Goal: Task Accomplishment & Management: Manage account settings

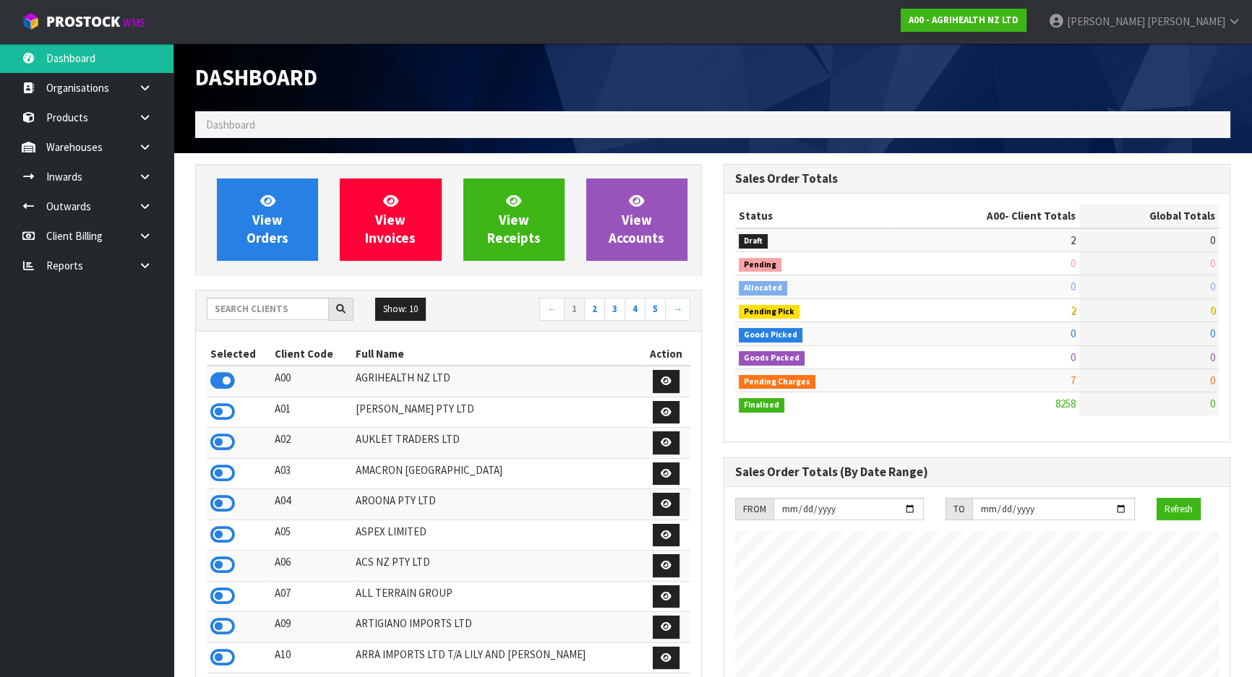
scroll to position [1093, 528]
click at [246, 307] on input "text" at bounding box center [268, 309] width 122 height 22
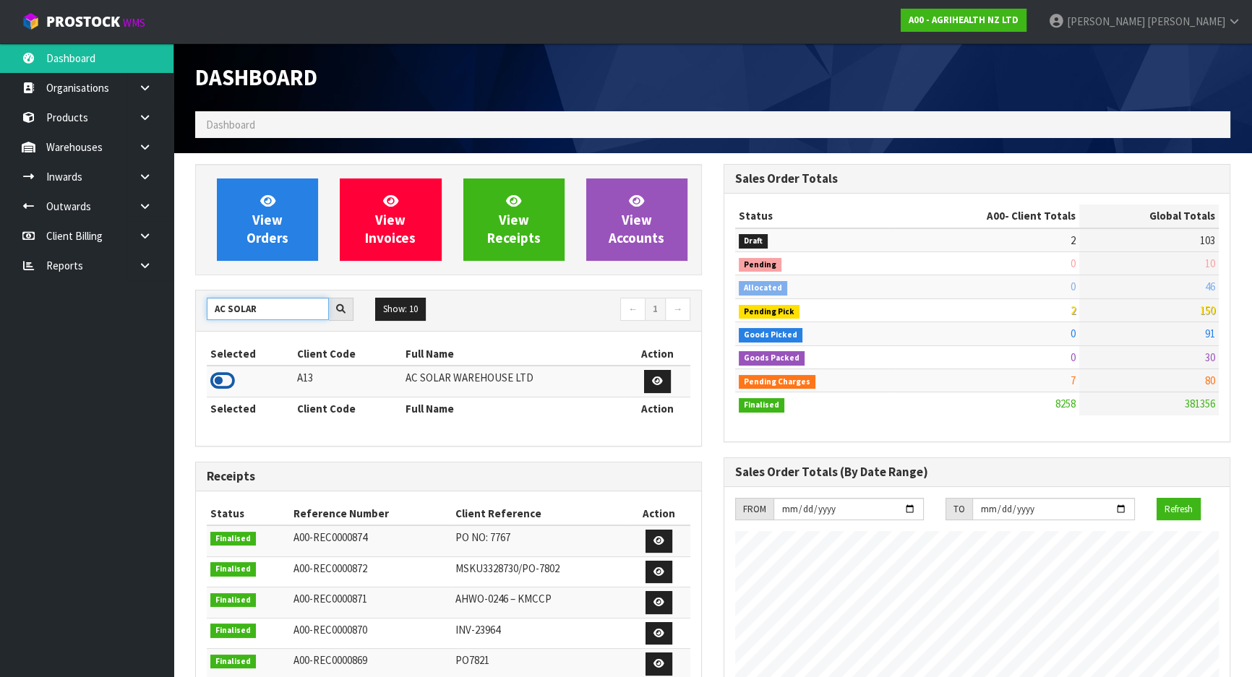
type input "AC SOLAR"
click at [217, 385] on icon at bounding box center [222, 381] width 25 height 22
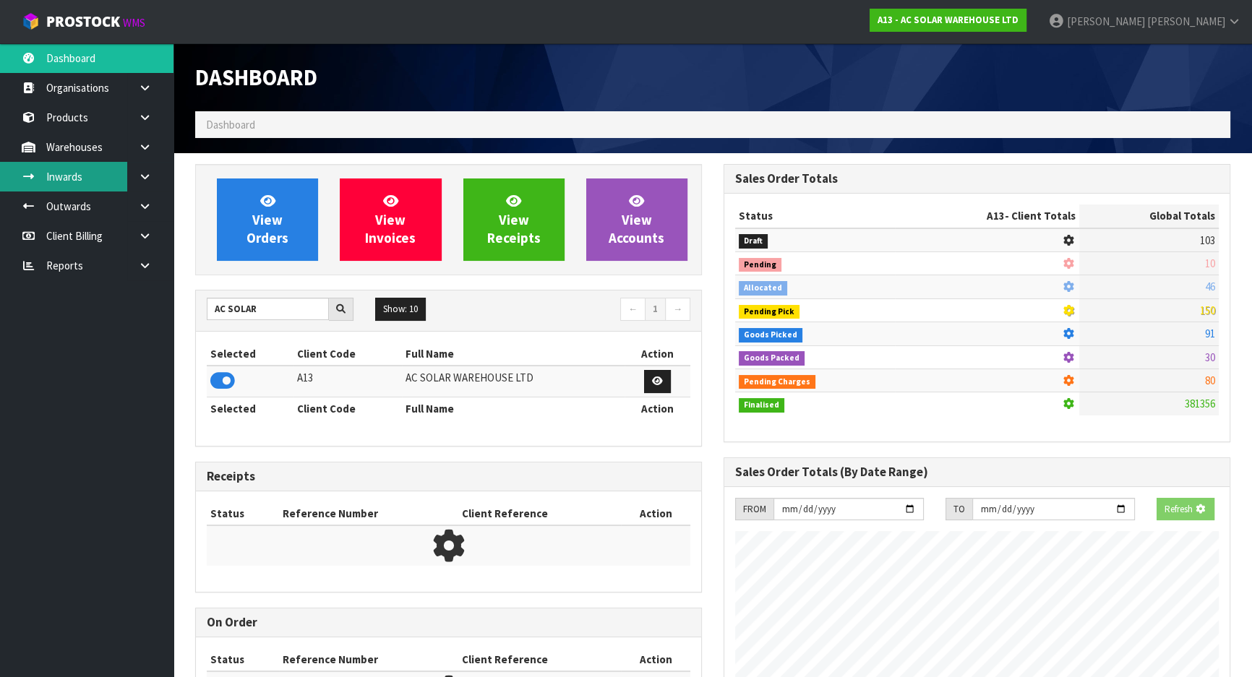
scroll to position [1154, 528]
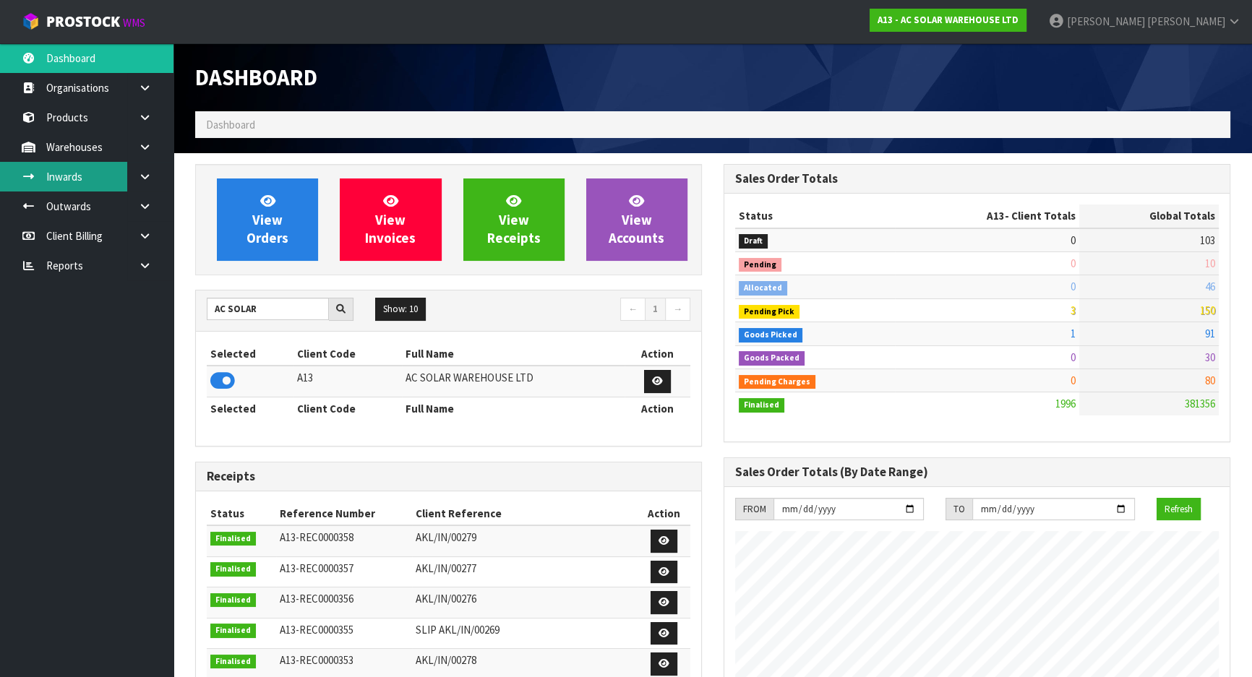
click at [93, 185] on link "Inwards" at bounding box center [86, 177] width 173 height 30
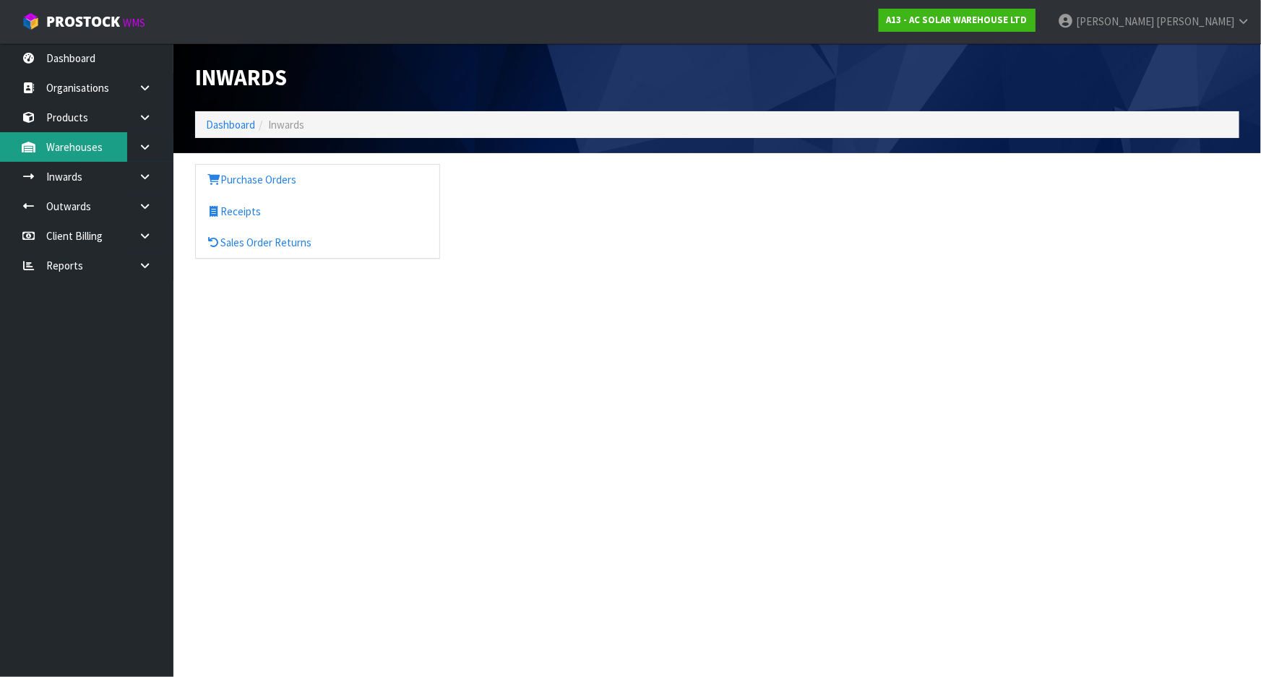
click at [66, 145] on link "Warehouses" at bounding box center [86, 147] width 173 height 30
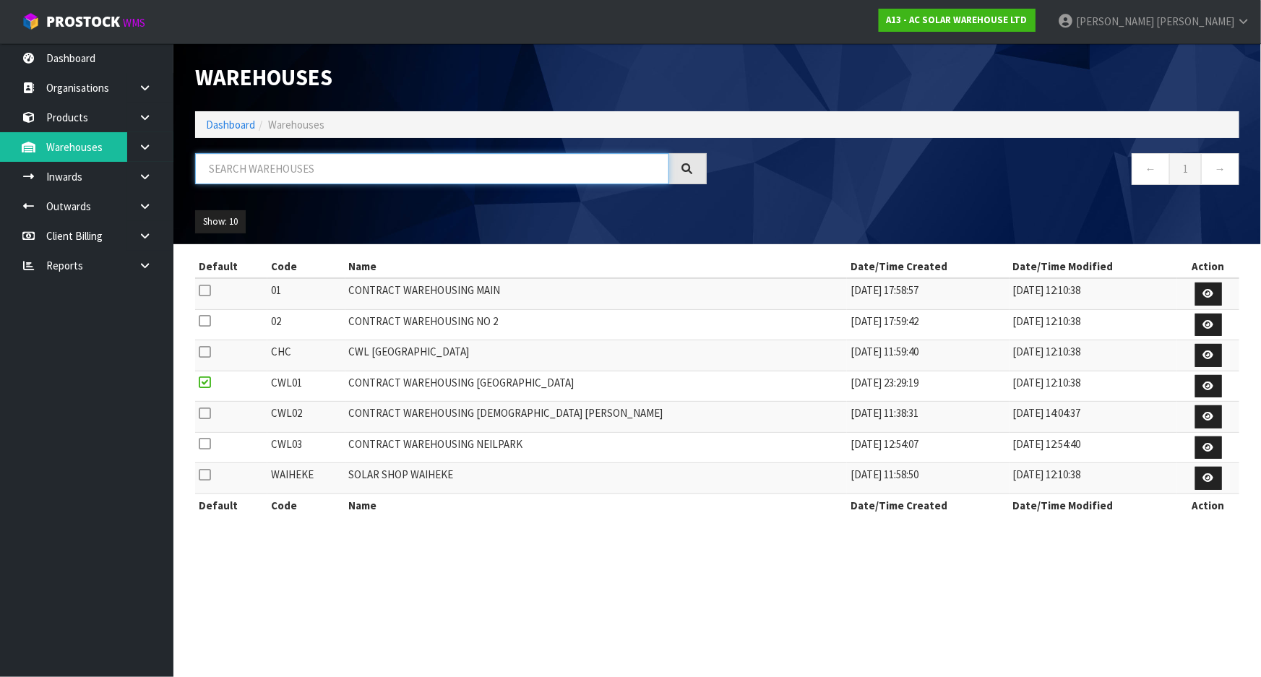
click at [265, 180] on input "text" at bounding box center [432, 168] width 474 height 31
drag, startPoint x: 138, startPoint y: 140, endPoint x: 134, endPoint y: 148, distance: 9.7
click at [139, 140] on link at bounding box center [150, 147] width 46 height 30
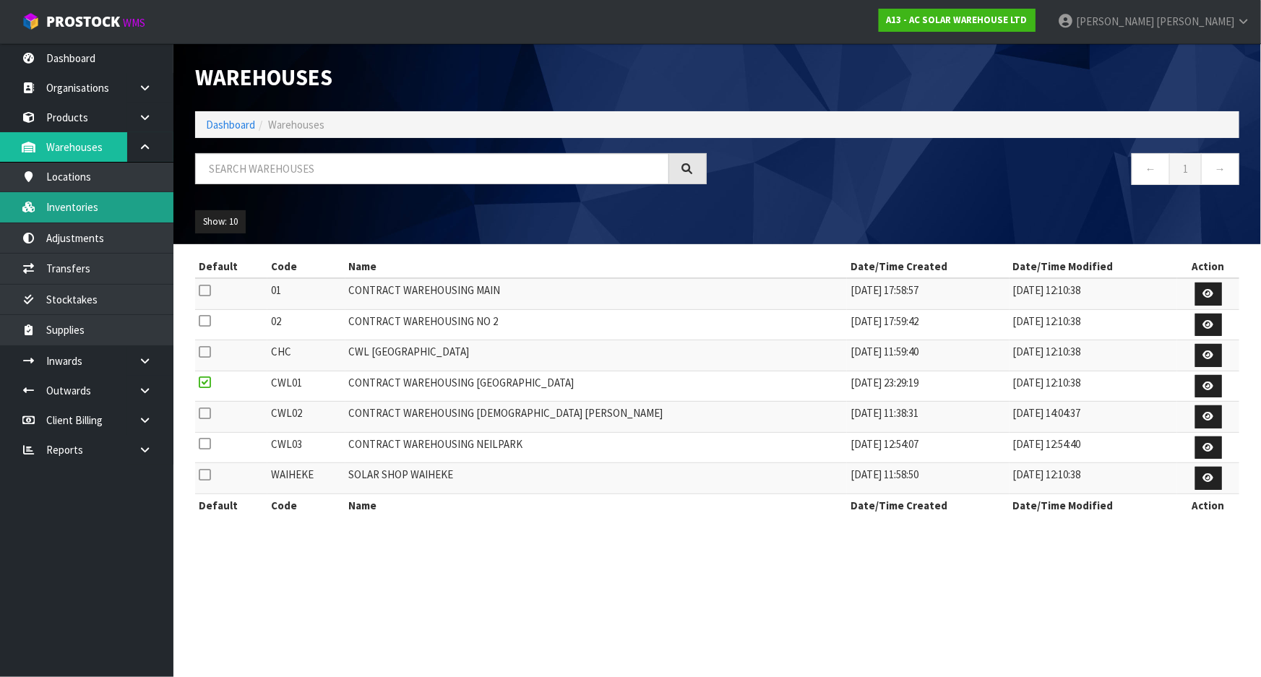
click at [96, 210] on link "Inventories" at bounding box center [86, 207] width 173 height 30
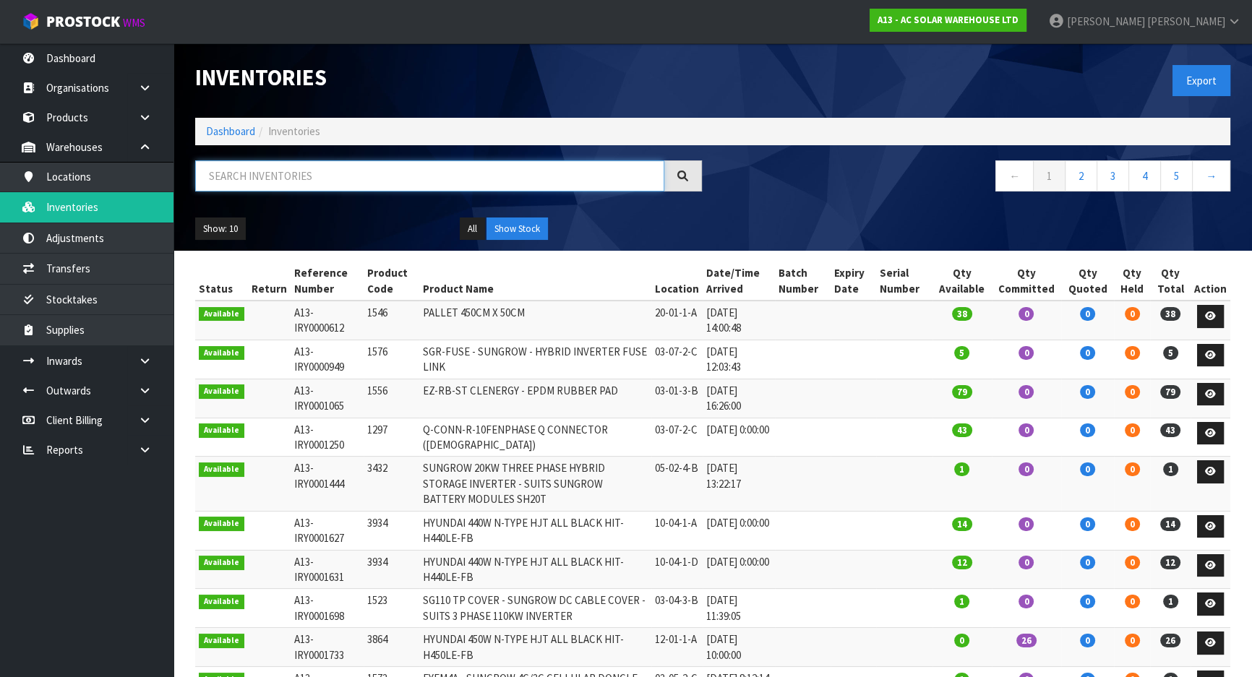
click at [280, 181] on input "text" at bounding box center [429, 175] width 469 height 31
click at [87, 115] on link "Products" at bounding box center [86, 118] width 173 height 30
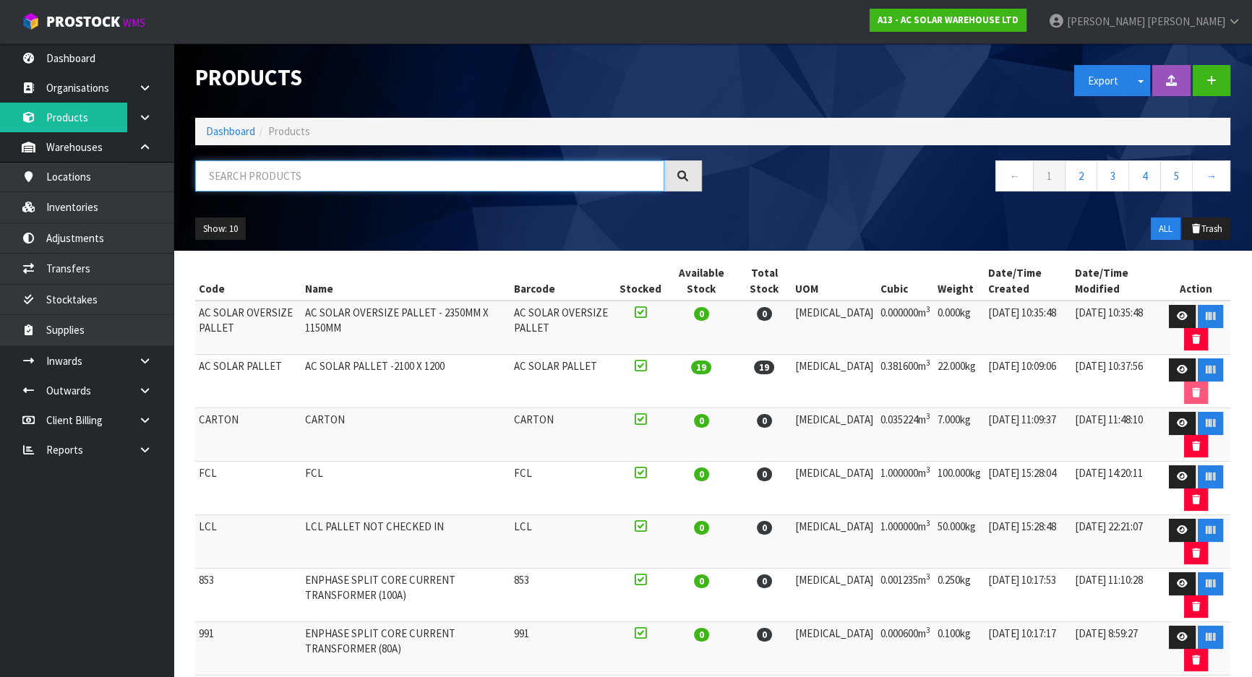
click at [339, 180] on input "text" at bounding box center [429, 175] width 469 height 31
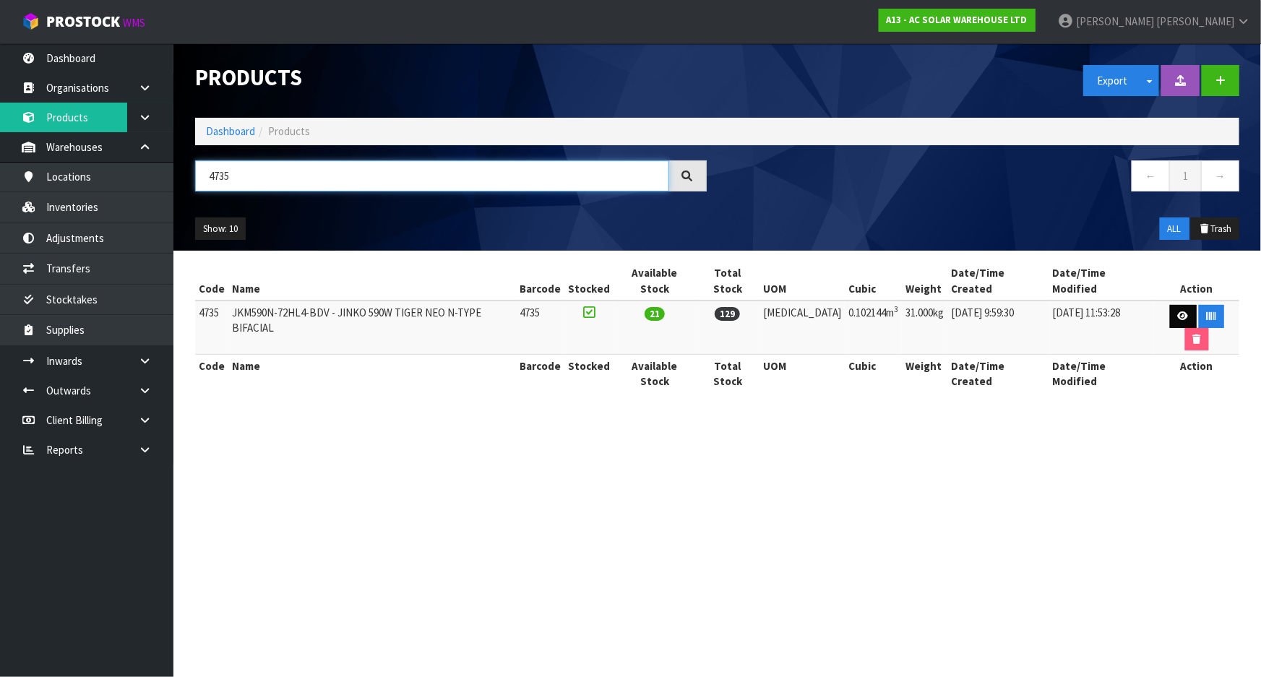
type input "4735"
drag, startPoint x: 1167, startPoint y: 297, endPoint x: 1171, endPoint y: 304, distance: 7.8
click at [1178, 312] on icon at bounding box center [1183, 316] width 11 height 9
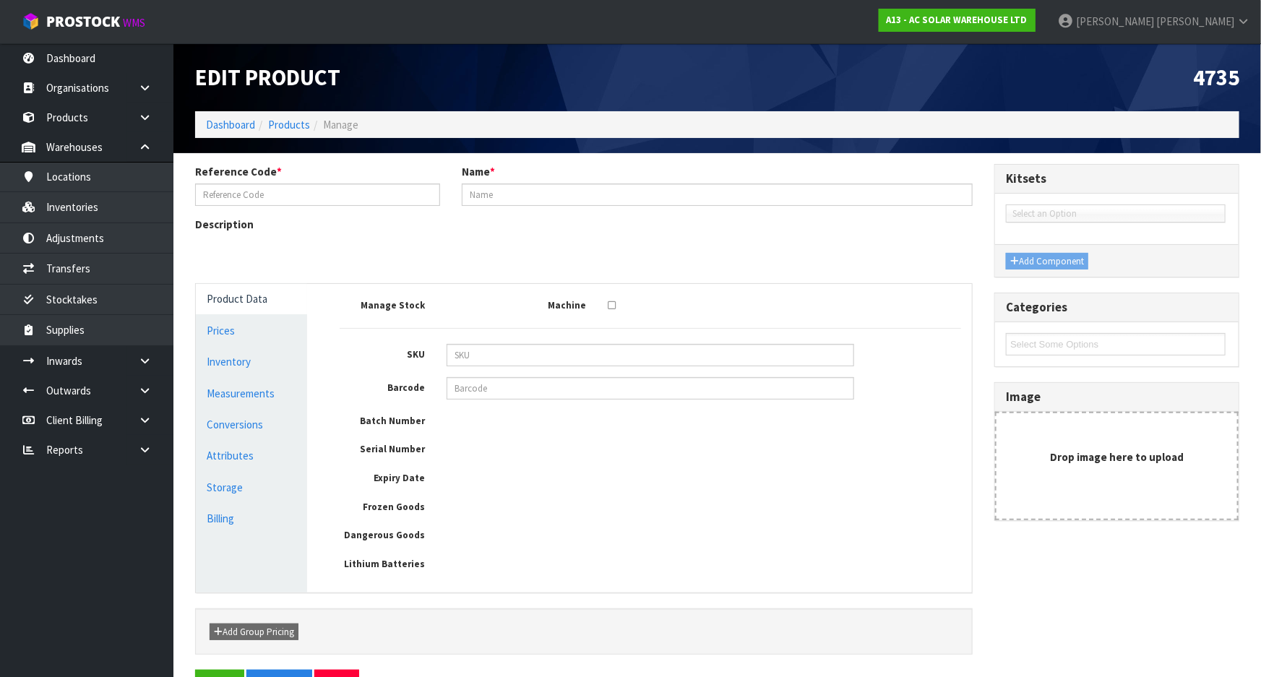
type input "4735"
type input "JKM590N-72HL4-BDV - JINKO 590W TIGER NEO N-TYPE BIFACIAL"
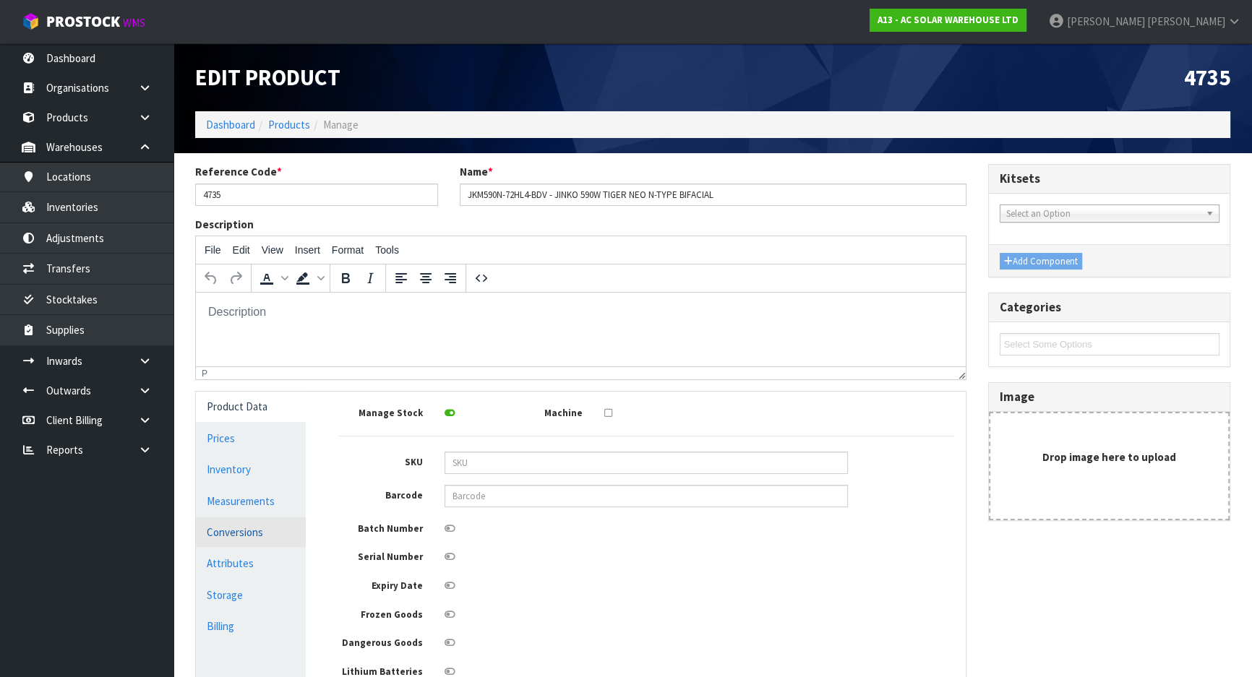
click at [255, 528] on link "Conversions" at bounding box center [251, 533] width 110 height 30
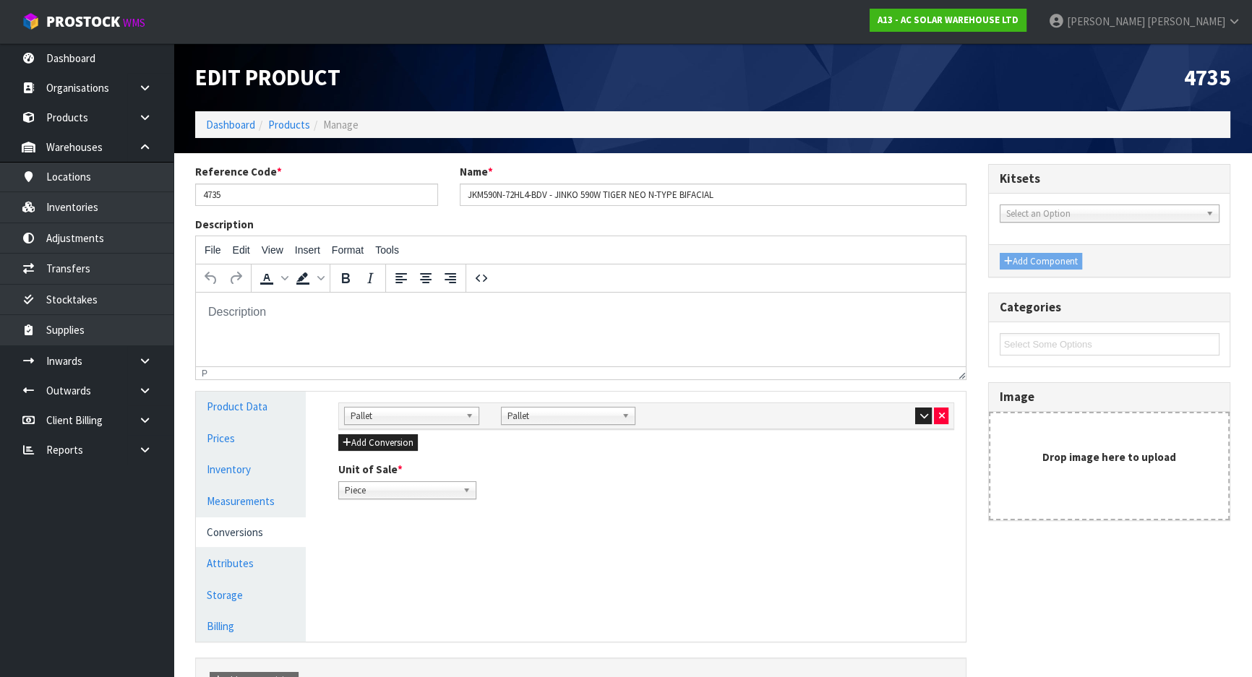
click at [914, 419] on div at bounding box center [881, 415] width 135 height 17
click at [919, 419] on button "button" at bounding box center [923, 416] width 17 height 17
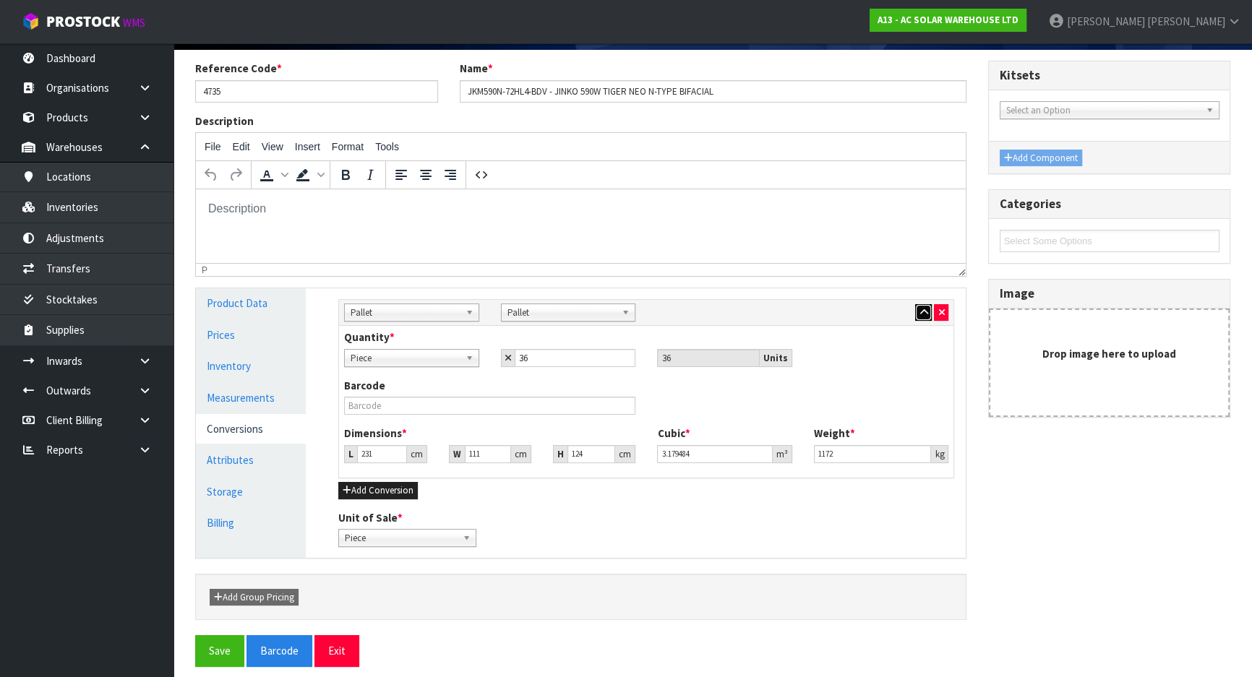
scroll to position [113, 0]
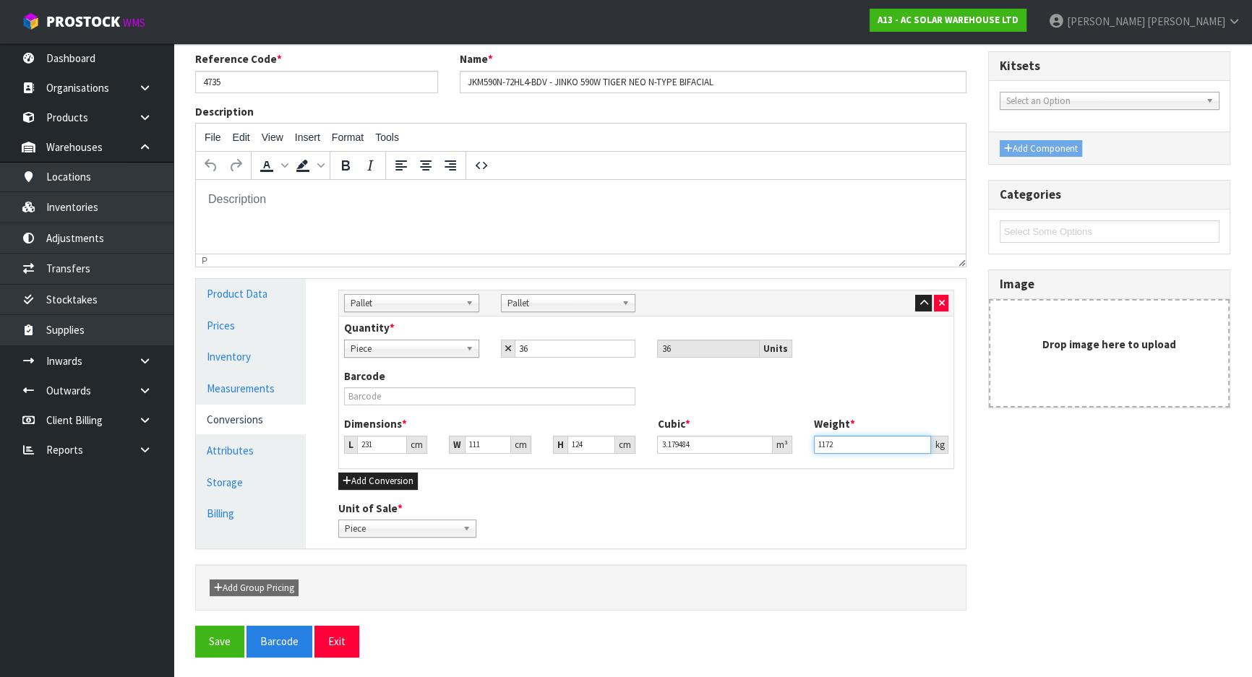
drag, startPoint x: 846, startPoint y: 447, endPoint x: 802, endPoint y: 450, distance: 44.2
click at [802, 450] on div "Dimensions * L 231 cm W 111 cm H 124 cm Cubic * 3.179484 m³ Weight * 1172 kg" at bounding box center [646, 440] width 626 height 48
click at [671, 402] on div "Barcode" at bounding box center [646, 393] width 626 height 48
click at [260, 392] on link "Measurements" at bounding box center [251, 389] width 110 height 30
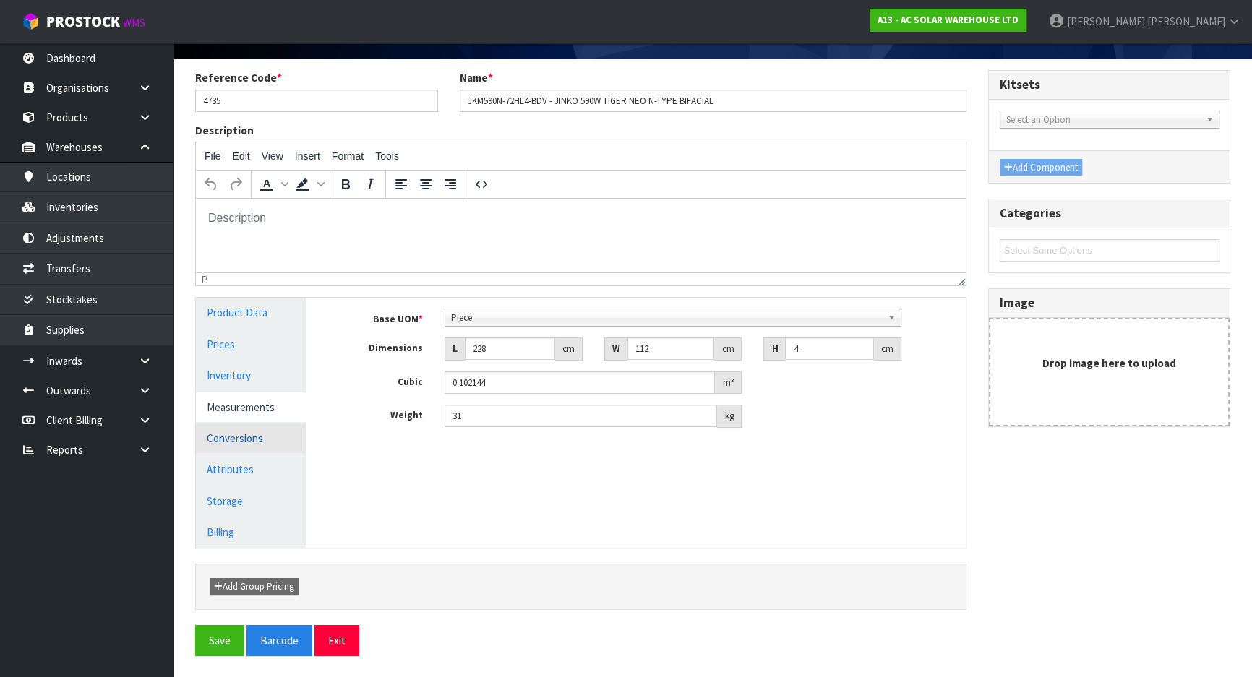
click at [246, 431] on link "Conversions" at bounding box center [251, 439] width 110 height 30
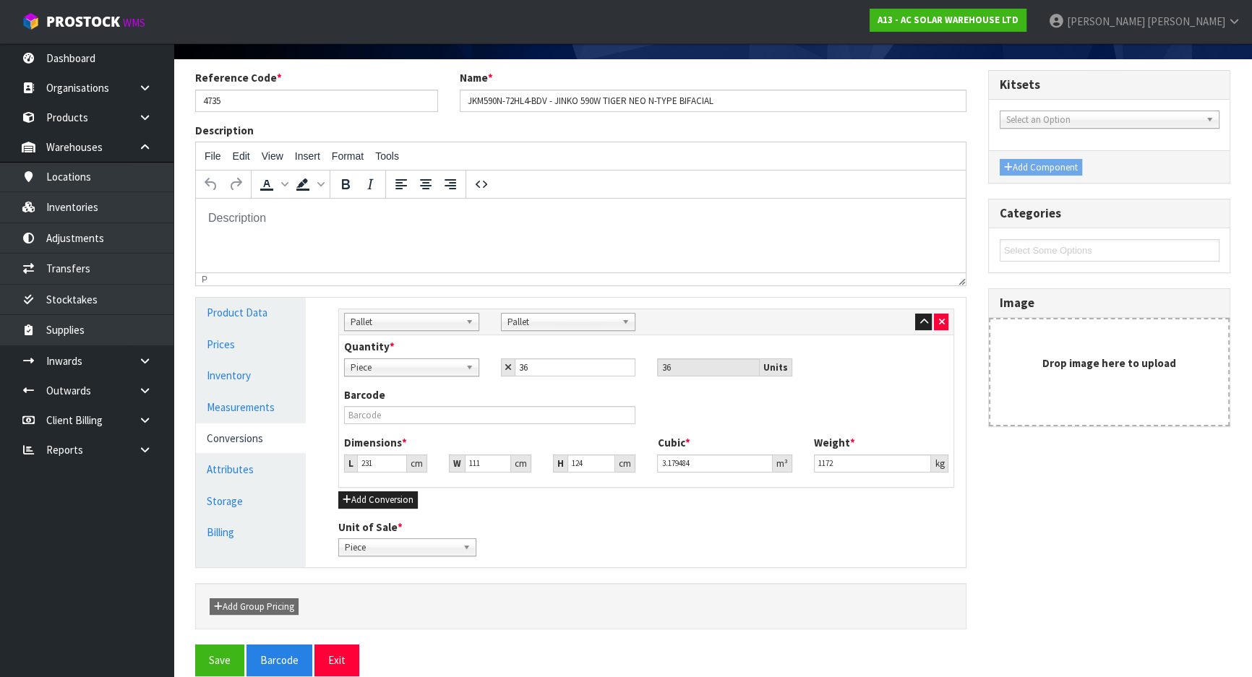
scroll to position [113, 0]
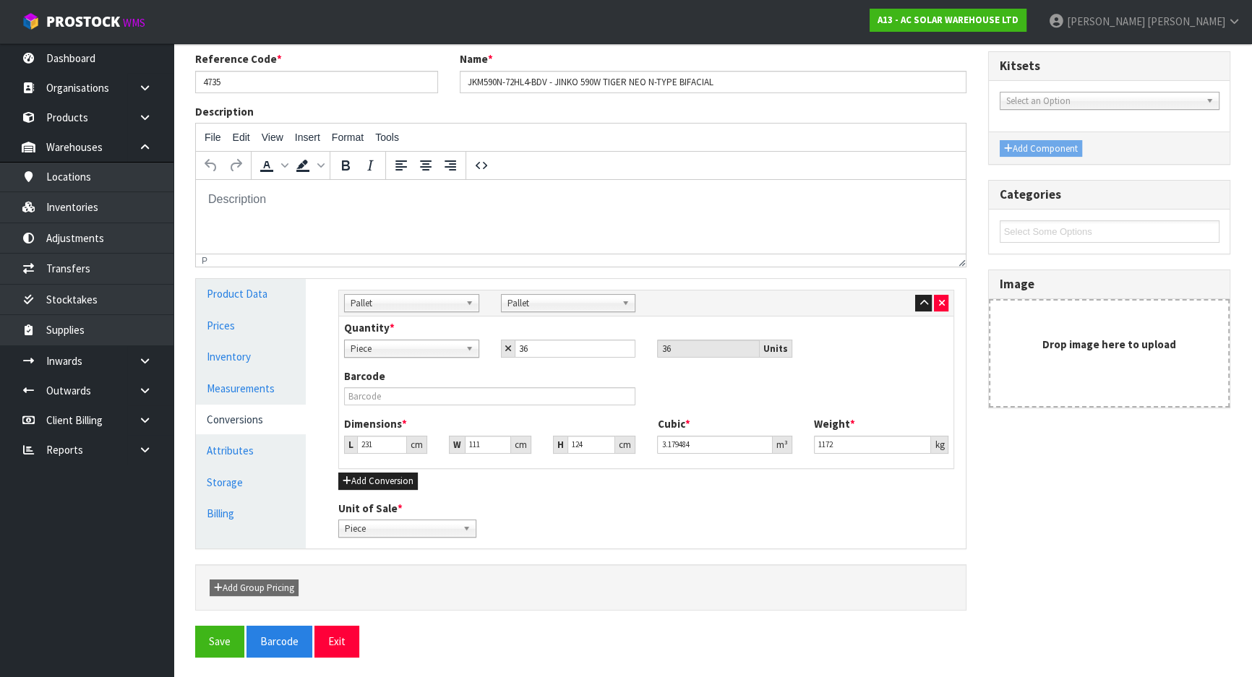
click at [787, 403] on div "Barcode" at bounding box center [646, 393] width 626 height 48
click at [581, 502] on div "Unit of Sale * Piece Pallet Piece" at bounding box center [646, 519] width 638 height 37
drag, startPoint x: 731, startPoint y: 367, endPoint x: 739, endPoint y: 372, distance: 9.1
click at [732, 369] on div "Barcode" at bounding box center [646, 393] width 626 height 48
click at [763, 389] on div "Barcode" at bounding box center [646, 393] width 626 height 48
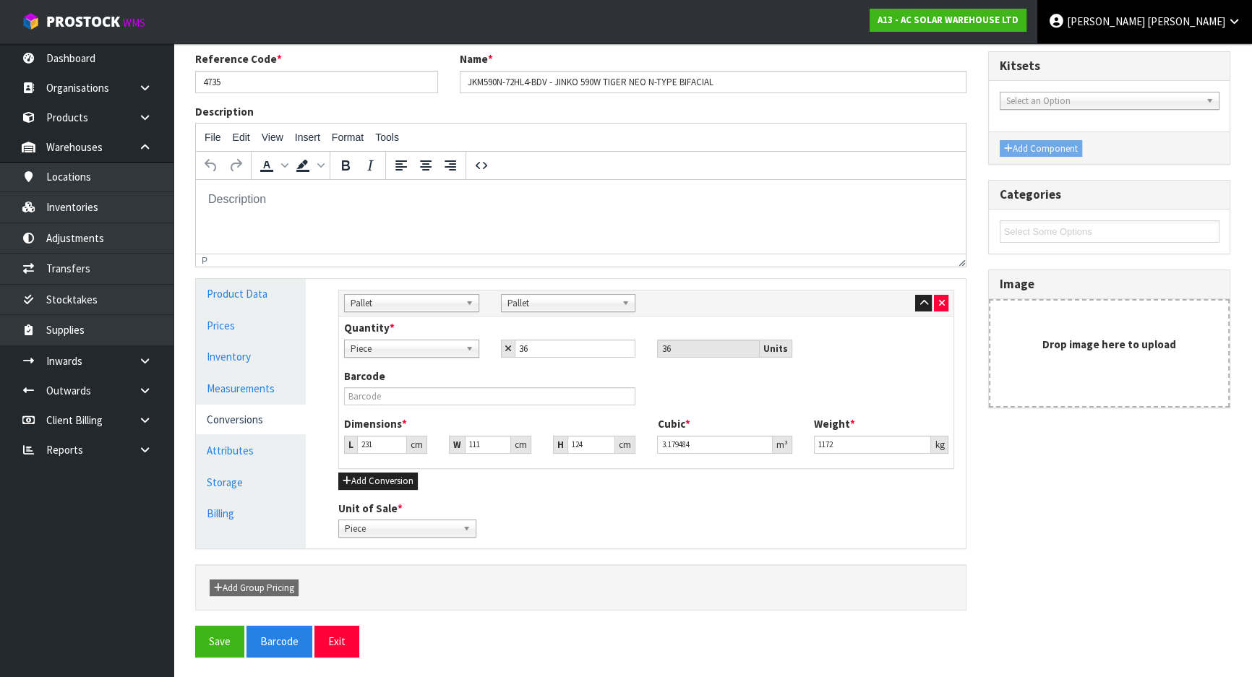
click at [1145, 22] on span "Michael" at bounding box center [1106, 21] width 78 height 14
click at [1185, 64] on link "Logout" at bounding box center [1194, 58] width 114 height 20
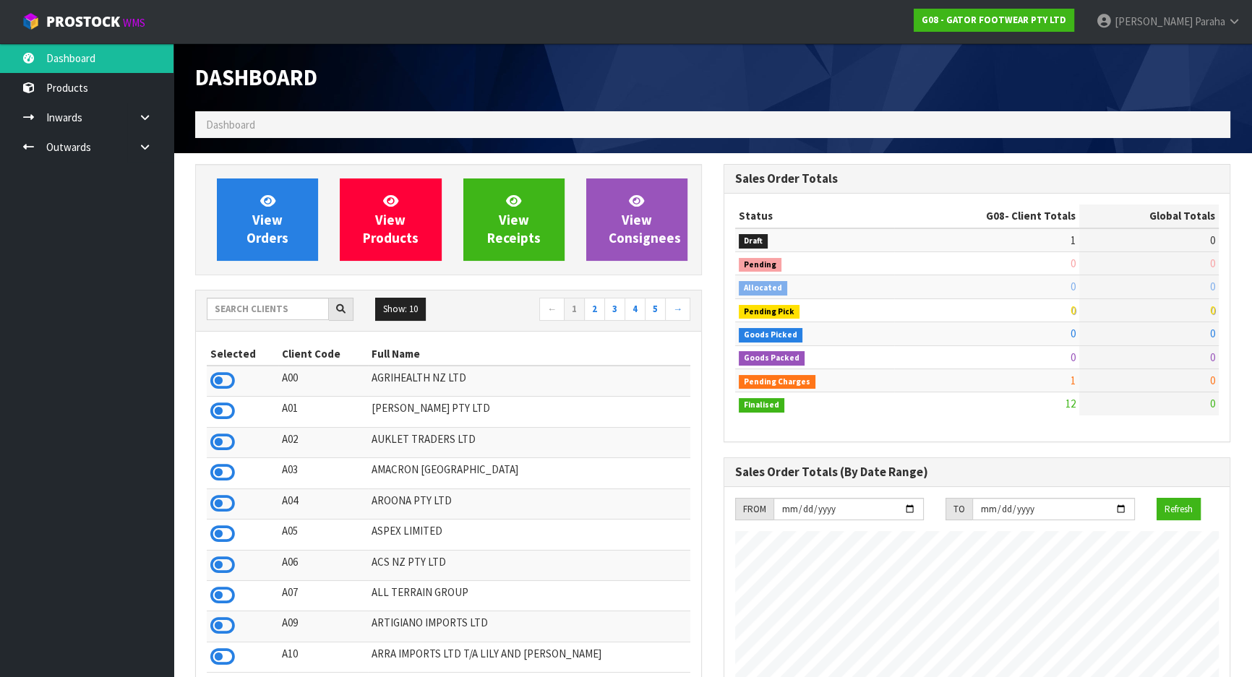
scroll to position [983, 528]
click at [257, 319] on input "text" at bounding box center [268, 309] width 122 height 22
click at [225, 313] on input "text" at bounding box center [268, 309] width 122 height 22
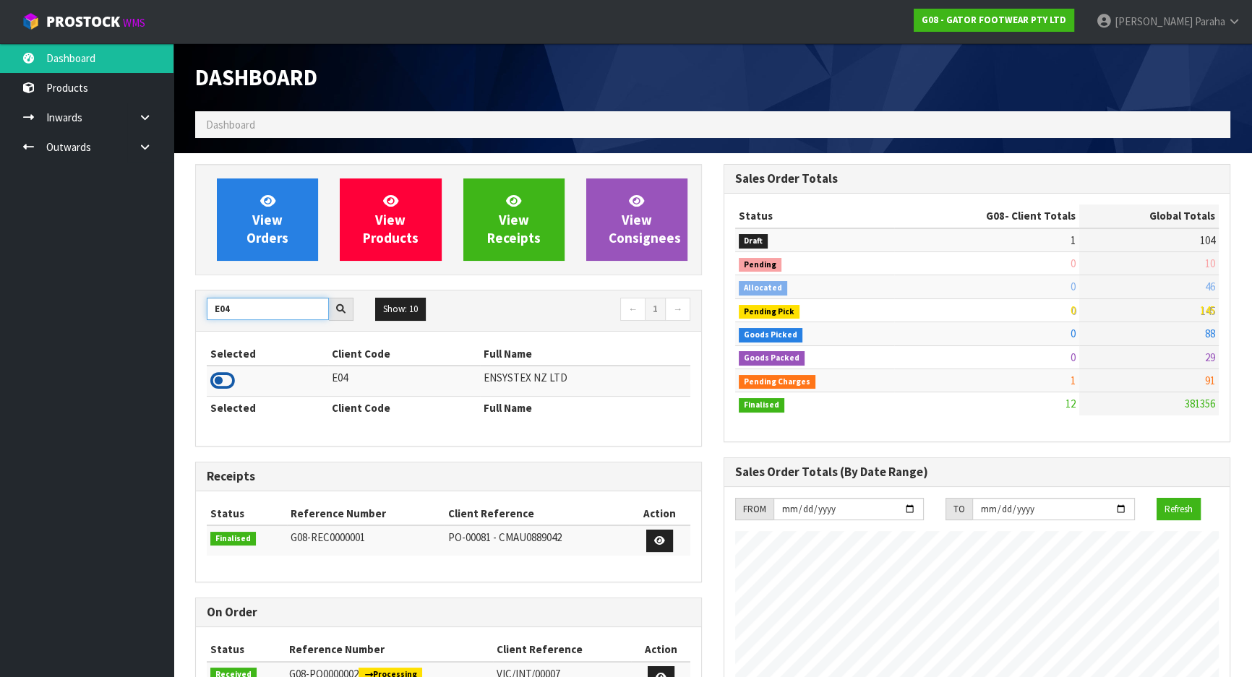
type input "E04"
click at [228, 383] on icon at bounding box center [222, 381] width 25 height 22
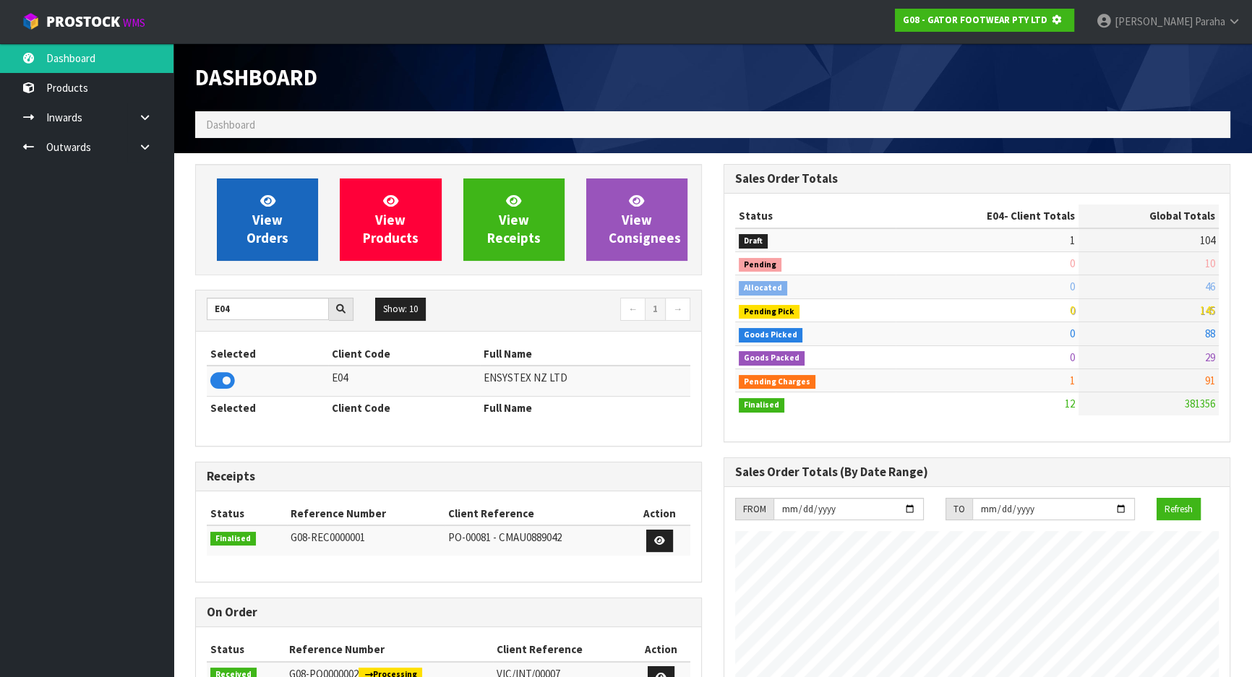
scroll to position [900, 528]
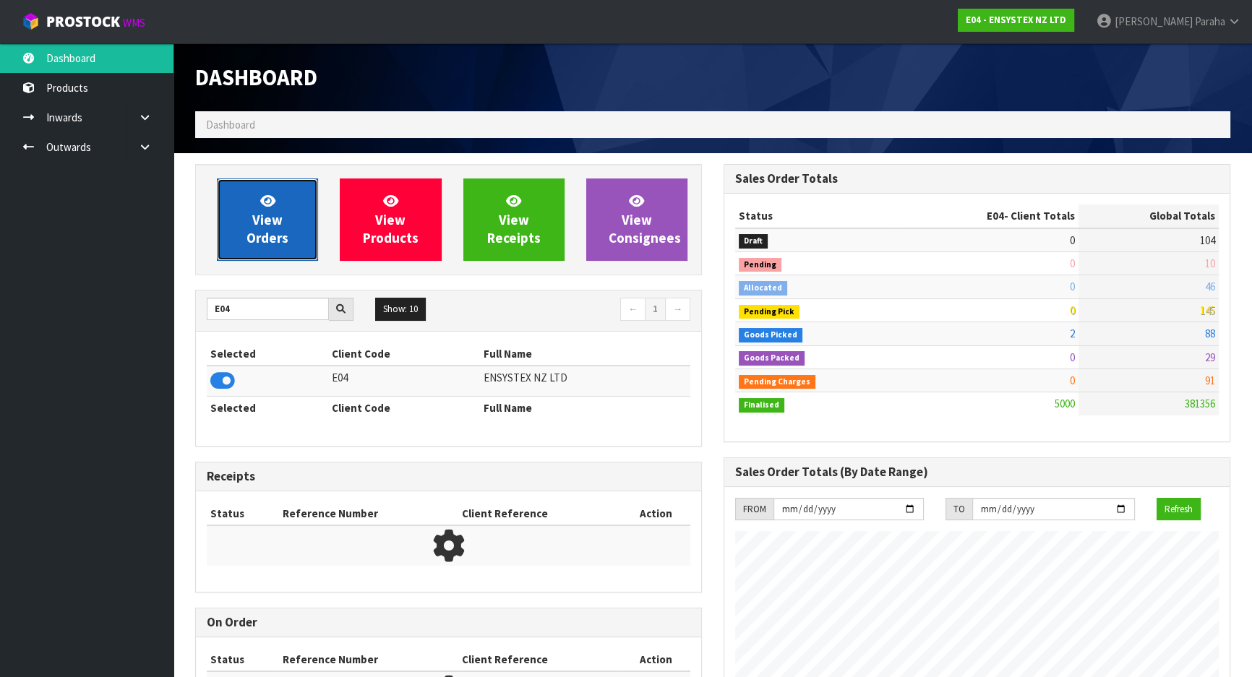
click at [246, 194] on link "View Orders" at bounding box center [267, 220] width 101 height 82
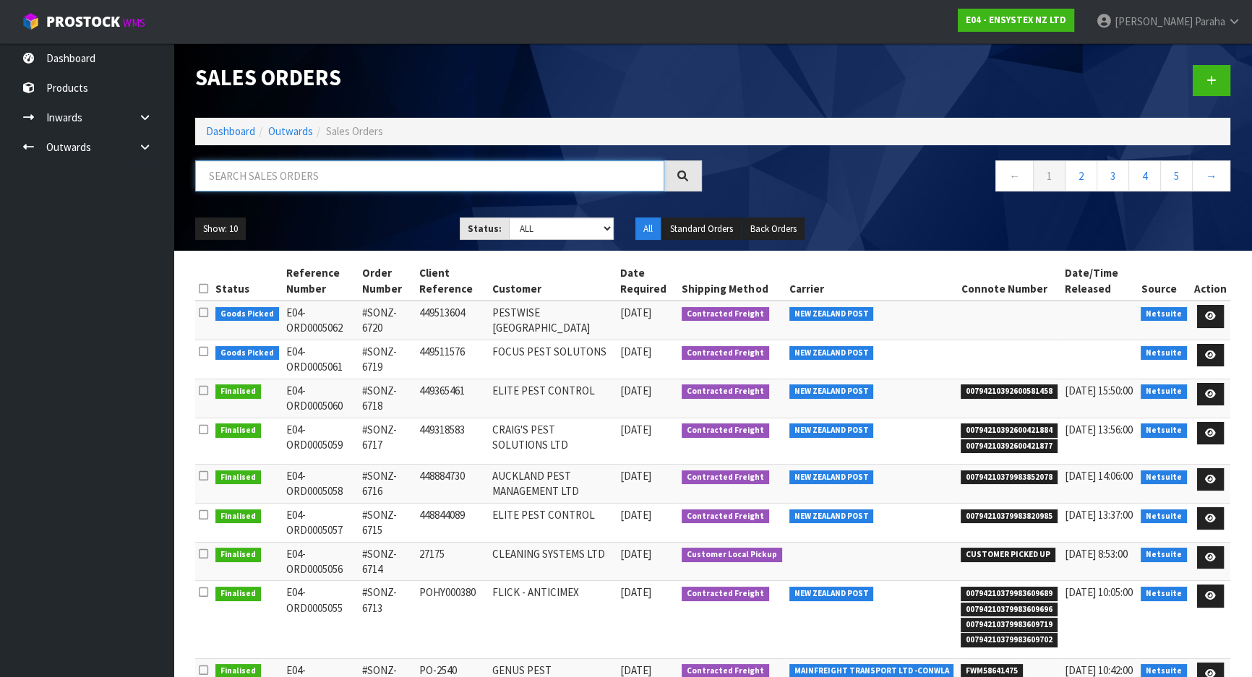
click at [267, 177] on input "text" at bounding box center [429, 175] width 469 height 31
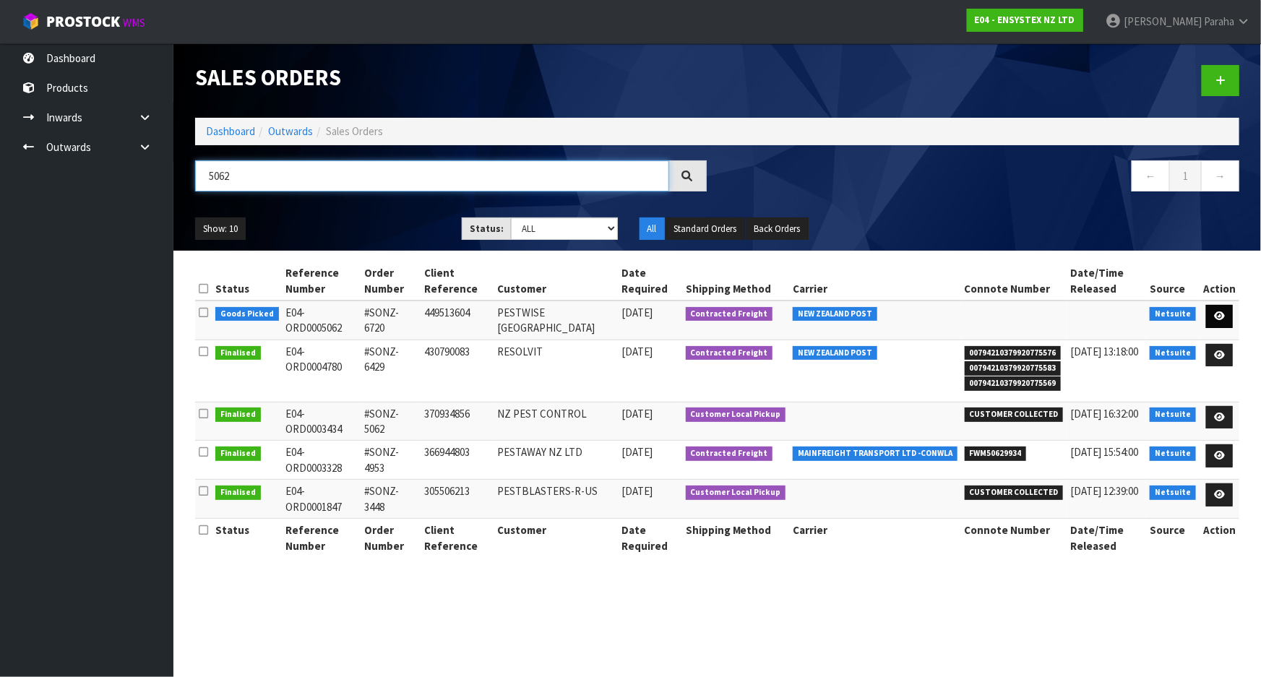
type input "5062"
click at [1228, 317] on link at bounding box center [1219, 316] width 27 height 23
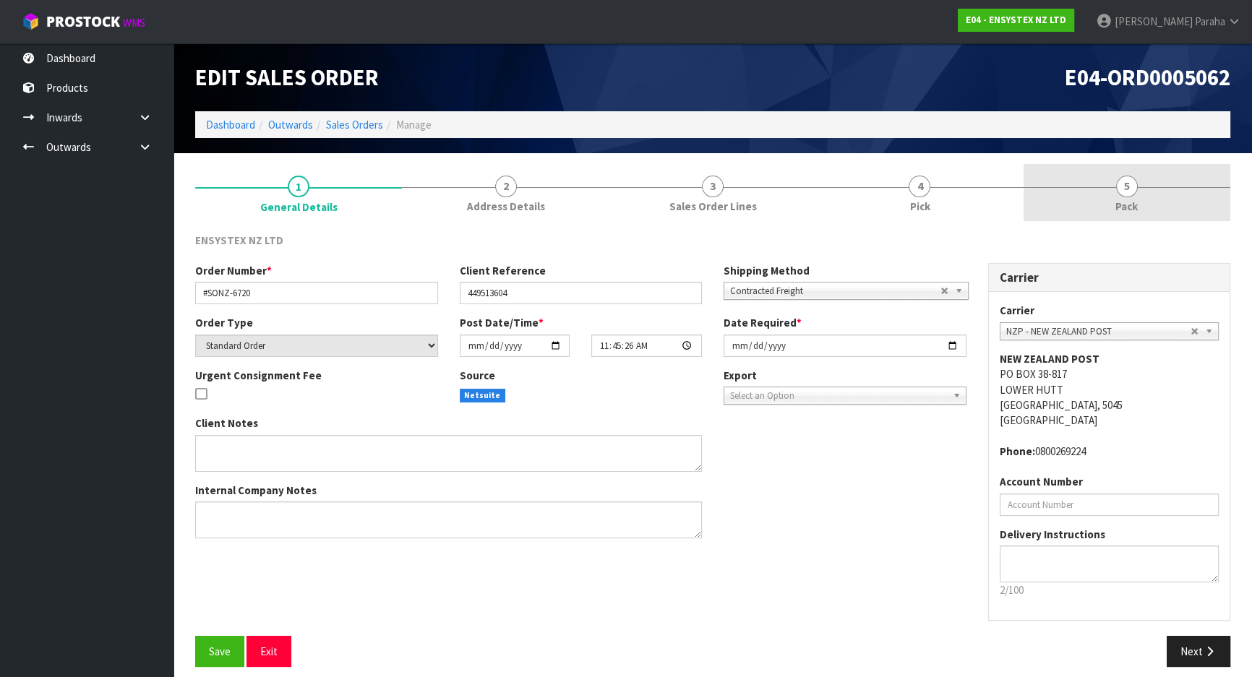
click at [1125, 182] on span "5" at bounding box center [1127, 187] width 22 height 22
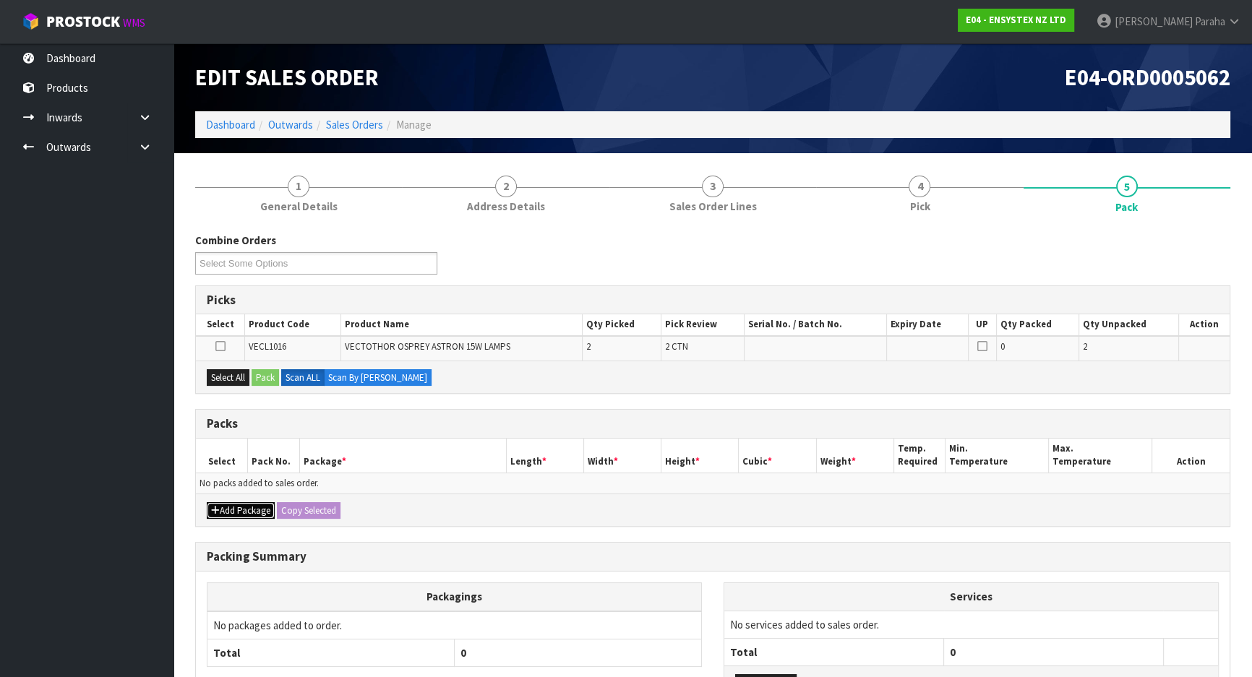
click at [246, 512] on button "Add Package" at bounding box center [241, 510] width 68 height 17
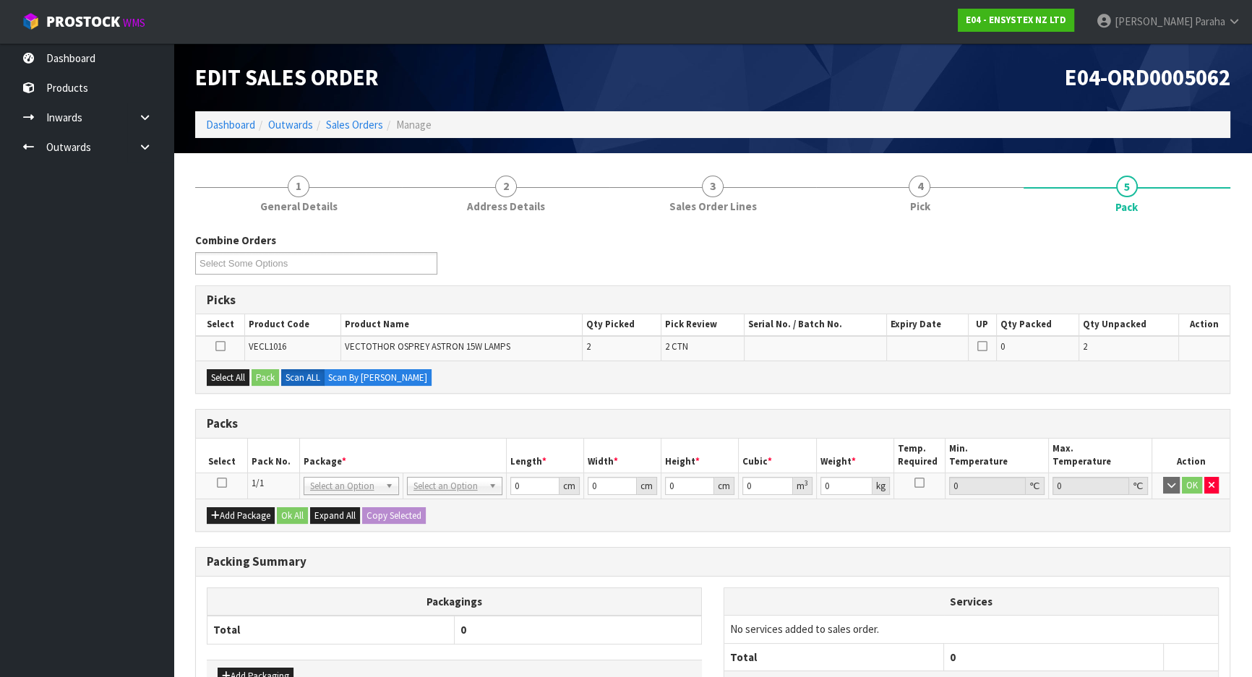
click at [222, 483] on icon at bounding box center [222, 483] width 10 height 1
click at [216, 376] on button "Select All" at bounding box center [228, 377] width 43 height 17
click at [266, 379] on button "Pack" at bounding box center [265, 377] width 27 height 17
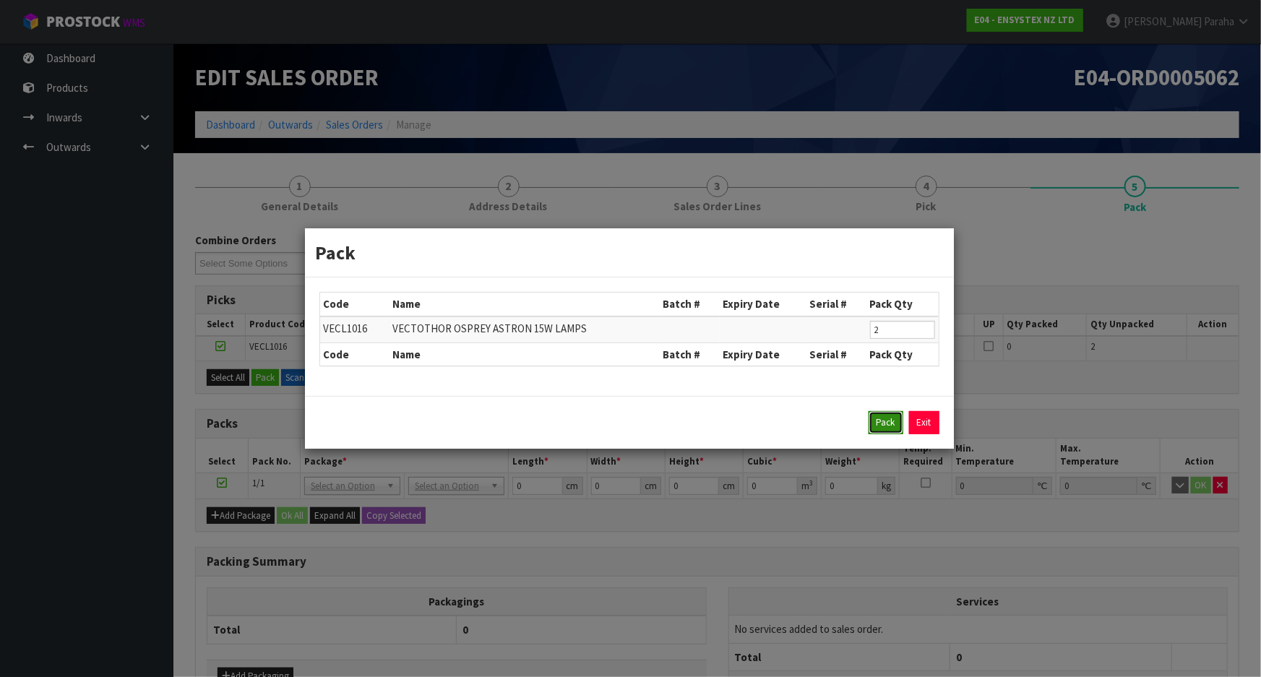
click at [888, 429] on button "Pack" at bounding box center [886, 422] width 35 height 23
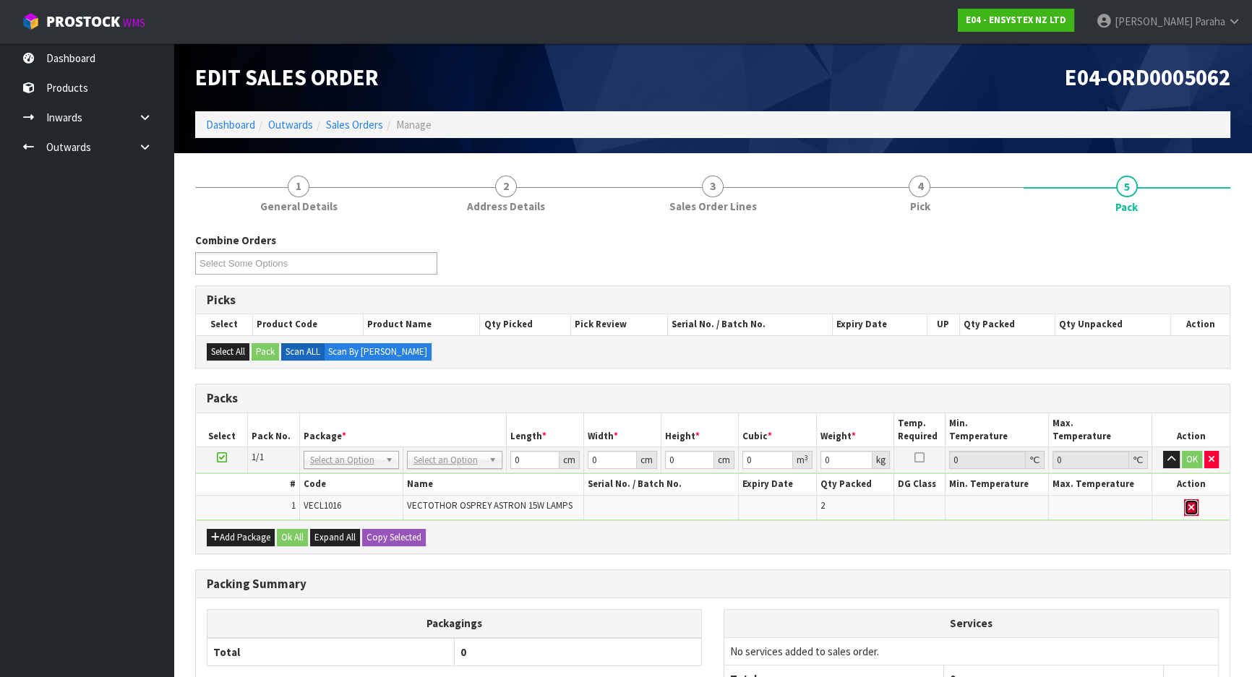
click at [1191, 505] on icon "button" at bounding box center [1191, 507] width 6 height 9
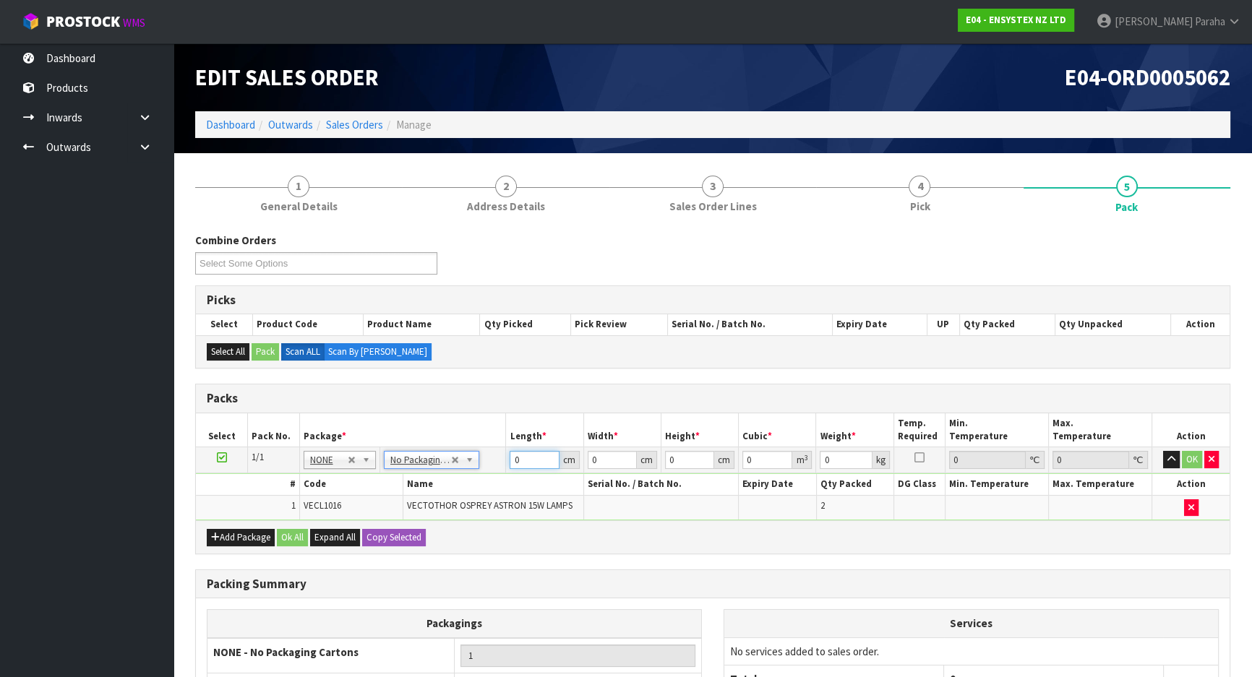
click at [528, 460] on input "0" at bounding box center [534, 460] width 49 height 18
click at [523, 462] on input "number" at bounding box center [534, 460] width 49 height 18
type input "57"
type input "36"
type input "2"
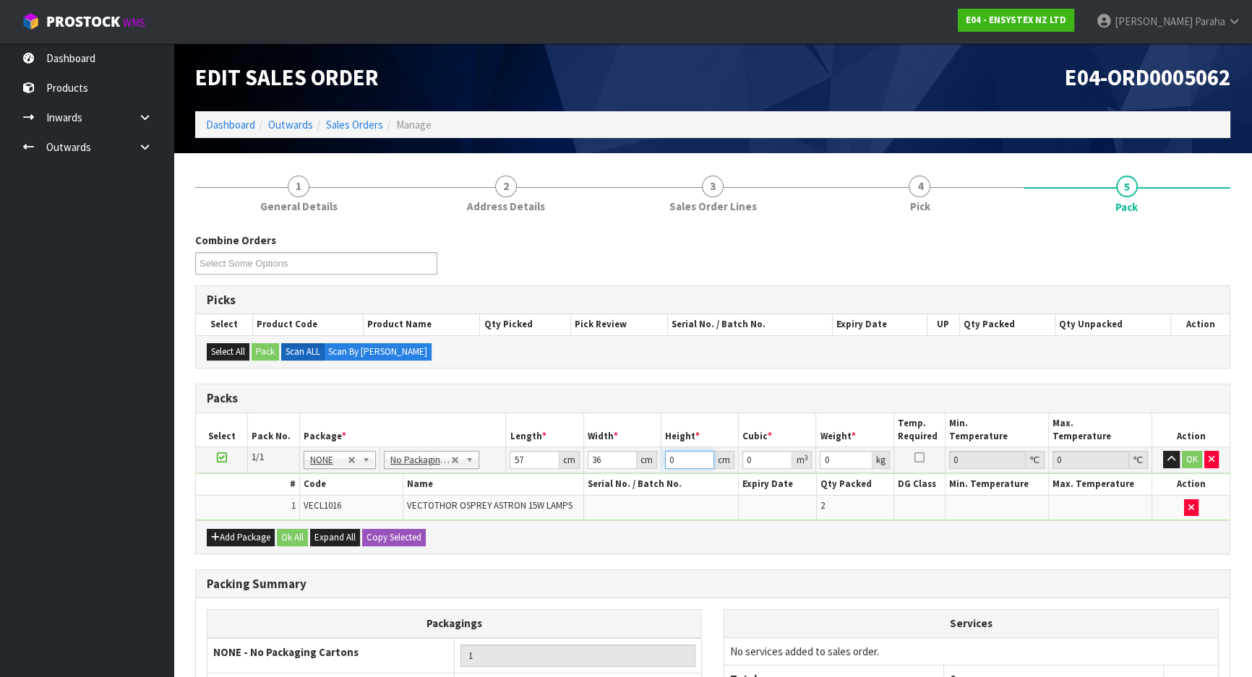
type input "0.004104"
type input "24"
type input "0.049248"
type input "24"
type input "8"
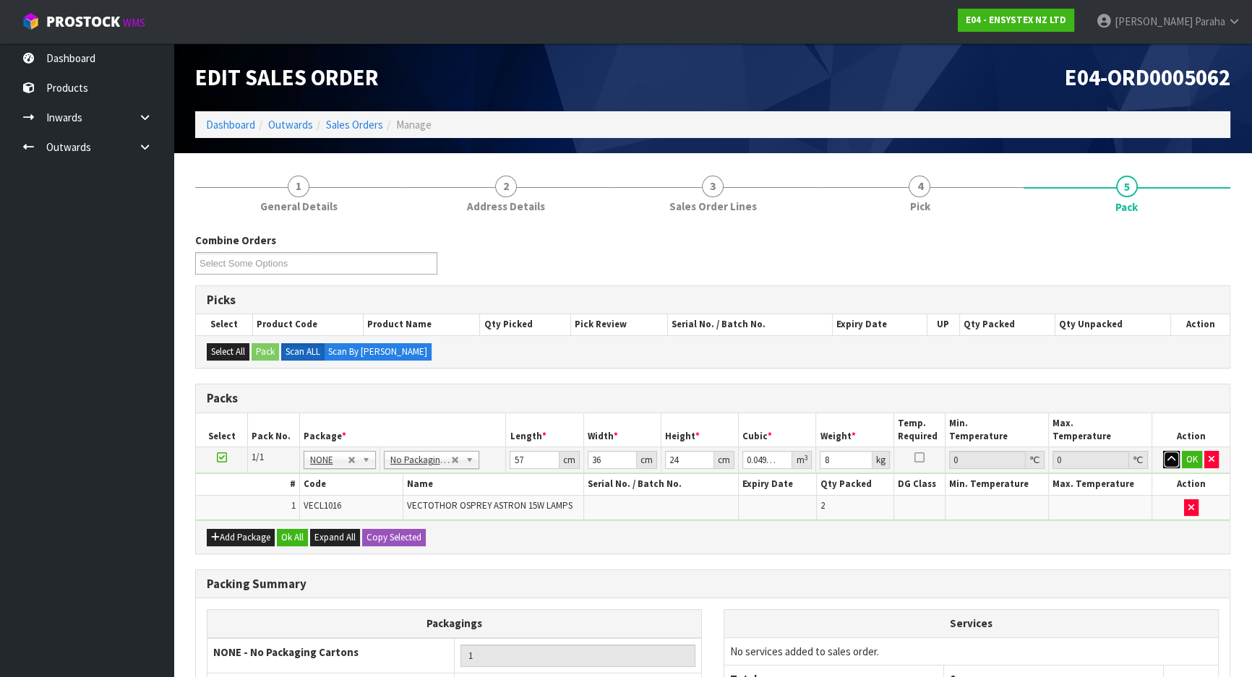
click at [1163, 451] on button "button" at bounding box center [1171, 459] width 17 height 17
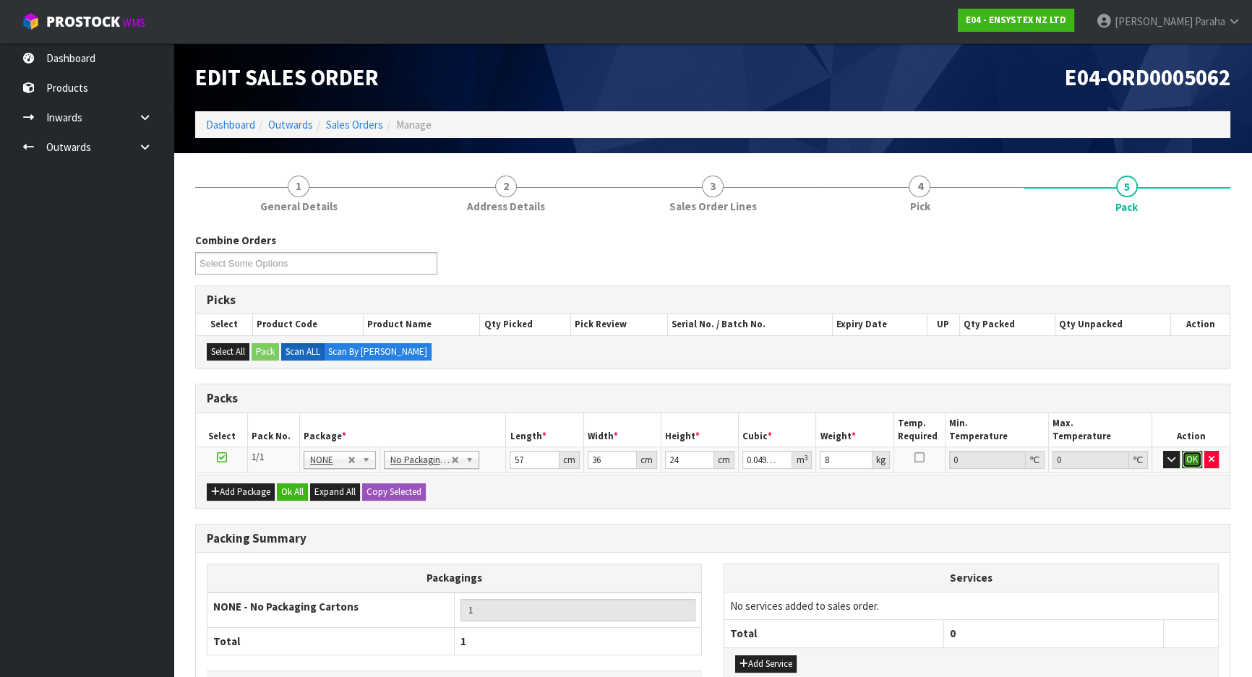
click button "OK" at bounding box center [1192, 459] width 20 height 17
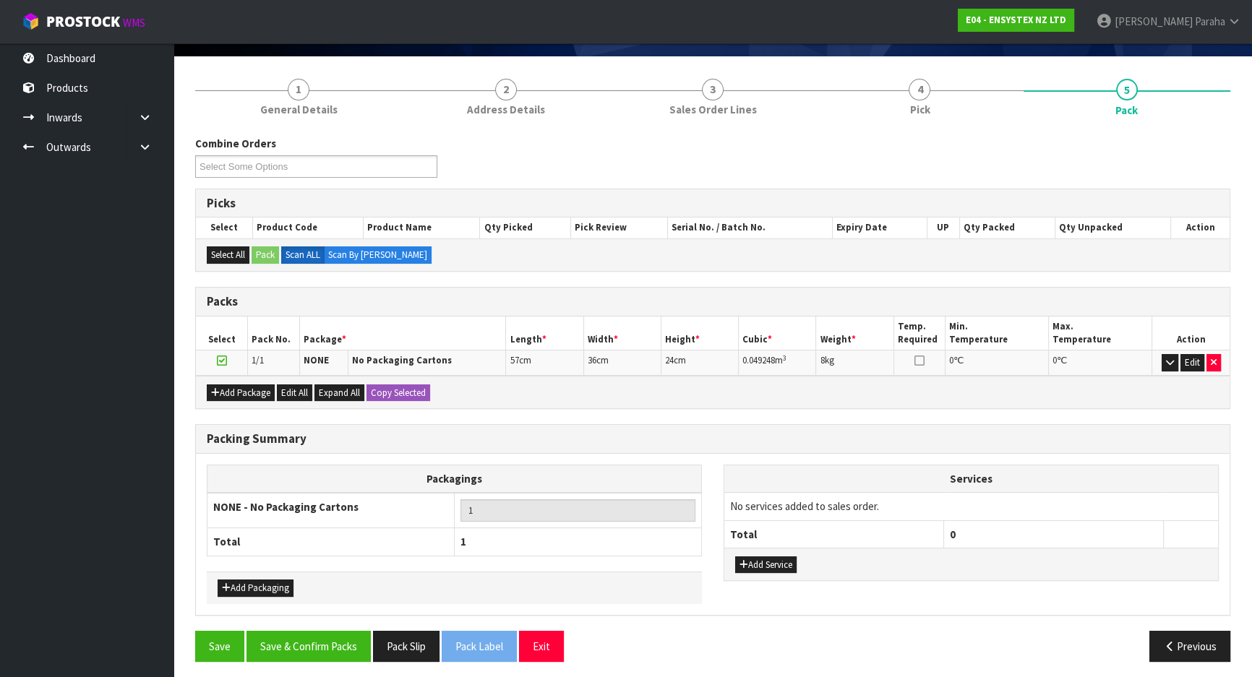
scroll to position [100, 0]
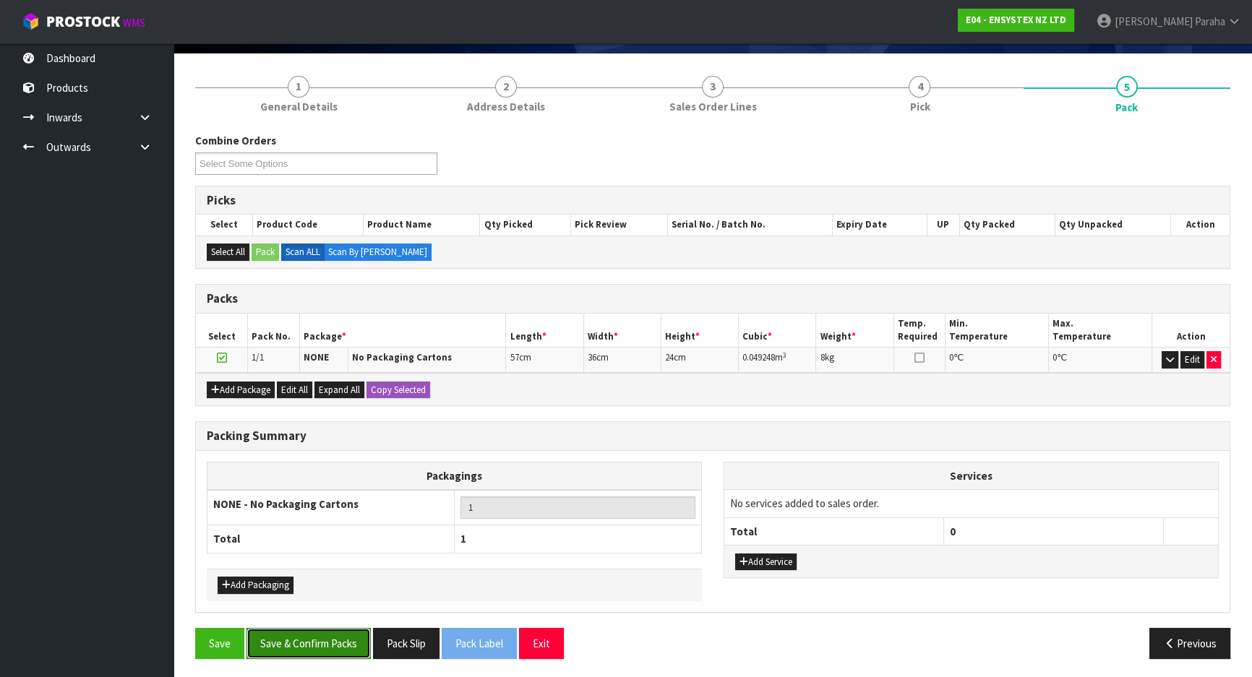
click at [333, 640] on button "Save & Confirm Packs" at bounding box center [308, 643] width 124 height 31
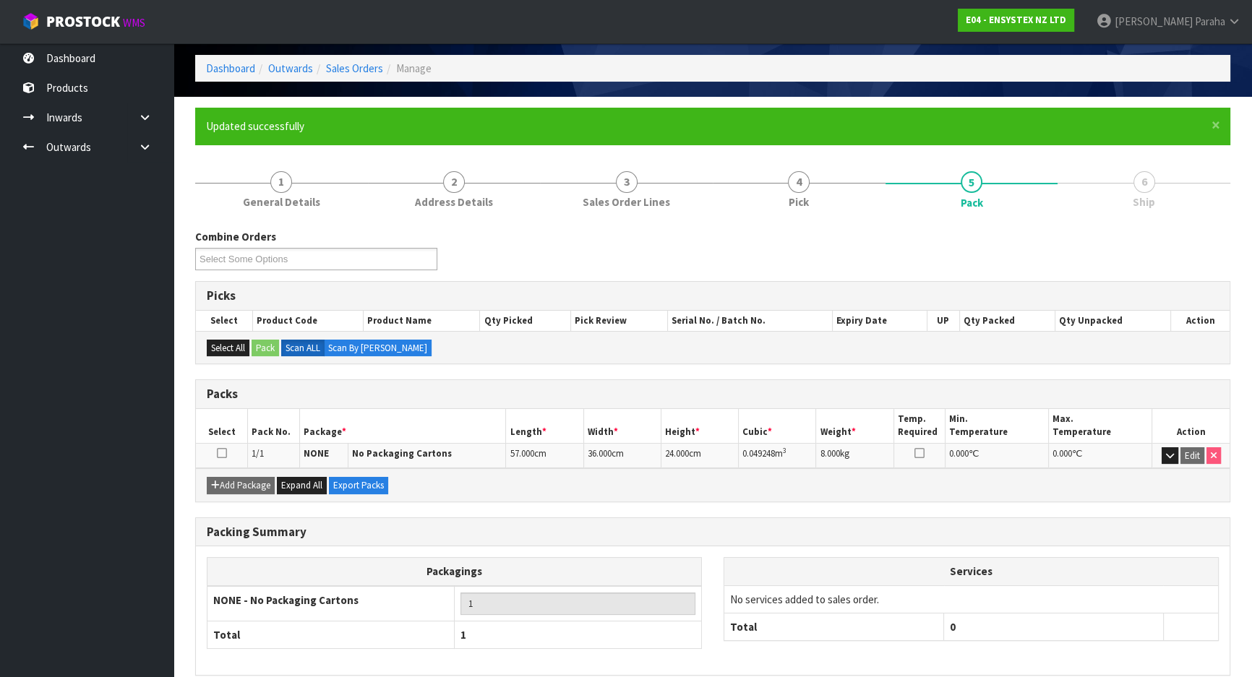
scroll to position [120, 0]
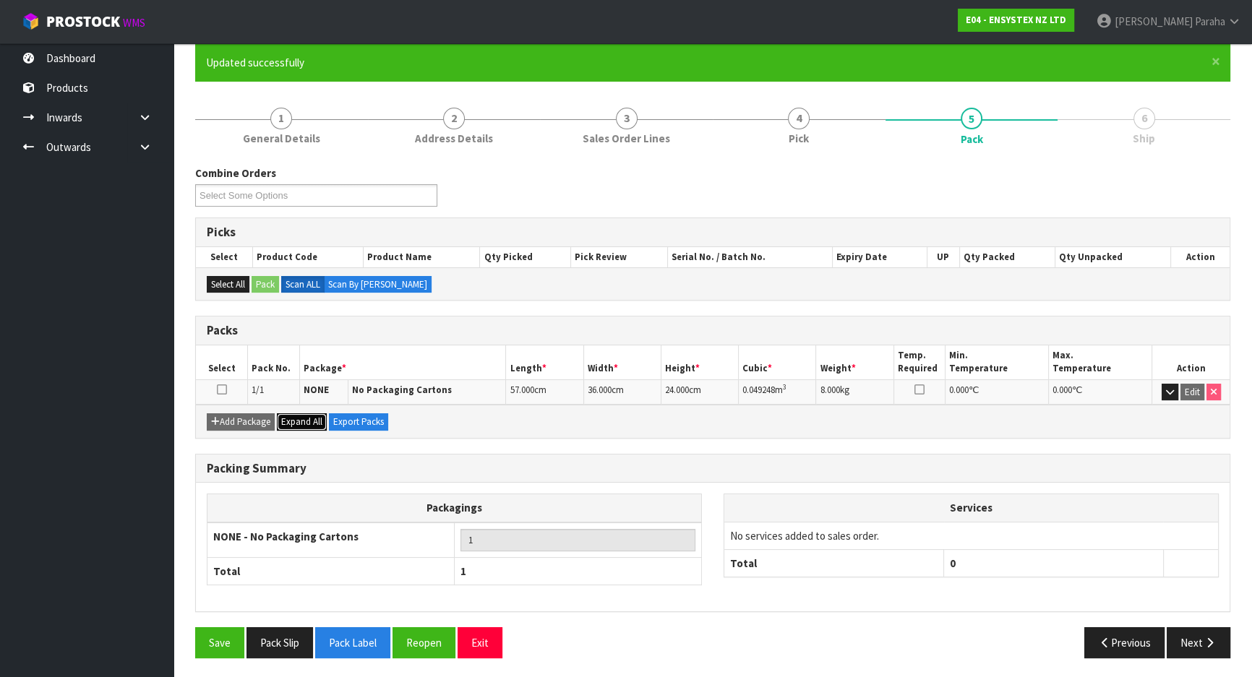
click at [296, 419] on span "Expand All" at bounding box center [301, 422] width 41 height 12
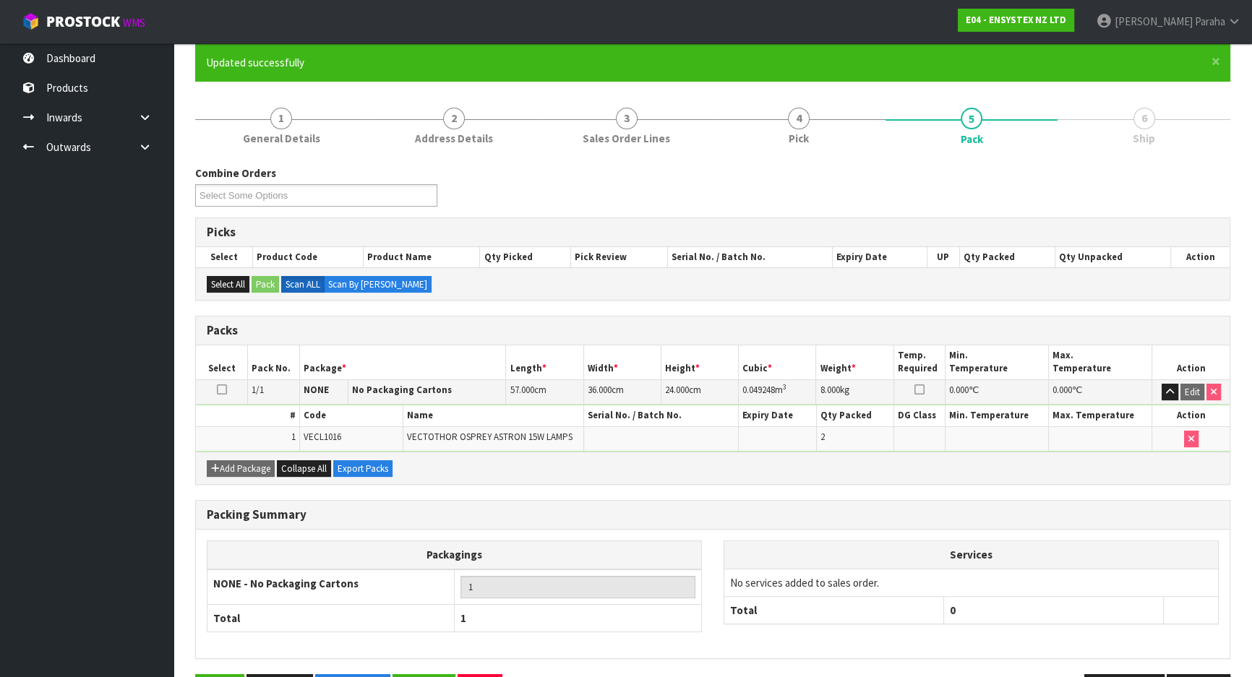
click at [220, 390] on icon at bounding box center [222, 390] width 10 height 1
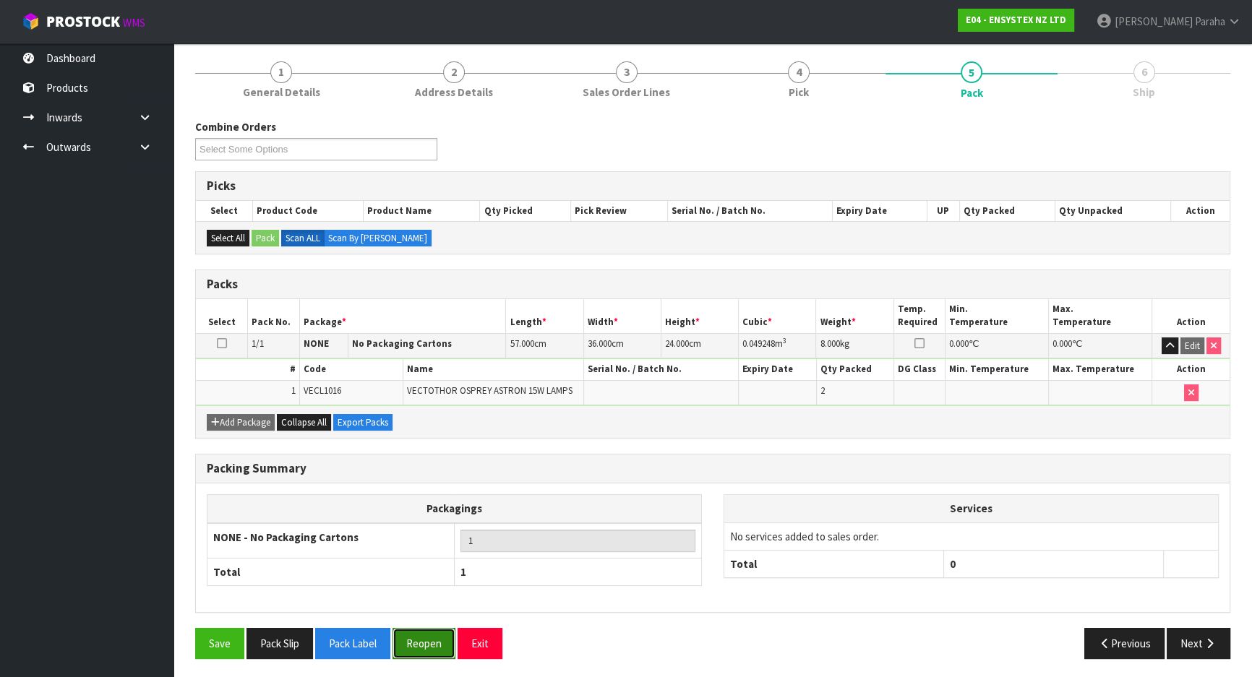
click at [439, 637] on button "Reopen" at bounding box center [424, 643] width 63 height 31
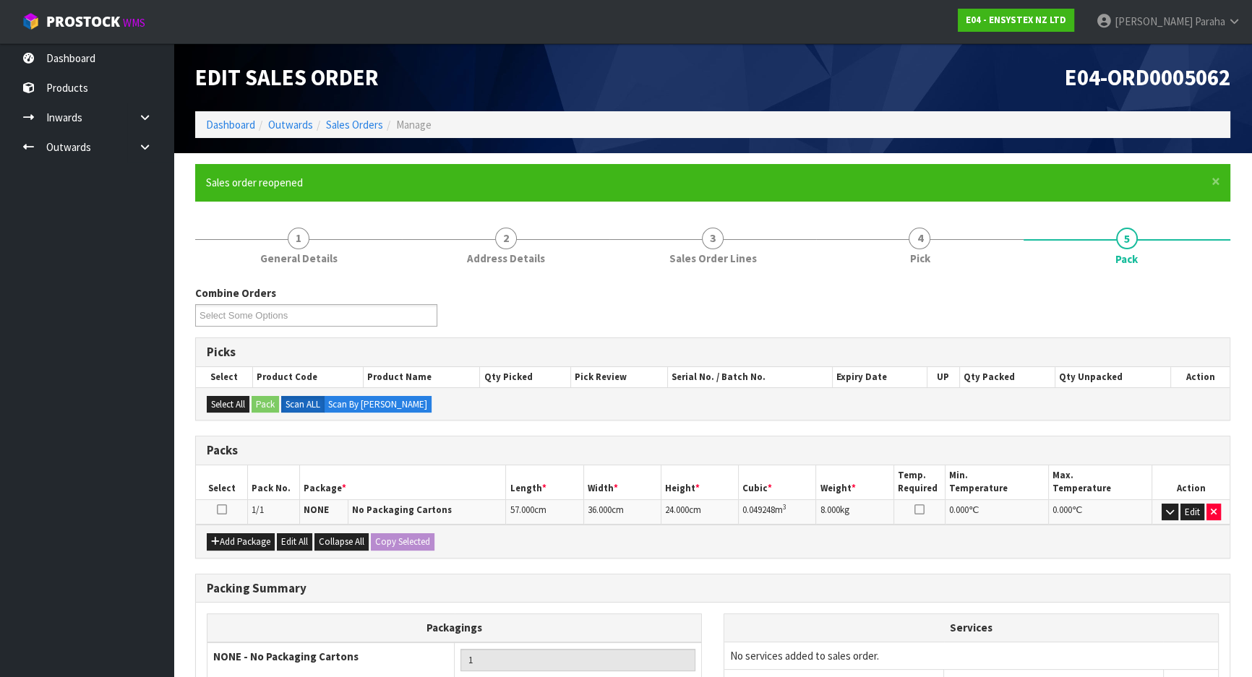
click at [224, 510] on icon at bounding box center [222, 510] width 10 height 1
click at [288, 539] on button "Edit All" at bounding box center [294, 541] width 35 height 17
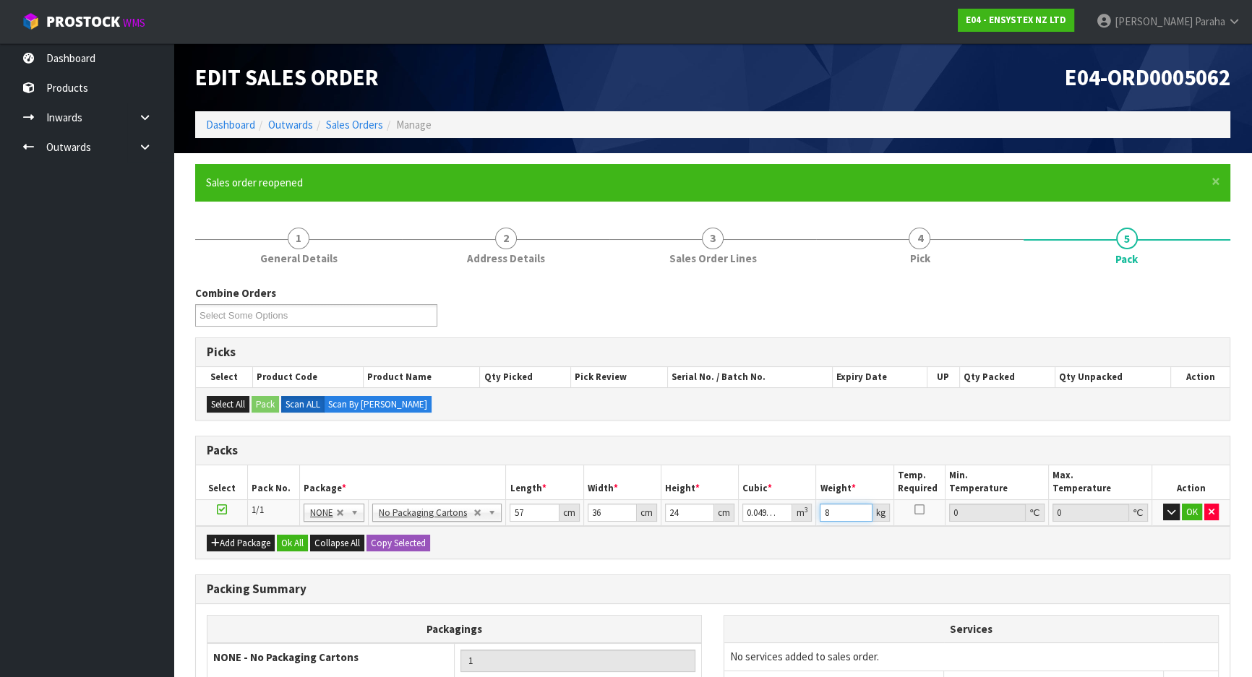
click at [836, 511] on input "8" at bounding box center [846, 513] width 52 height 18
type input "9"
click at [295, 541] on button "Ok All" at bounding box center [292, 543] width 31 height 17
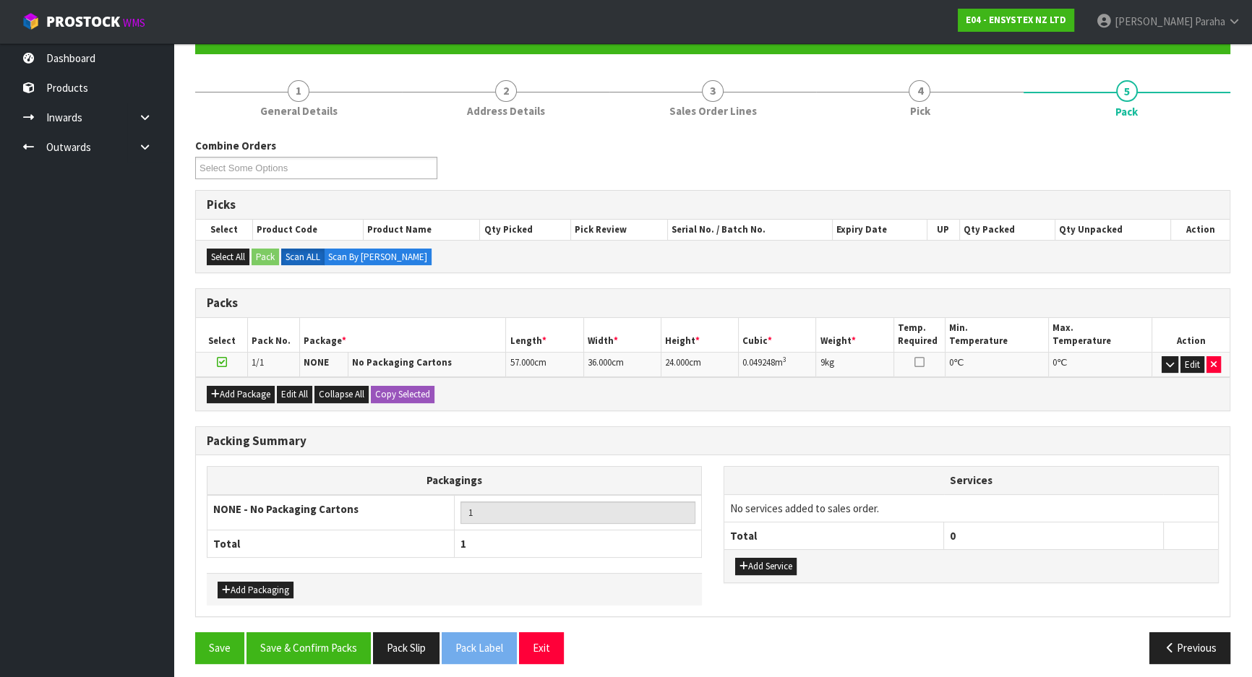
scroll to position [152, 0]
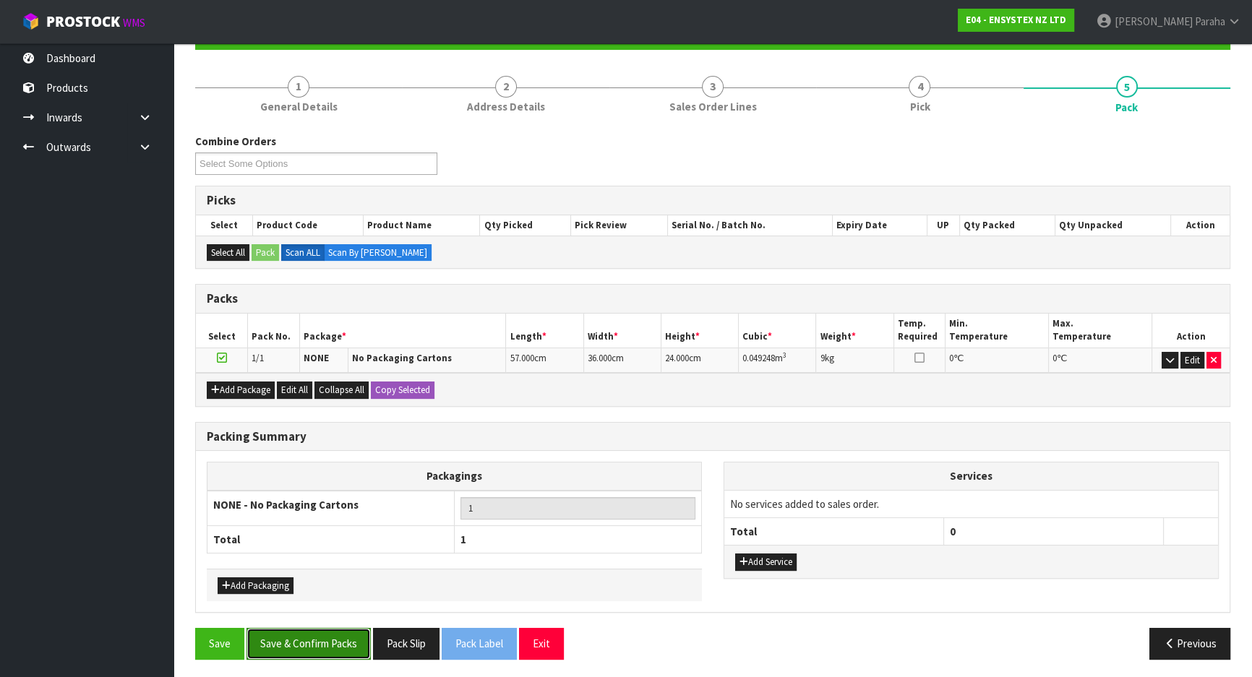
click at [321, 635] on button "Save & Confirm Packs" at bounding box center [308, 643] width 124 height 31
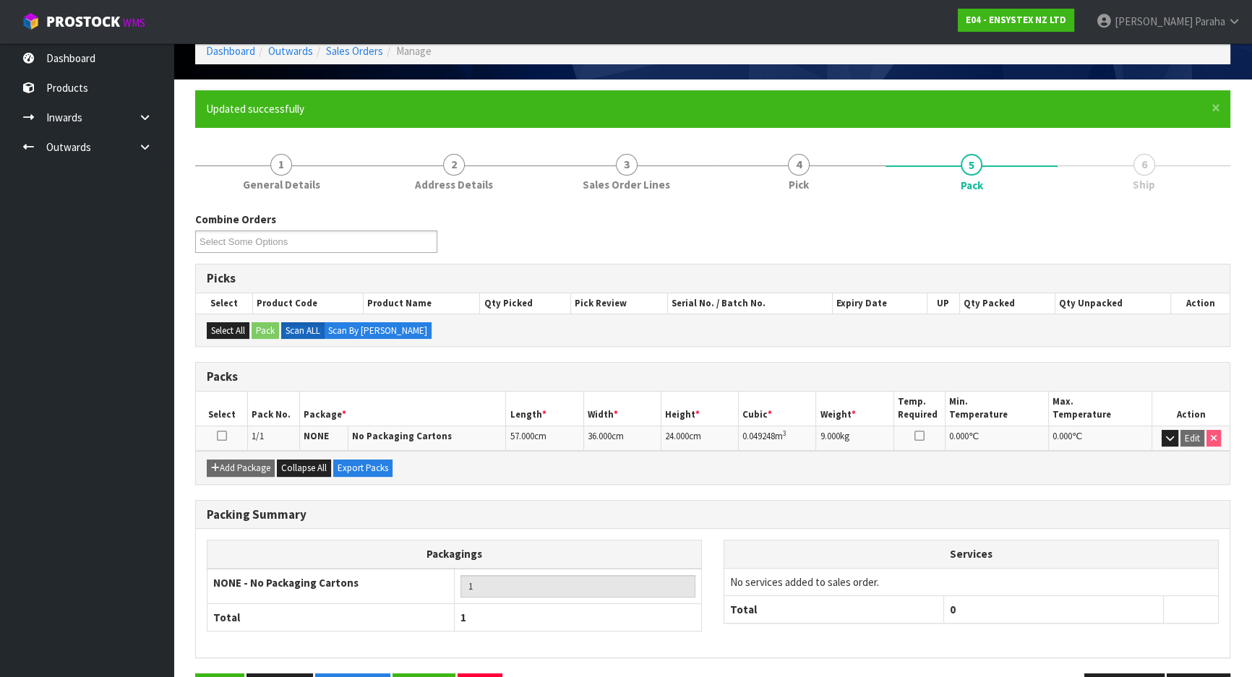
scroll to position [120, 0]
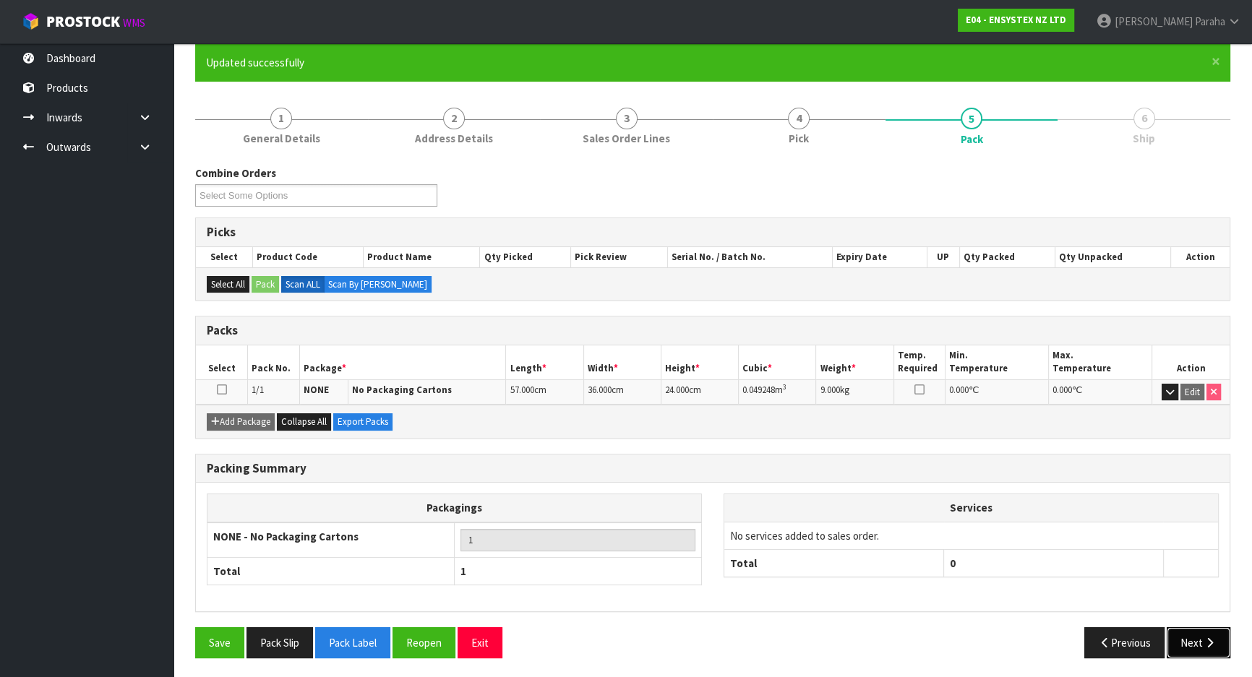
drag, startPoint x: 1196, startPoint y: 648, endPoint x: 876, endPoint y: 579, distance: 327.0
click at [1196, 648] on button "Next" at bounding box center [1199, 642] width 64 height 31
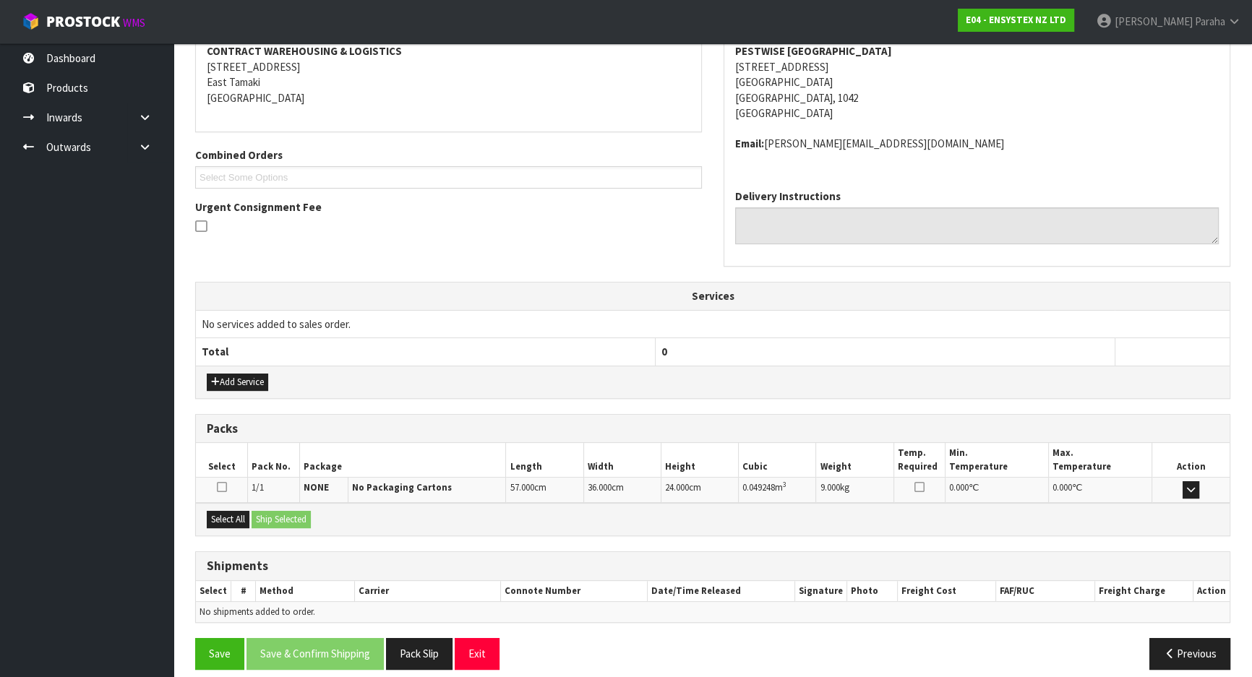
scroll to position [293, 0]
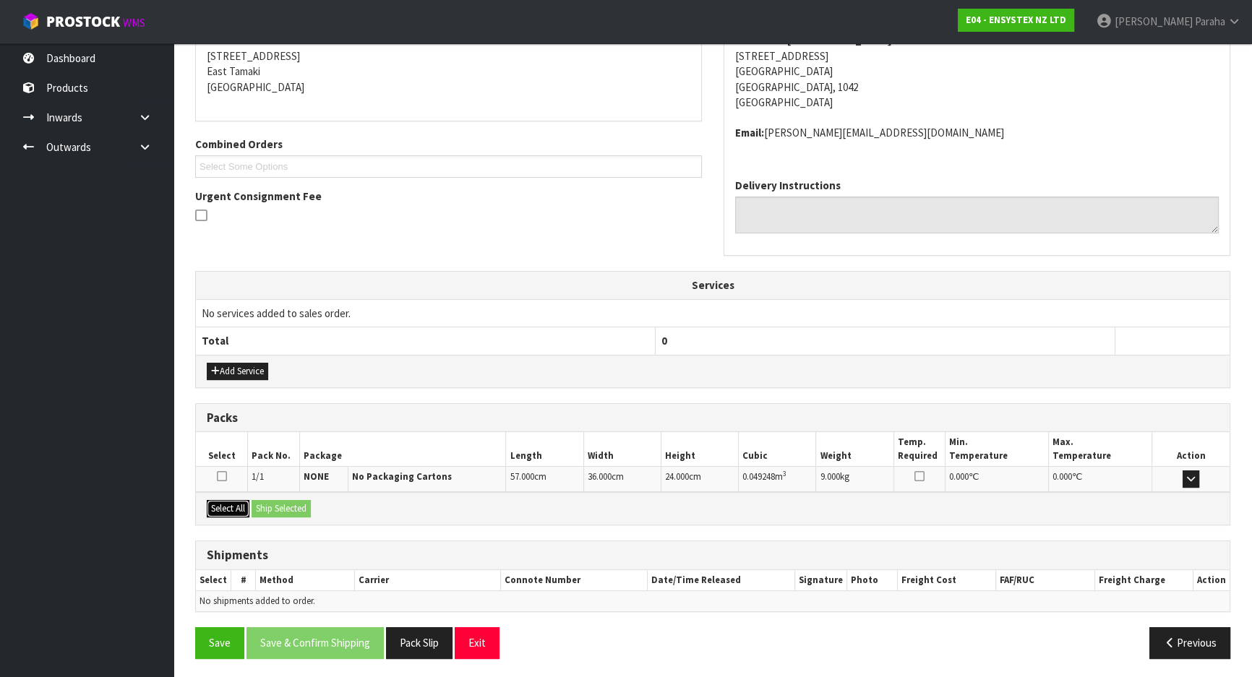
drag, startPoint x: 228, startPoint y: 506, endPoint x: 286, endPoint y: 505, distance: 57.8
click at [240, 505] on button "Select All" at bounding box center [228, 508] width 43 height 17
click at [275, 506] on button "Ship Selected" at bounding box center [281, 508] width 59 height 17
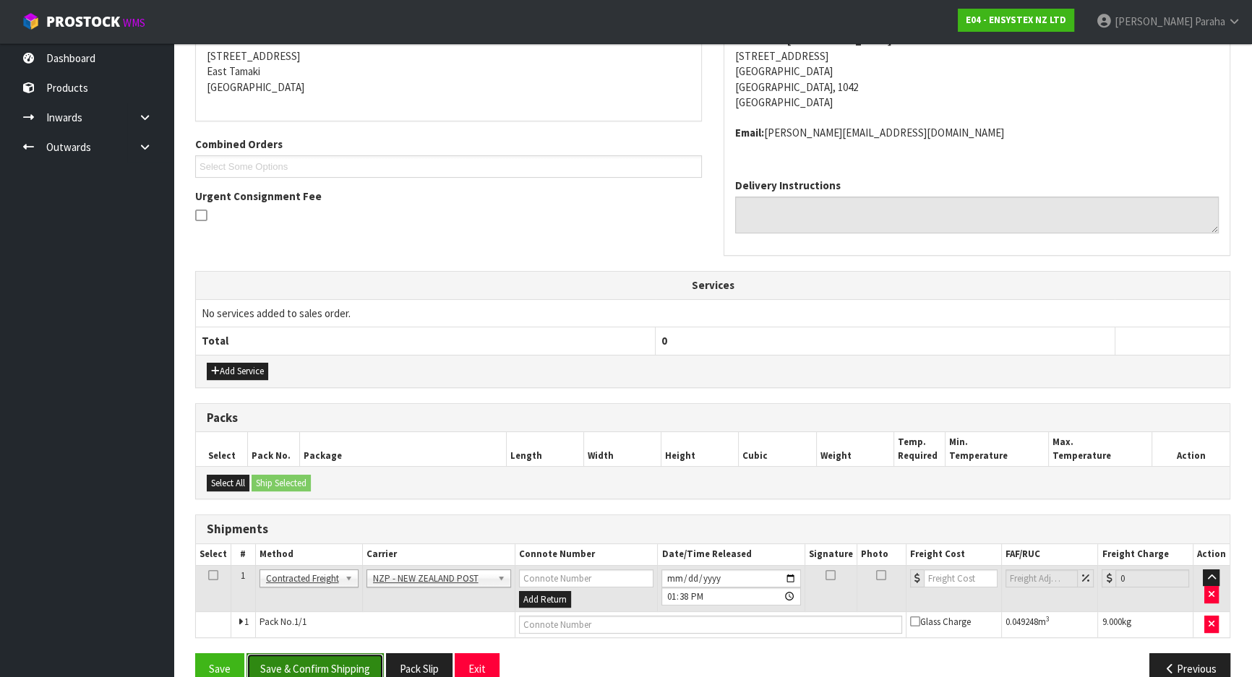
click at [359, 663] on button "Save & Confirm Shipping" at bounding box center [314, 668] width 137 height 31
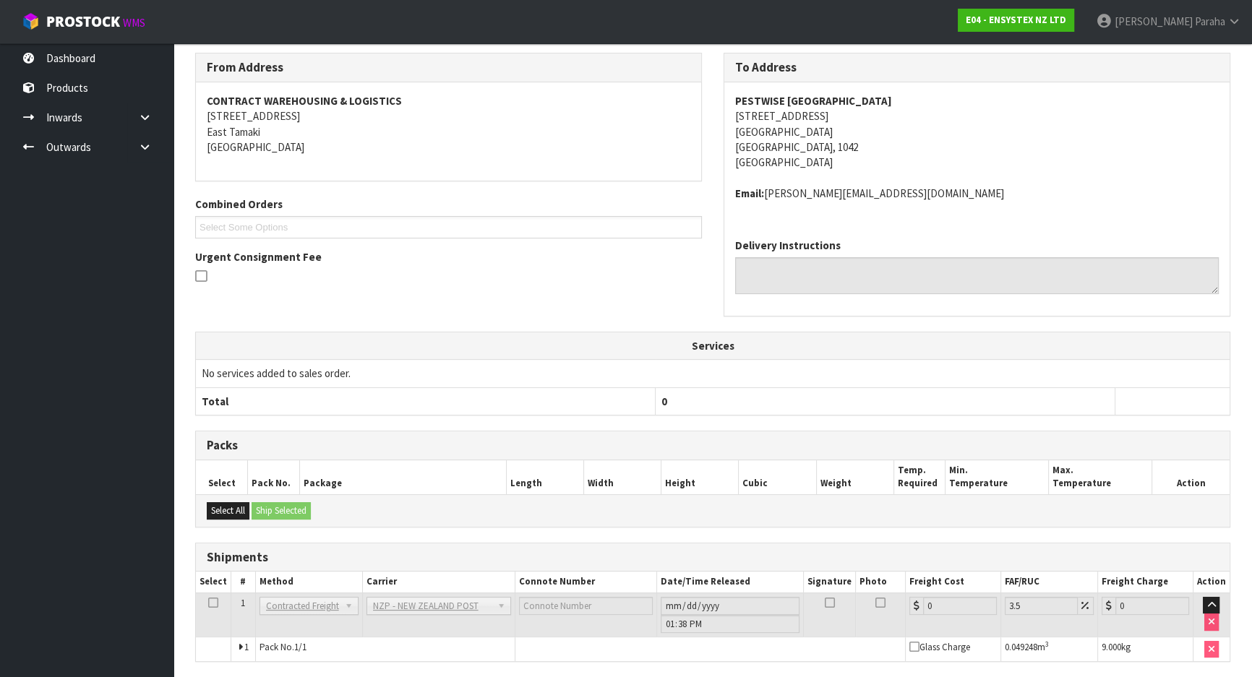
scroll to position [299, 0]
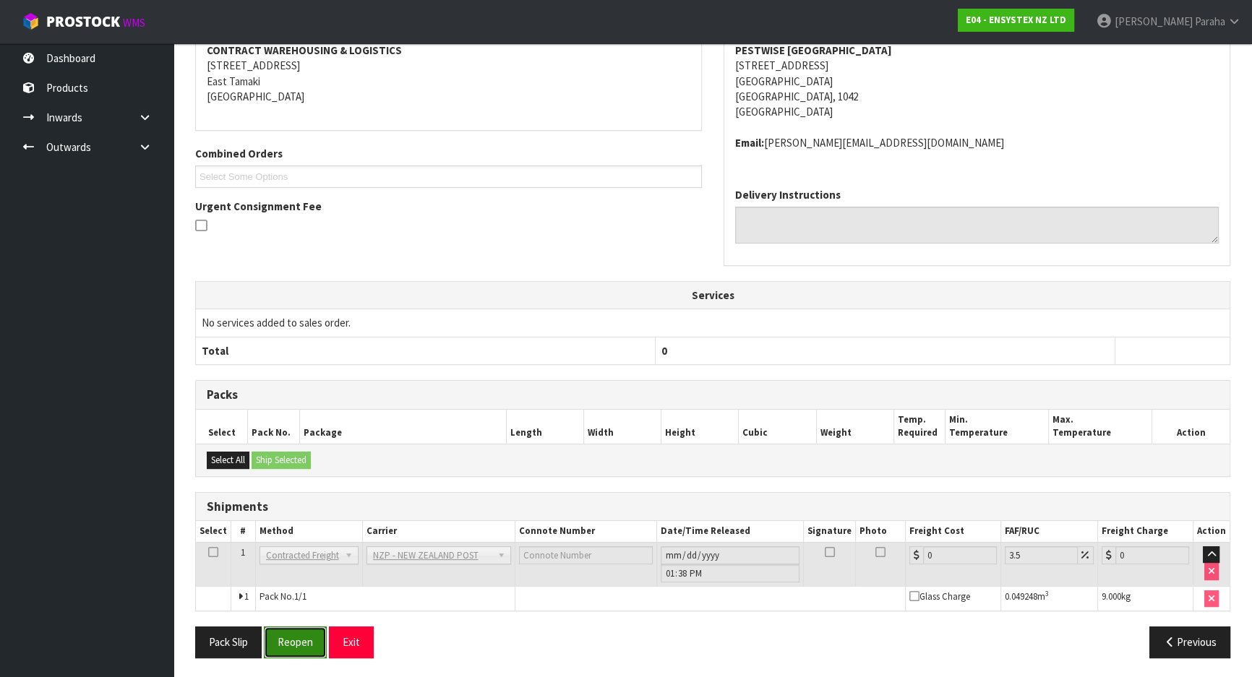
click at [300, 646] on button "Reopen" at bounding box center [295, 642] width 63 height 31
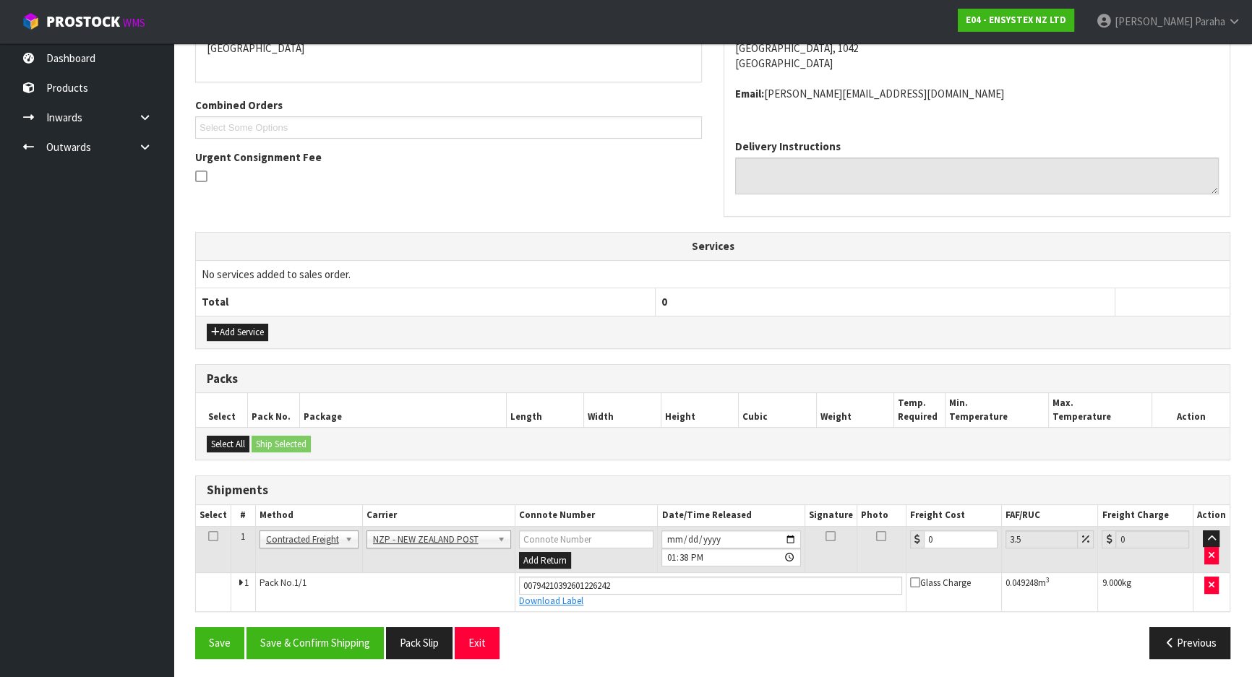
scroll to position [333, 0]
click at [952, 530] on input "0" at bounding box center [961, 539] width 74 height 18
type input "3"
type input "3.1"
type input "3.8"
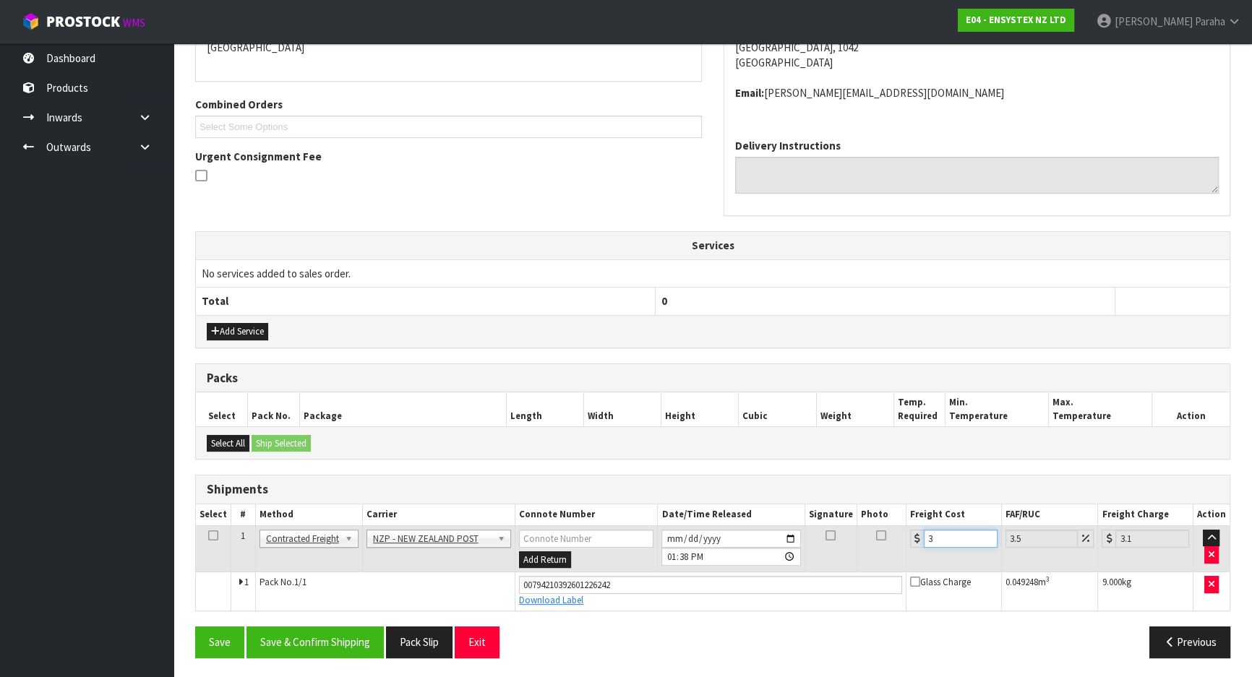
type input "3.93"
type input "3.88"
type input "4.02"
type input "3.88"
click at [351, 651] on button "Save & Confirm Shipping" at bounding box center [314, 642] width 137 height 31
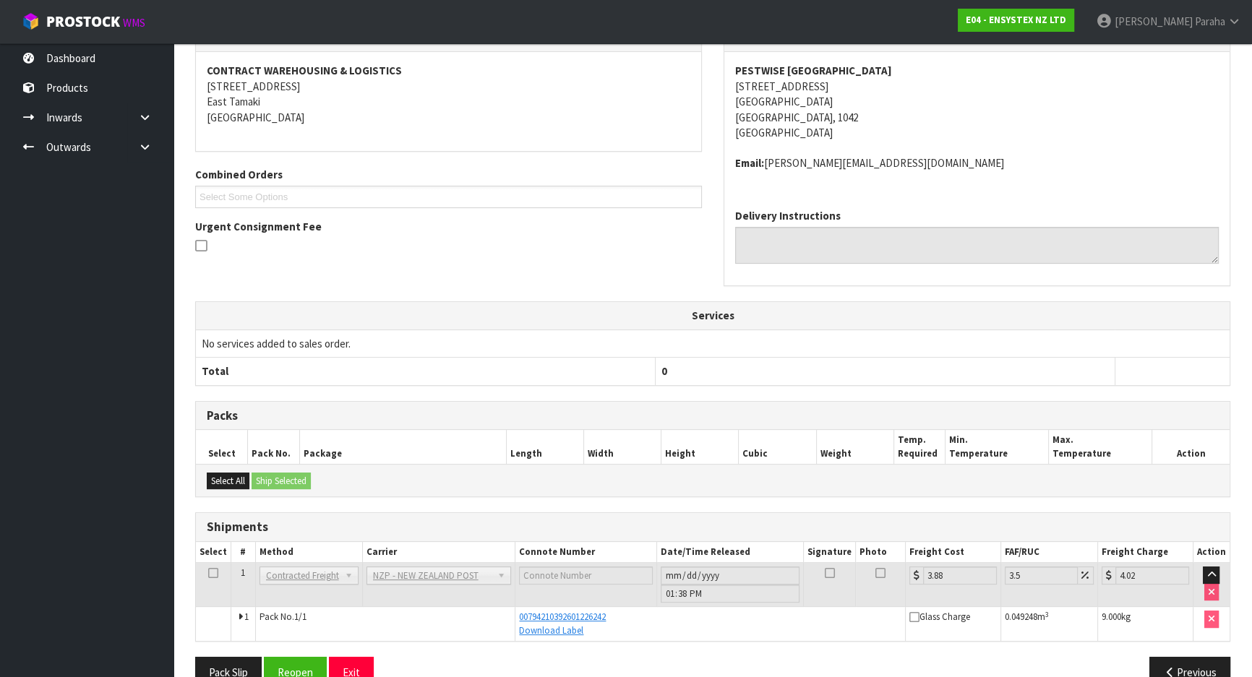
scroll to position [0, 0]
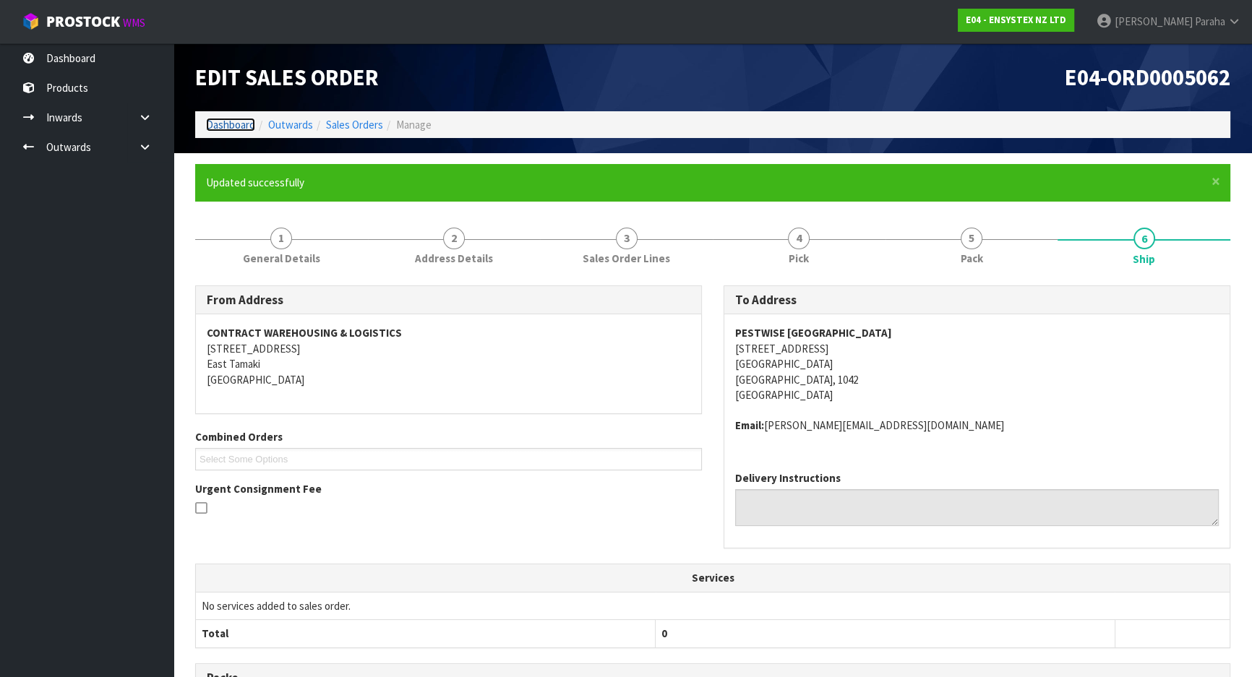
click at [213, 127] on link "Dashboard" at bounding box center [230, 125] width 49 height 14
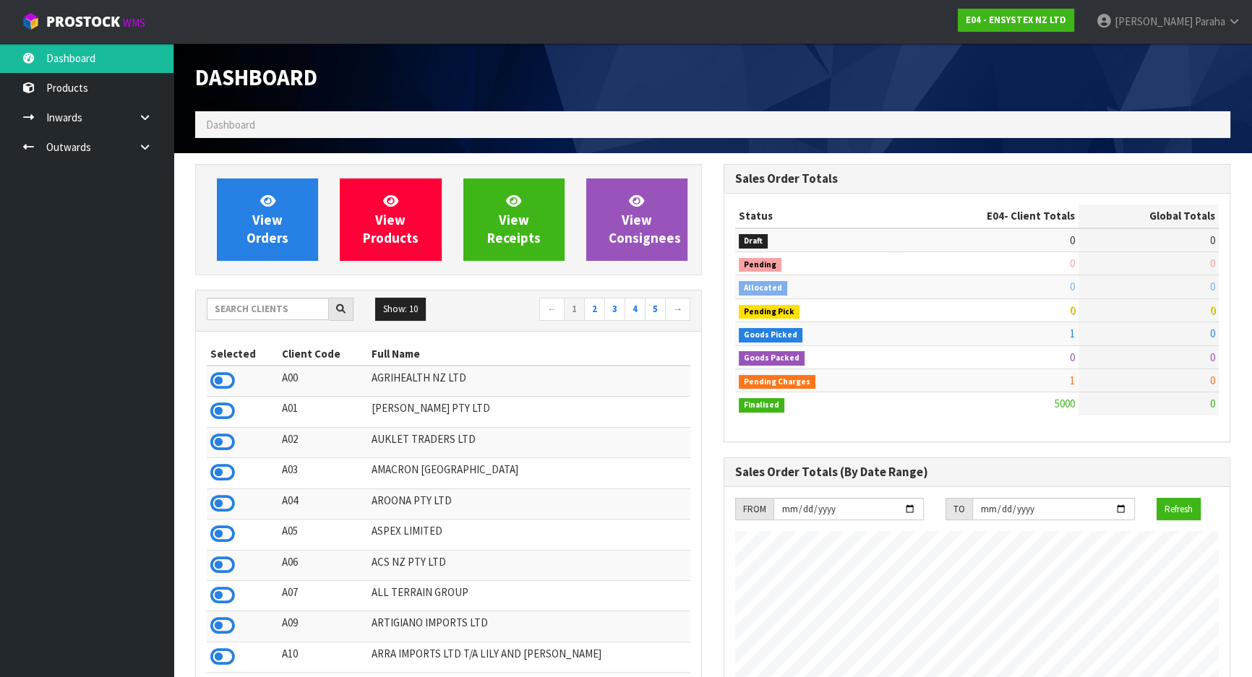
scroll to position [1139, 528]
click at [98, 147] on link "Outwards" at bounding box center [86, 147] width 173 height 30
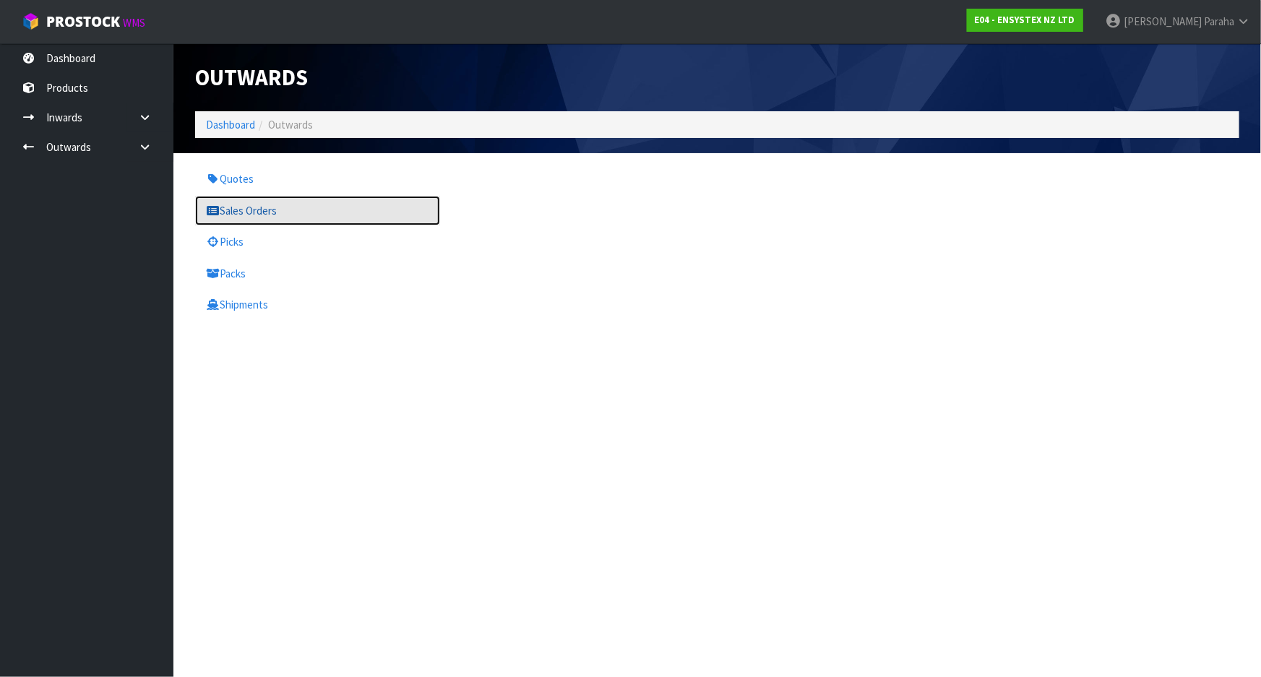
click at [255, 215] on link "Sales Orders" at bounding box center [317, 211] width 245 height 30
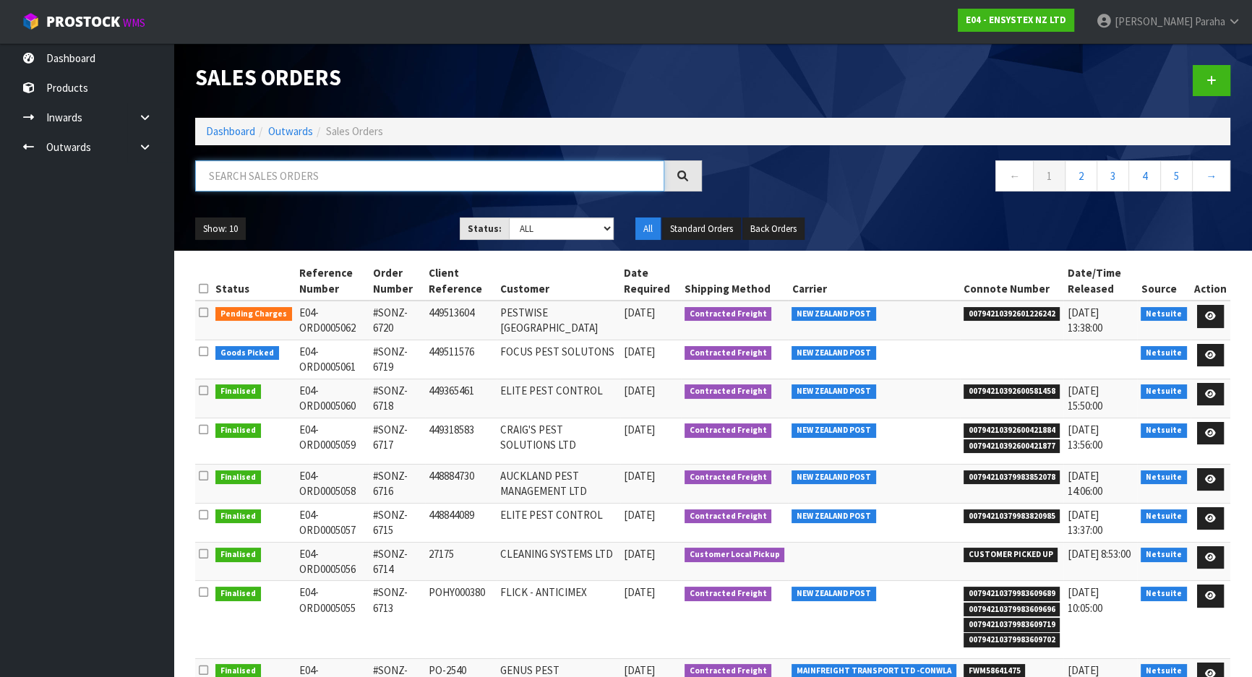
click at [273, 183] on input "text" at bounding box center [429, 175] width 469 height 31
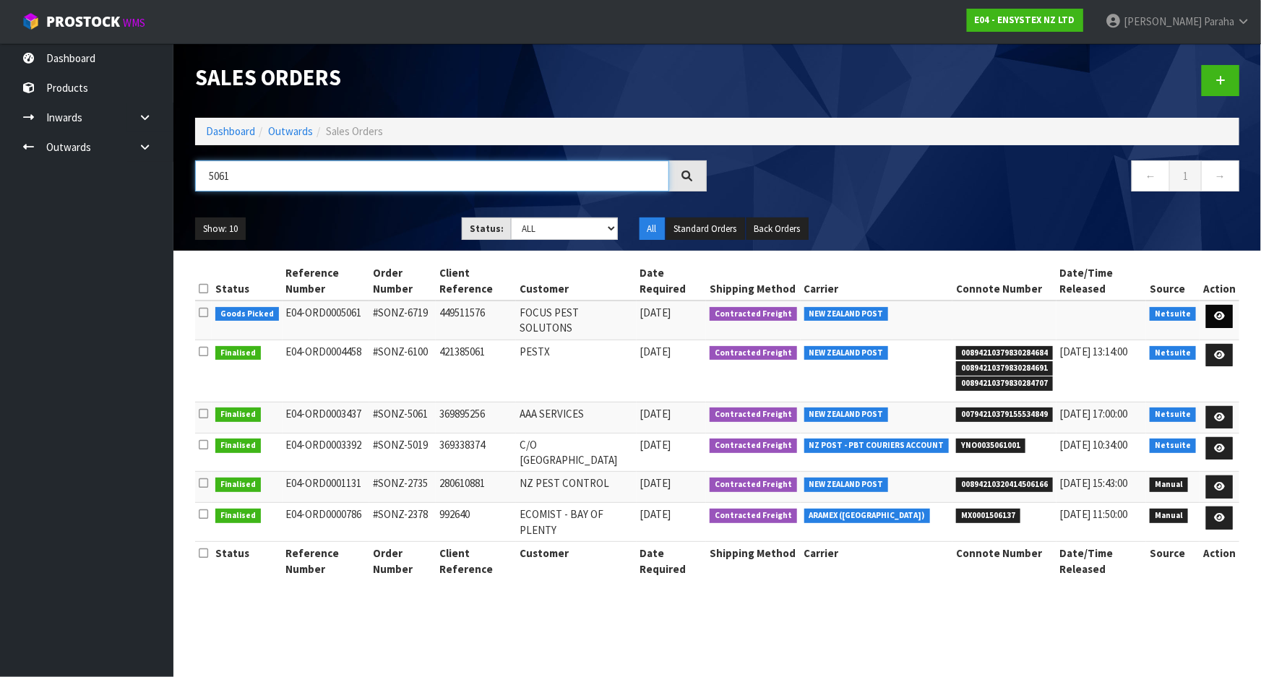
type input "5061"
click at [1222, 312] on icon at bounding box center [1219, 316] width 11 height 9
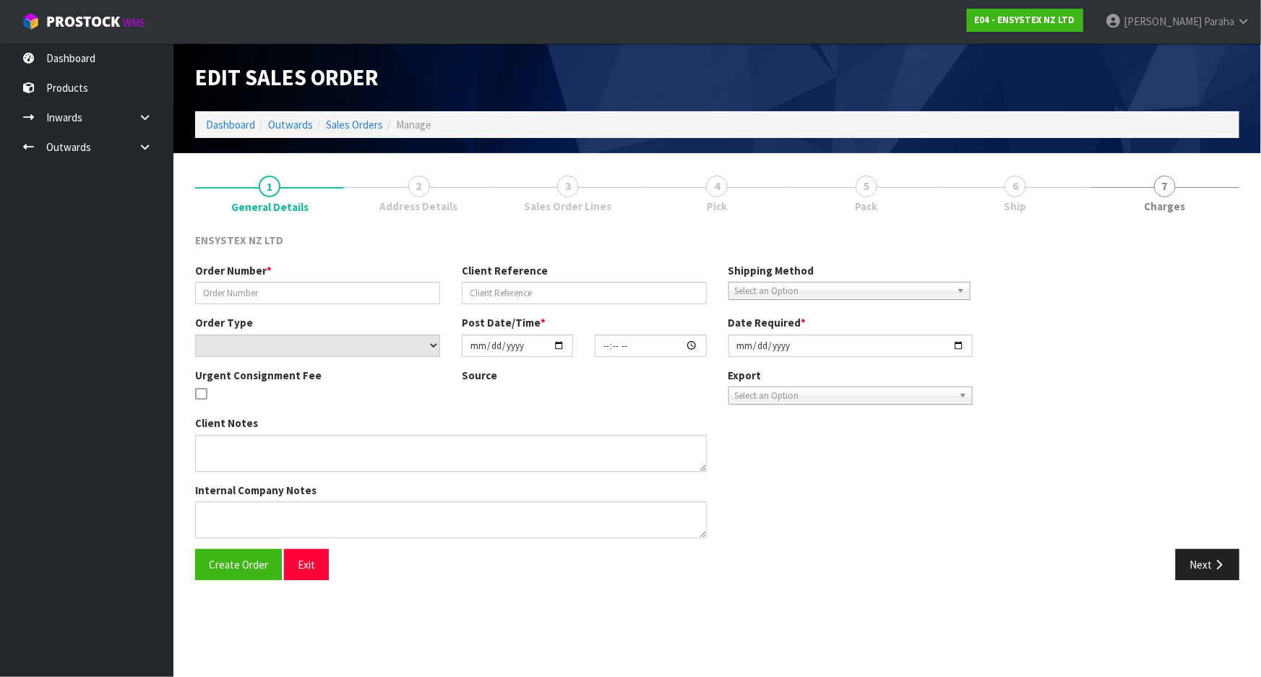
type input "#SONZ-6719"
type input "449511576"
select select "number:0"
type input "[DATE]"
type input "11:45:24.000"
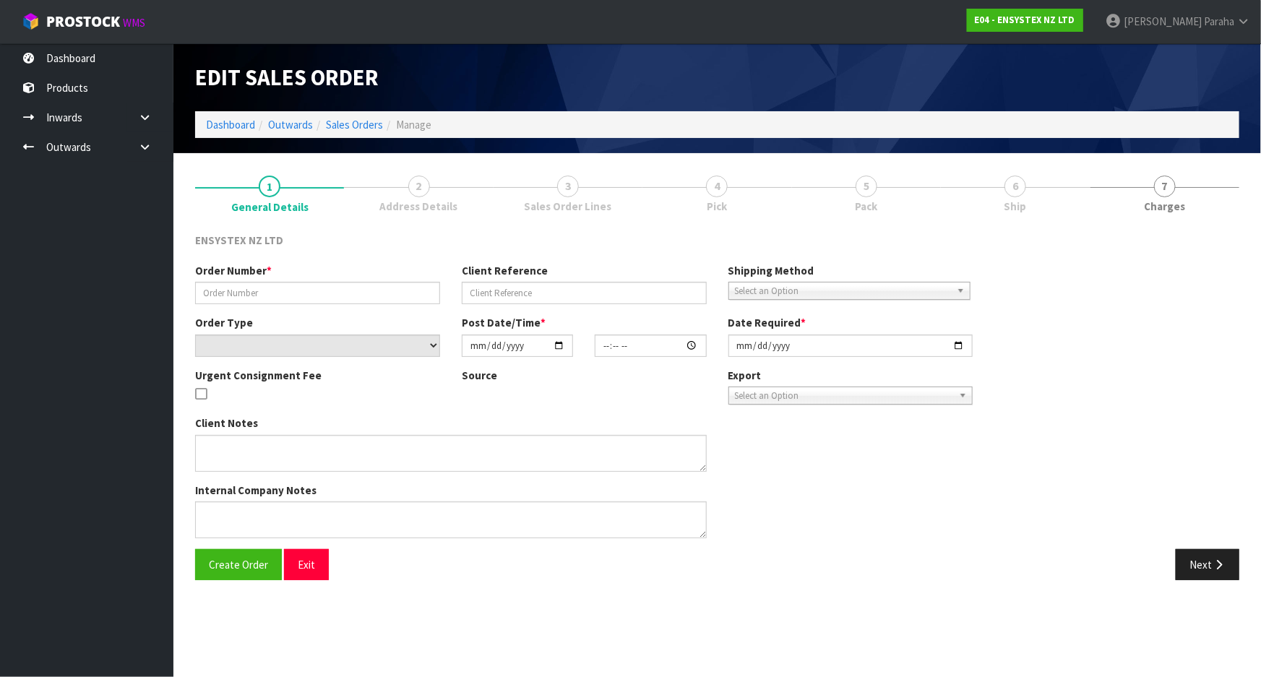
type input "[DATE]"
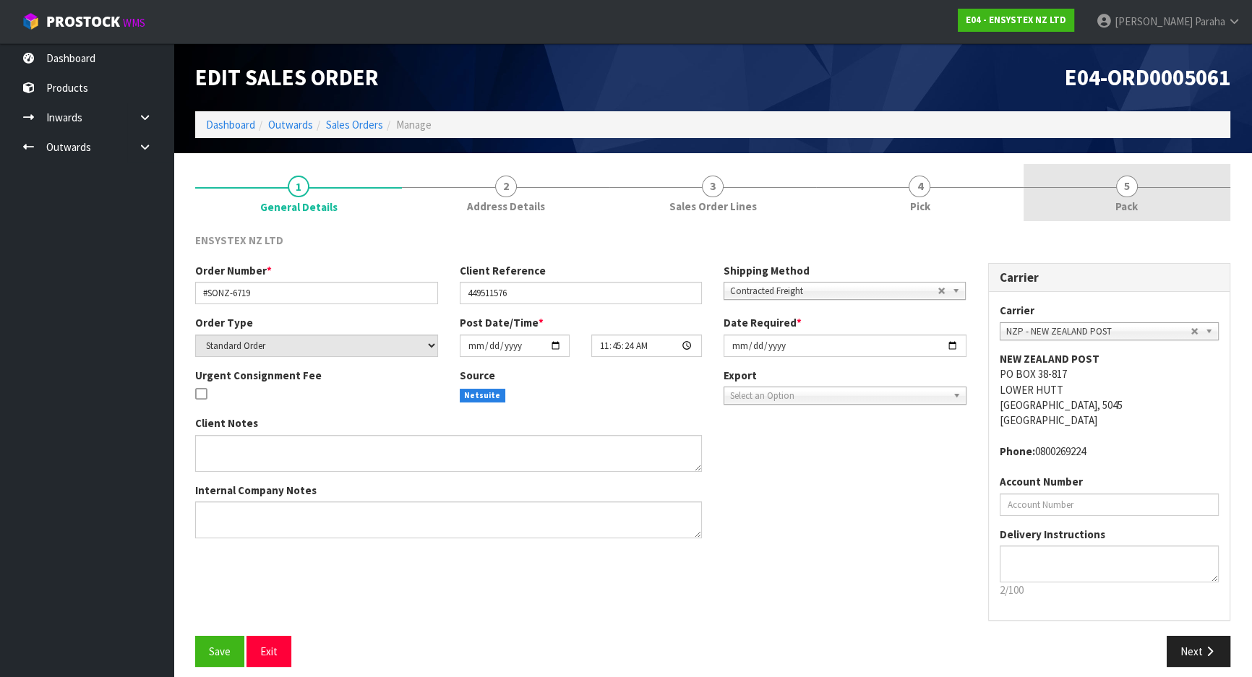
click at [1118, 189] on span "5" at bounding box center [1127, 187] width 22 height 22
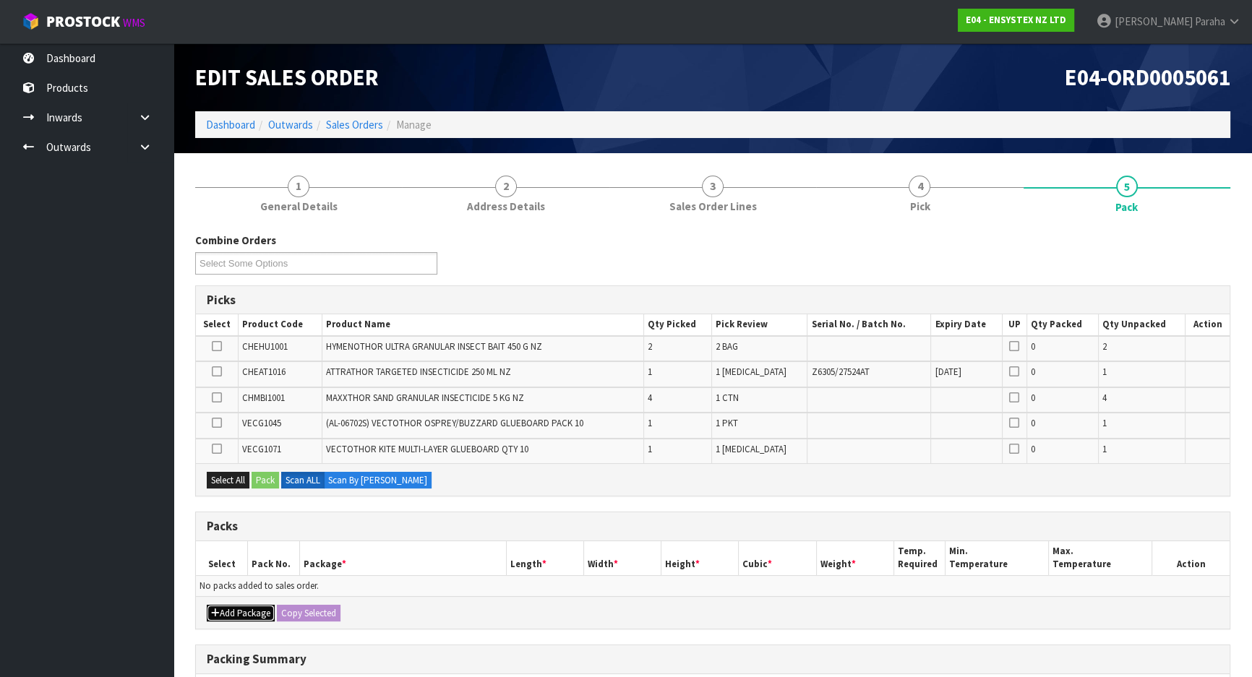
click at [252, 617] on button "Add Package" at bounding box center [241, 613] width 68 height 17
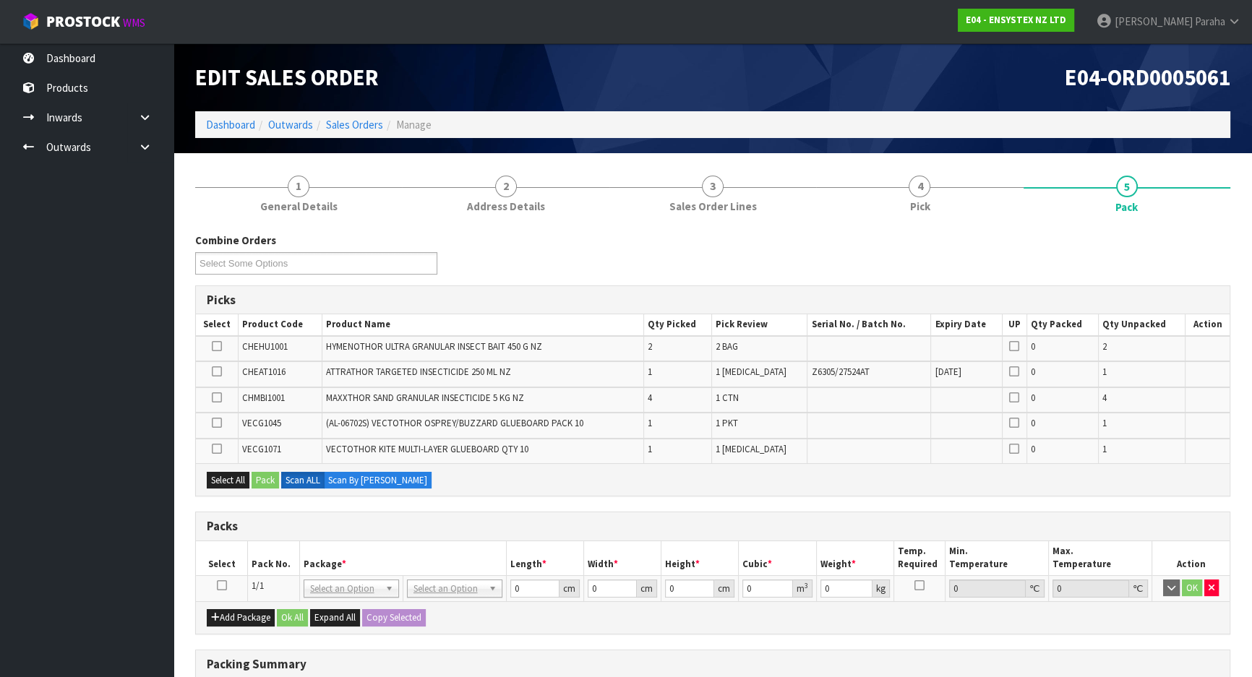
click at [226, 586] on icon at bounding box center [222, 586] width 10 height 1
click at [216, 398] on icon at bounding box center [217, 398] width 10 height 1
click at [0, 0] on input "checkbox" at bounding box center [0, 0] width 0 height 0
click at [267, 480] on button "Pack" at bounding box center [265, 480] width 27 height 17
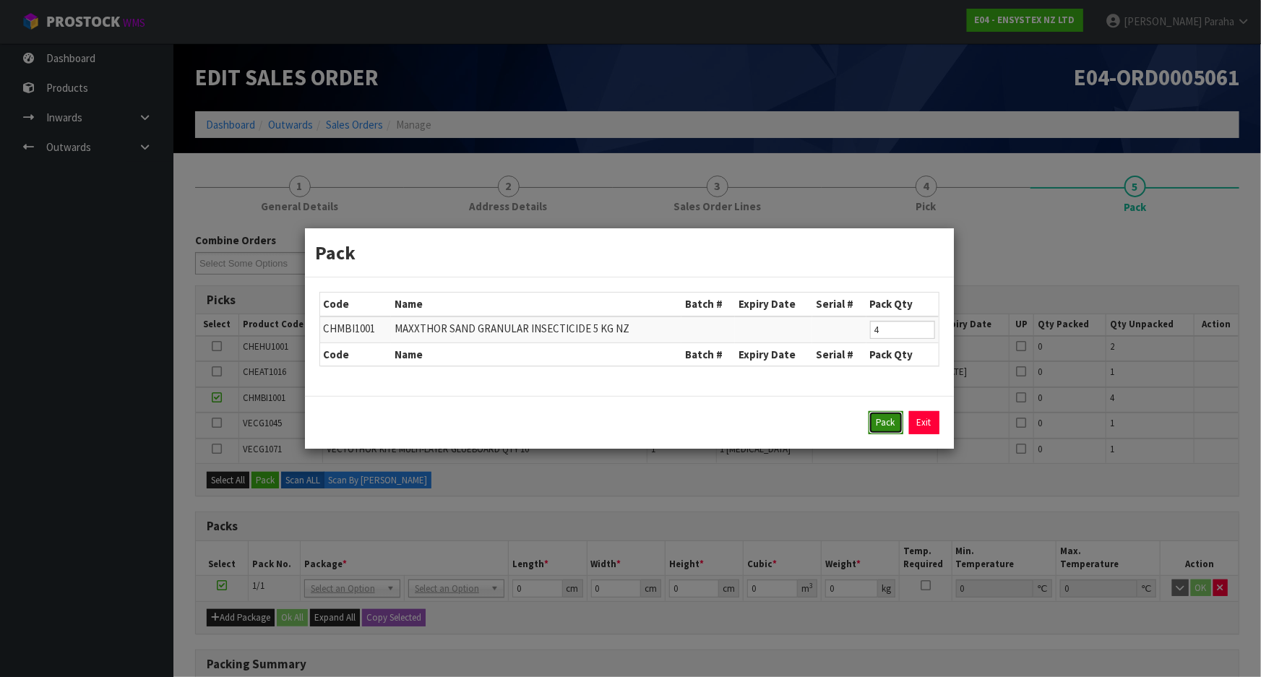
click at [880, 418] on button "Pack" at bounding box center [886, 422] width 35 height 23
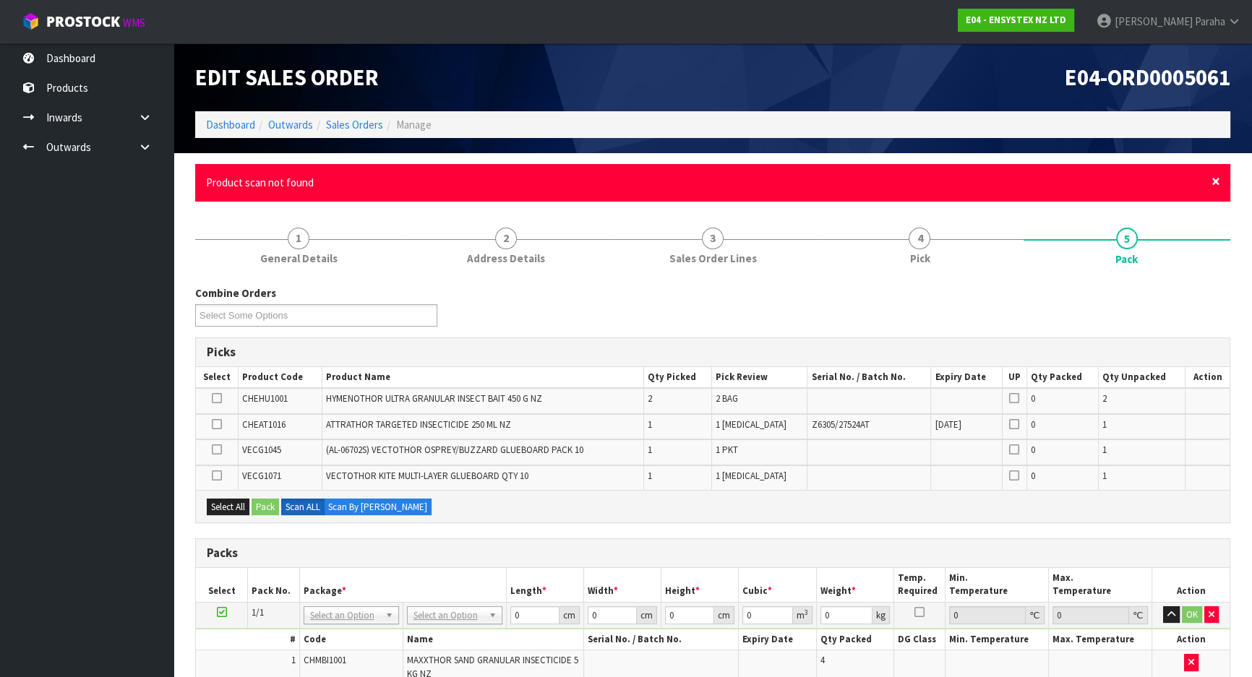
click at [1218, 186] on span "×" at bounding box center [1216, 181] width 9 height 20
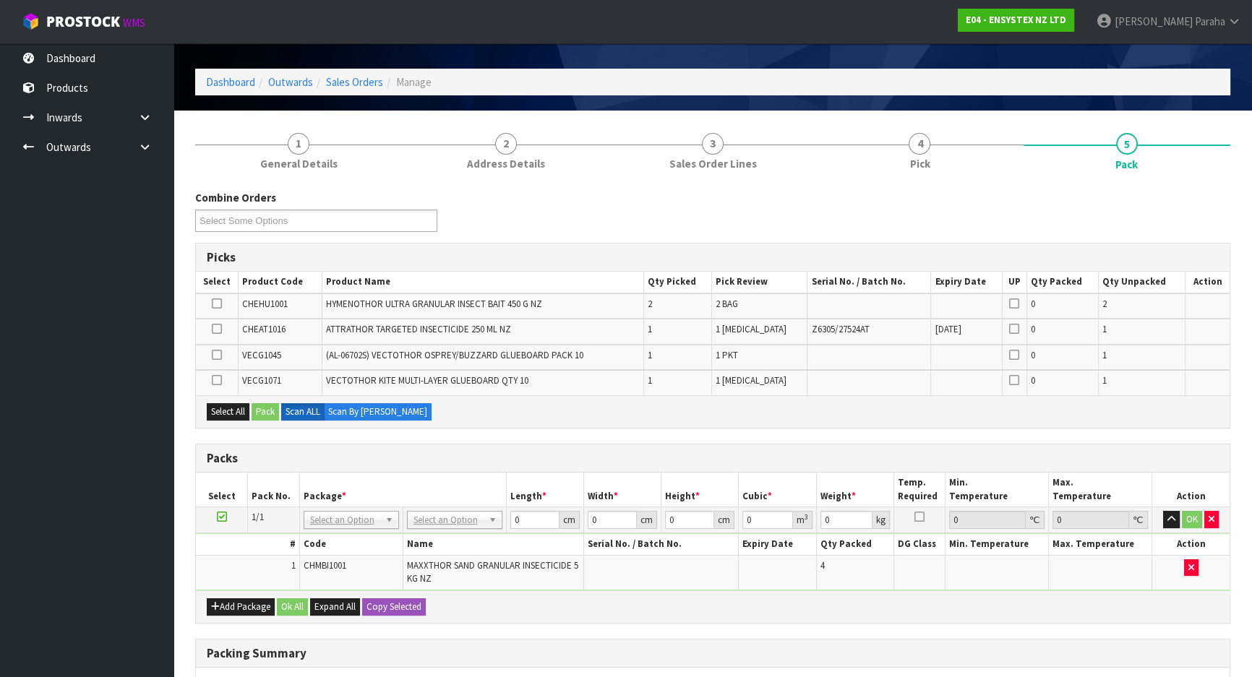
scroll to position [65, 0]
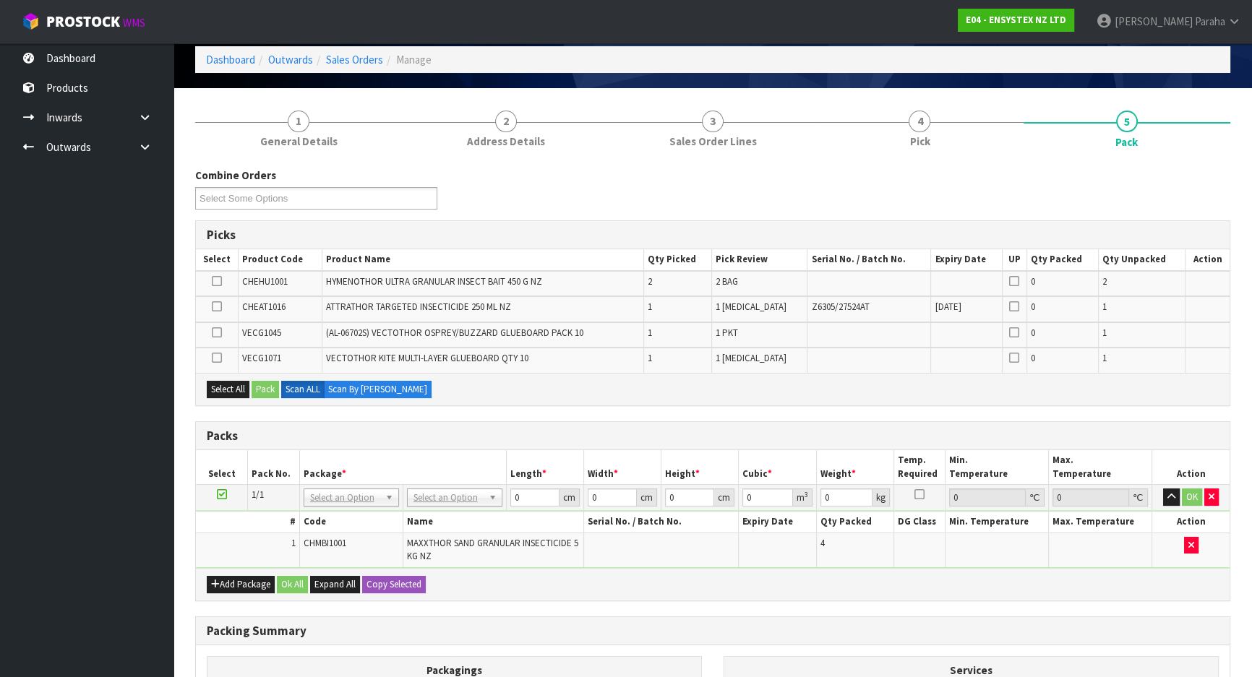
click at [216, 333] on icon at bounding box center [217, 333] width 10 height 1
click at [0, 0] on input "checkbox" at bounding box center [0, 0] width 0 height 0
click at [231, 576] on button "Add Package" at bounding box center [241, 584] width 68 height 17
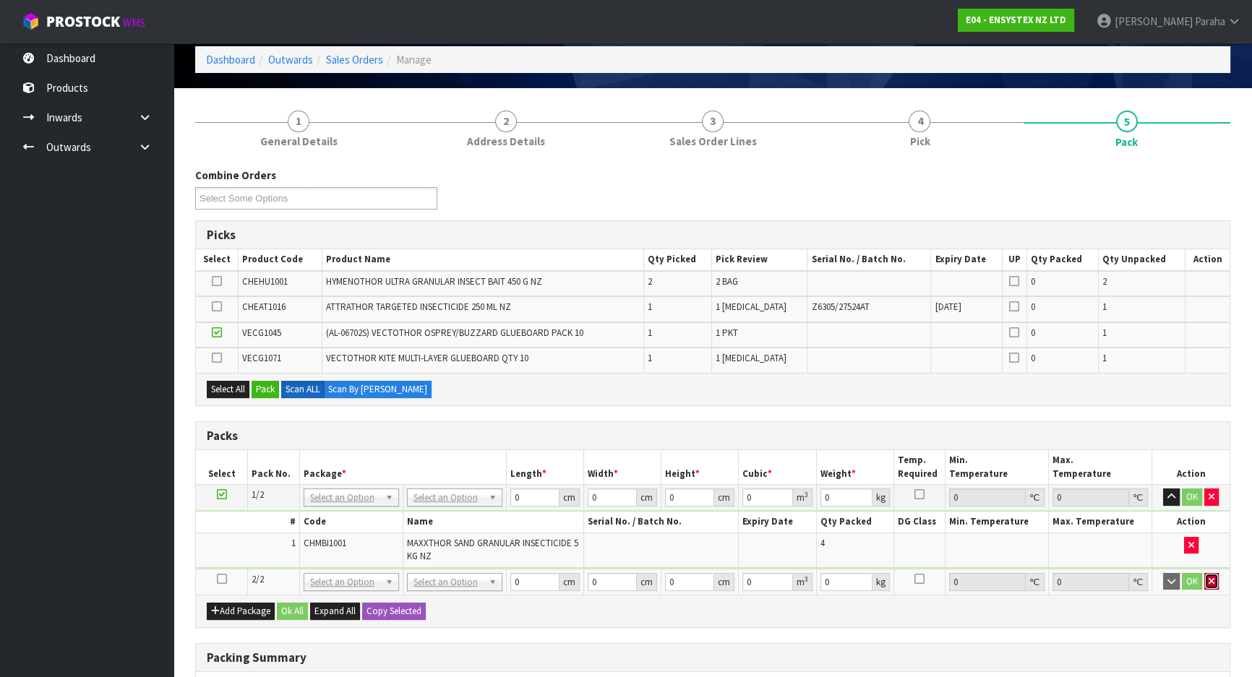
click at [1212, 584] on button "button" at bounding box center [1211, 581] width 14 height 17
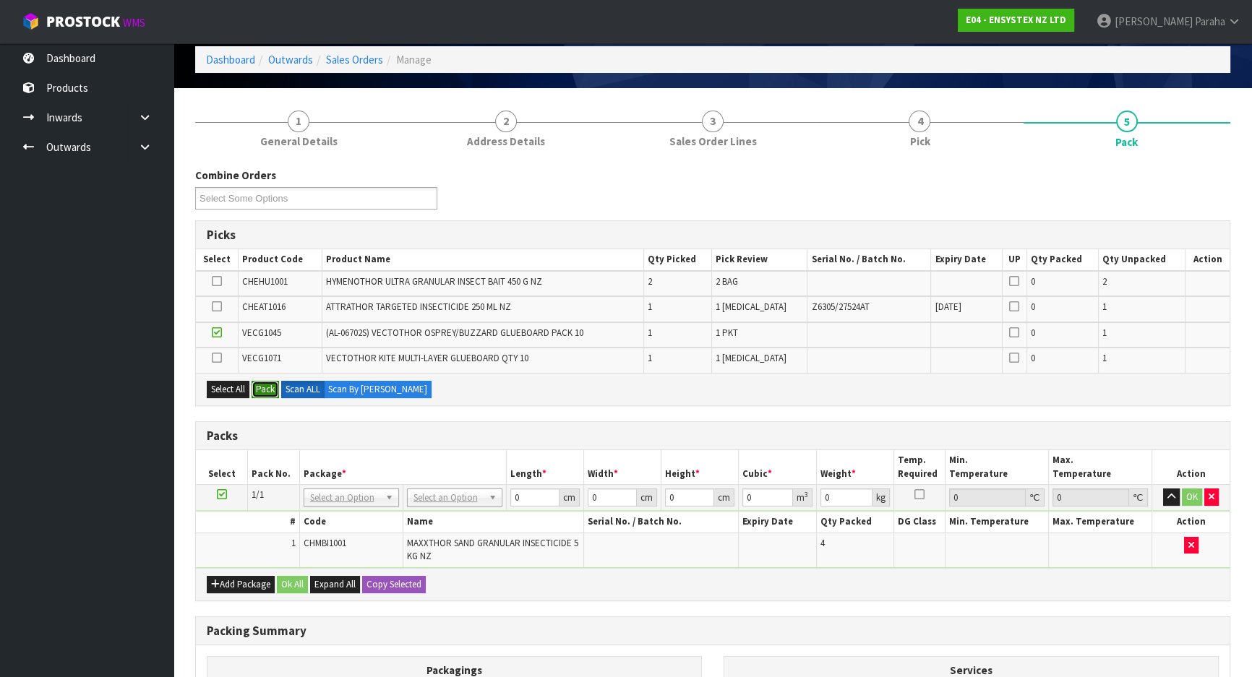
click at [272, 387] on button "Pack" at bounding box center [265, 389] width 27 height 17
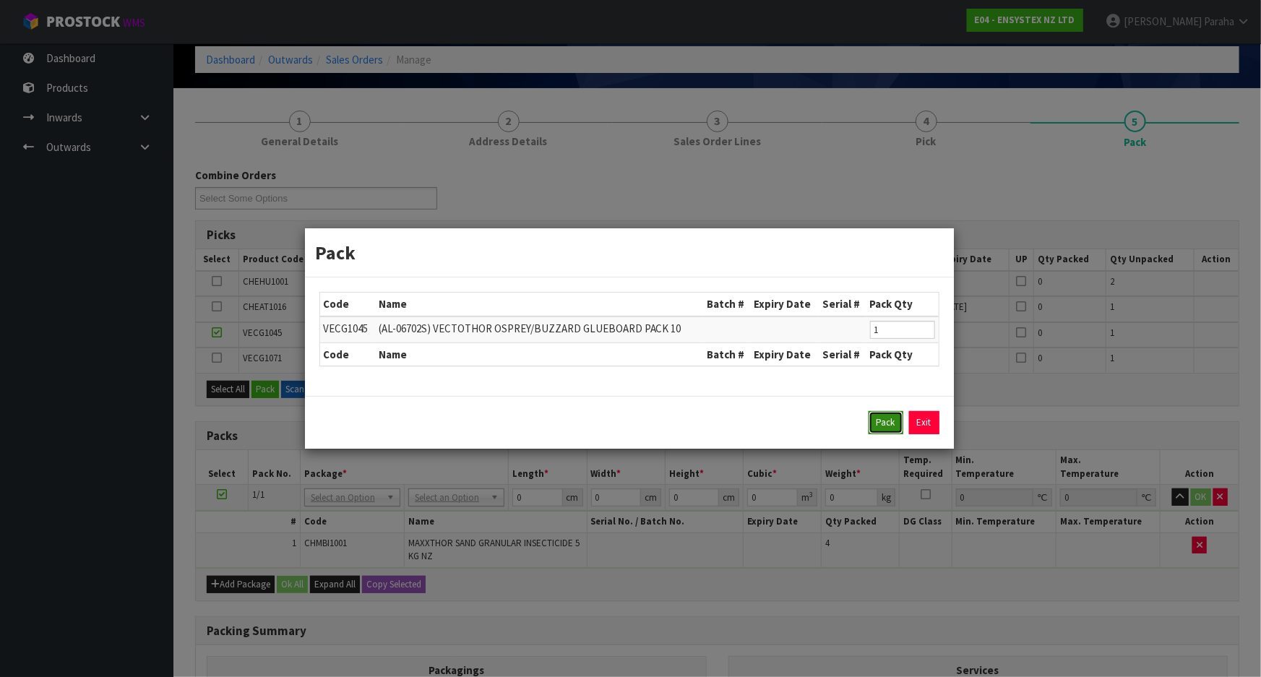
click at [886, 430] on button "Pack" at bounding box center [886, 422] width 35 height 23
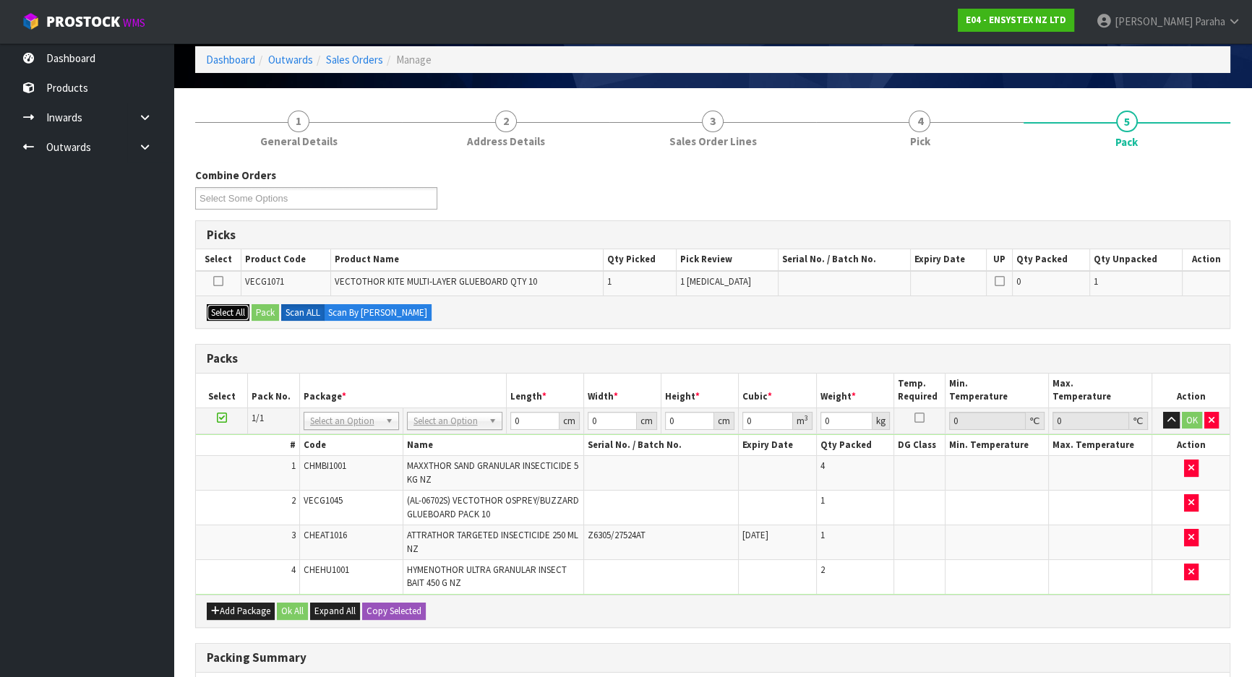
click at [220, 316] on button "Select All" at bounding box center [228, 312] width 43 height 17
click at [264, 314] on button "Pack" at bounding box center [265, 312] width 27 height 17
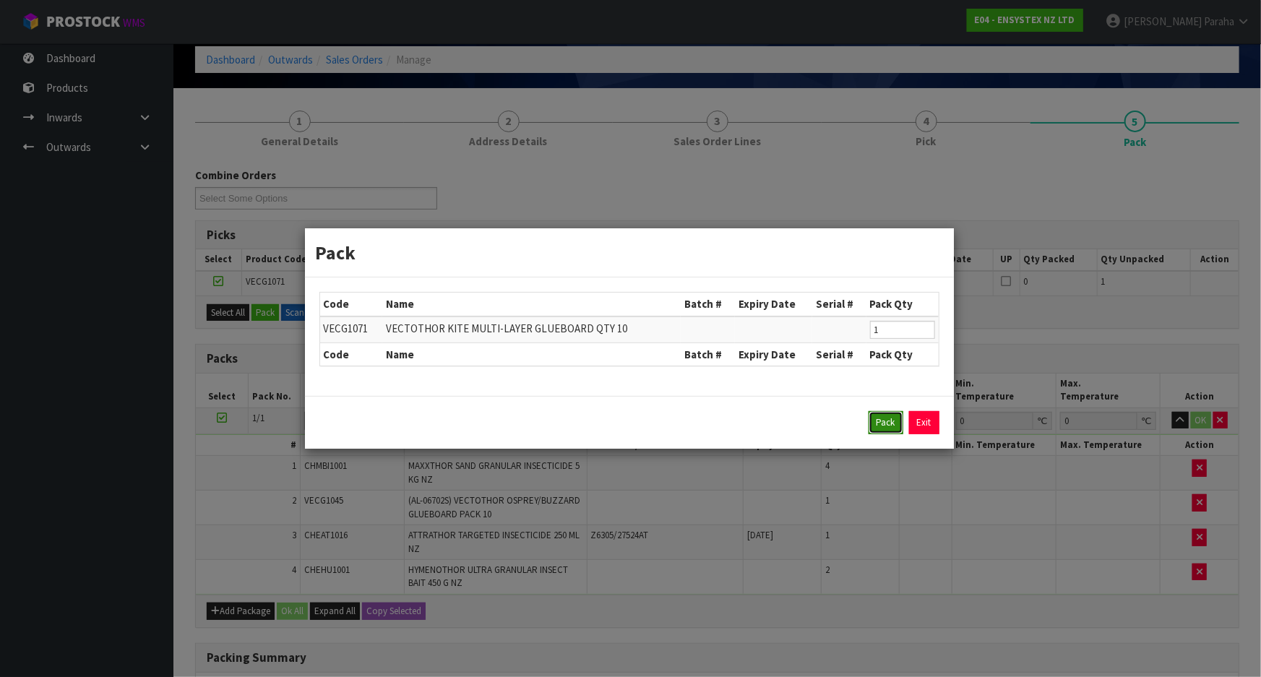
click at [888, 419] on button "Pack" at bounding box center [886, 422] width 35 height 23
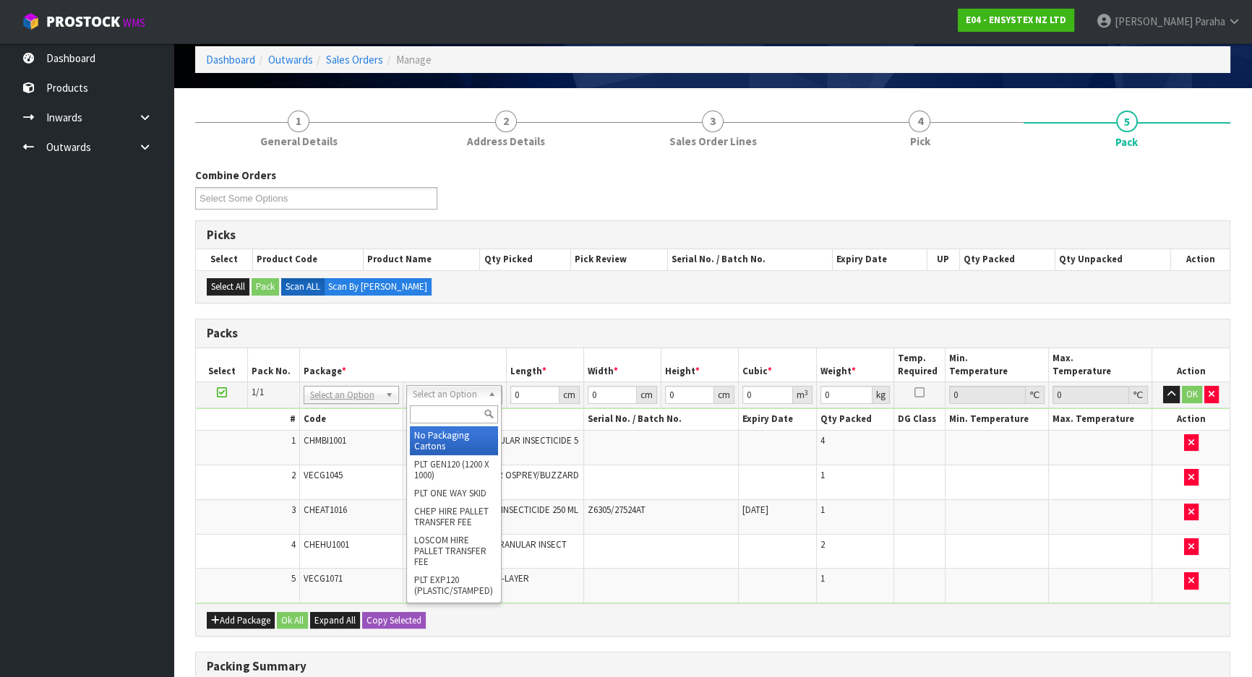
click at [459, 416] on input "text" at bounding box center [454, 415] width 88 height 18
type input "ctn5"
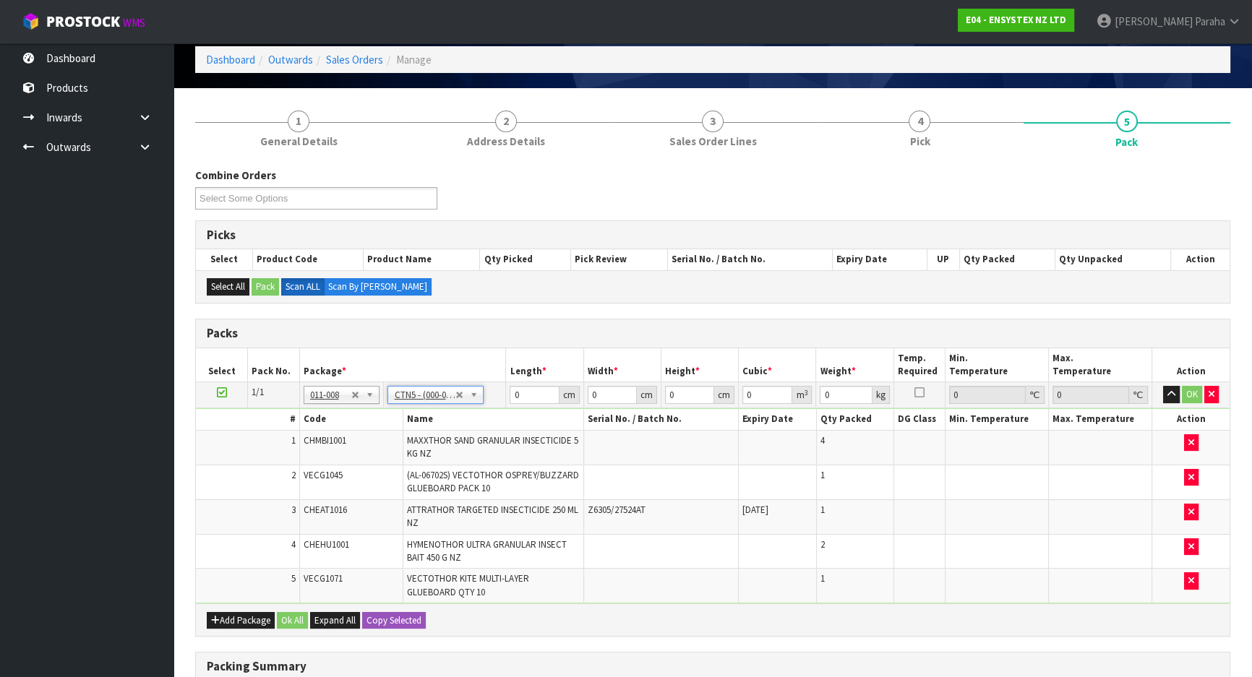
type input "43"
type input "33"
type input "25.5"
type input "0.036185"
click at [1197, 441] on button "button" at bounding box center [1191, 442] width 14 height 17
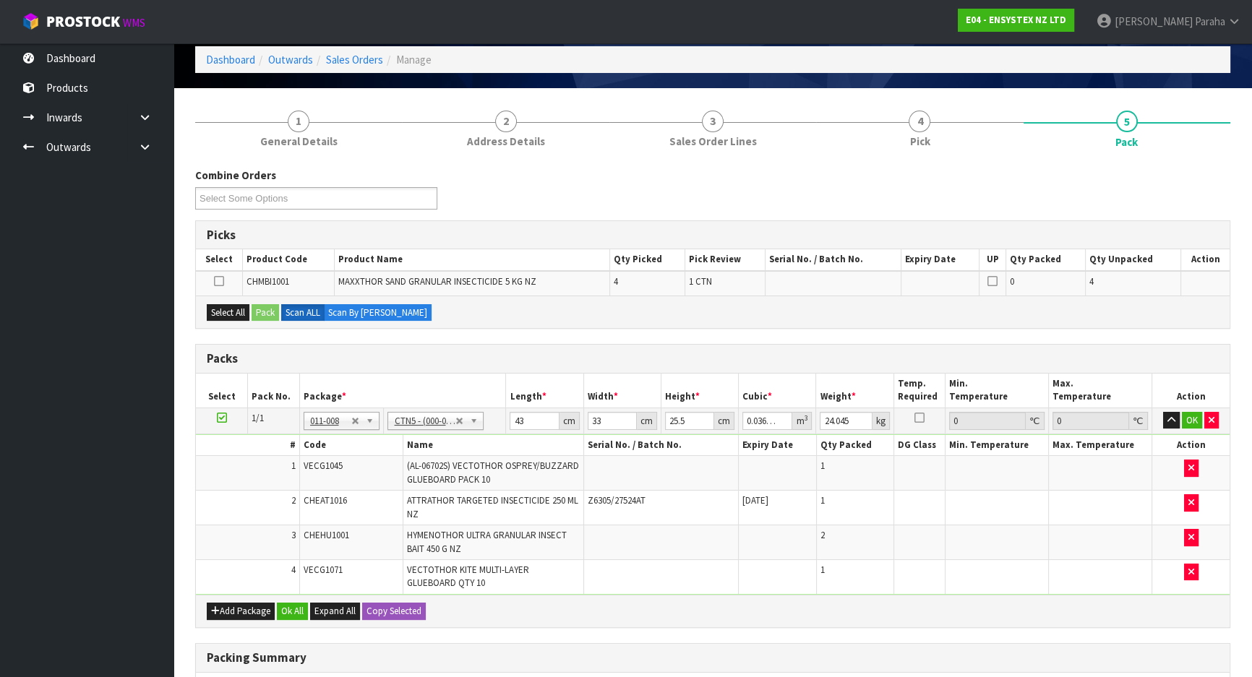
type input "2.665"
click at [218, 609] on icon "button" at bounding box center [215, 610] width 9 height 9
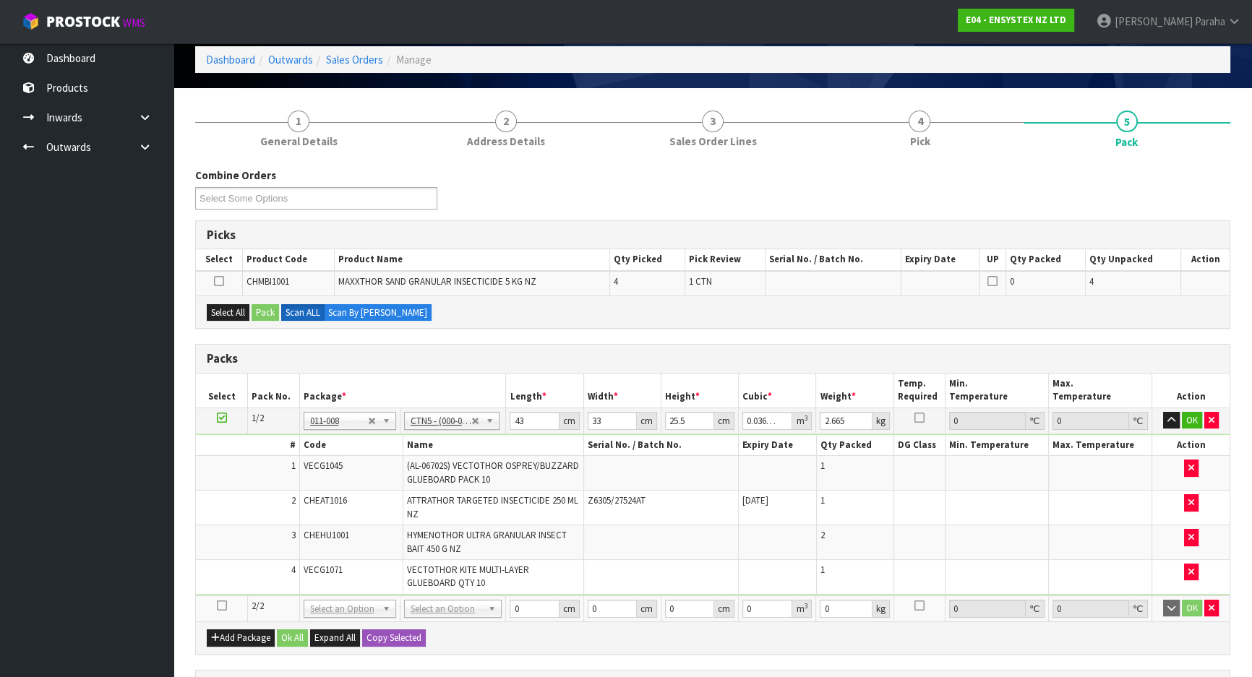
click at [217, 606] on icon at bounding box center [222, 606] width 10 height 1
click at [212, 313] on button "Select All" at bounding box center [228, 312] width 43 height 17
click at [259, 310] on button "Pack" at bounding box center [265, 312] width 27 height 17
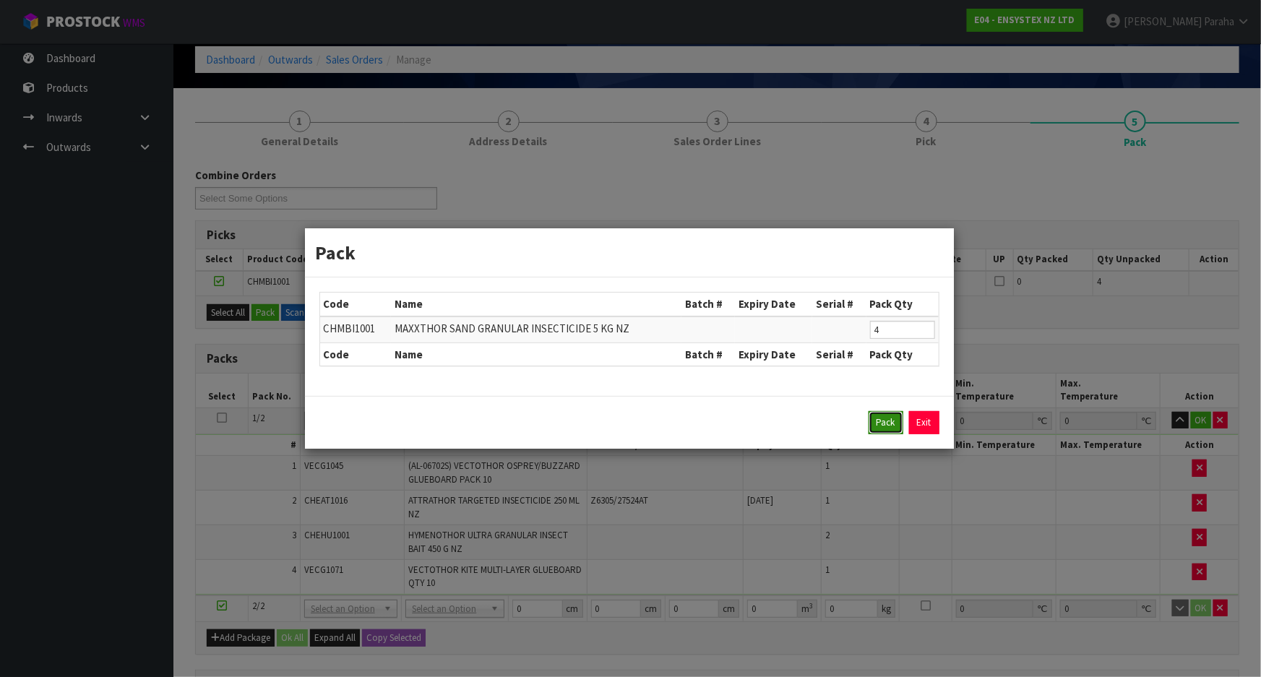
click at [878, 421] on button "Pack" at bounding box center [886, 422] width 35 height 23
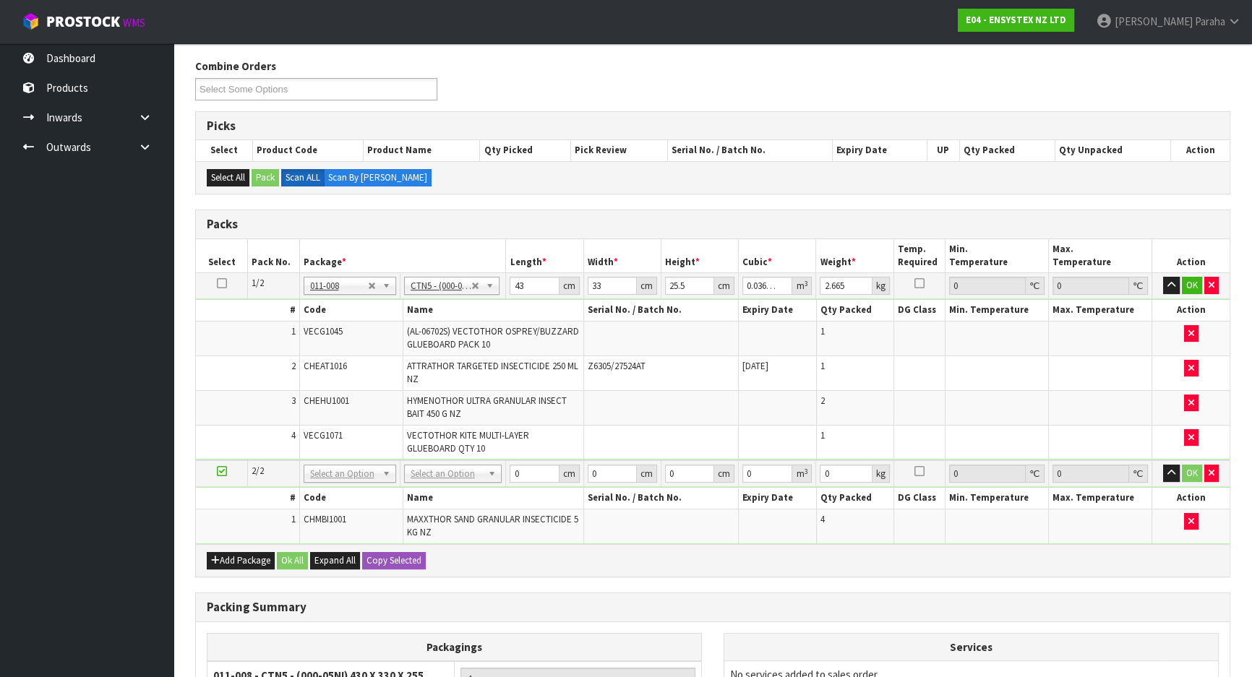
scroll to position [197, 0]
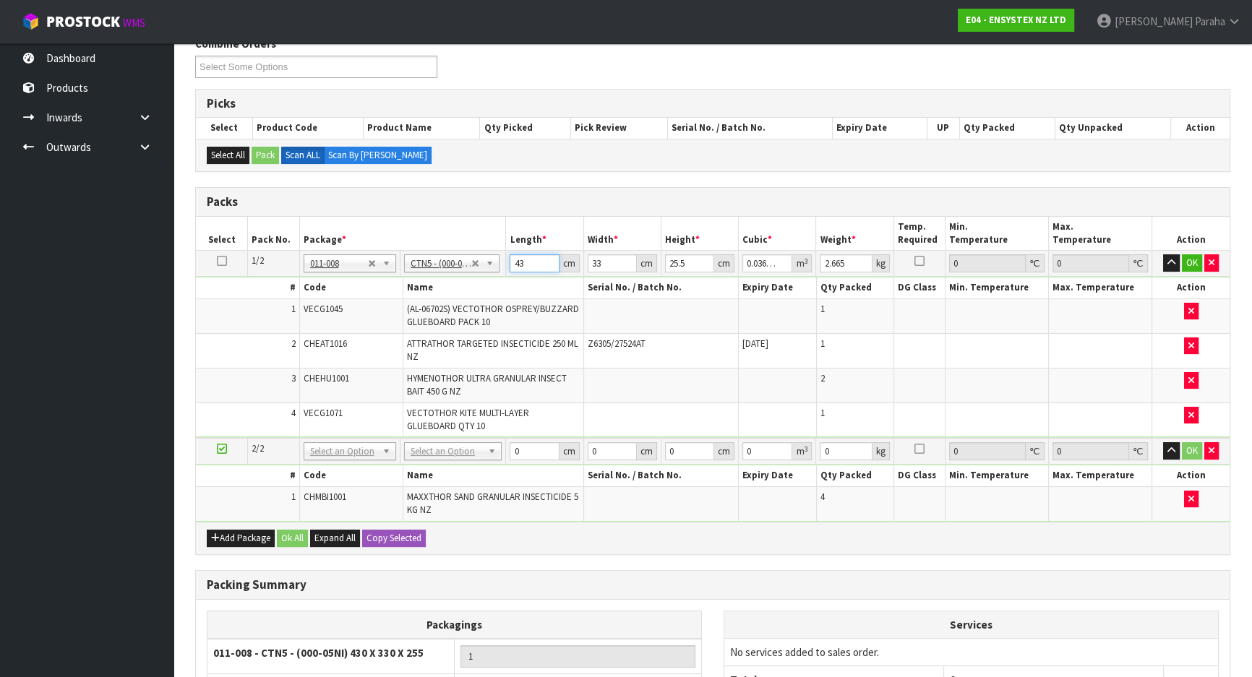
click at [533, 267] on input "43" at bounding box center [534, 263] width 49 height 18
type input "4"
type input "0.003366"
type input "0"
type input "4"
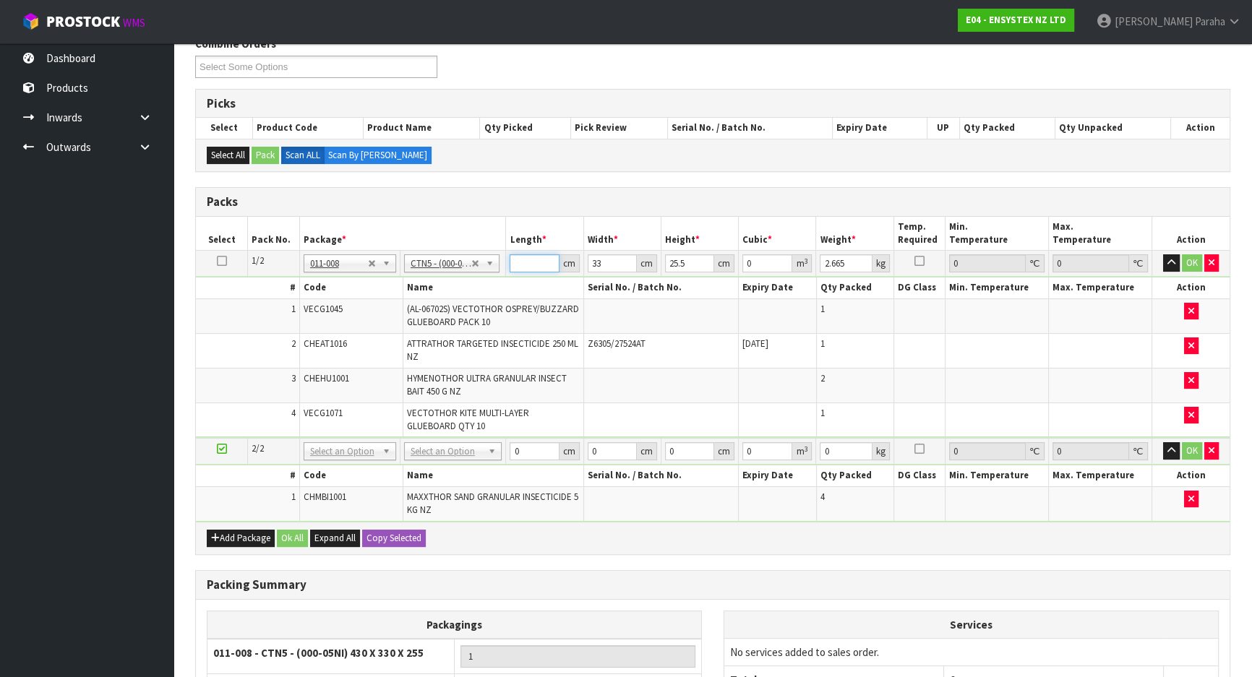
type input "0.003366"
type input "43"
type input "0.036185"
type input "3"
type input "0.003289"
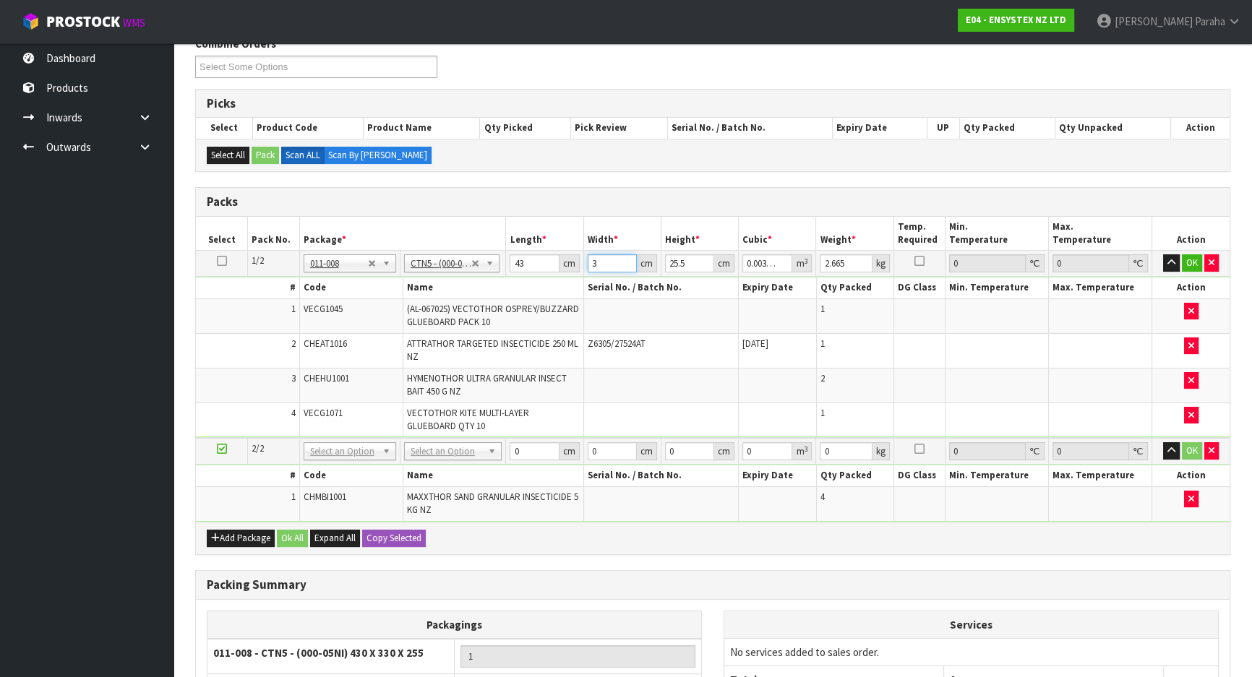
type input "35"
type input "0.038378"
type input "35"
type input "8"
type input "0.01204"
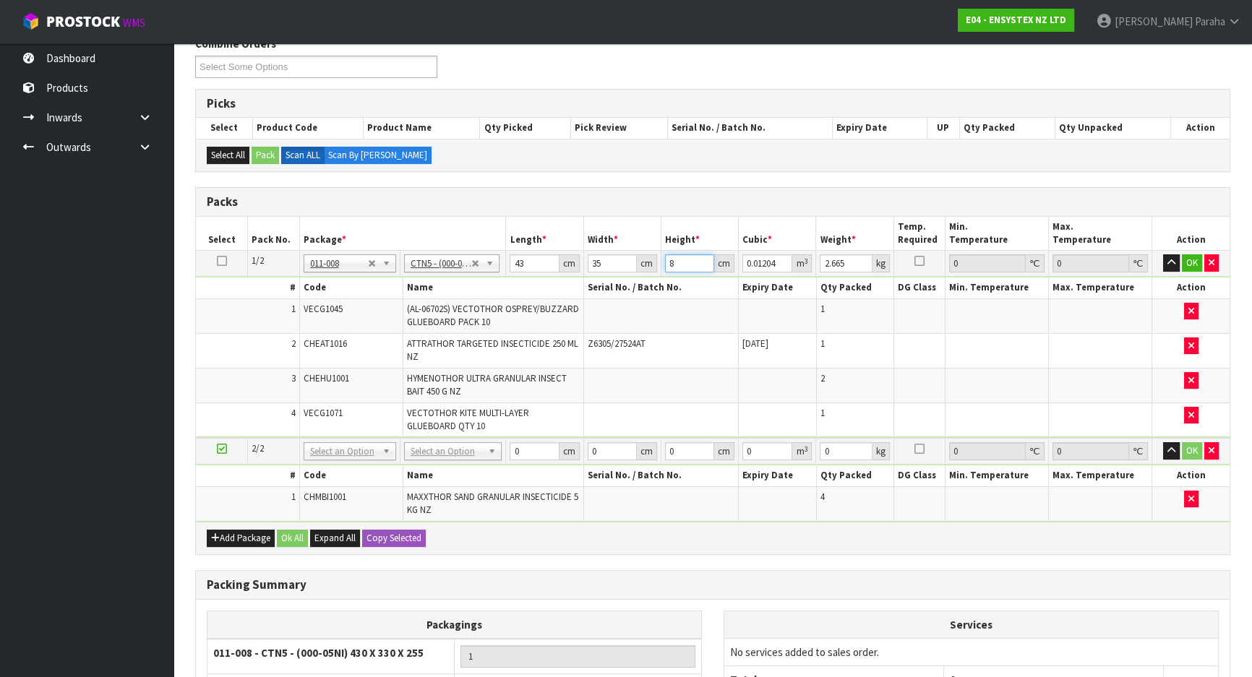
type input "8"
type input "3"
click at [1163, 254] on button "button" at bounding box center [1171, 262] width 17 height 17
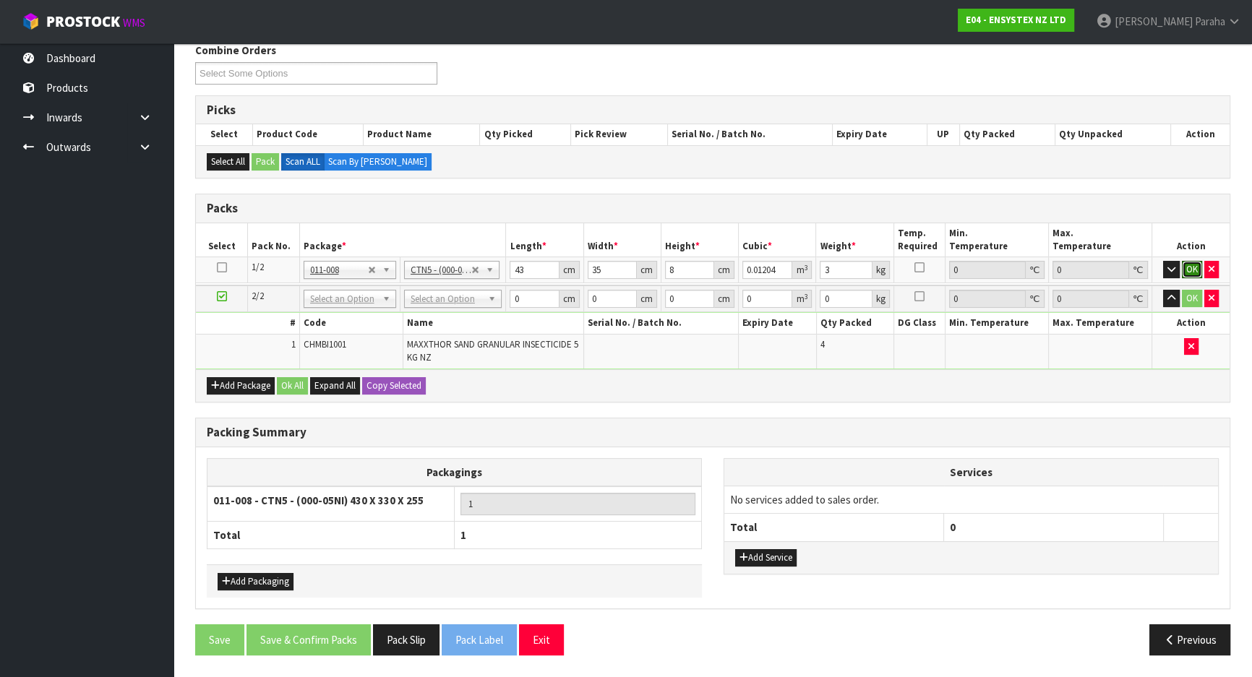
click button "OK" at bounding box center [1192, 269] width 20 height 17
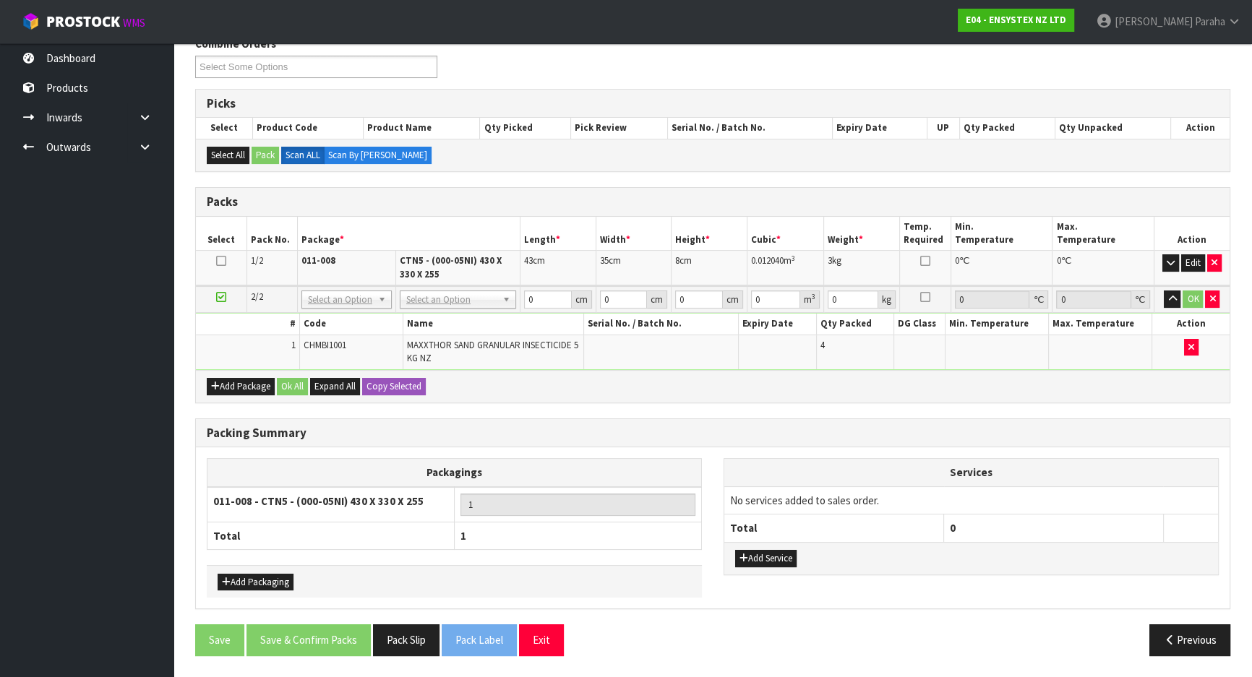
scroll to position [193, 0]
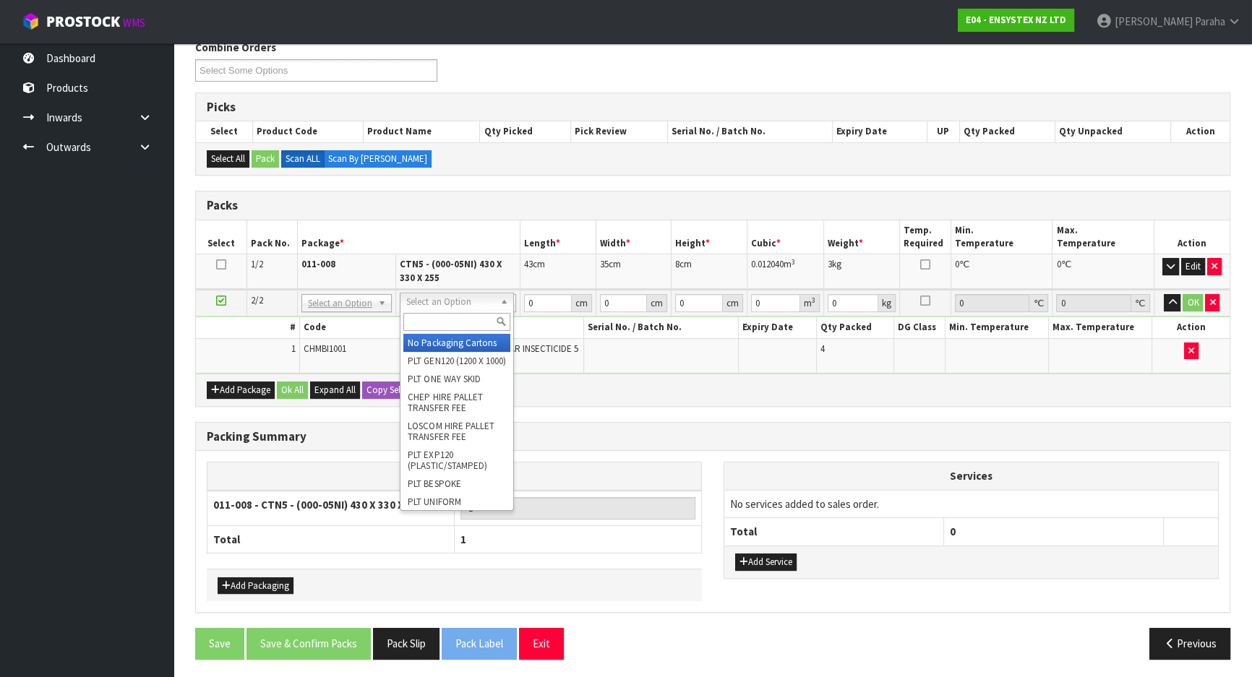
click at [460, 318] on input "text" at bounding box center [456, 322] width 107 height 18
drag, startPoint x: 457, startPoint y: 341, endPoint x: 472, endPoint y: 327, distance: 20.5
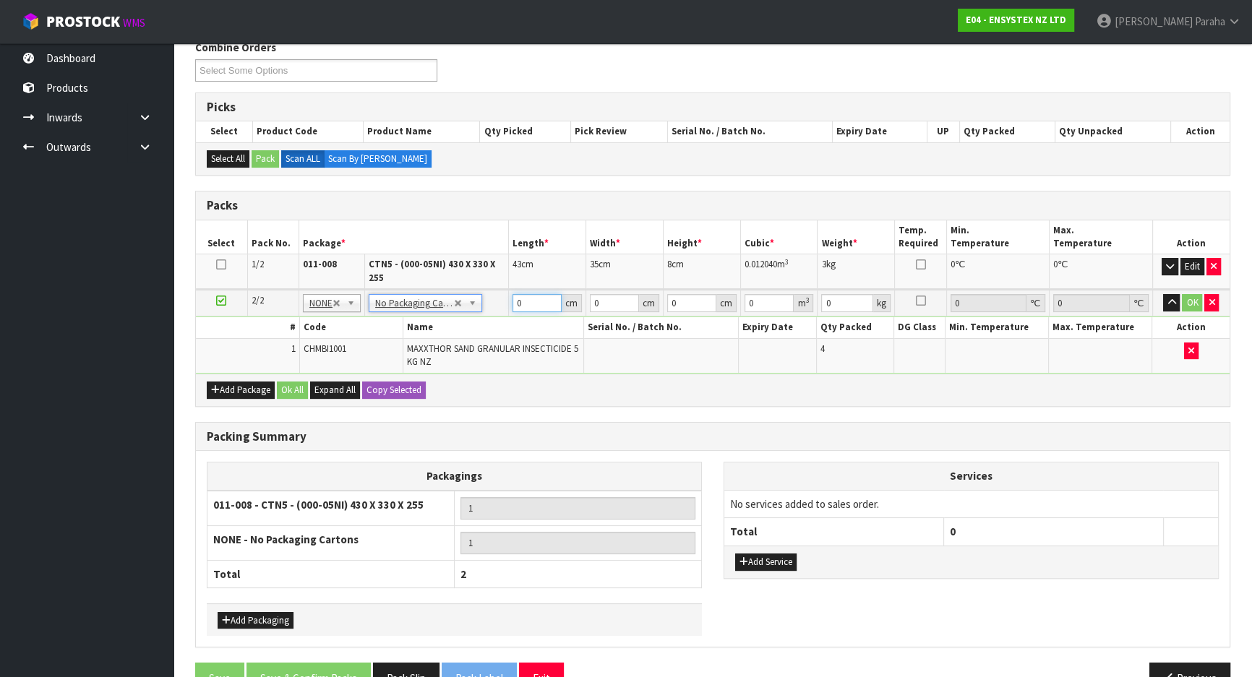
click at [526, 296] on input "0" at bounding box center [537, 303] width 49 height 18
type input "37"
type input "25"
type input "3"
type input "0.002775"
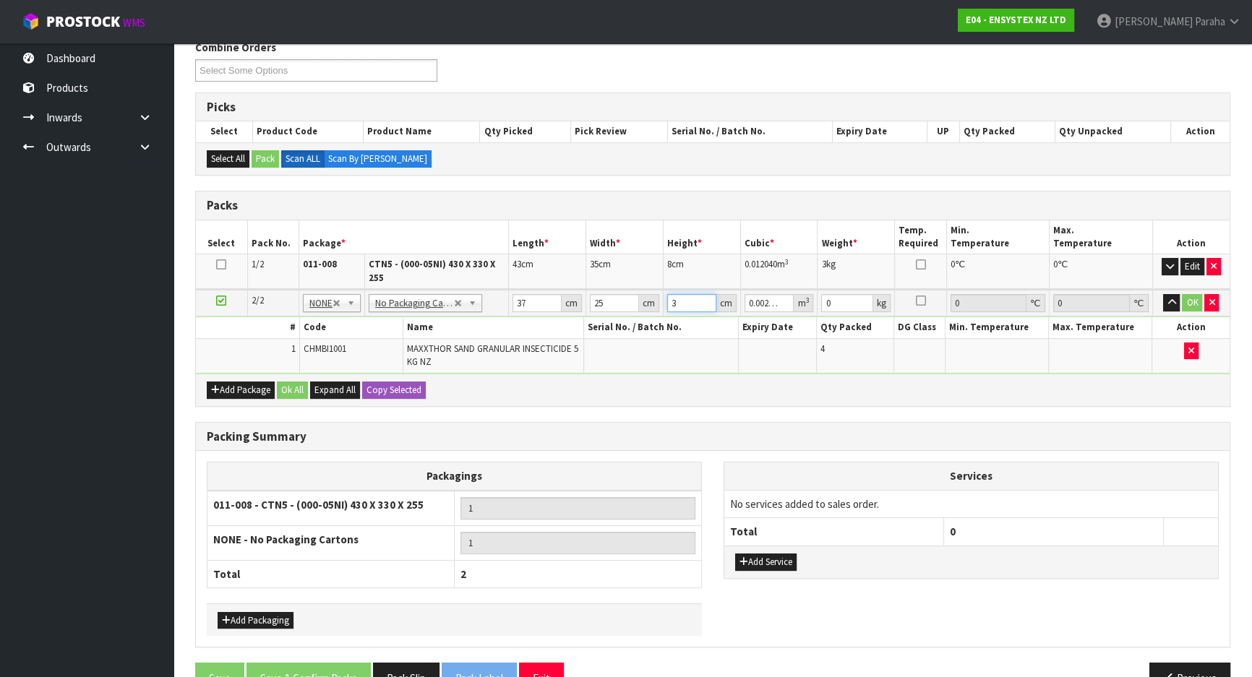
type input "30"
type input "0.02775"
type input "30"
type input "23"
click at [1163, 294] on button "button" at bounding box center [1171, 302] width 17 height 17
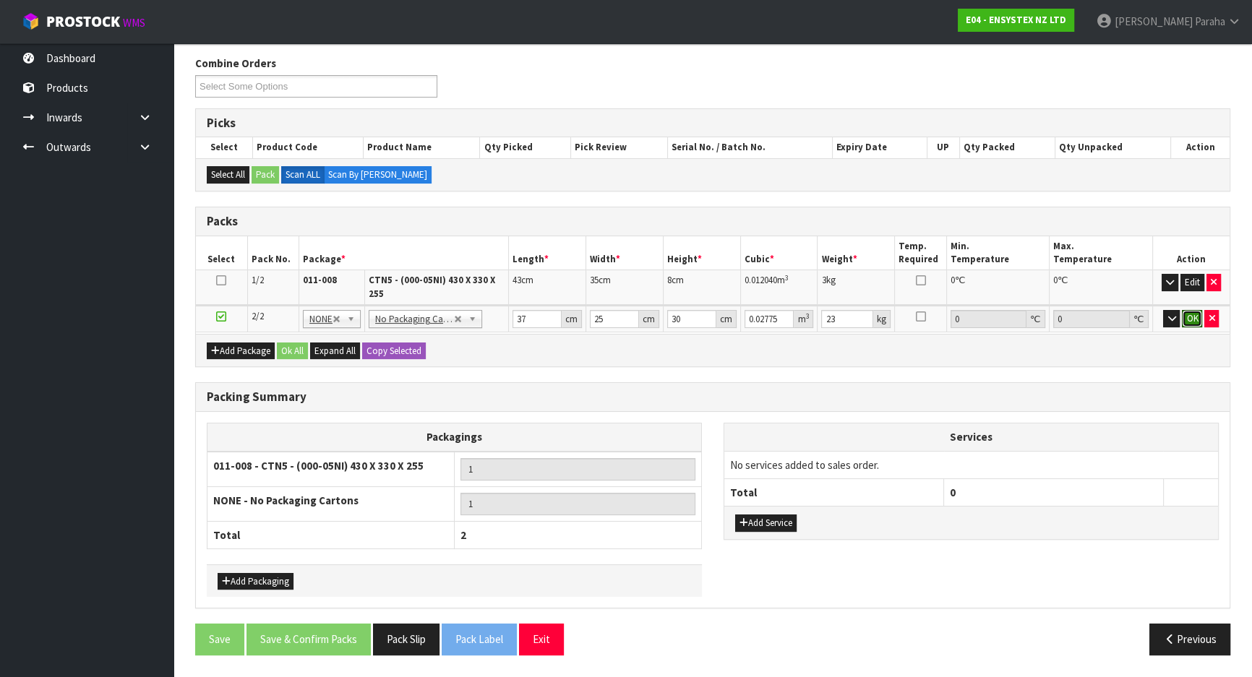
click button "OK" at bounding box center [1192, 318] width 20 height 17
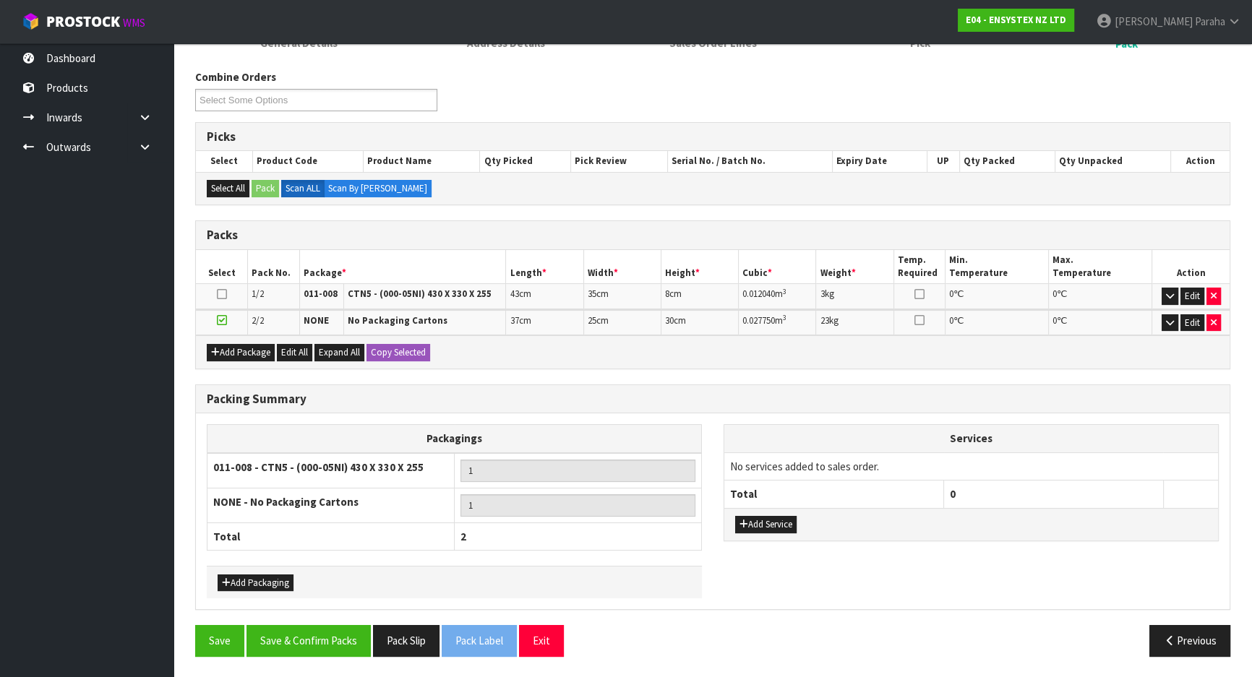
scroll to position [160, 0]
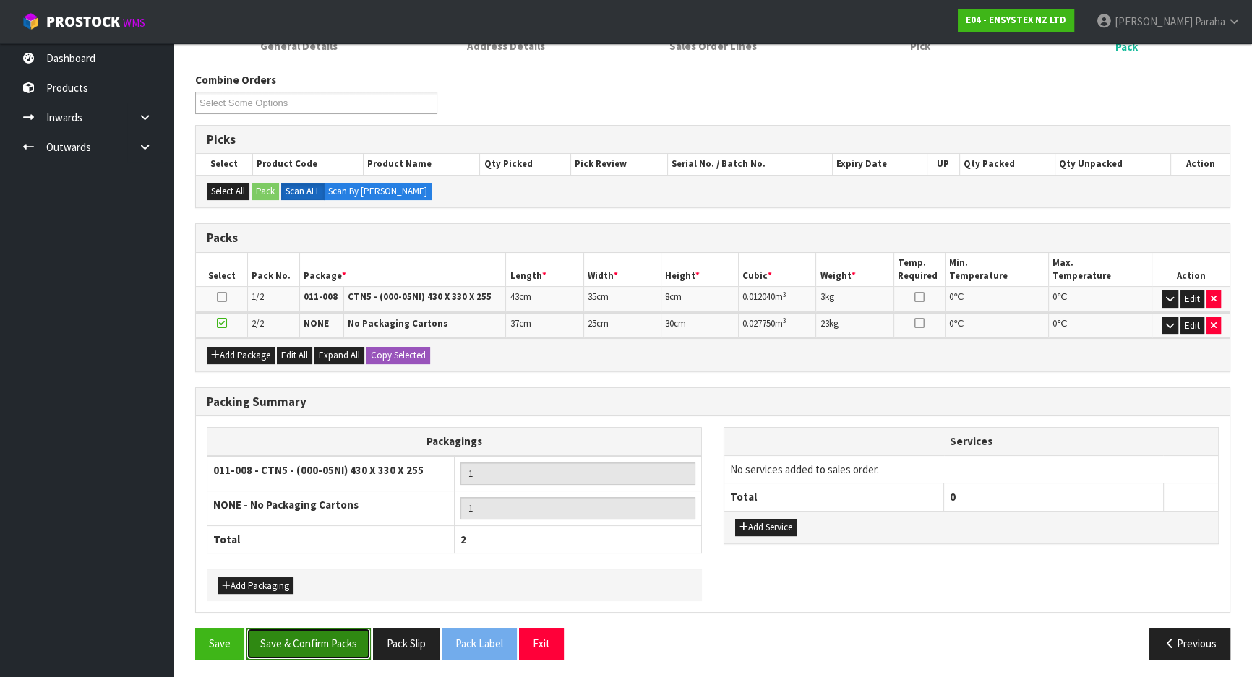
click at [324, 630] on button "Save & Confirm Packs" at bounding box center [308, 643] width 124 height 31
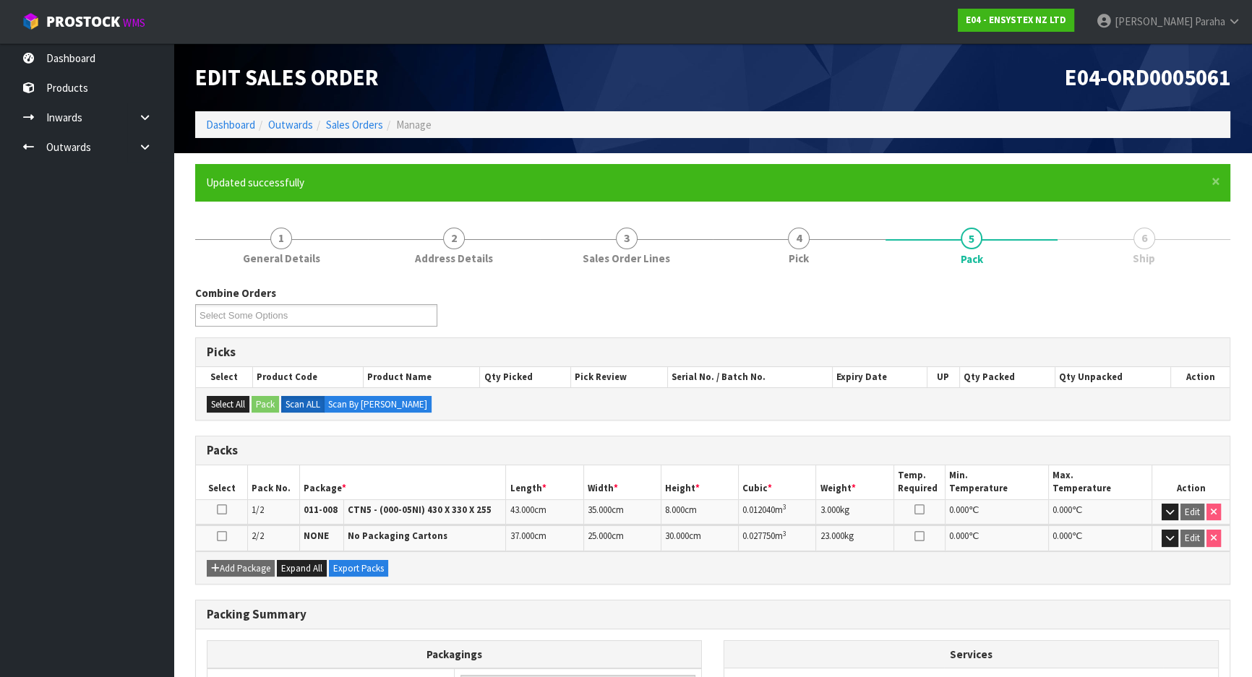
scroll to position [181, 0]
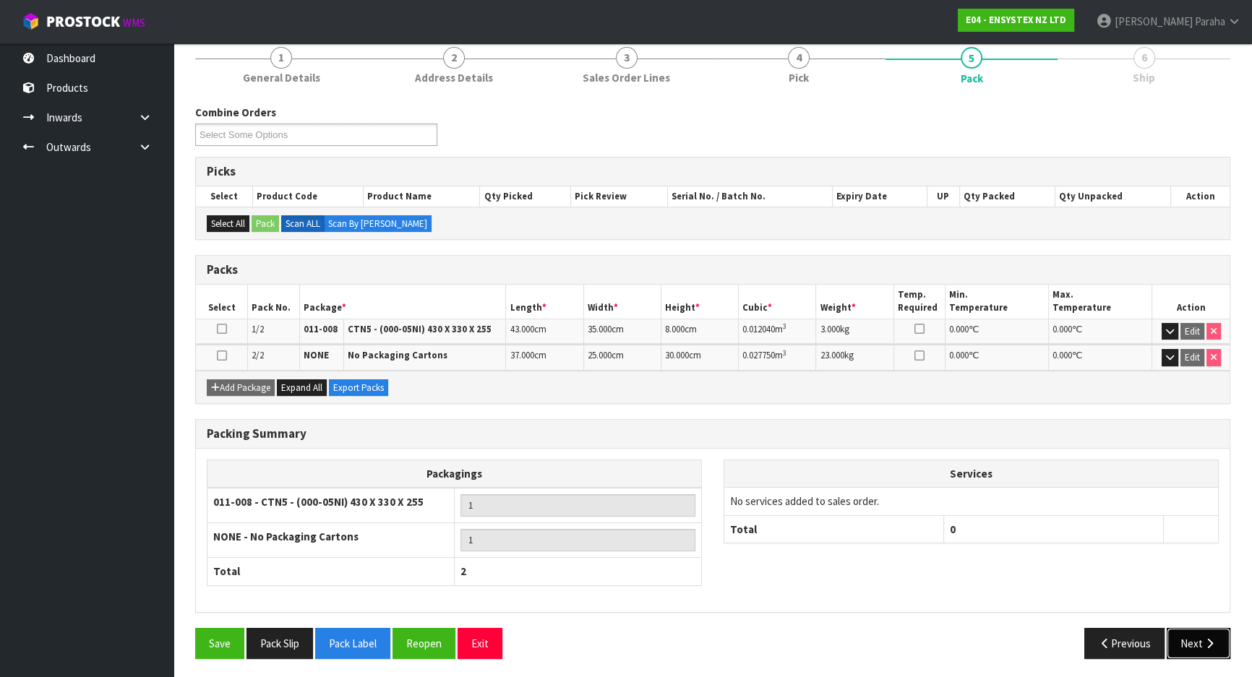
click at [1223, 635] on button "Next" at bounding box center [1199, 643] width 64 height 31
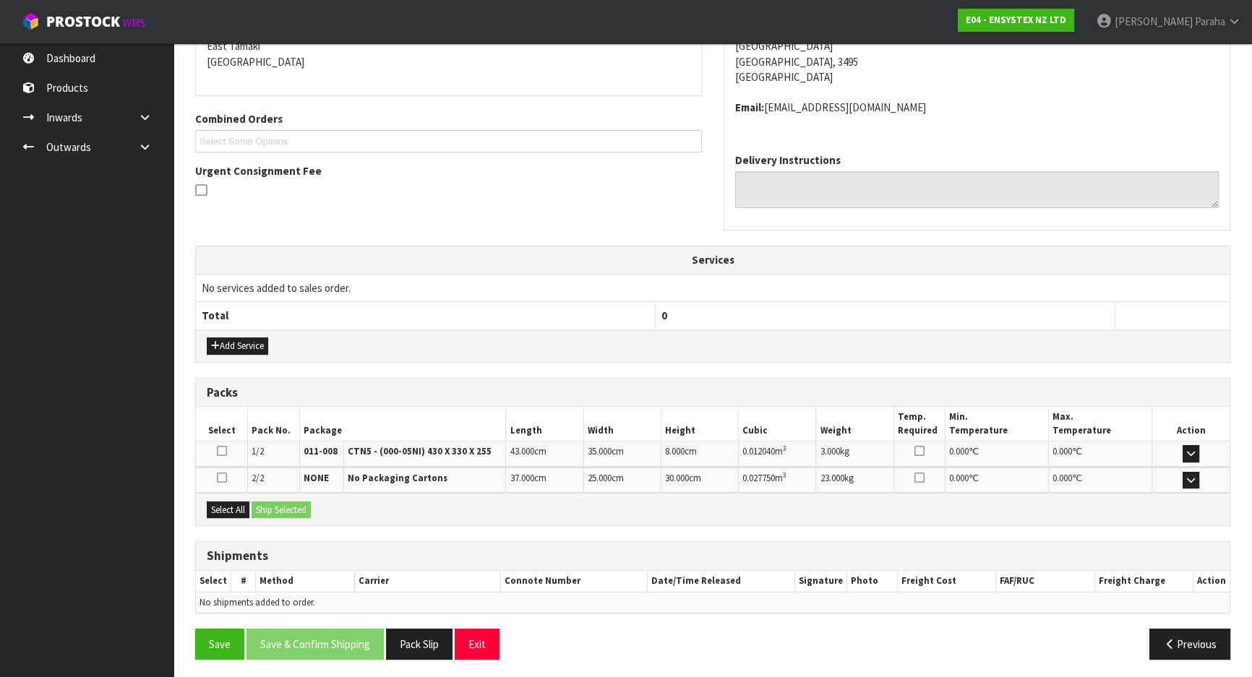
scroll to position [319, 0]
drag, startPoint x: 237, startPoint y: 507, endPoint x: 278, endPoint y: 489, distance: 44.3
click at [244, 503] on button "Select All" at bounding box center [228, 509] width 43 height 17
click at [283, 488] on td "2/2" at bounding box center [274, 479] width 52 height 25
click at [280, 501] on button "Ship Selected" at bounding box center [281, 509] width 59 height 17
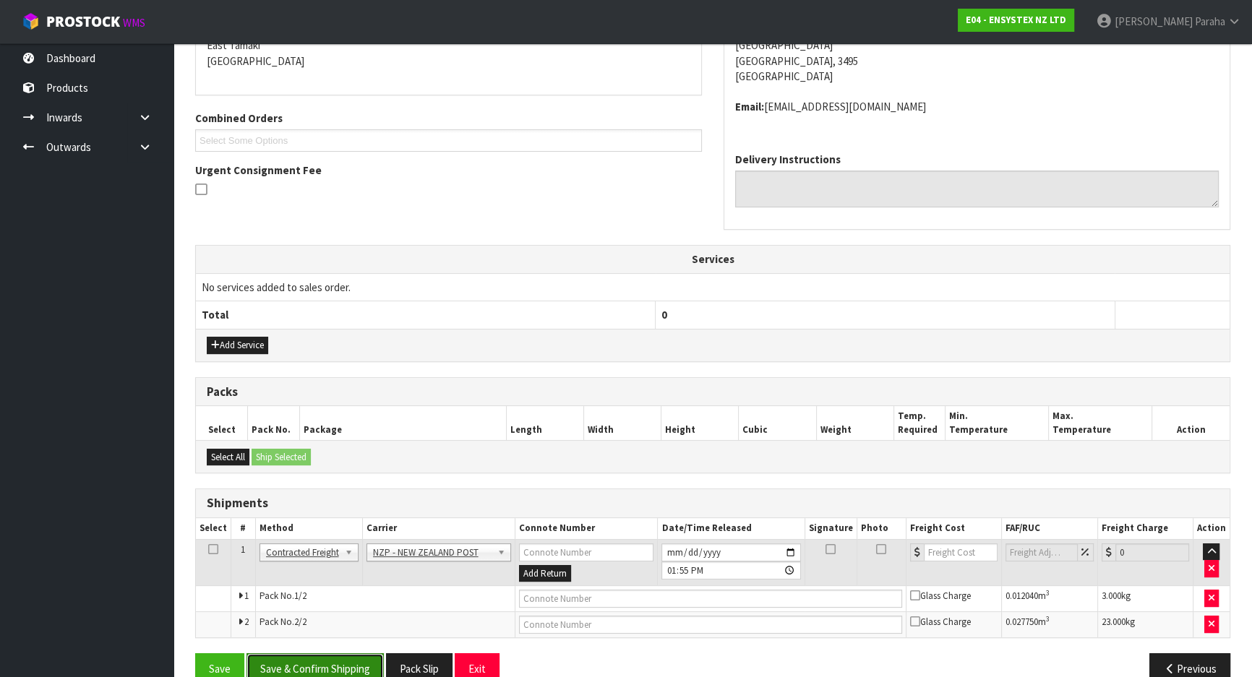
click at [346, 658] on button "Save & Confirm Shipping" at bounding box center [314, 668] width 137 height 31
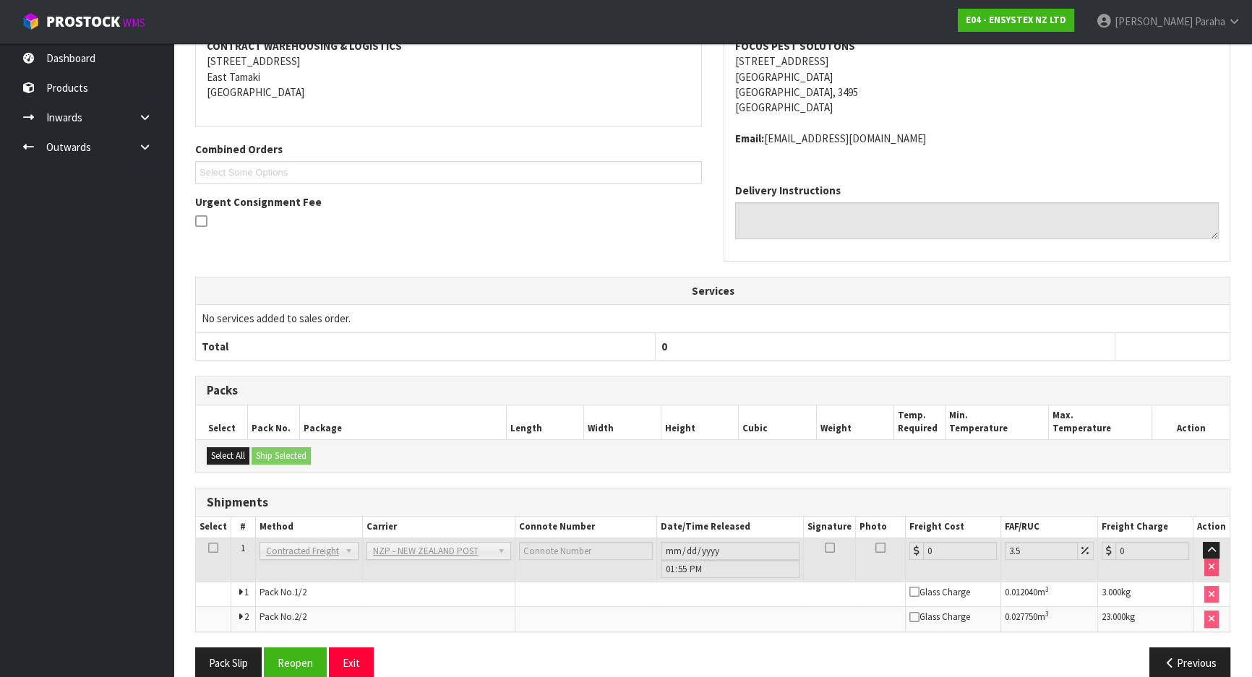
scroll to position [323, 0]
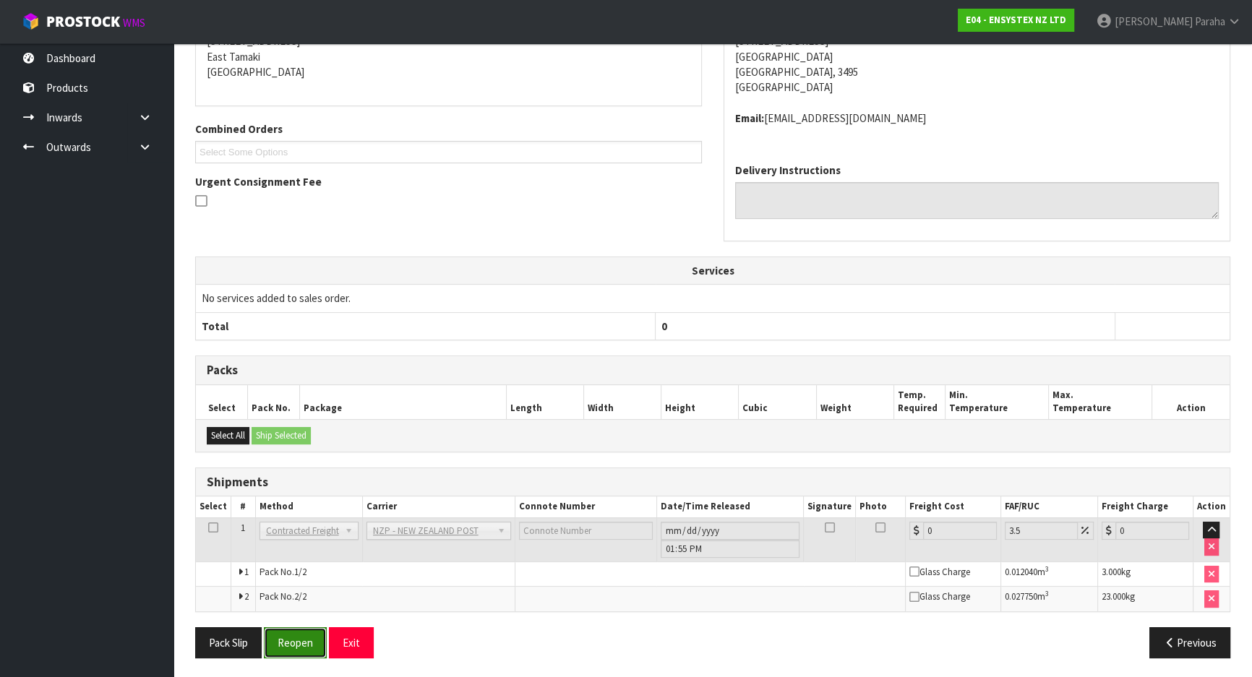
click at [306, 646] on button "Reopen" at bounding box center [295, 642] width 63 height 31
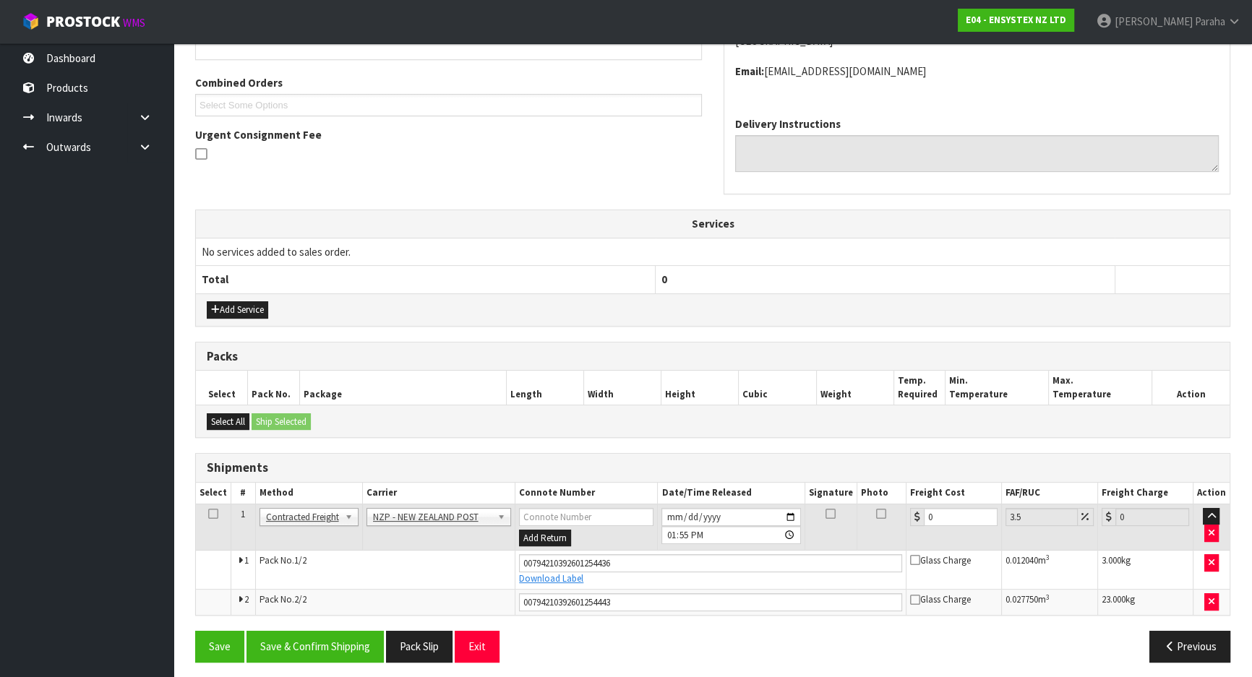
scroll to position [358, 0]
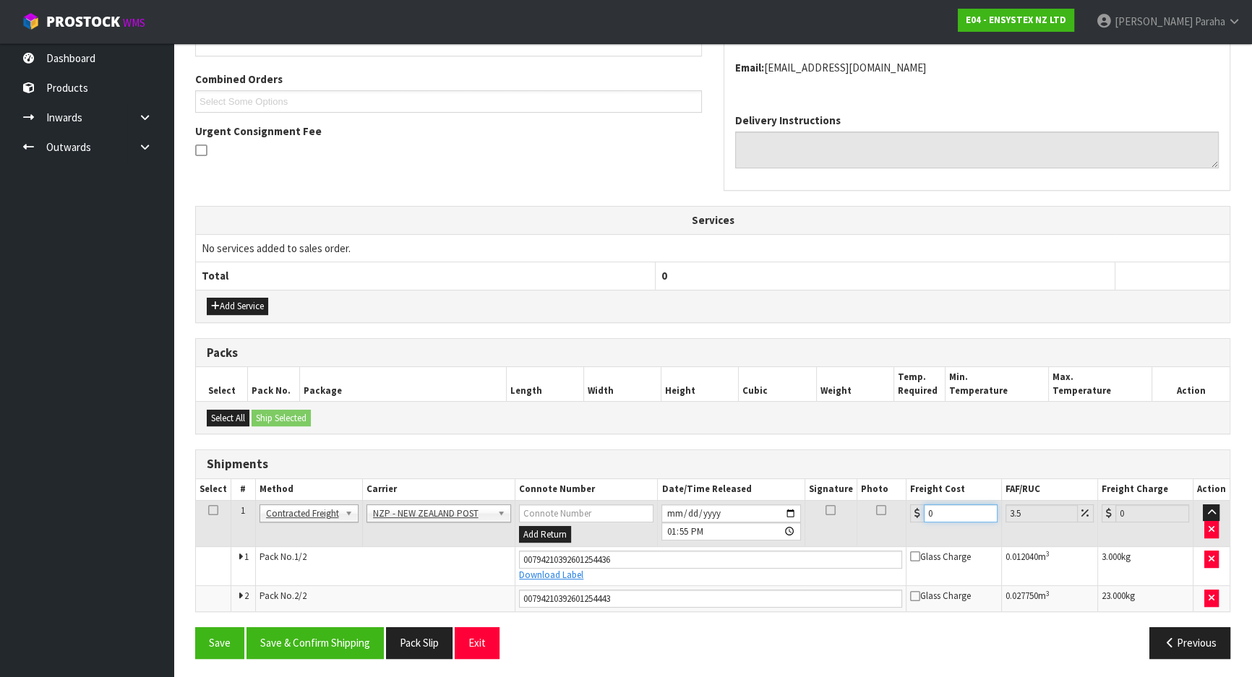
click at [932, 507] on input "0" at bounding box center [961, 514] width 74 height 18
type input "2"
type input "2.07"
type input "26"
type input "26.91"
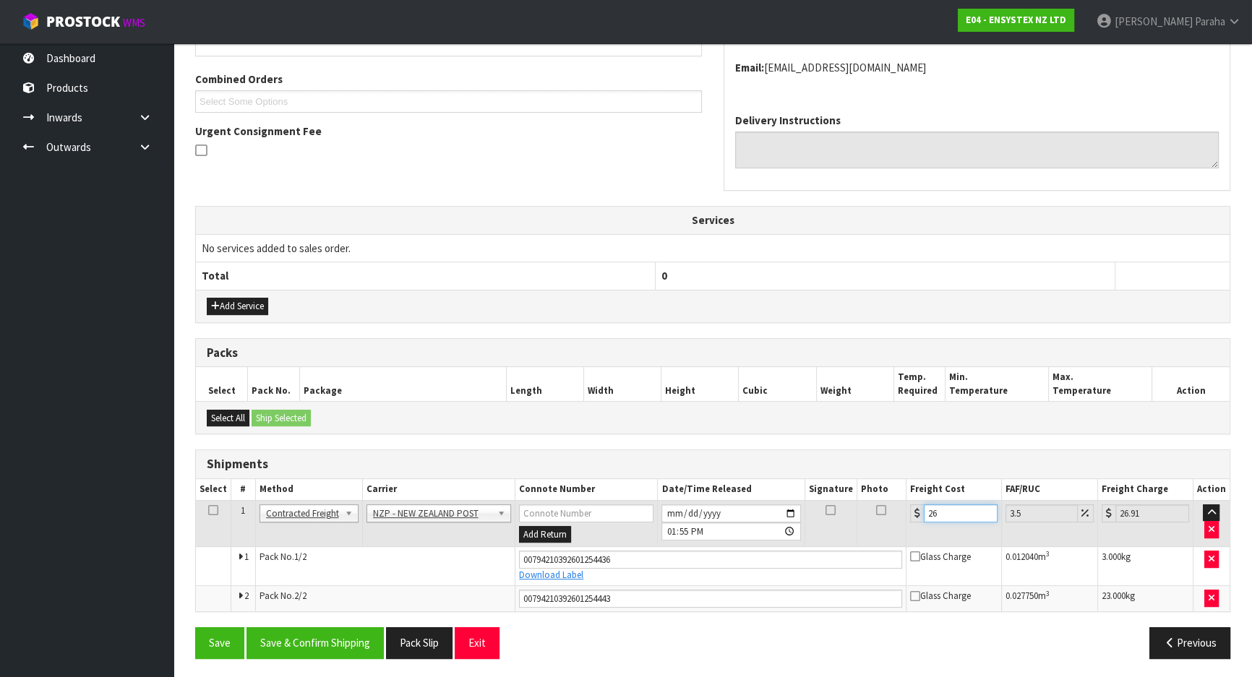
type input "26.1"
type input "27.01"
type input "26.14"
type input "27.05"
type input "26.14"
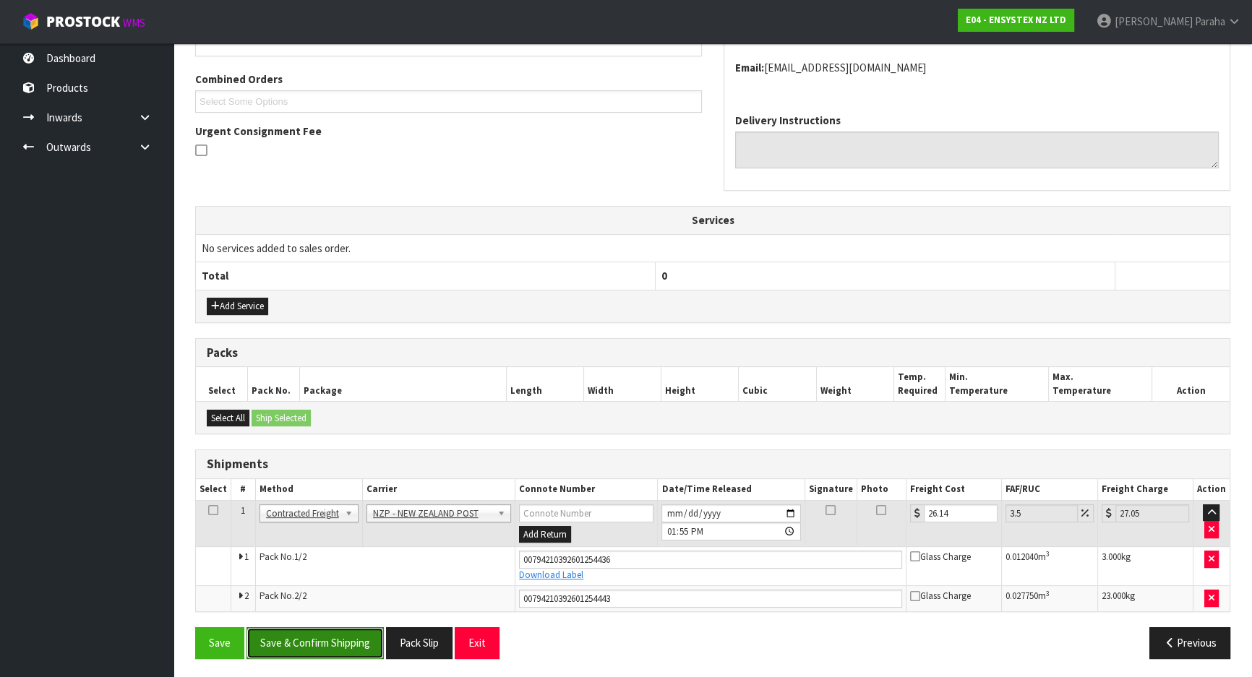
click at [338, 647] on button "Save & Confirm Shipping" at bounding box center [314, 642] width 137 height 31
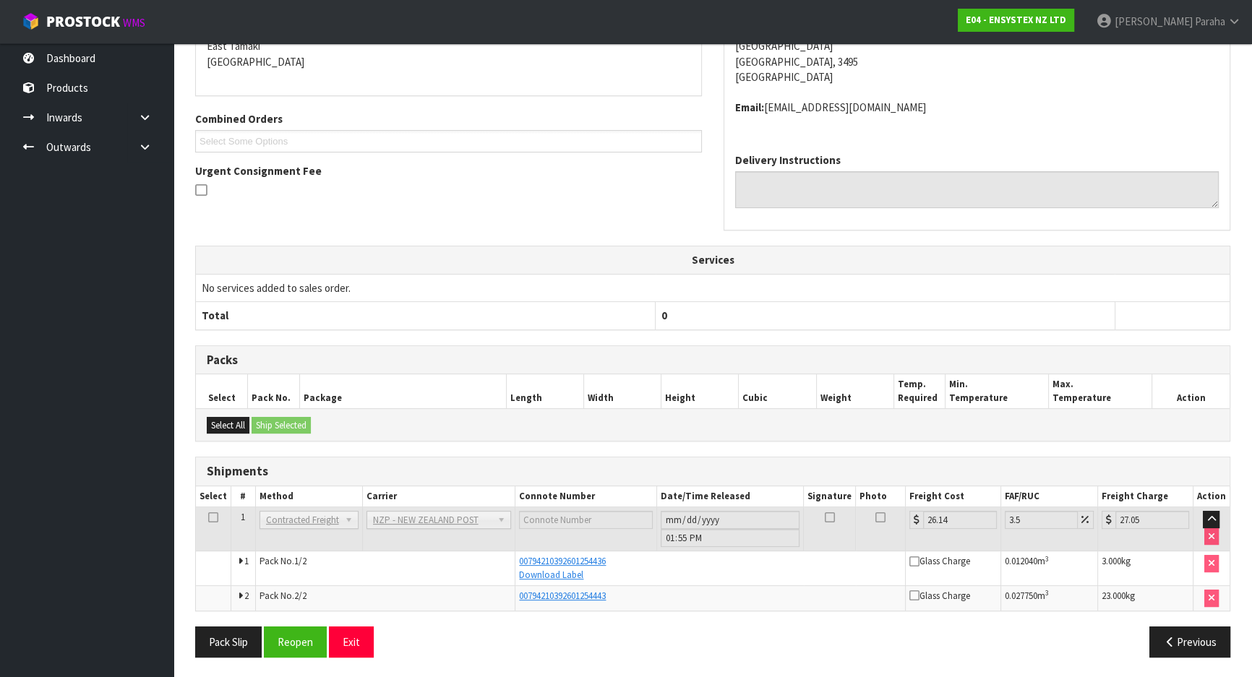
scroll to position [0, 0]
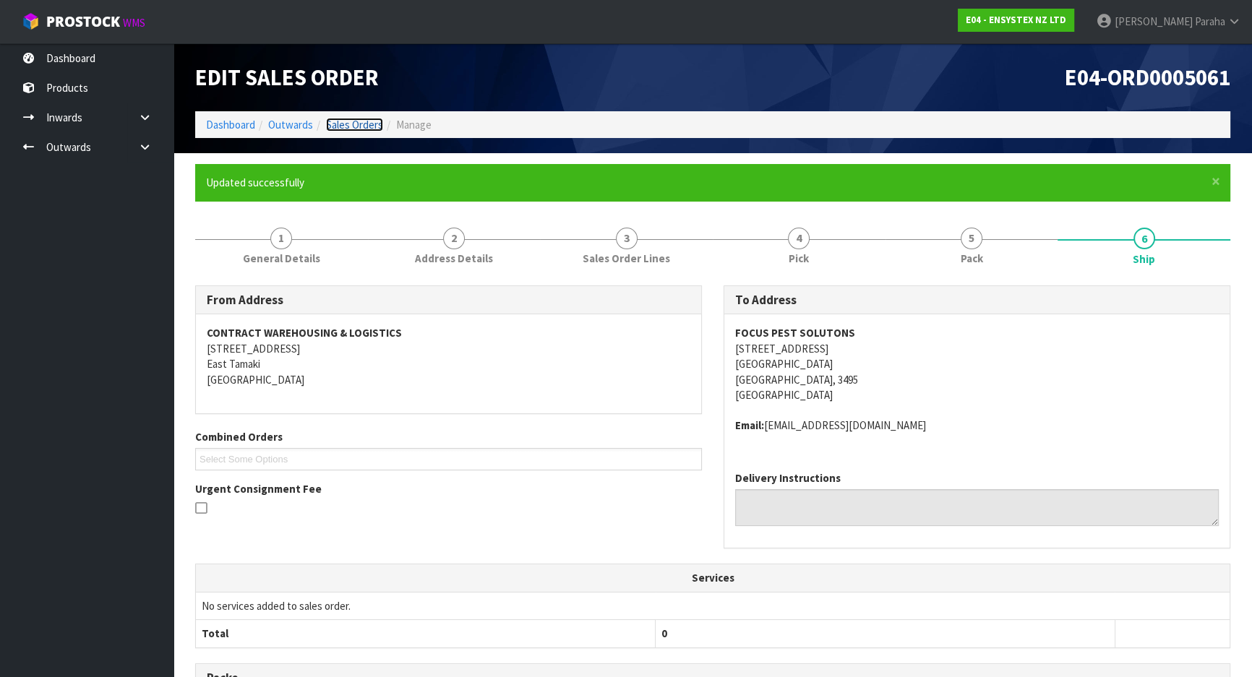
click at [336, 123] on link "Sales Orders" at bounding box center [354, 125] width 57 height 14
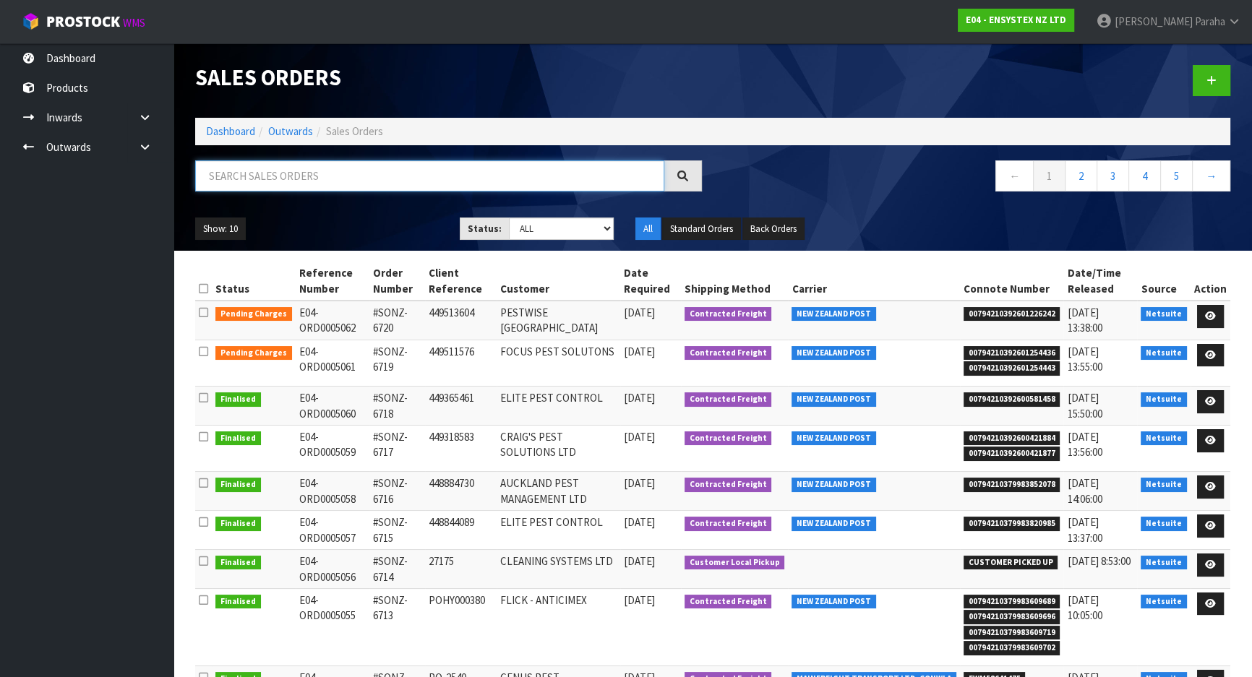
click at [267, 175] on input "text" at bounding box center [429, 175] width 469 height 31
click at [228, 132] on link "Dashboard" at bounding box center [230, 131] width 49 height 14
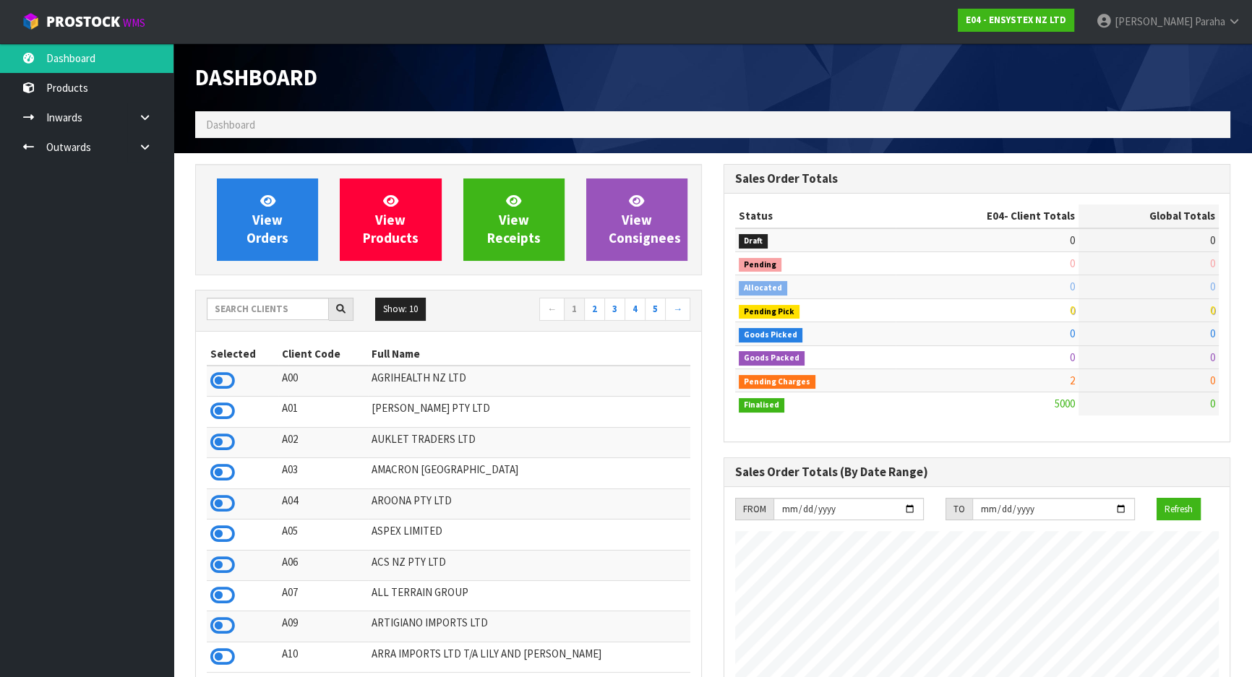
scroll to position [1139, 528]
click at [243, 119] on span "Dashboard" at bounding box center [230, 125] width 49 height 14
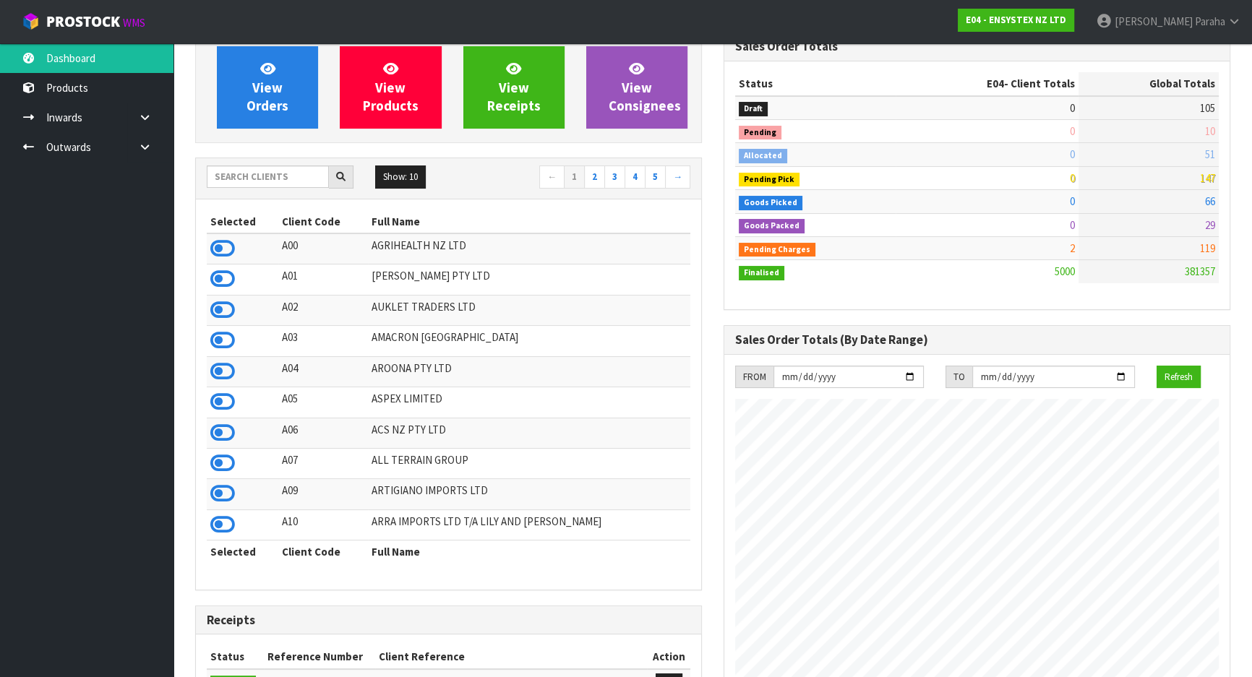
scroll to position [0, 0]
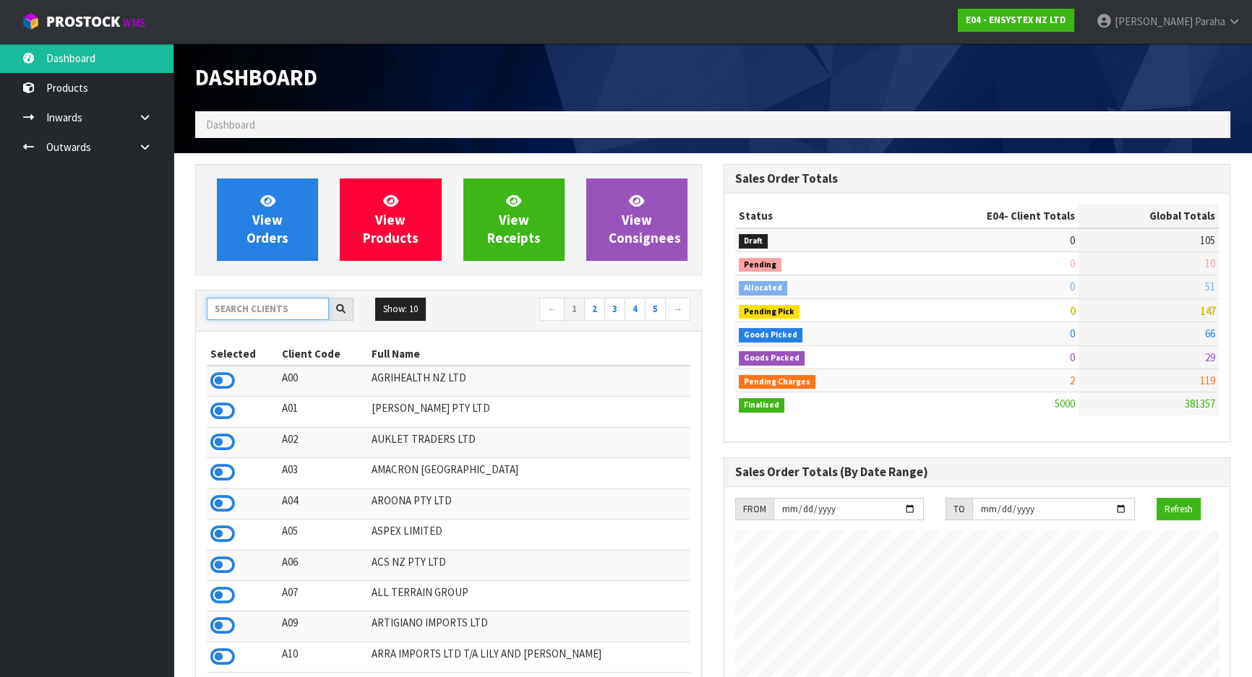
click at [262, 306] on input "text" at bounding box center [268, 309] width 122 height 22
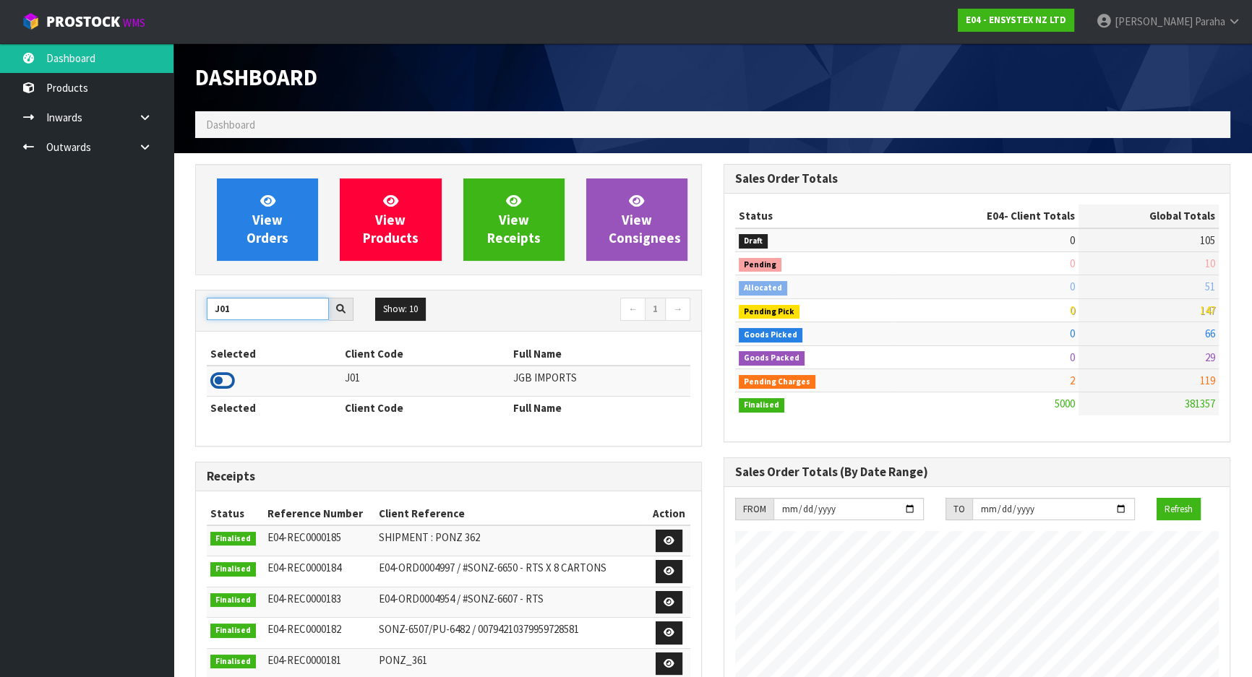
type input "J01"
click at [228, 379] on icon at bounding box center [222, 381] width 25 height 22
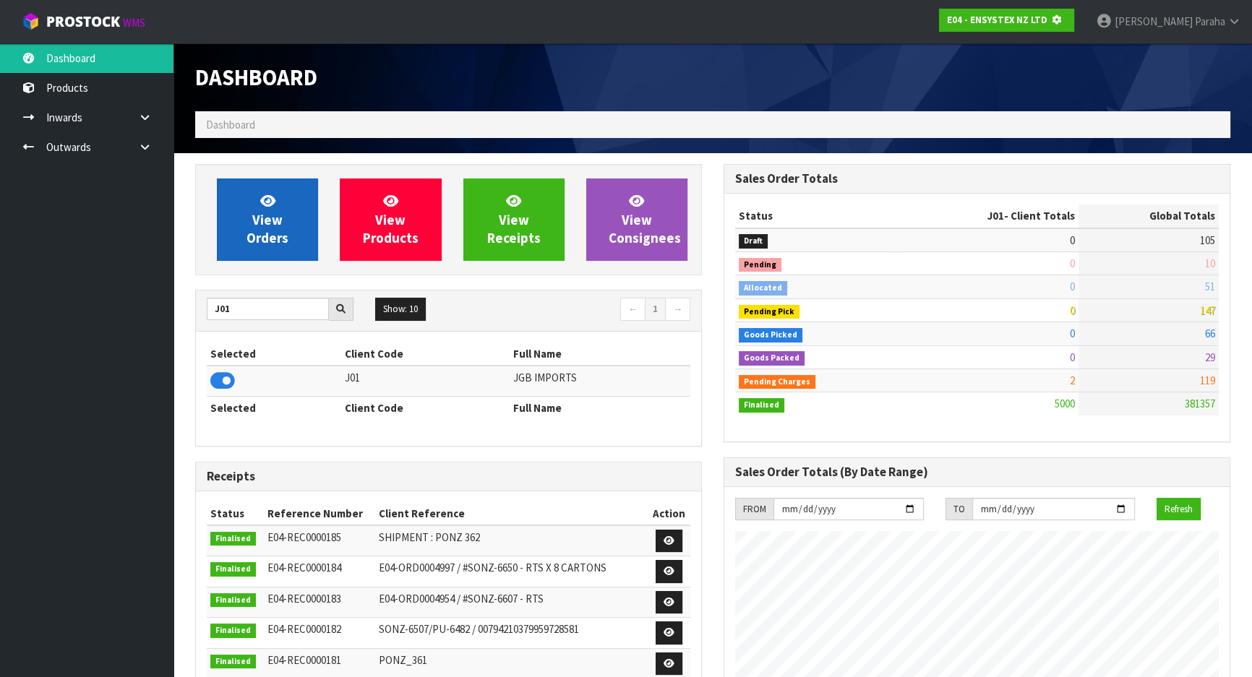
scroll to position [900, 528]
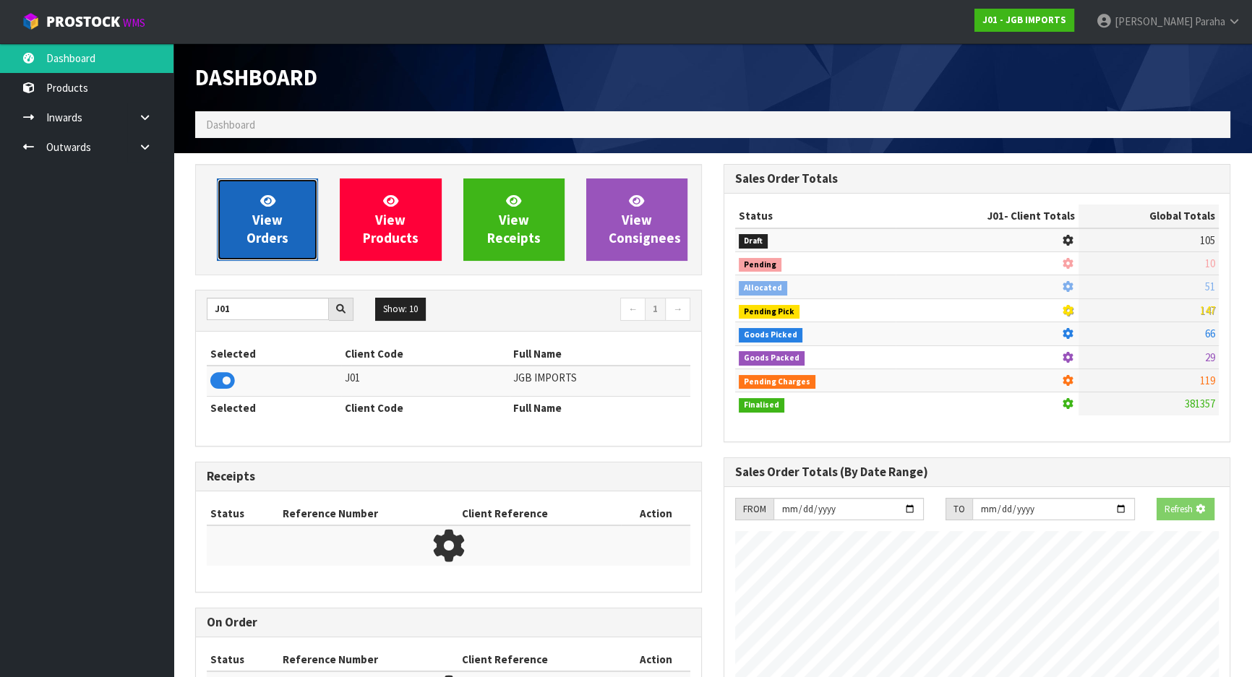
click at [257, 217] on span "View Orders" at bounding box center [267, 219] width 42 height 54
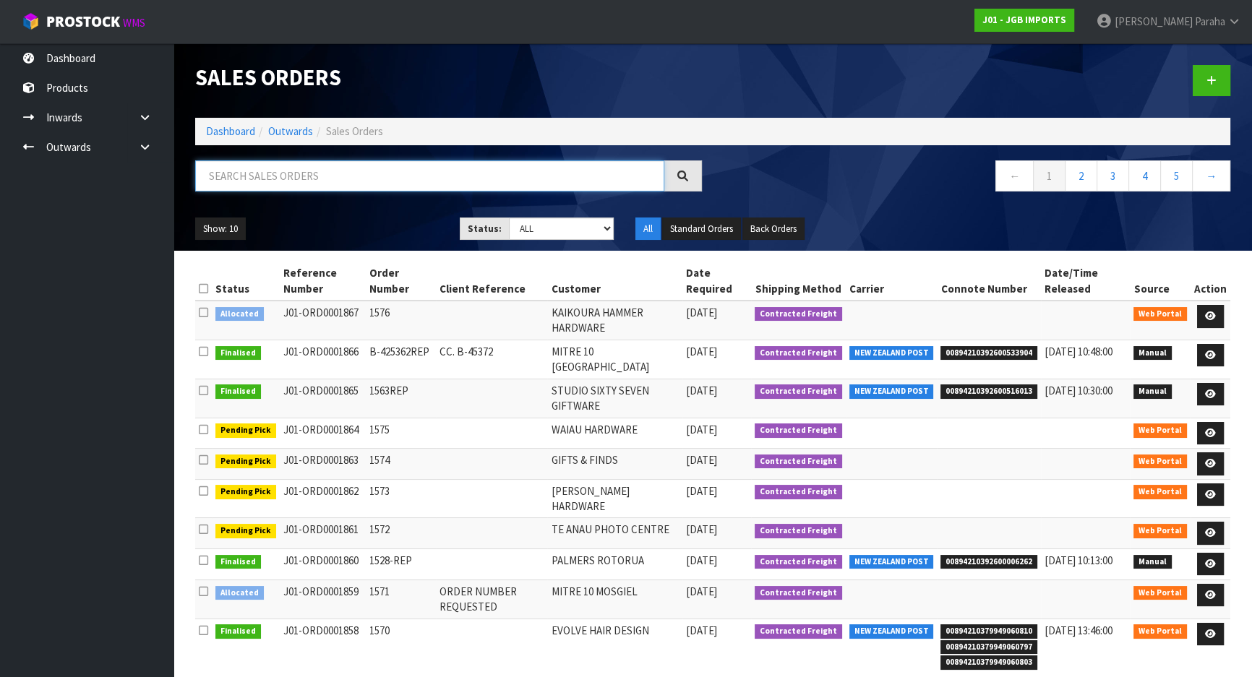
click at [246, 184] on input "text" at bounding box center [429, 175] width 469 height 31
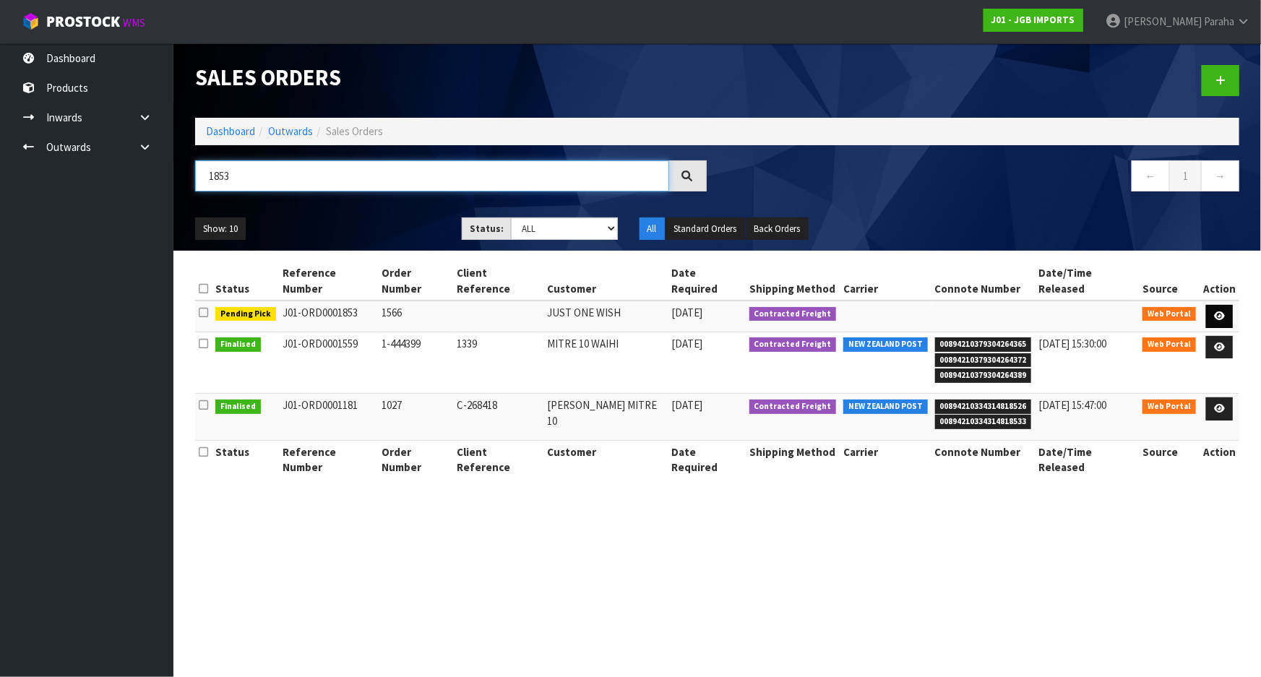
type input "1853"
click at [1222, 312] on icon at bounding box center [1219, 316] width 11 height 9
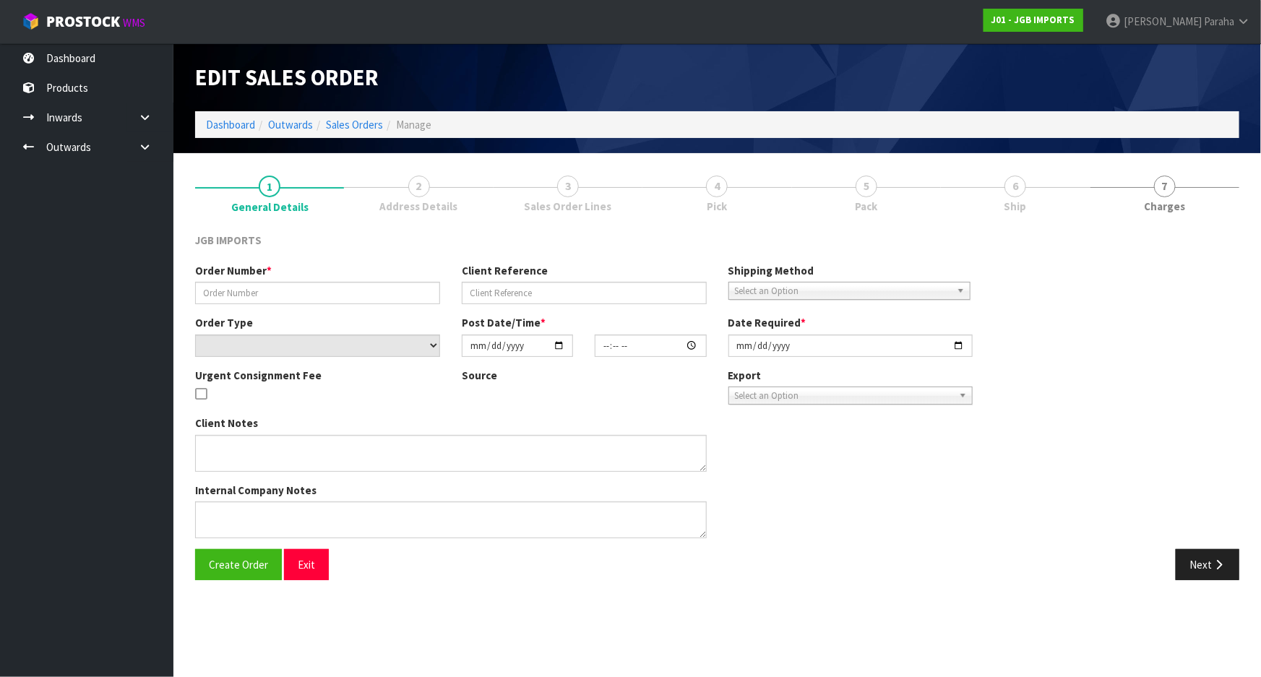
type input "1566"
select select "number:0"
type input "[DATE]"
type input "15:52:00.000"
type input "[DATE]"
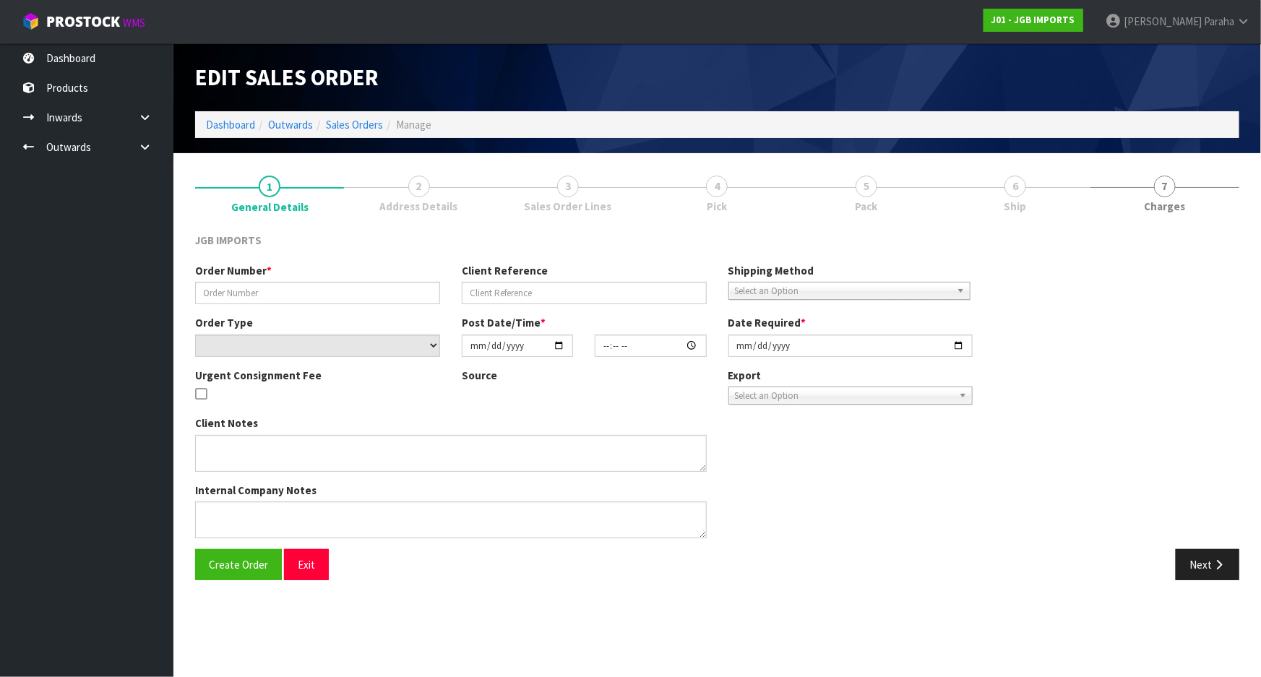
type textarea "FREIGHT FREE….100% DISCOUNT"
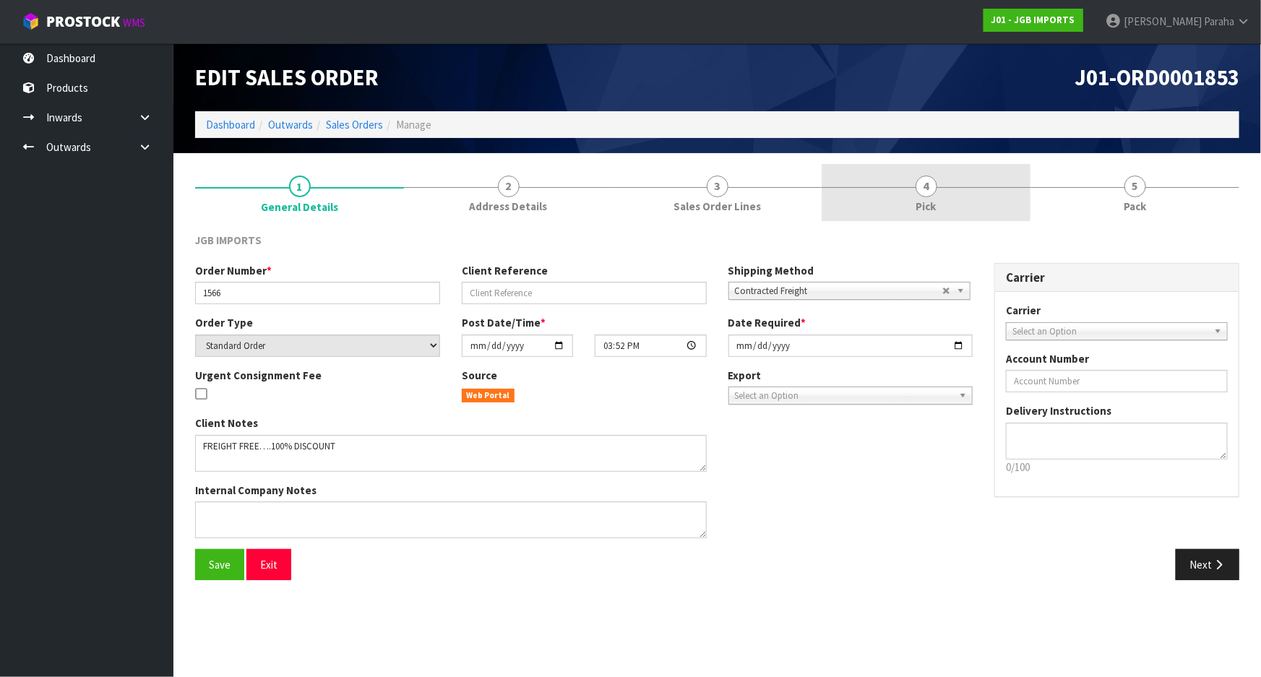
click at [931, 182] on span "4" at bounding box center [927, 187] width 22 height 22
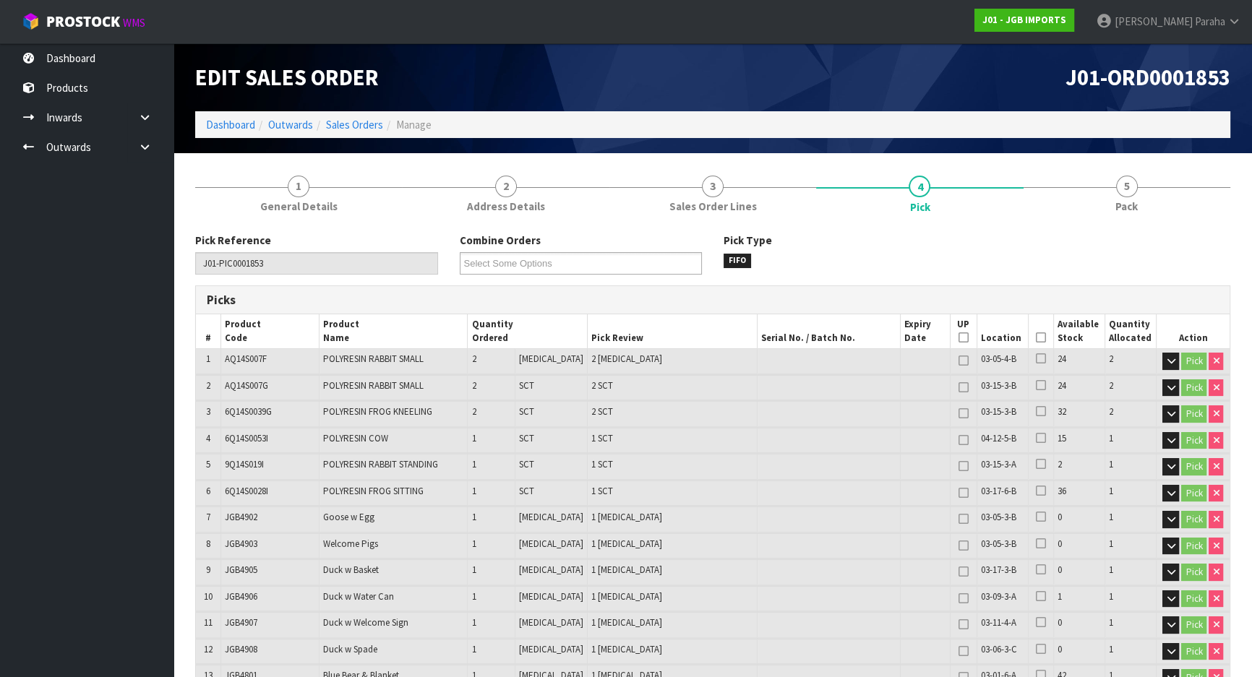
click at [1036, 338] on icon at bounding box center [1041, 338] width 10 height 1
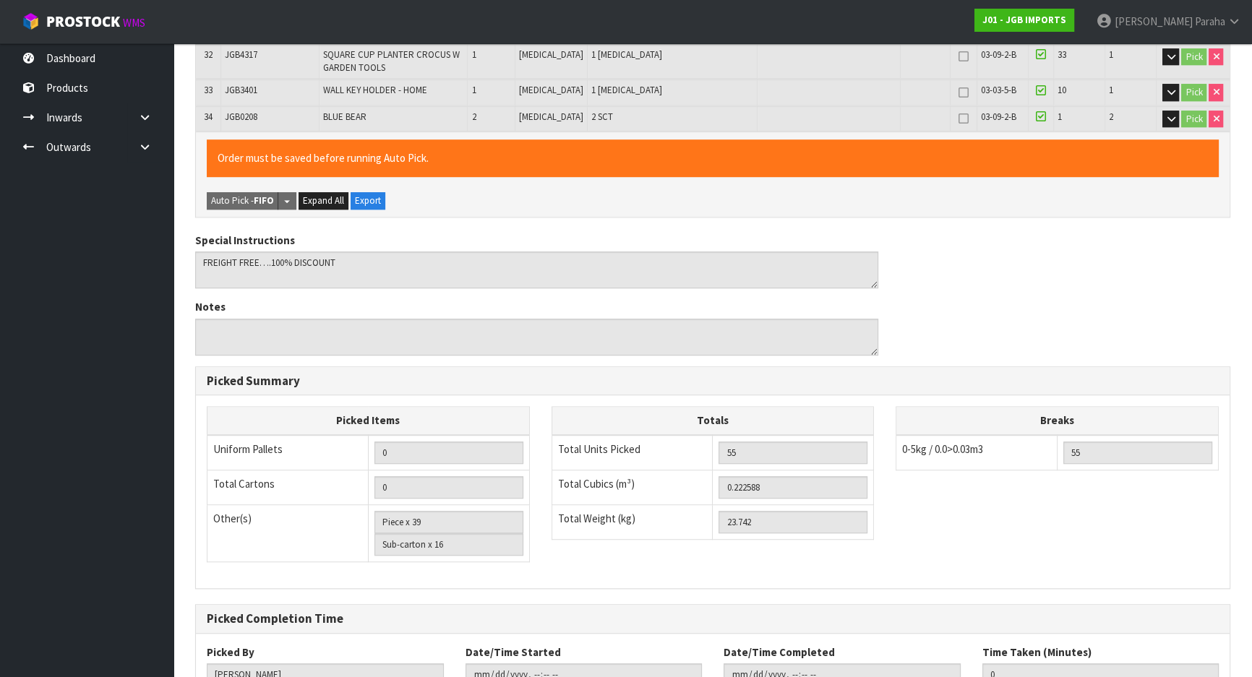
scroll to position [1316, 0]
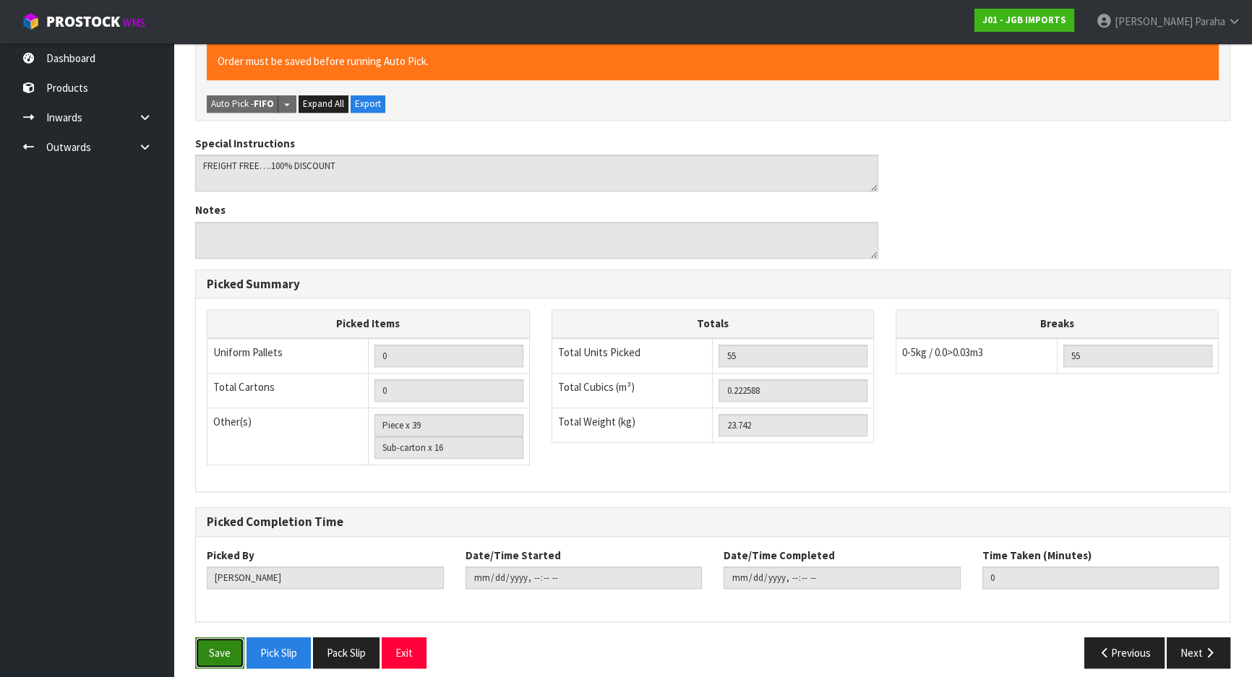
click at [206, 638] on button "Save" at bounding box center [219, 653] width 49 height 31
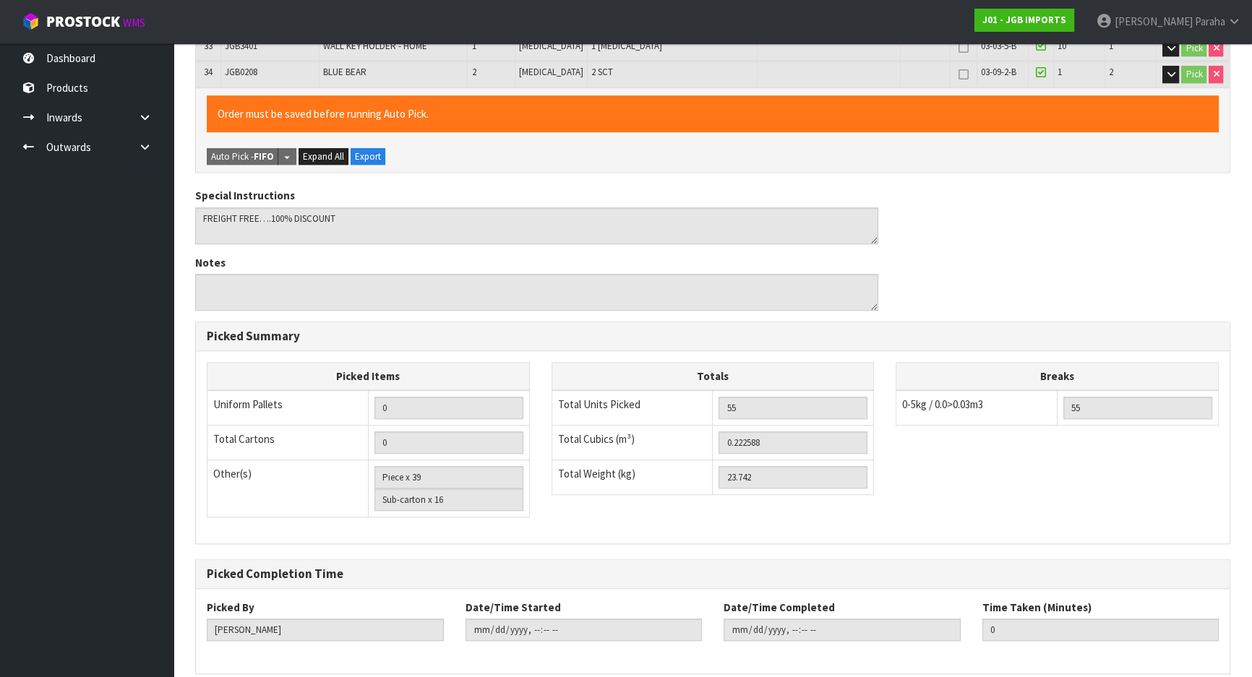
scroll to position [0, 0]
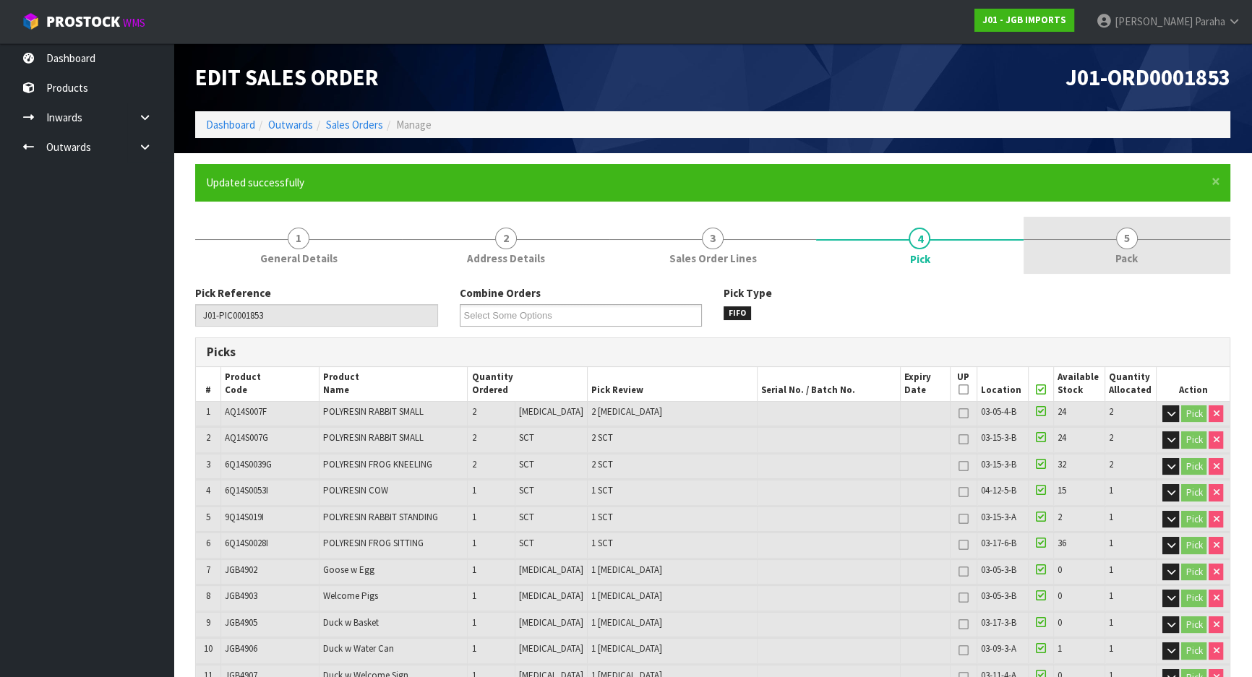
type input "[PERSON_NAME]"
type input "[DATE]T14:53:56"
click at [1139, 244] on link "5 Pack" at bounding box center [1127, 245] width 207 height 57
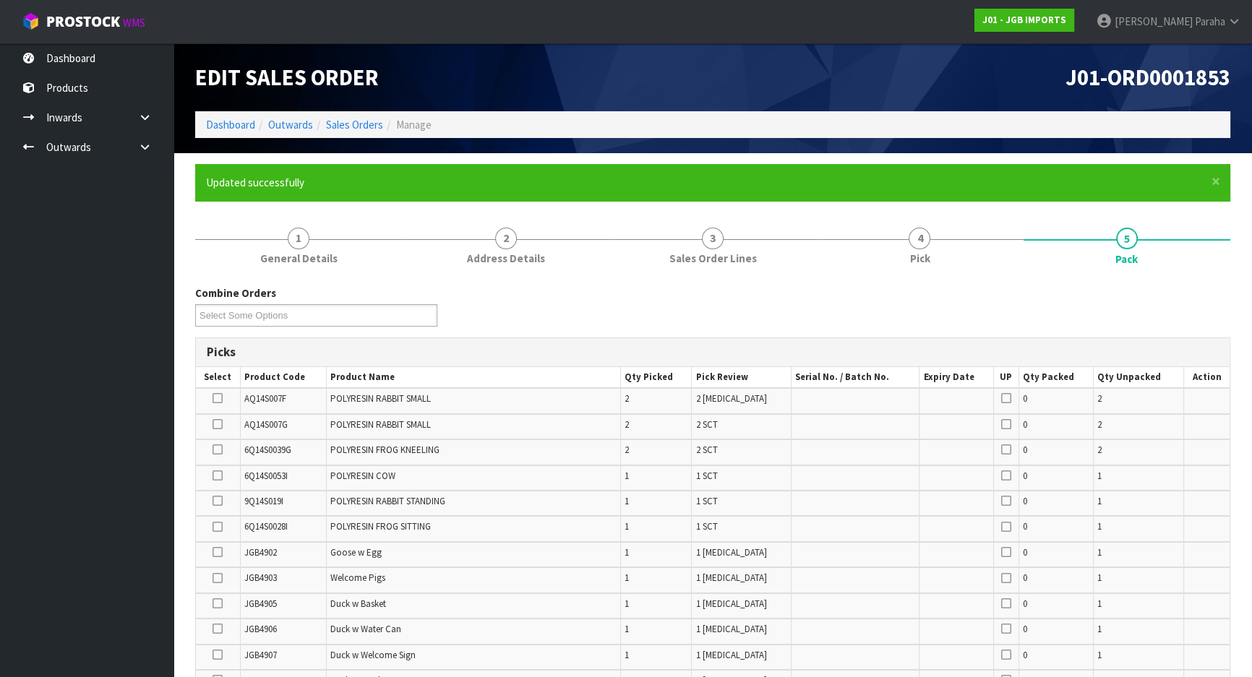
scroll to position [416, 0]
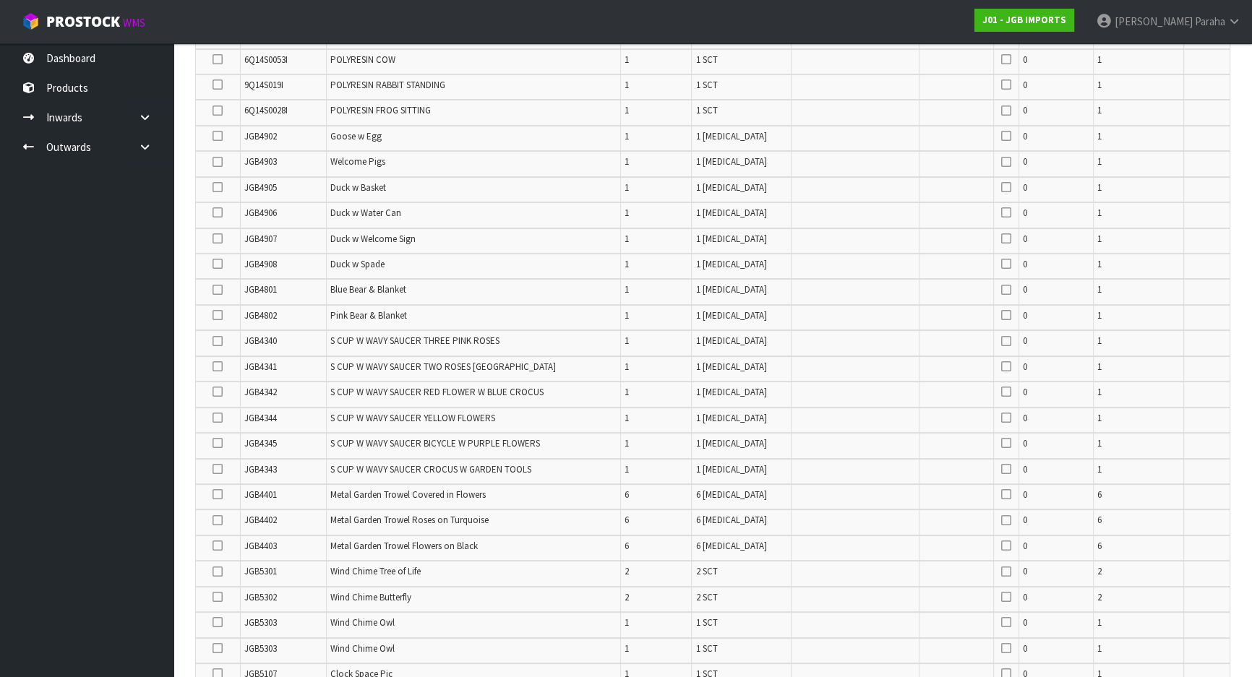
click at [219, 341] on icon at bounding box center [218, 341] width 10 height 1
click at [0, 0] on input "checkbox" at bounding box center [0, 0] width 0 height 0
click at [220, 443] on icon at bounding box center [218, 443] width 10 height 1
click at [0, 0] on input "checkbox" at bounding box center [0, 0] width 0 height 0
click at [217, 469] on icon at bounding box center [218, 469] width 10 height 1
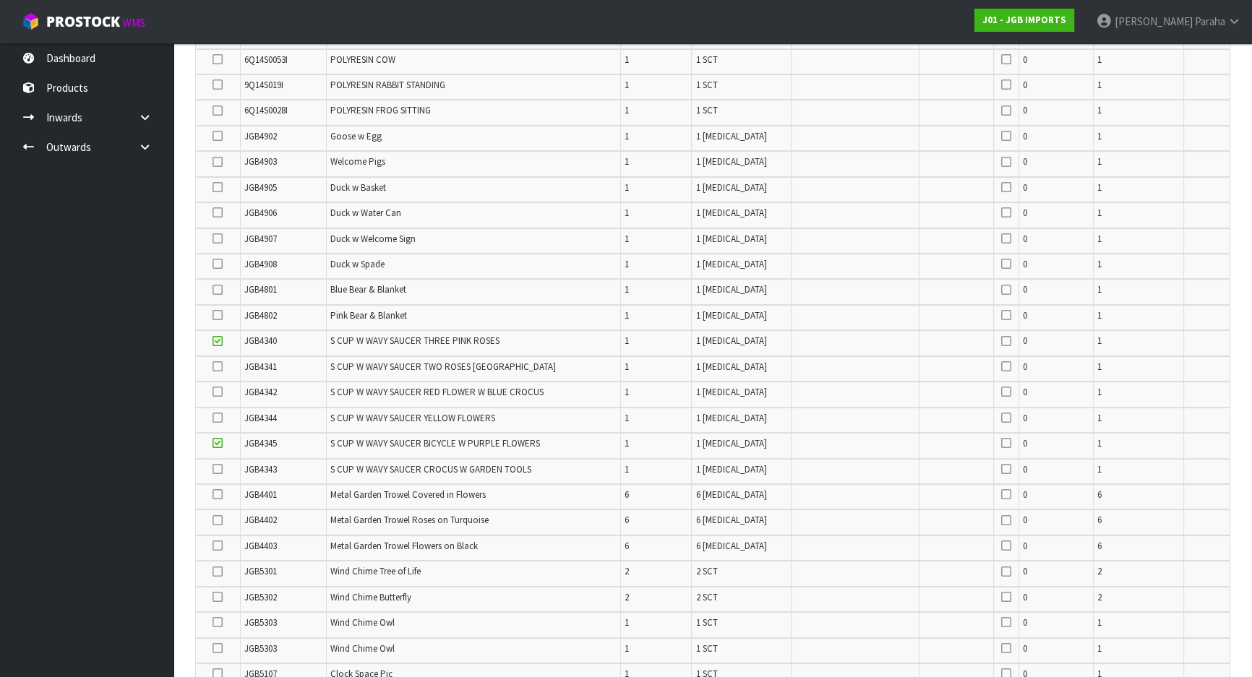
click at [0, 0] on input "checkbox" at bounding box center [0, 0] width 0 height 0
click at [221, 572] on icon at bounding box center [218, 572] width 10 height 1
click at [0, 0] on input "checkbox" at bounding box center [0, 0] width 0 height 0
click at [210, 109] on td at bounding box center [218, 112] width 44 height 25
click at [217, 111] on icon at bounding box center [218, 111] width 10 height 1
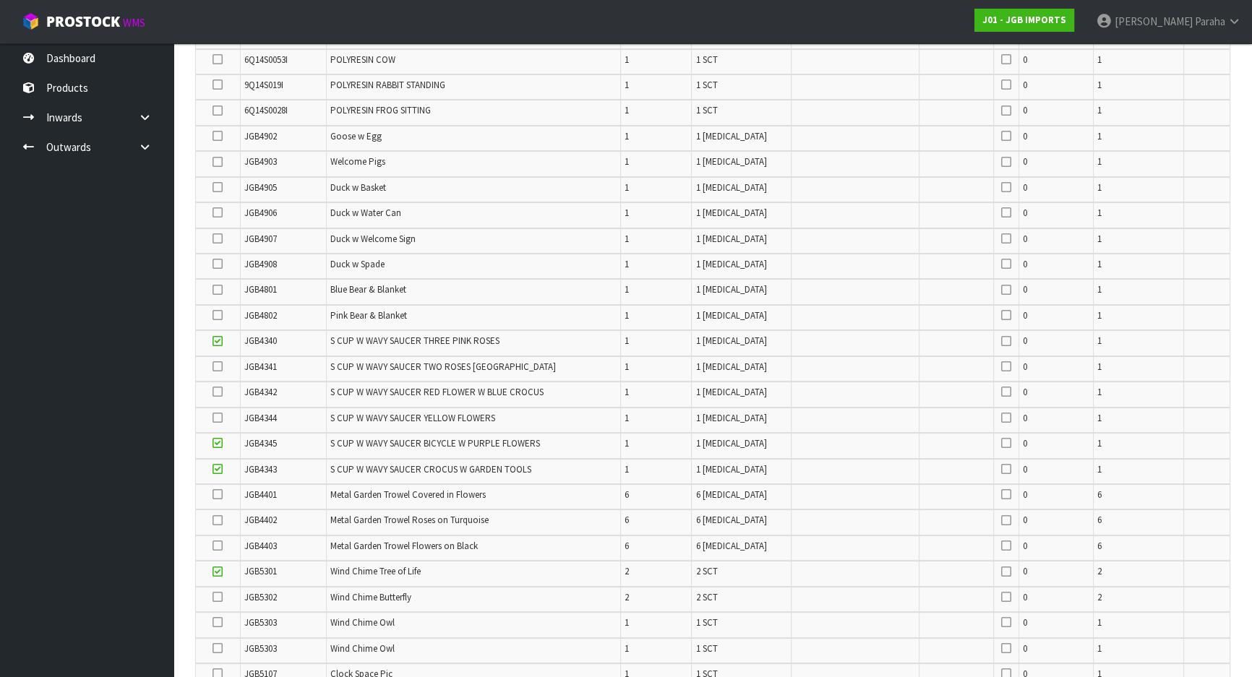
click at [0, 0] on input "checkbox" at bounding box center [0, 0] width 0 height 0
click at [218, 85] on icon at bounding box center [218, 85] width 10 height 1
click at [0, 0] on input "checkbox" at bounding box center [0, 0] width 0 height 0
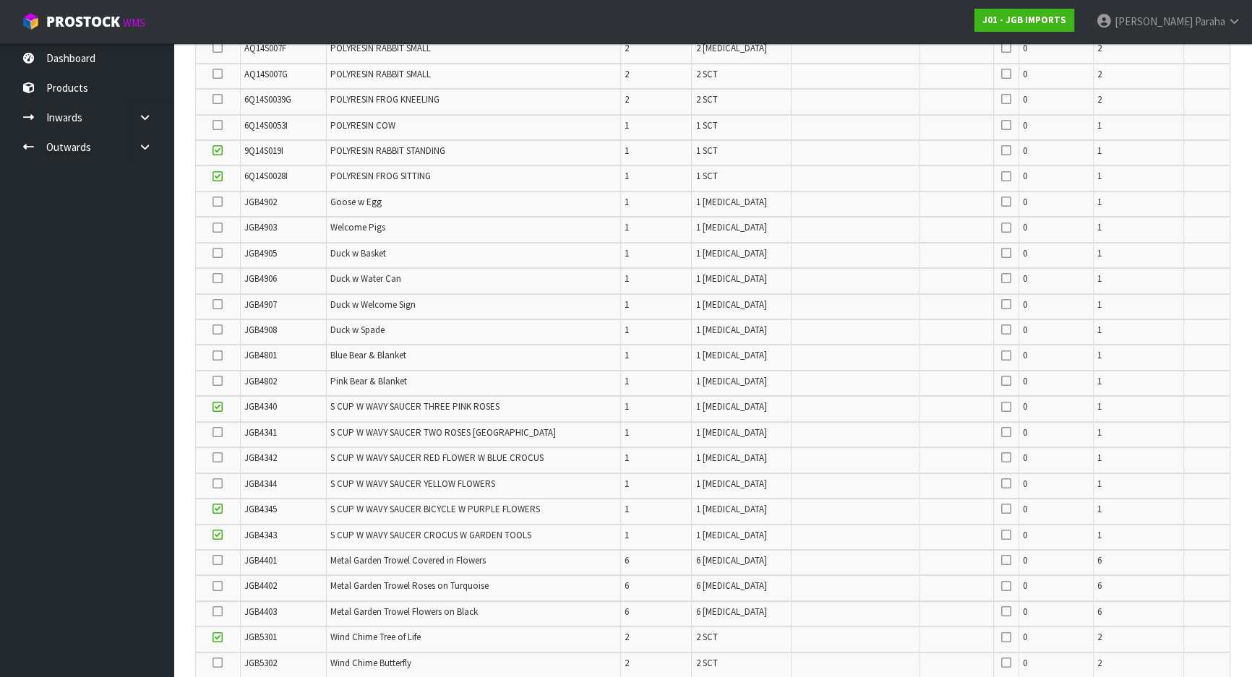
click at [215, 100] on icon at bounding box center [218, 99] width 10 height 1
click at [0, 0] on input "checkbox" at bounding box center [0, 0] width 0 height 0
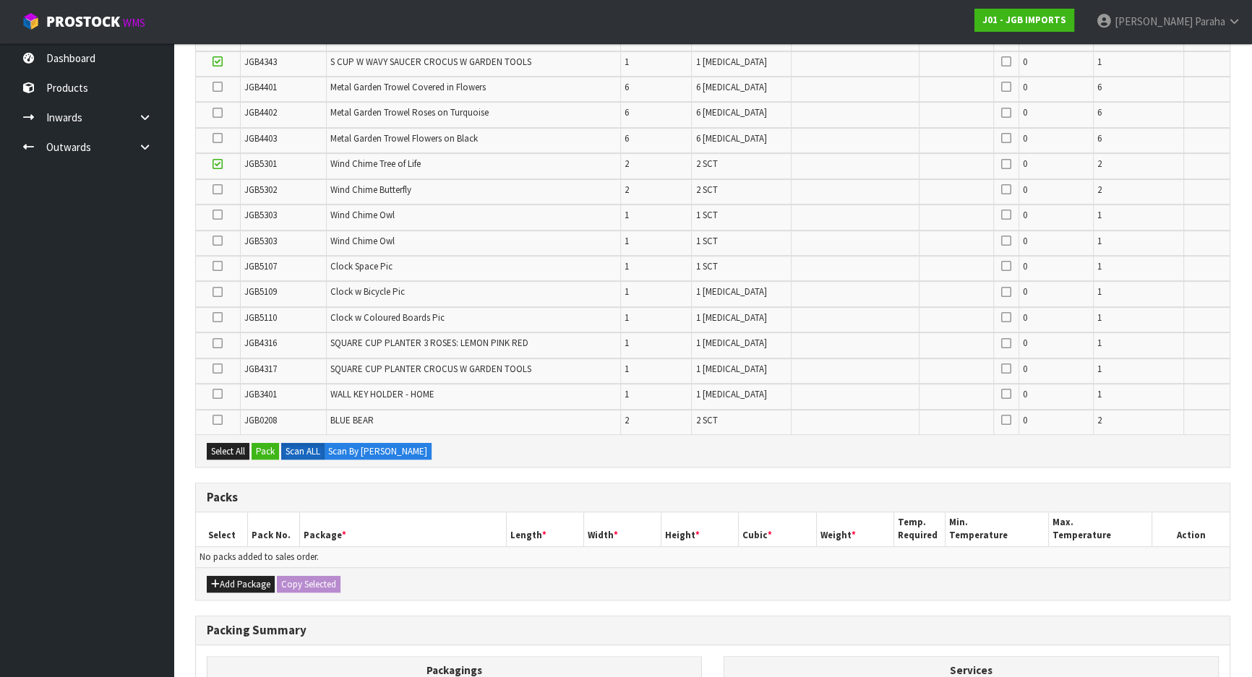
click at [216, 343] on icon at bounding box center [218, 343] width 10 height 1
click at [0, 0] on input "checkbox" at bounding box center [0, 0] width 0 height 0
click at [219, 189] on icon at bounding box center [218, 189] width 10 height 1
click at [0, 0] on input "checkbox" at bounding box center [0, 0] width 0 height 0
click at [219, 189] on icon at bounding box center [218, 189] width 10 height 1
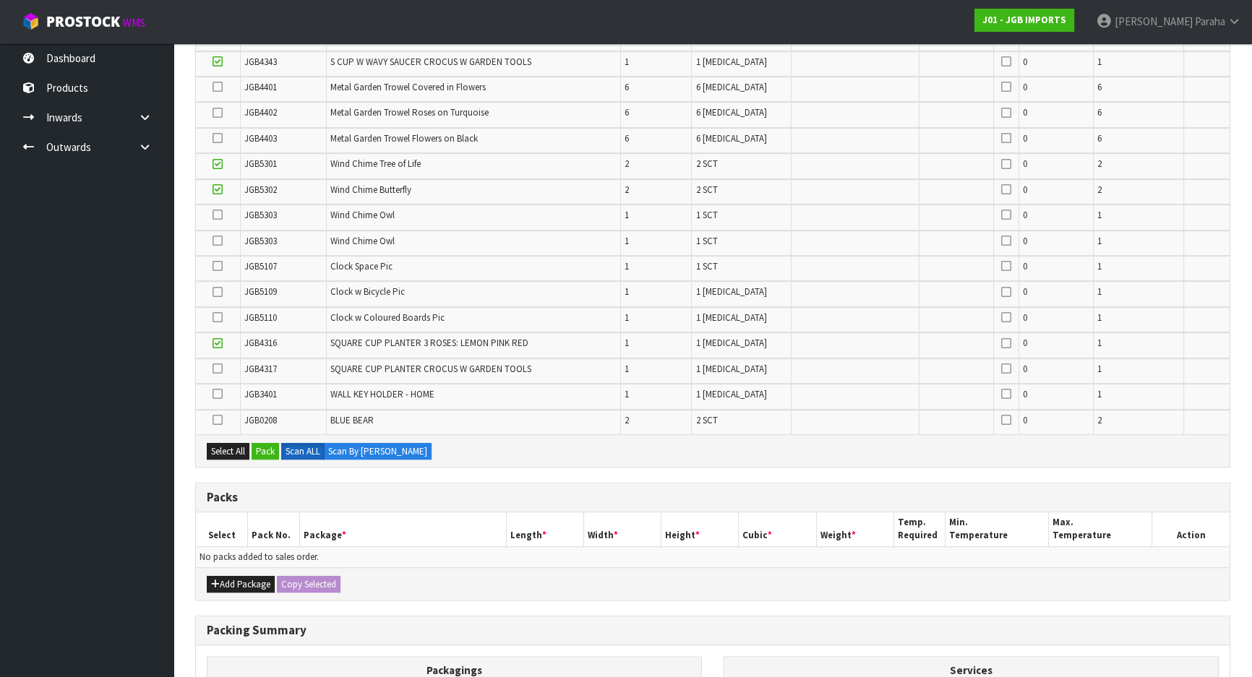
click at [0, 0] on input "checkbox" at bounding box center [0, 0] width 0 height 0
click at [219, 189] on icon at bounding box center [218, 189] width 10 height 1
click at [0, 0] on input "checkbox" at bounding box center [0, 0] width 0 height 0
click at [215, 215] on icon at bounding box center [218, 215] width 10 height 1
click at [0, 0] on input "checkbox" at bounding box center [0, 0] width 0 height 0
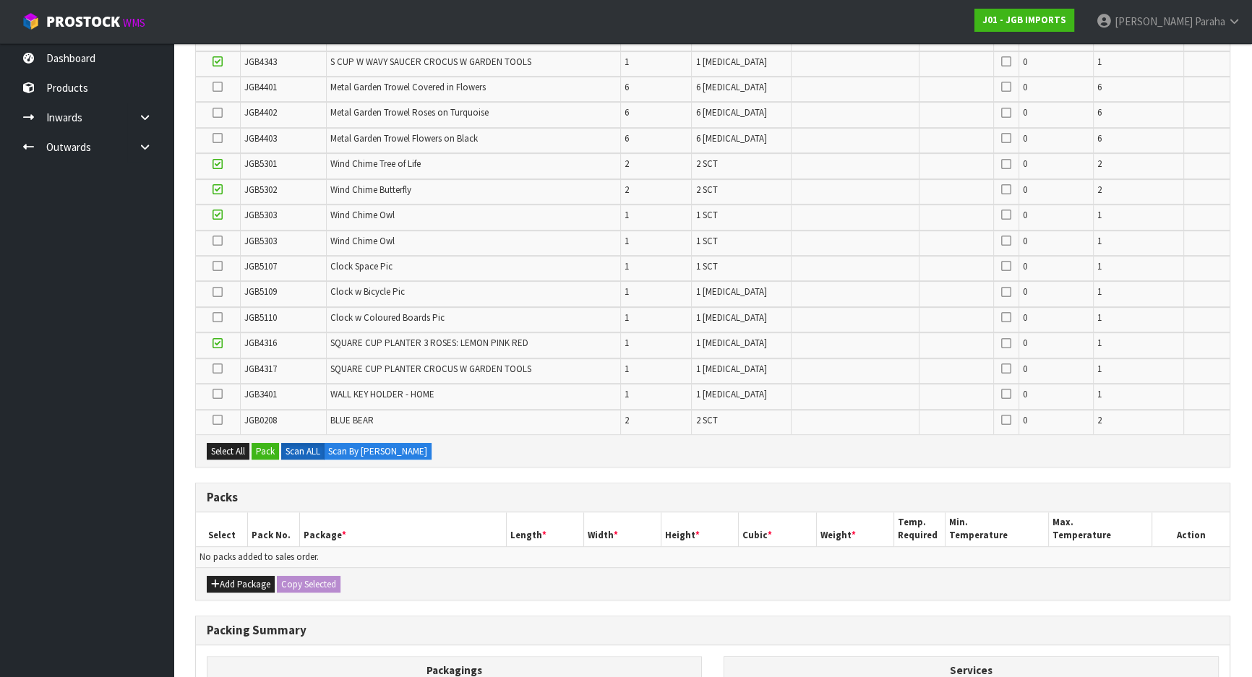
click at [215, 241] on icon at bounding box center [218, 241] width 10 height 1
click at [0, 0] on input "checkbox" at bounding box center [0, 0] width 0 height 0
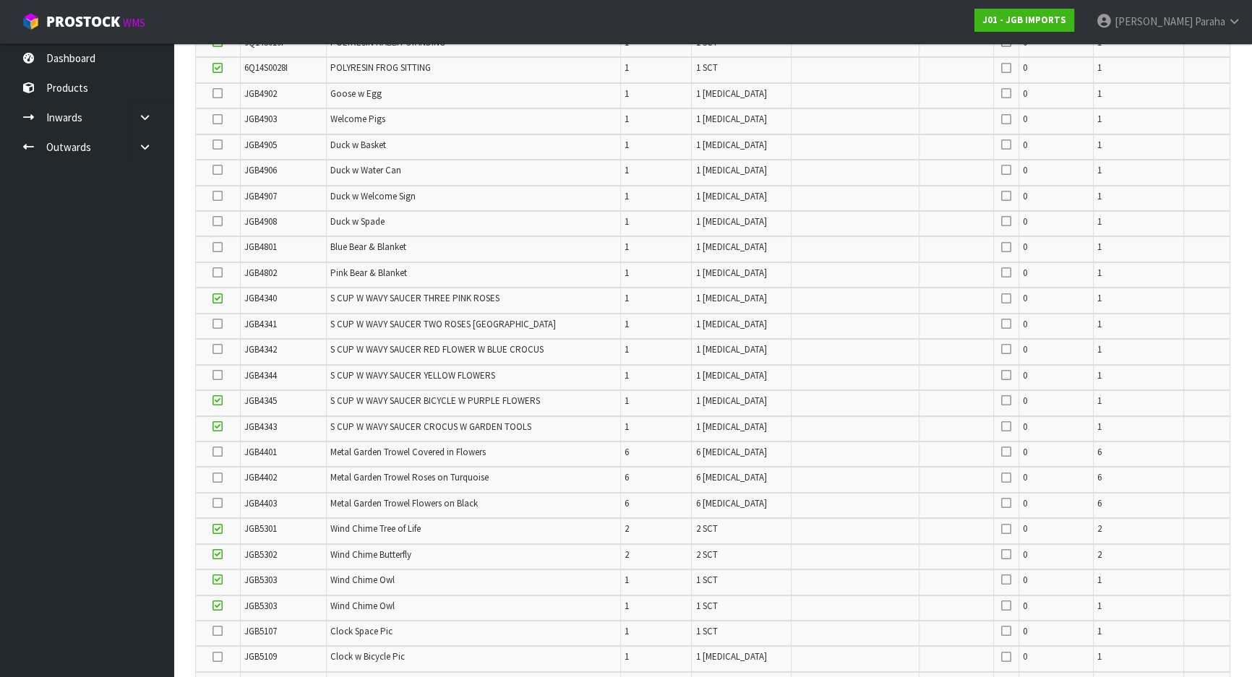
scroll to position [429, 0]
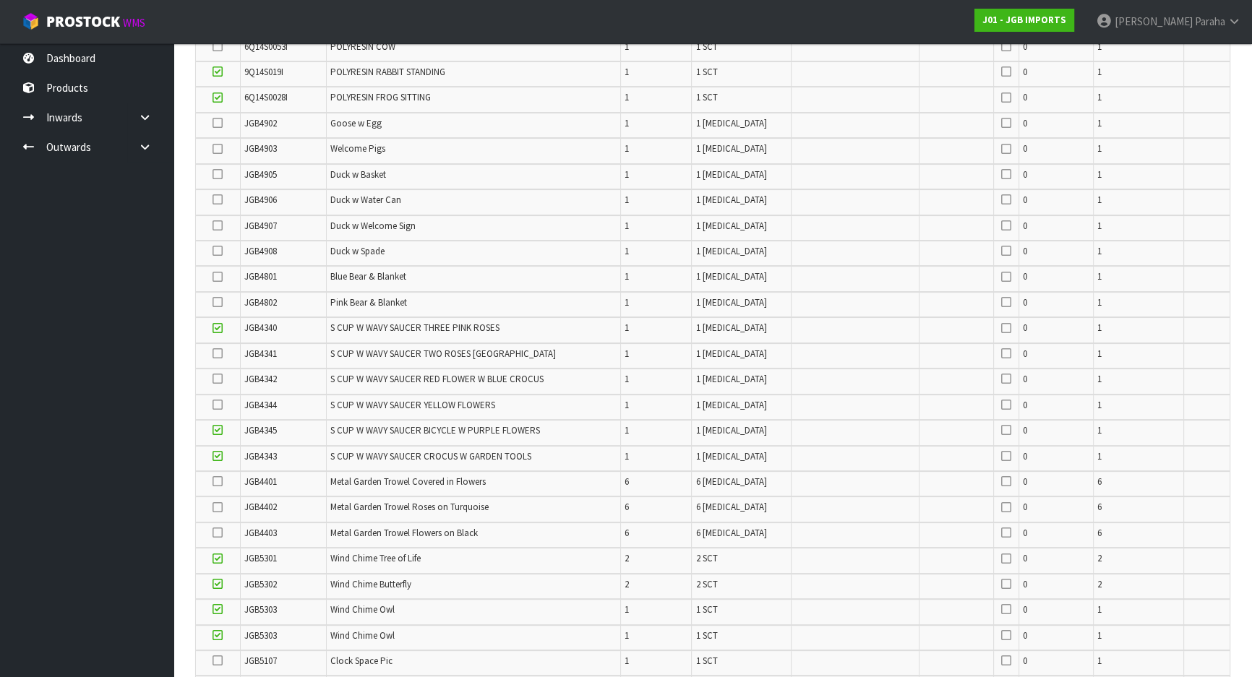
click at [214, 379] on icon at bounding box center [218, 379] width 10 height 1
click at [0, 0] on input "checkbox" at bounding box center [0, 0] width 0 height 0
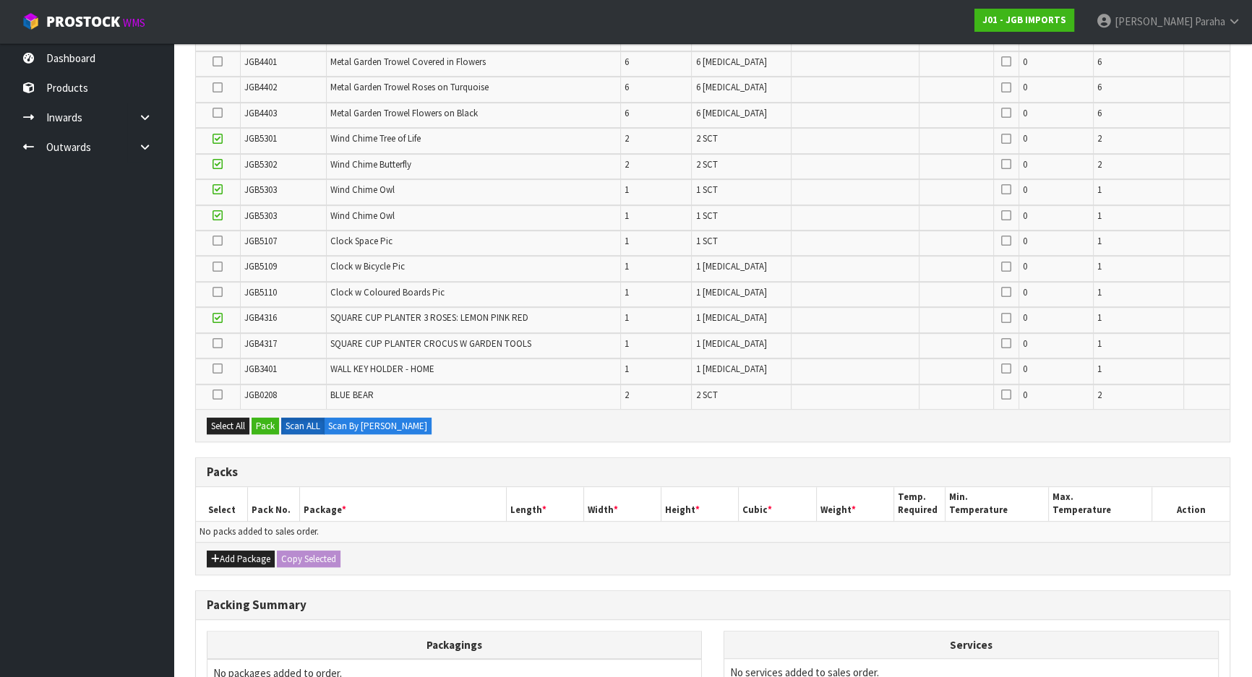
click at [217, 343] on icon at bounding box center [218, 343] width 10 height 1
click at [0, 0] on input "checkbox" at bounding box center [0, 0] width 0 height 0
click at [217, 395] on icon at bounding box center [218, 395] width 10 height 1
click at [0, 0] on input "checkbox" at bounding box center [0, 0] width 0 height 0
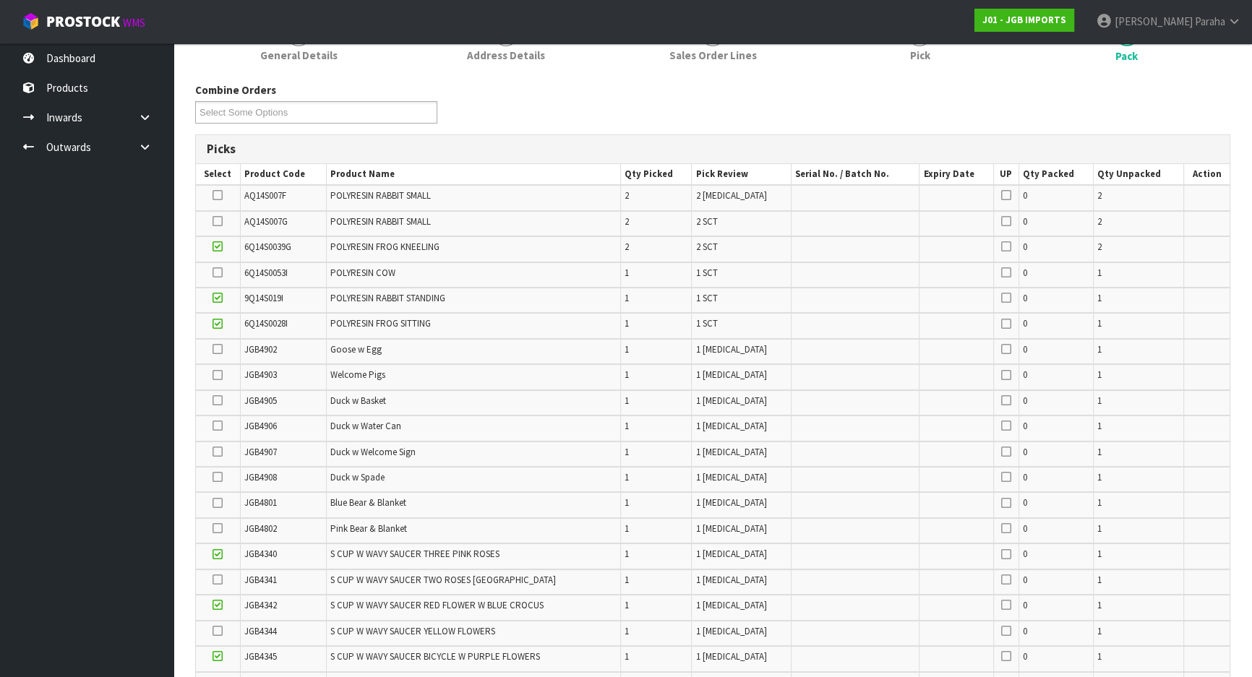
scroll to position [192, 0]
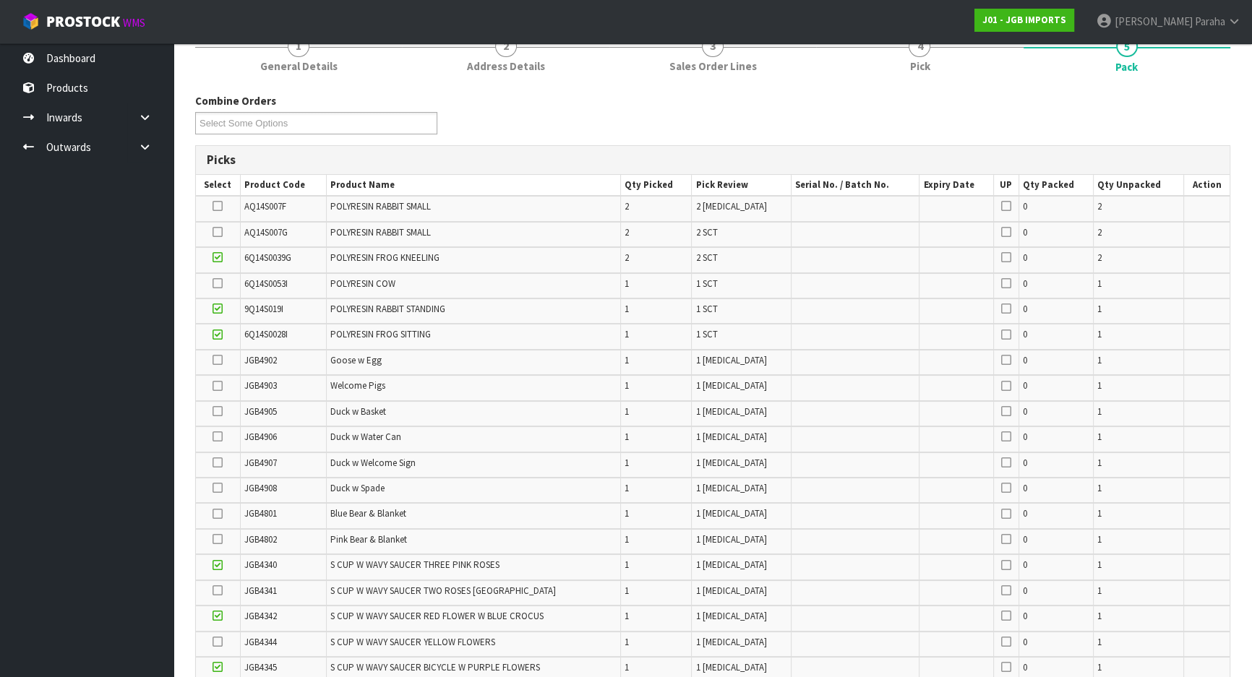
click at [215, 361] on icon at bounding box center [218, 360] width 10 height 1
click at [0, 0] on input "checkbox" at bounding box center [0, 0] width 0 height 0
click at [213, 642] on icon at bounding box center [218, 642] width 10 height 1
click at [0, 0] on input "checkbox" at bounding box center [0, 0] width 0 height 0
click at [217, 591] on icon at bounding box center [218, 591] width 10 height 1
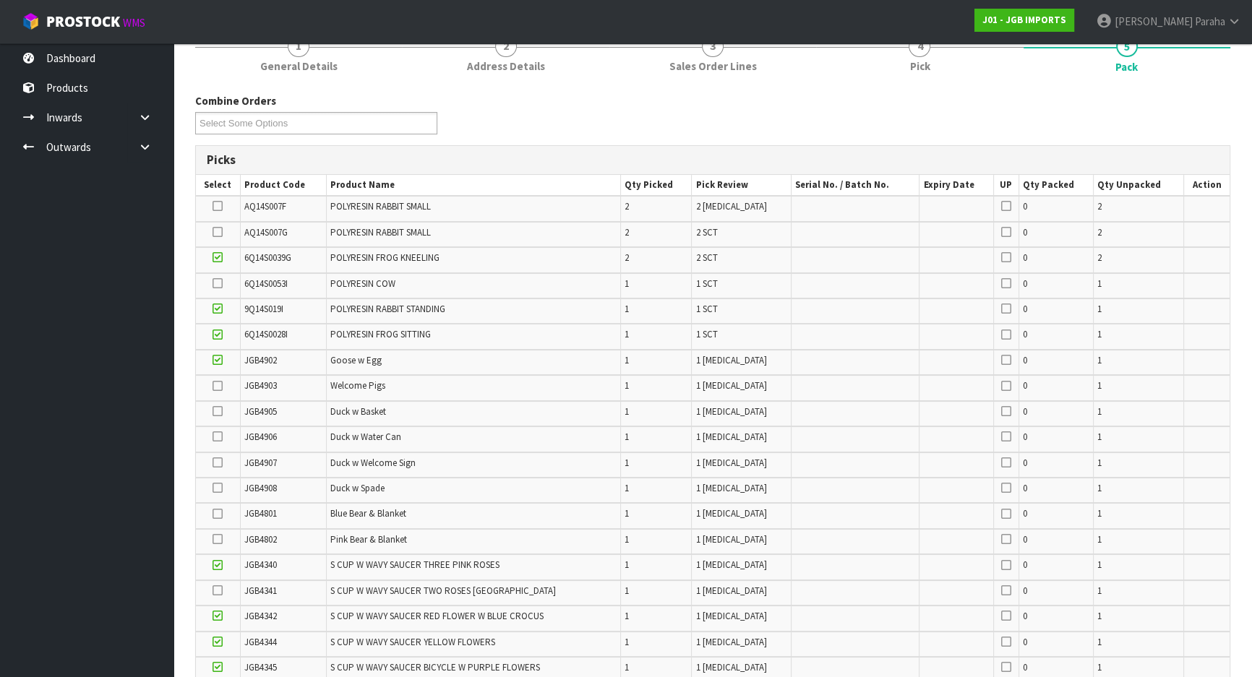
click at [0, 0] on input "checkbox" at bounding box center [0, 0] width 0 height 0
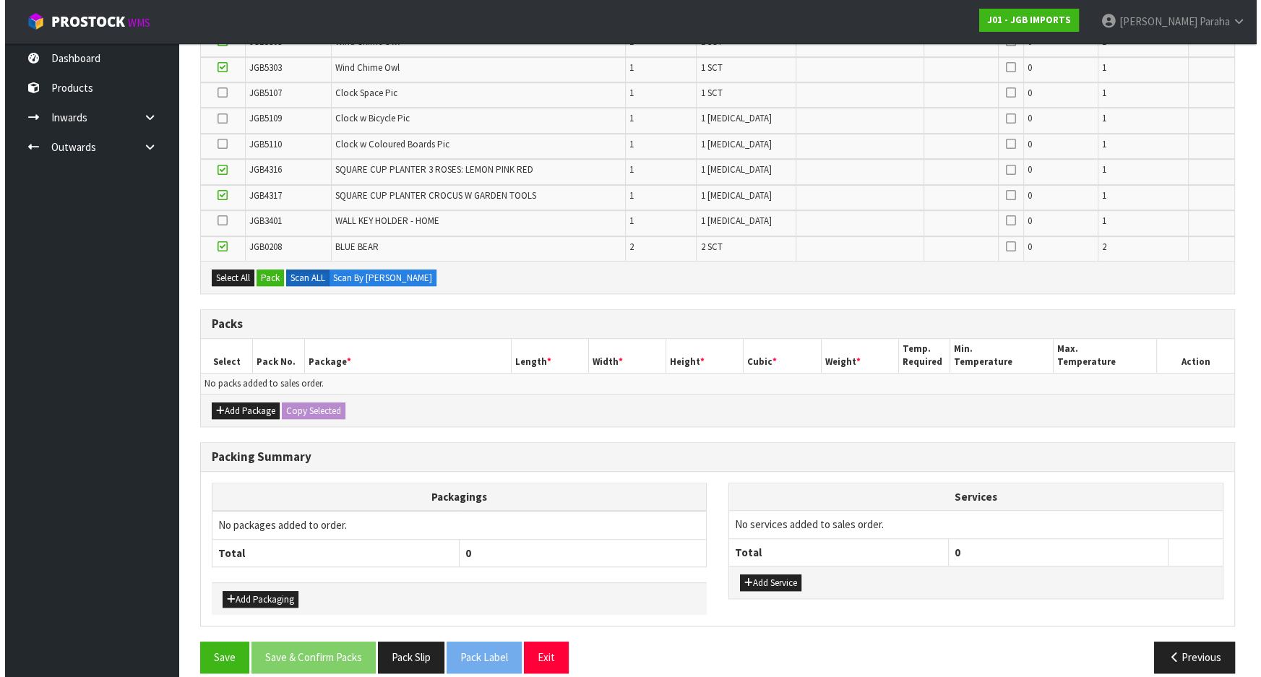
scroll to position [1007, 0]
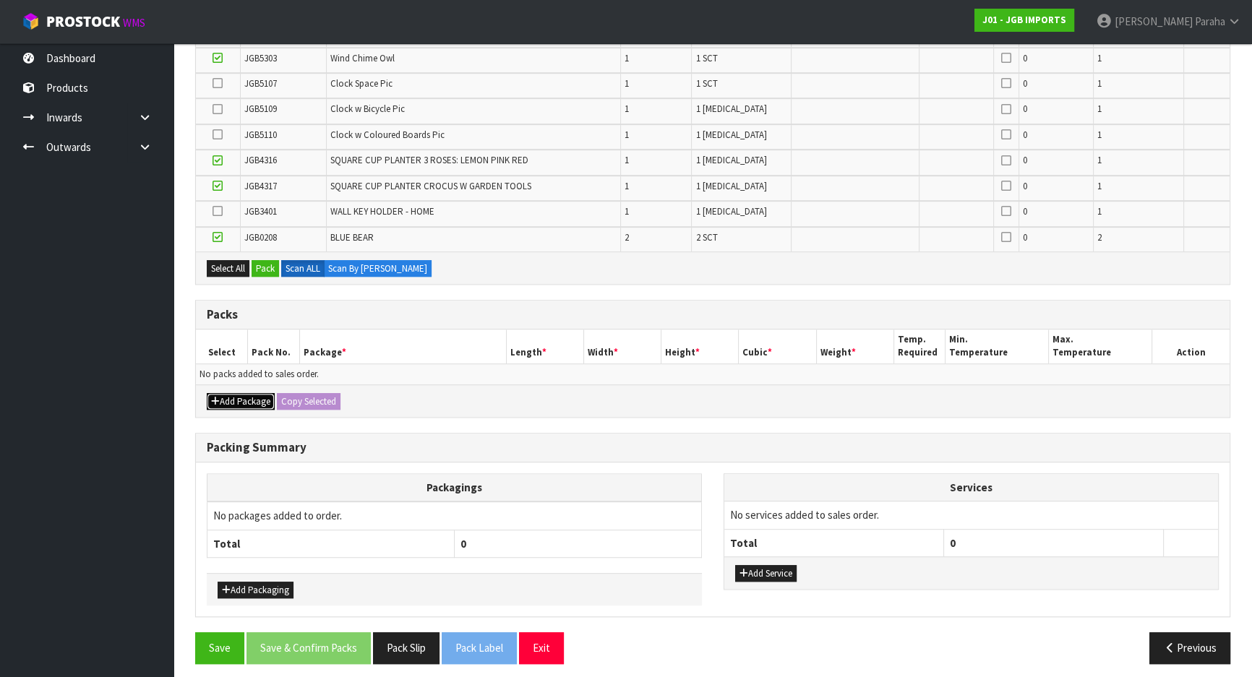
click at [247, 400] on button "Add Package" at bounding box center [241, 401] width 68 height 17
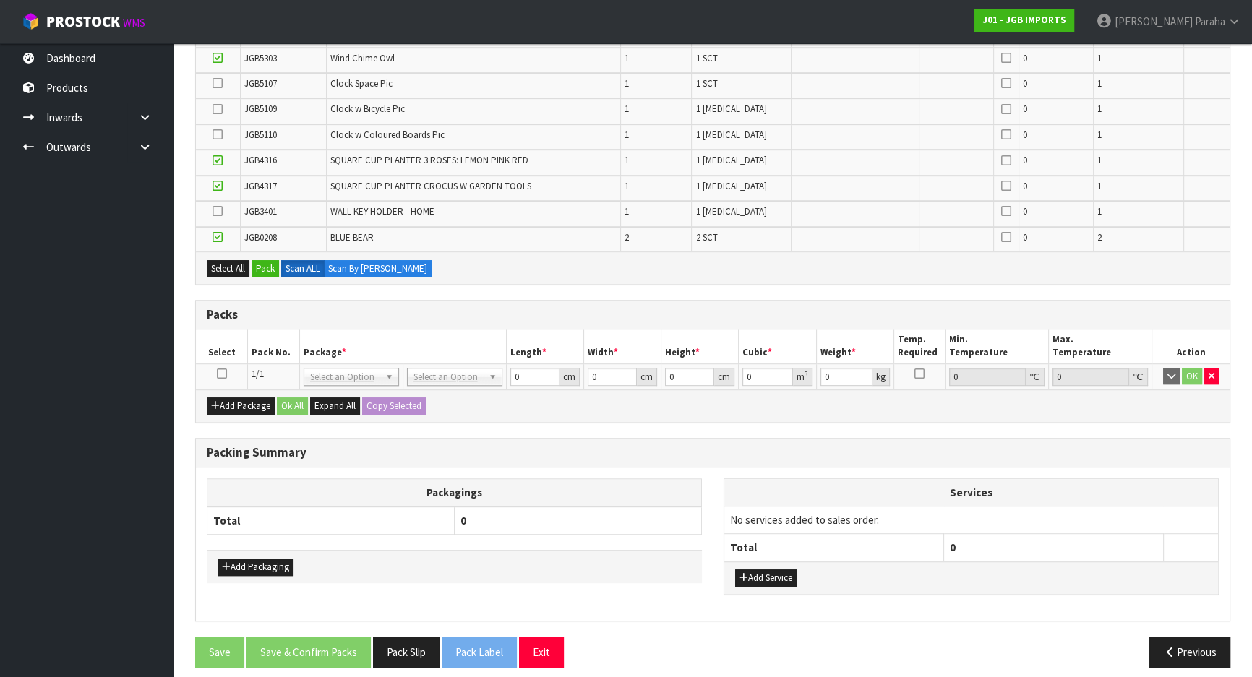
click at [219, 374] on icon at bounding box center [222, 374] width 10 height 1
click at [267, 265] on button "Pack" at bounding box center [265, 268] width 27 height 17
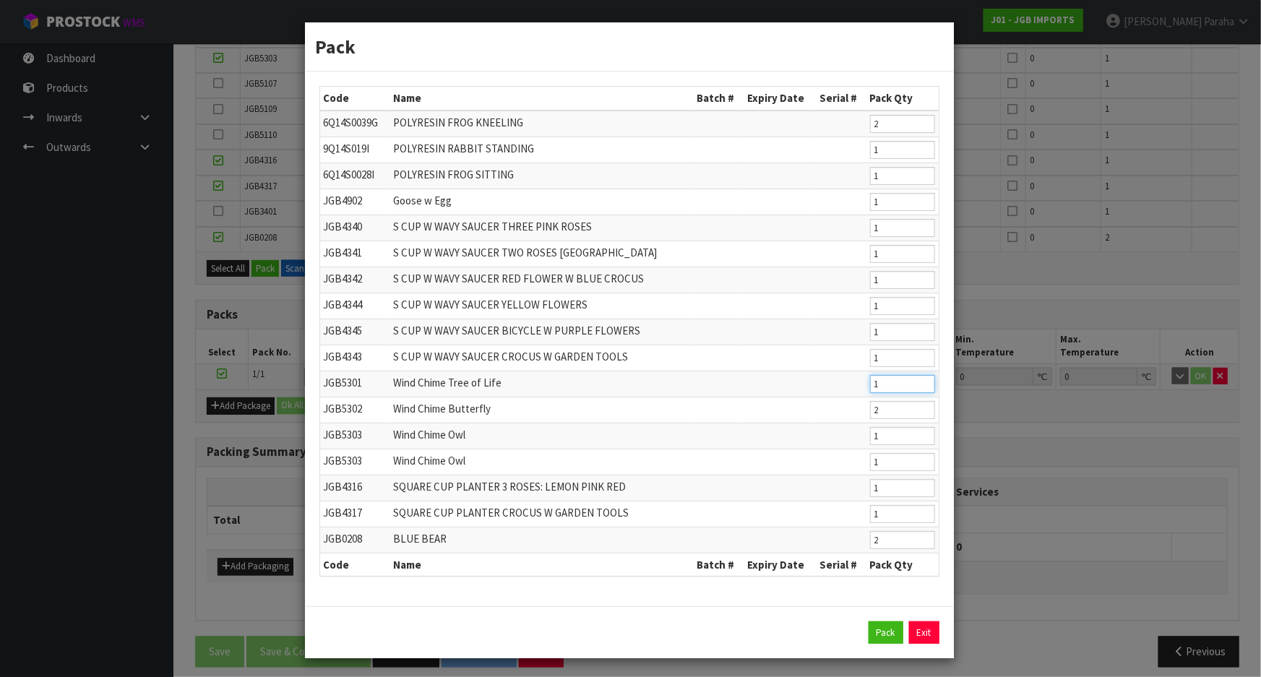
type input "1"
click at [920, 387] on input "1" at bounding box center [902, 384] width 65 height 18
click at [875, 626] on button "Pack" at bounding box center [886, 633] width 35 height 23
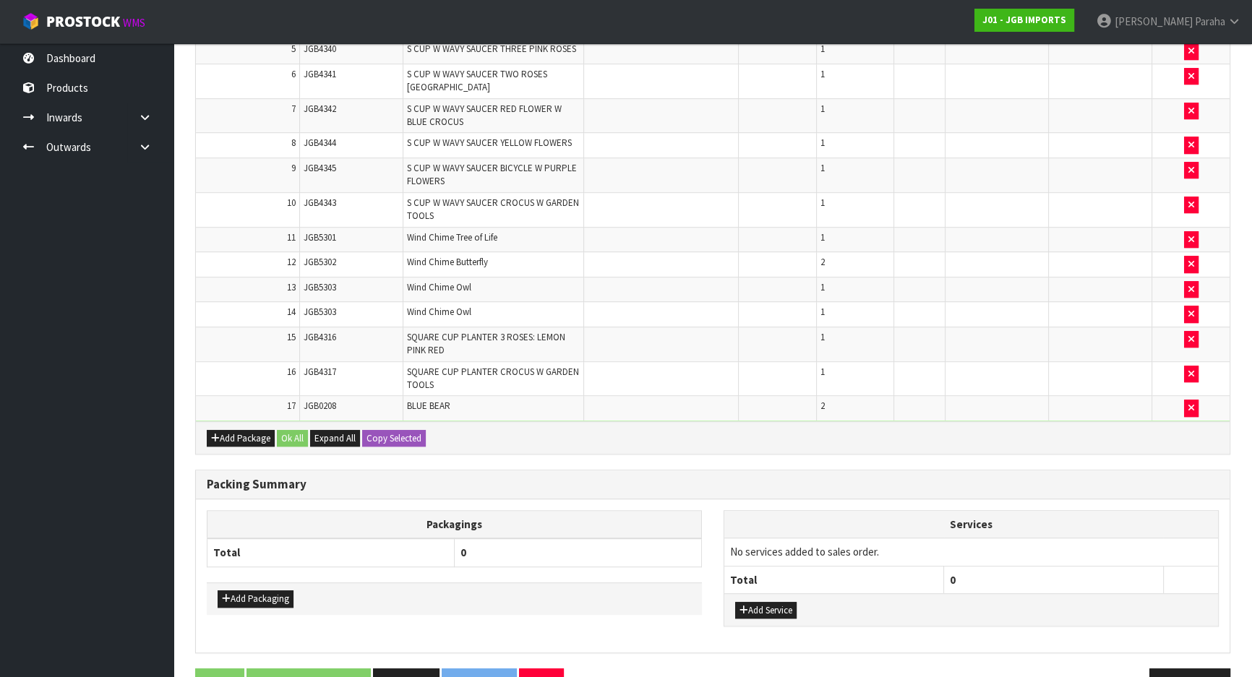
scroll to position [1095, 0]
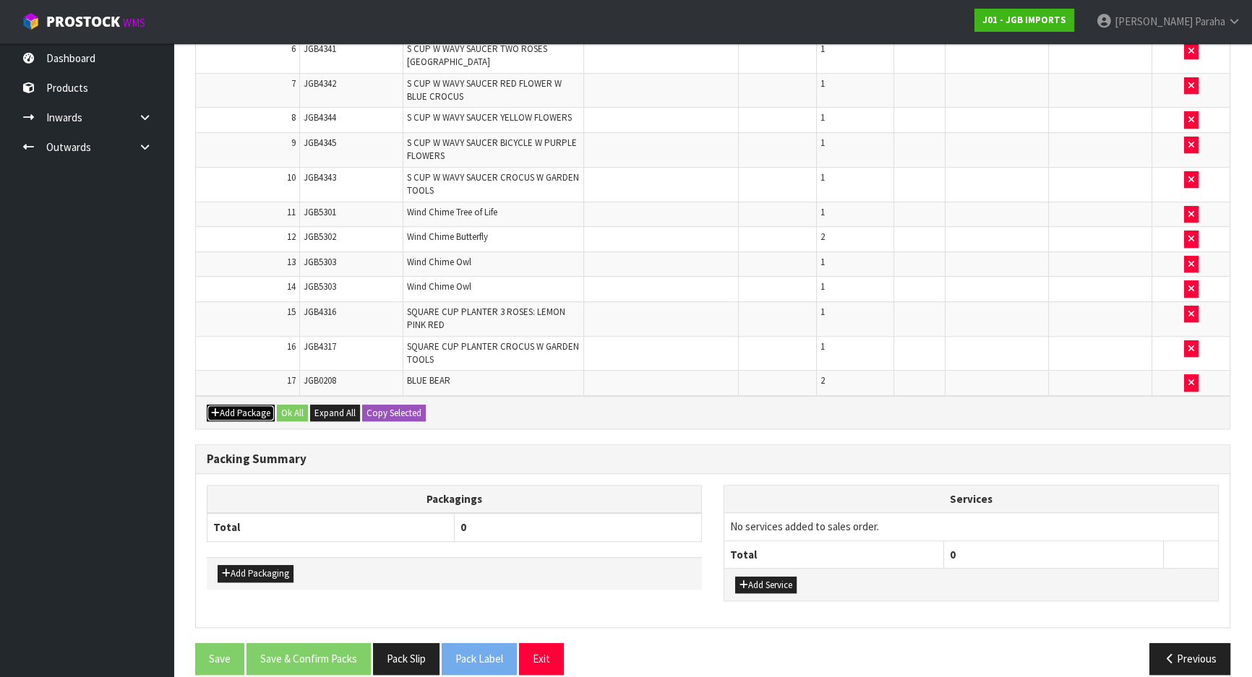
click at [222, 405] on button "Add Package" at bounding box center [241, 413] width 68 height 17
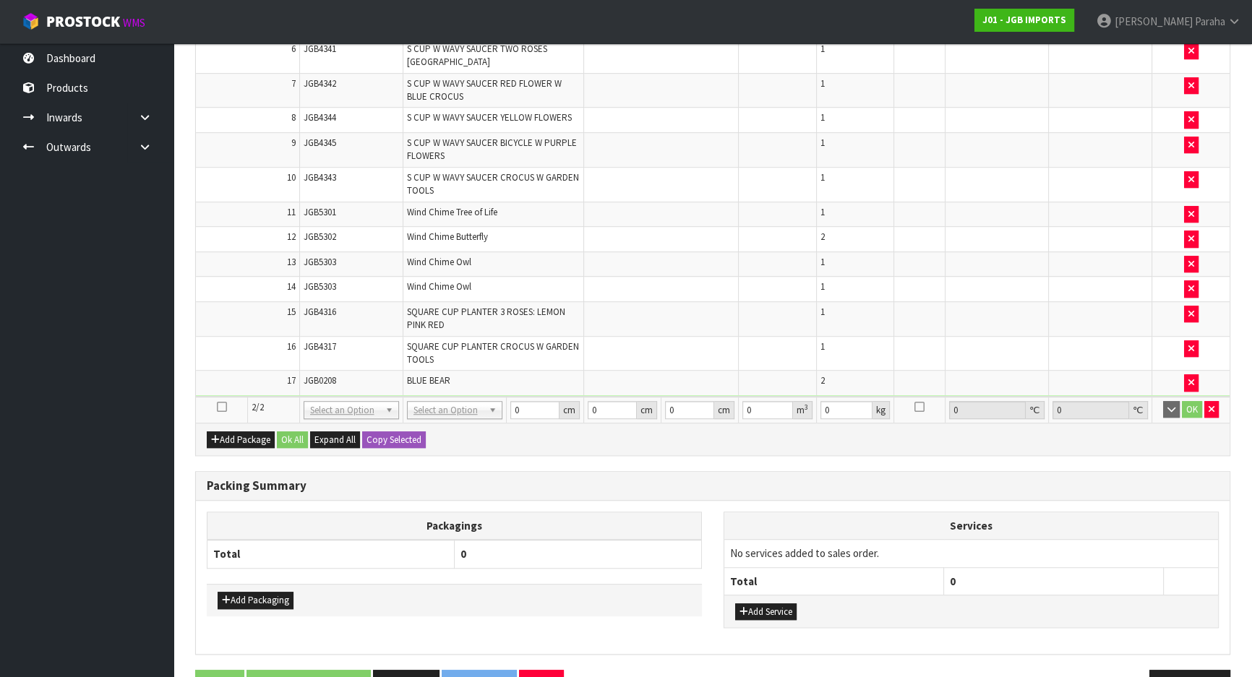
click at [226, 397] on td at bounding box center [222, 410] width 52 height 26
click at [220, 407] on icon at bounding box center [222, 407] width 10 height 1
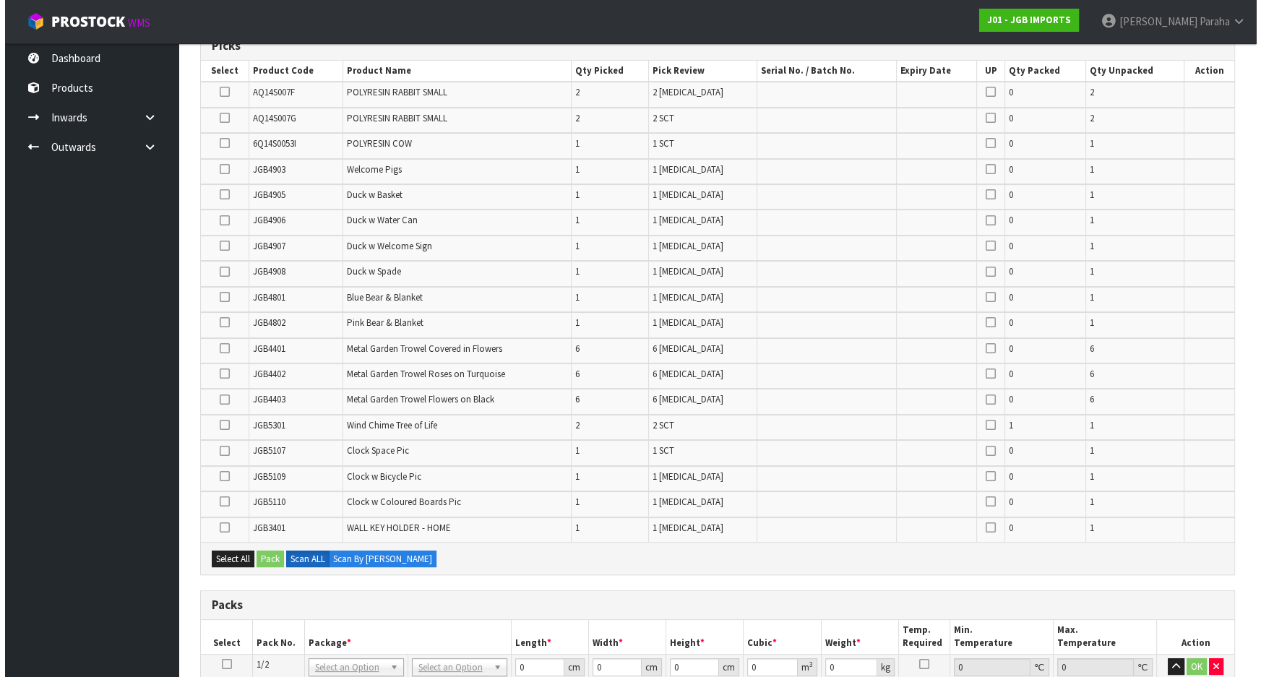
scroll to position [241, 0]
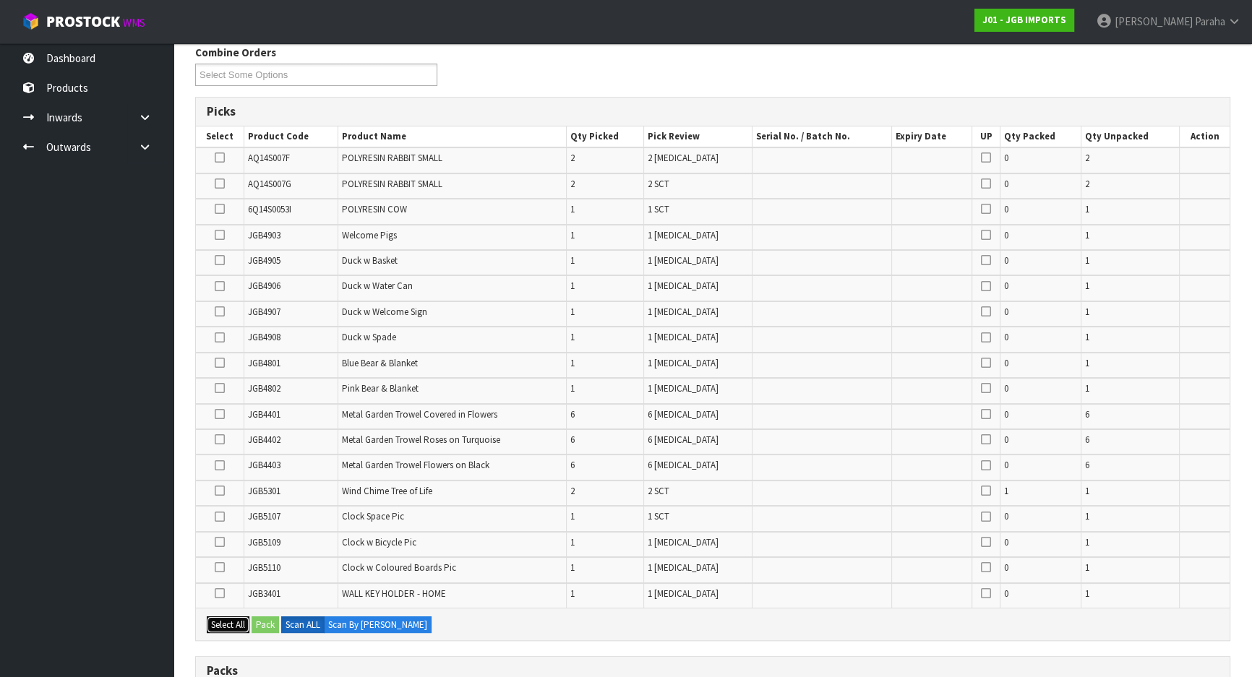
click at [229, 619] on button "Select All" at bounding box center [228, 625] width 43 height 17
click at [263, 622] on button "Pack" at bounding box center [265, 625] width 27 height 17
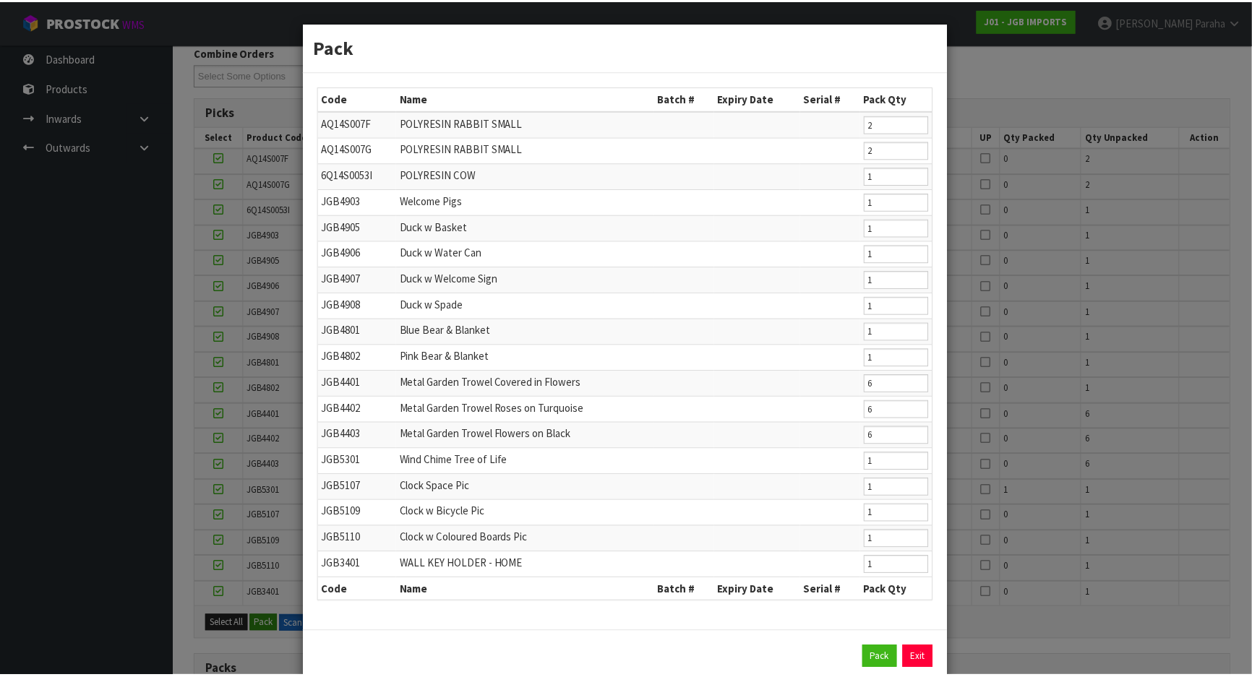
scroll to position [28, 0]
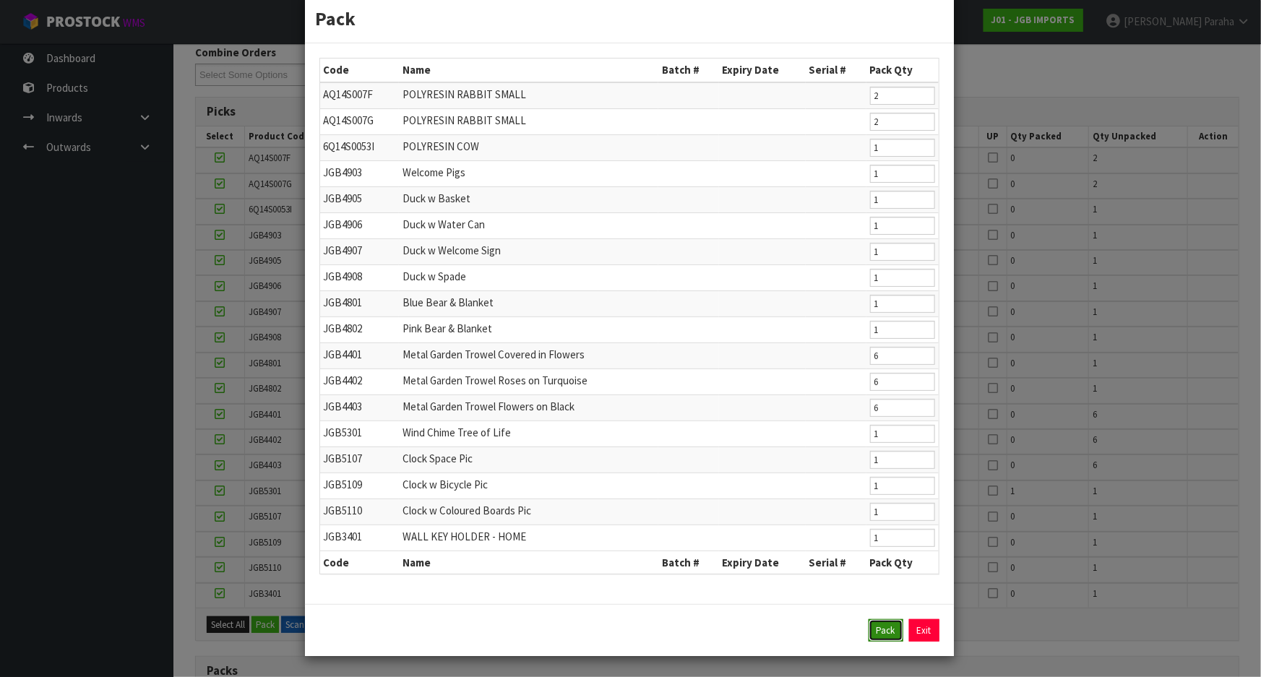
click at [878, 633] on button "Pack" at bounding box center [886, 630] width 35 height 23
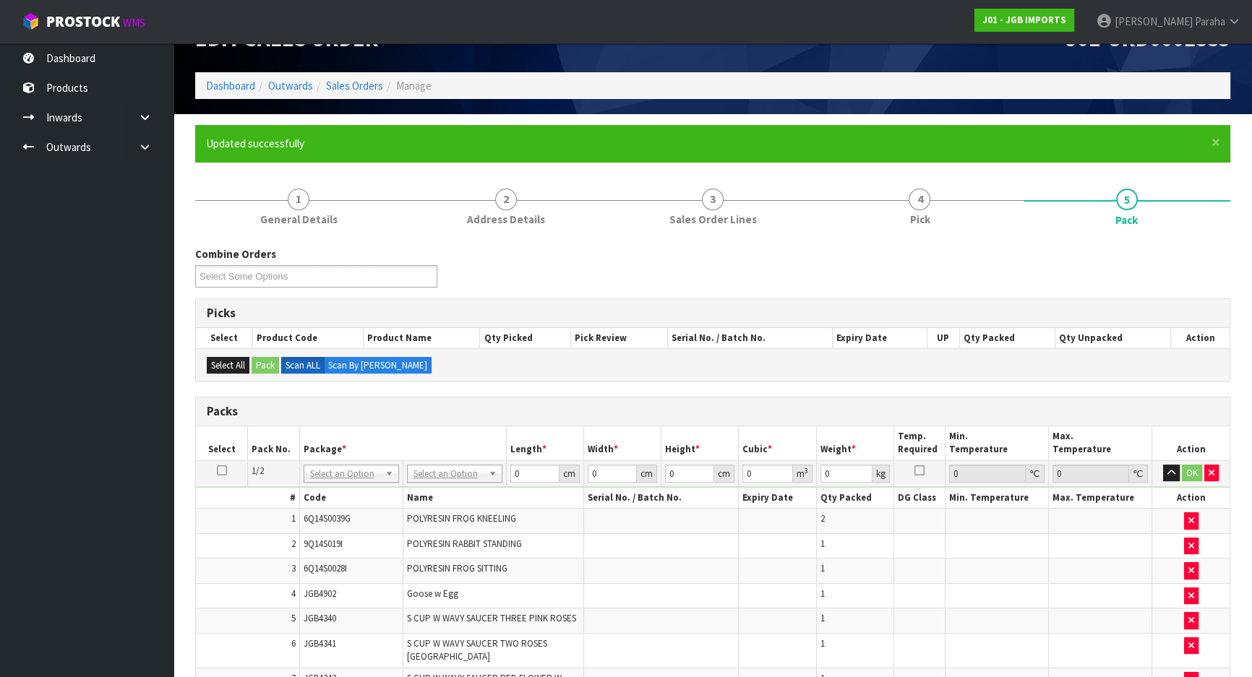
scroll to position [14, 0]
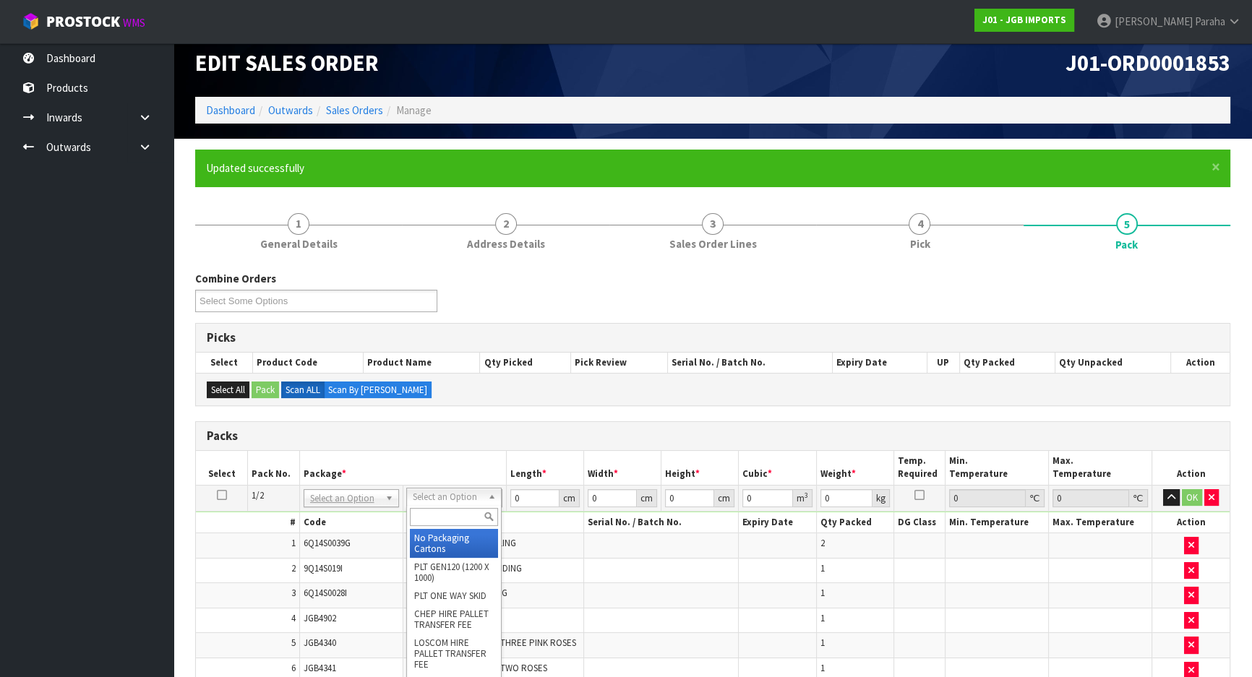
click at [469, 518] on input "text" at bounding box center [454, 517] width 88 height 18
type input "ctn9"
type input "51"
type input "38"
type input "58.5"
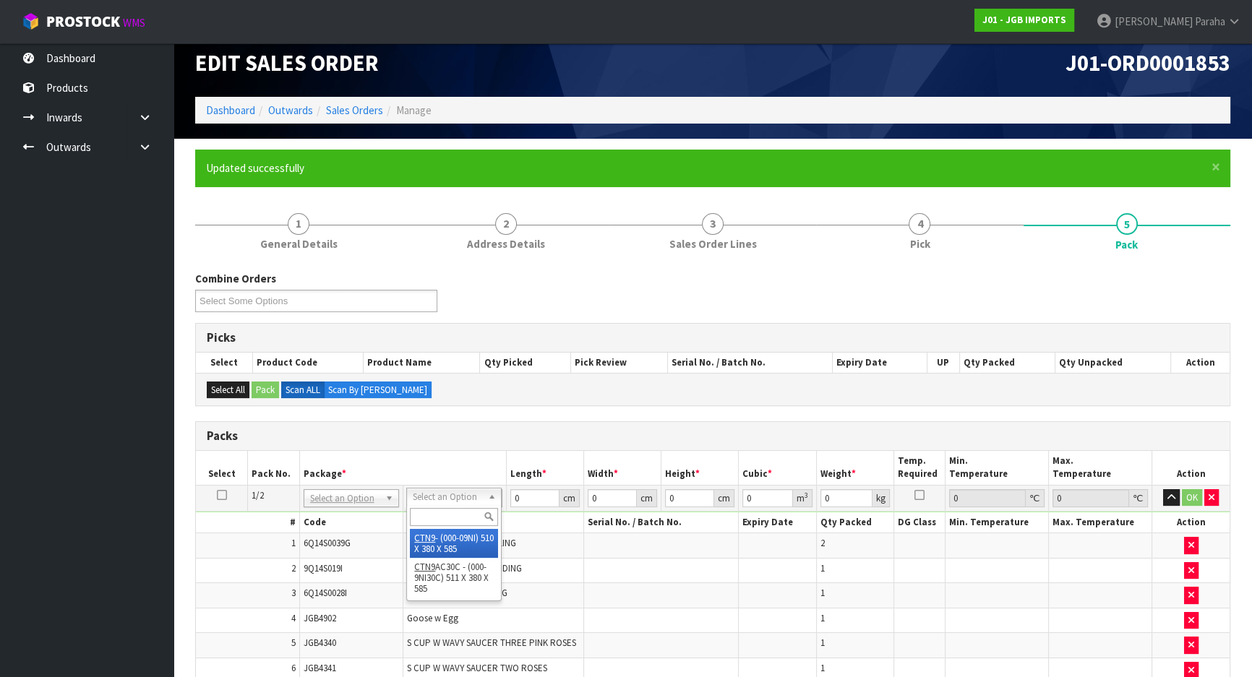
type input "0.113373"
type input "12.04"
click at [526, 495] on input "51" at bounding box center [534, 498] width 49 height 18
type input "5"
type input "0.011115"
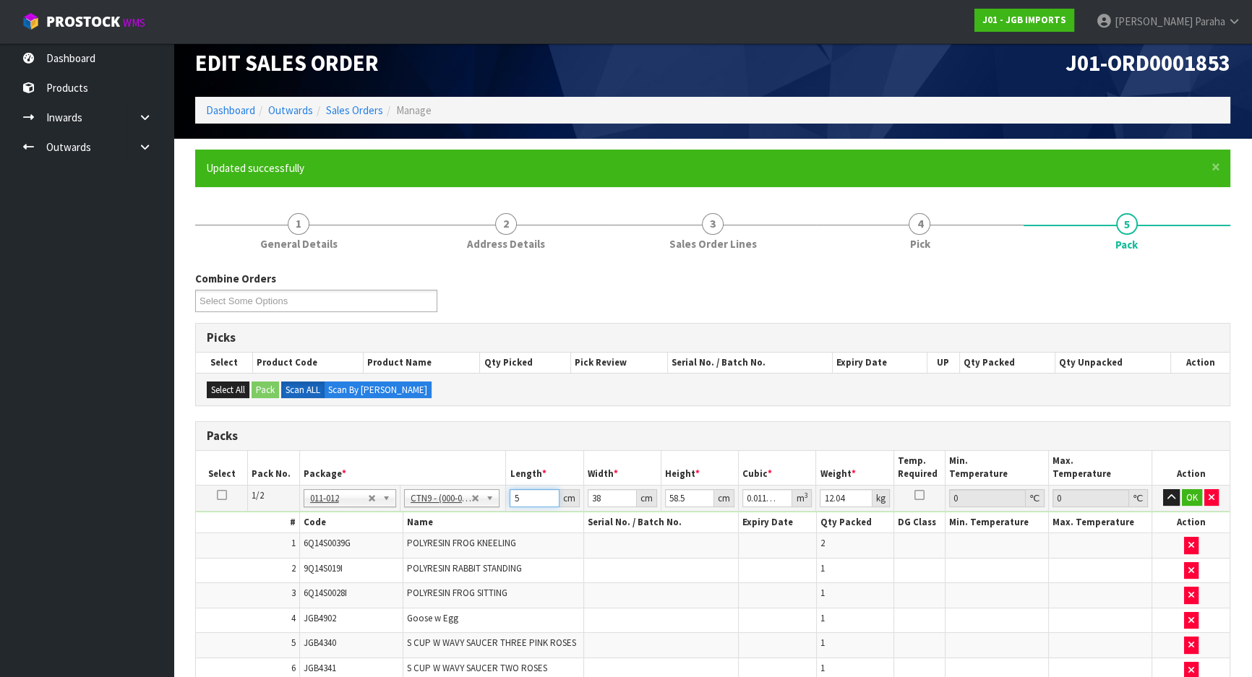
type input "52"
type input "0.115596"
type input "52"
type input "4"
type input "0.012168"
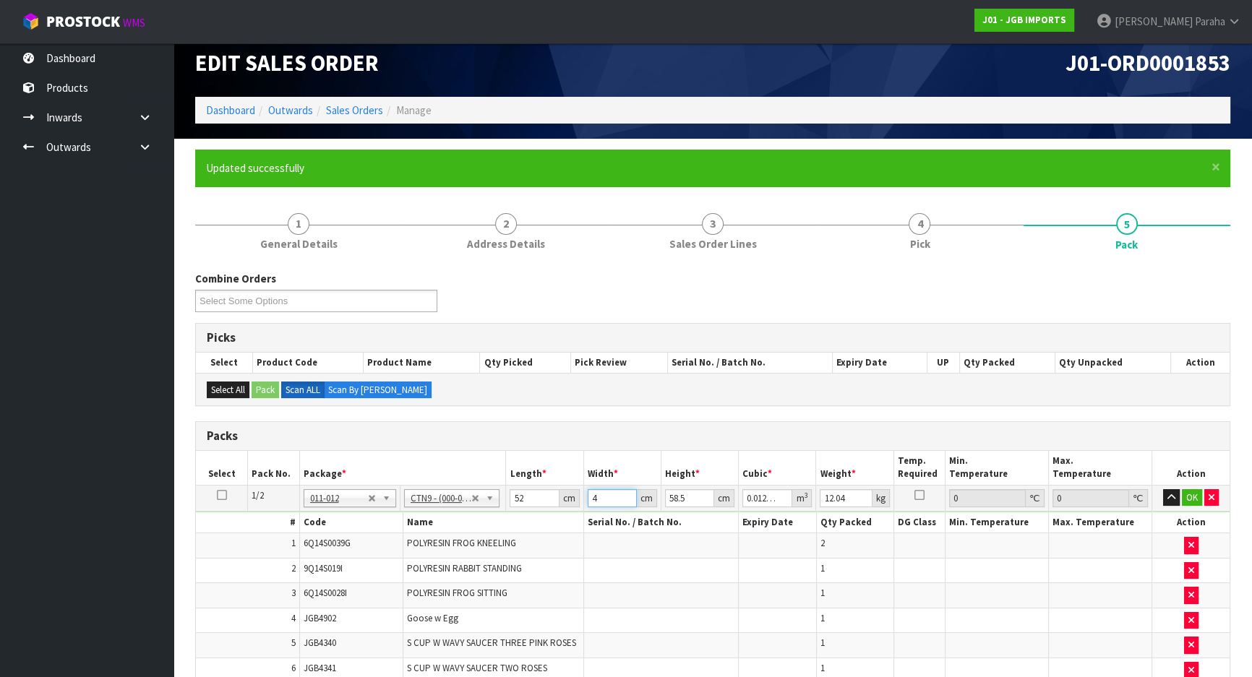
type input "42"
type input "0.127764"
type input "42"
type input "4"
type input "0.008736"
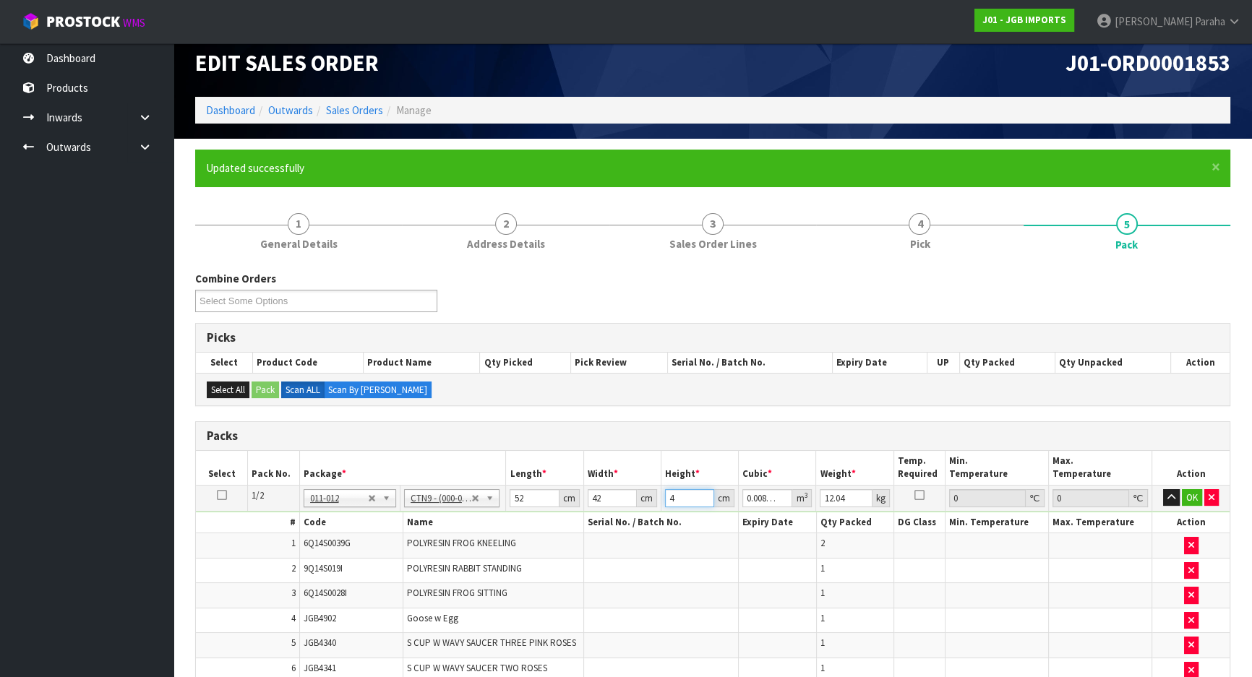
type input "47"
type input "0.102648"
type input "47"
type input "12"
click at [1163, 489] on button "button" at bounding box center [1171, 497] width 17 height 17
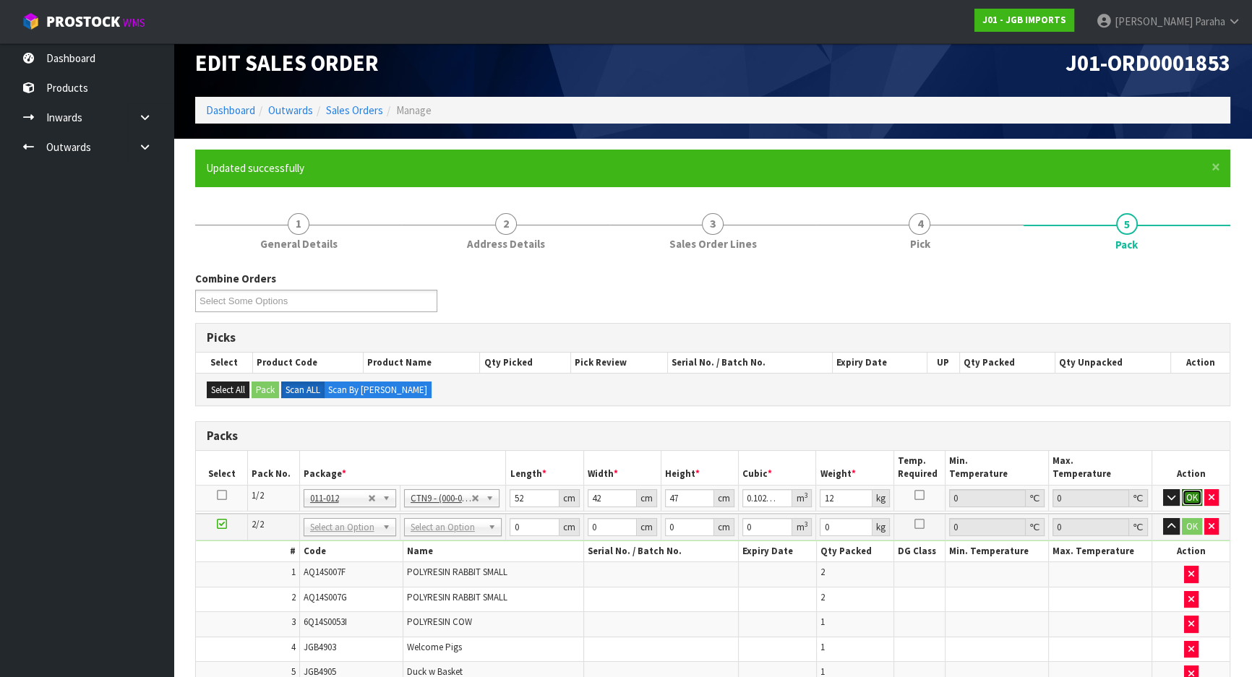
click button "OK" at bounding box center [1192, 497] width 20 height 17
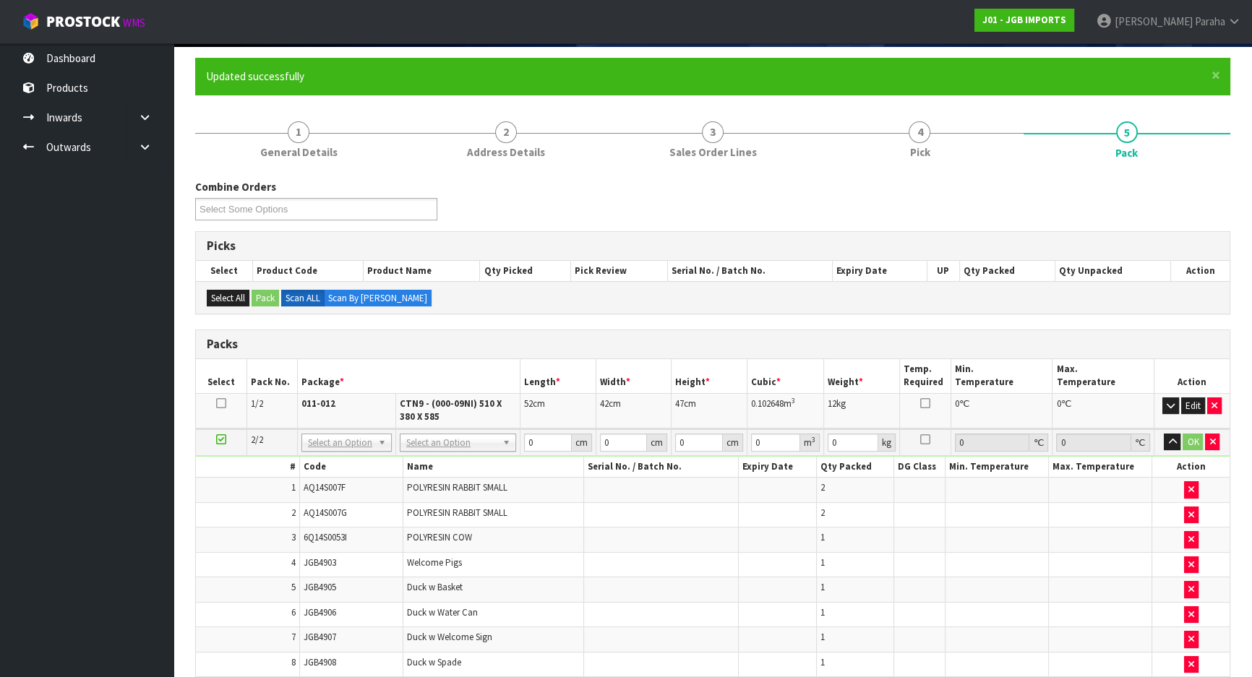
scroll to position [211, 0]
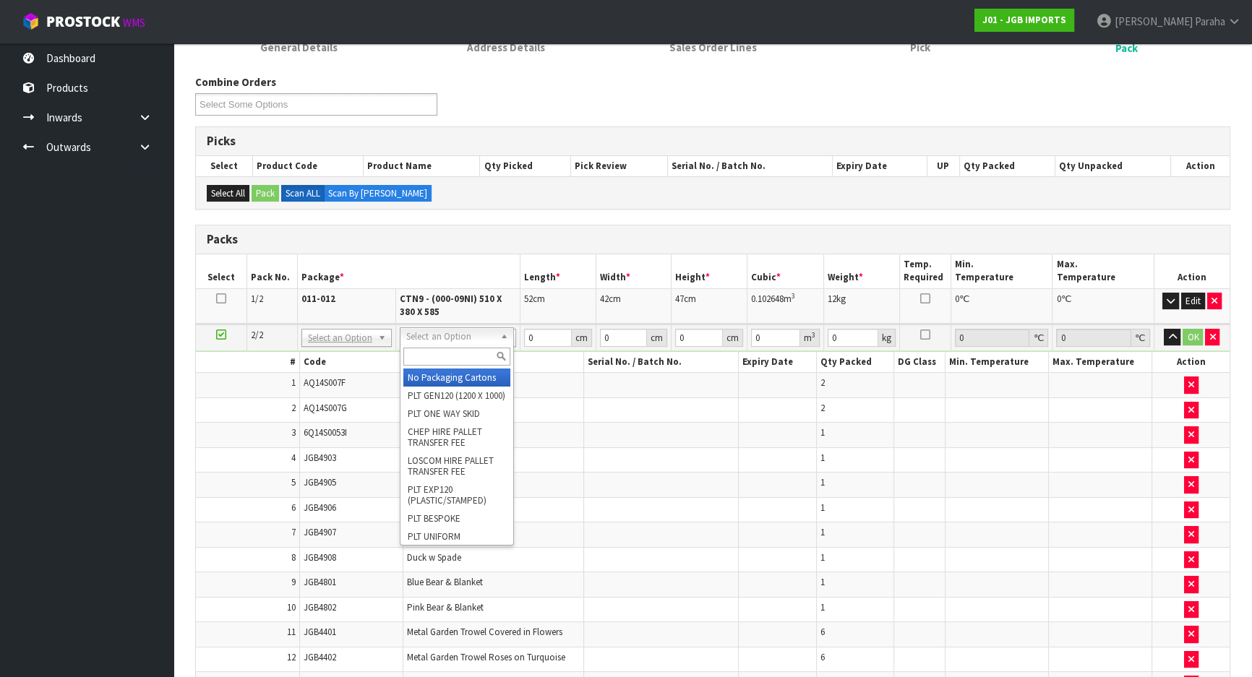
click at [460, 359] on input "text" at bounding box center [456, 357] width 107 height 18
type input "oc"
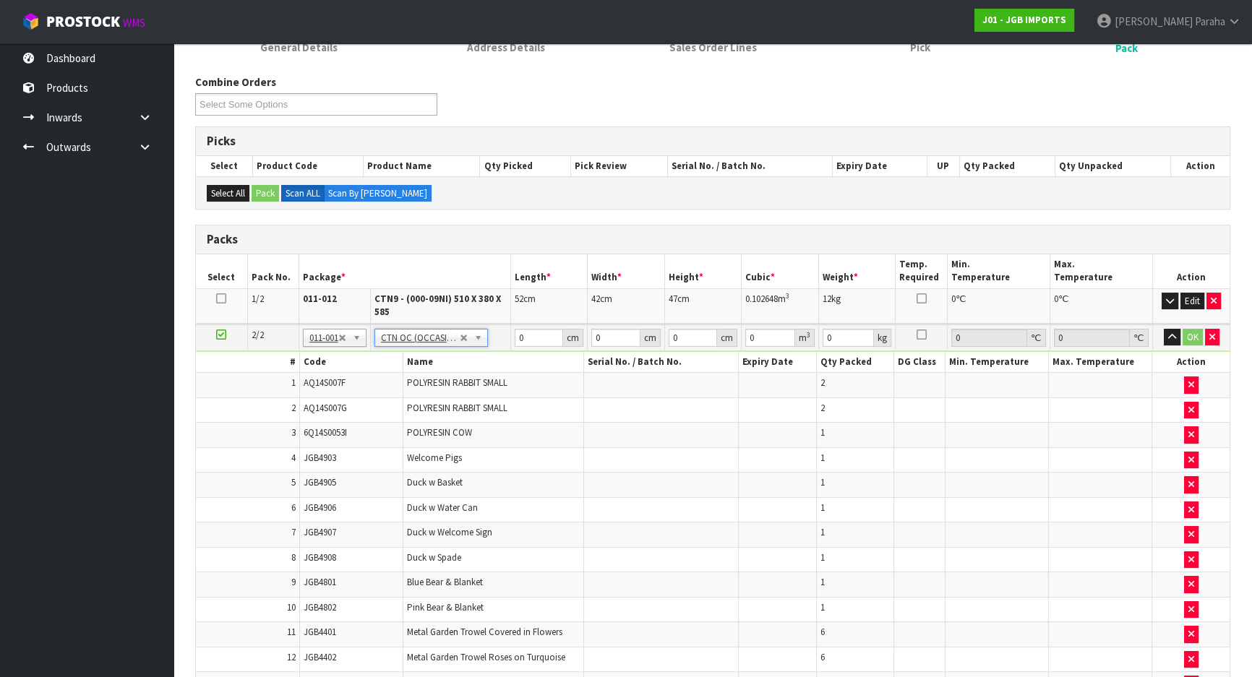
type input "11.902"
click at [526, 338] on input "0" at bounding box center [539, 338] width 49 height 18
type input "60"
type input "40"
type input "4"
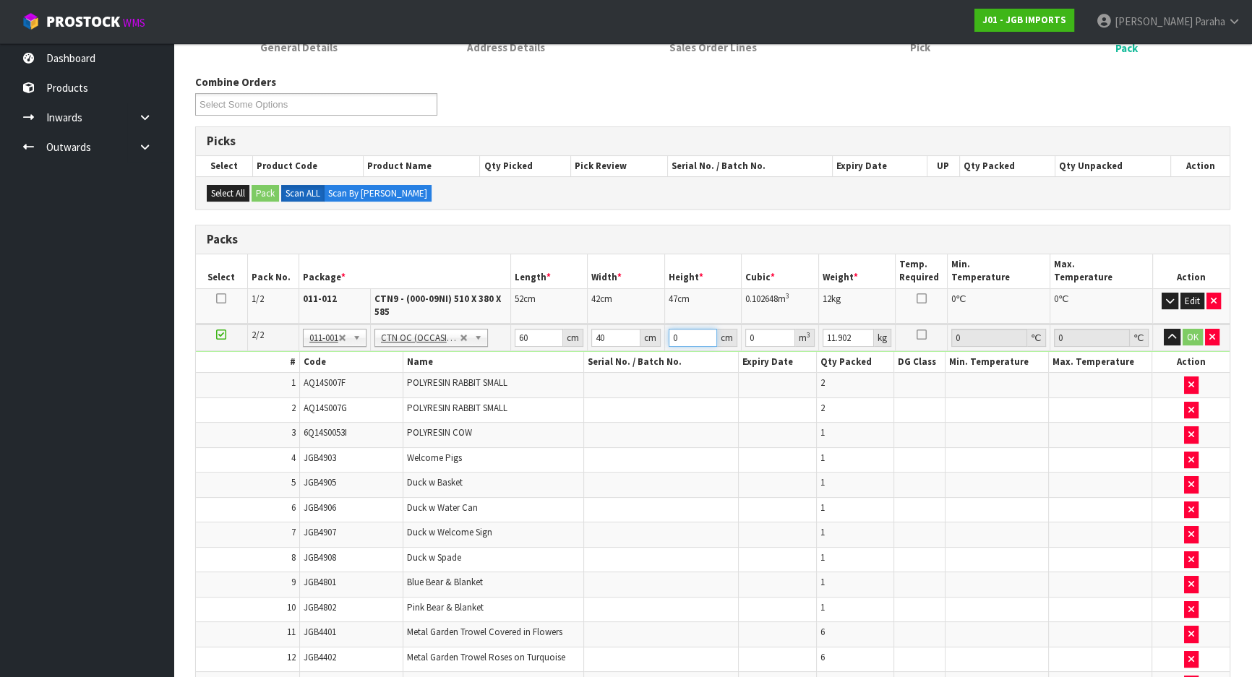
type input "0.0096"
type input "45"
type input "0.108"
type input "45"
type input "13"
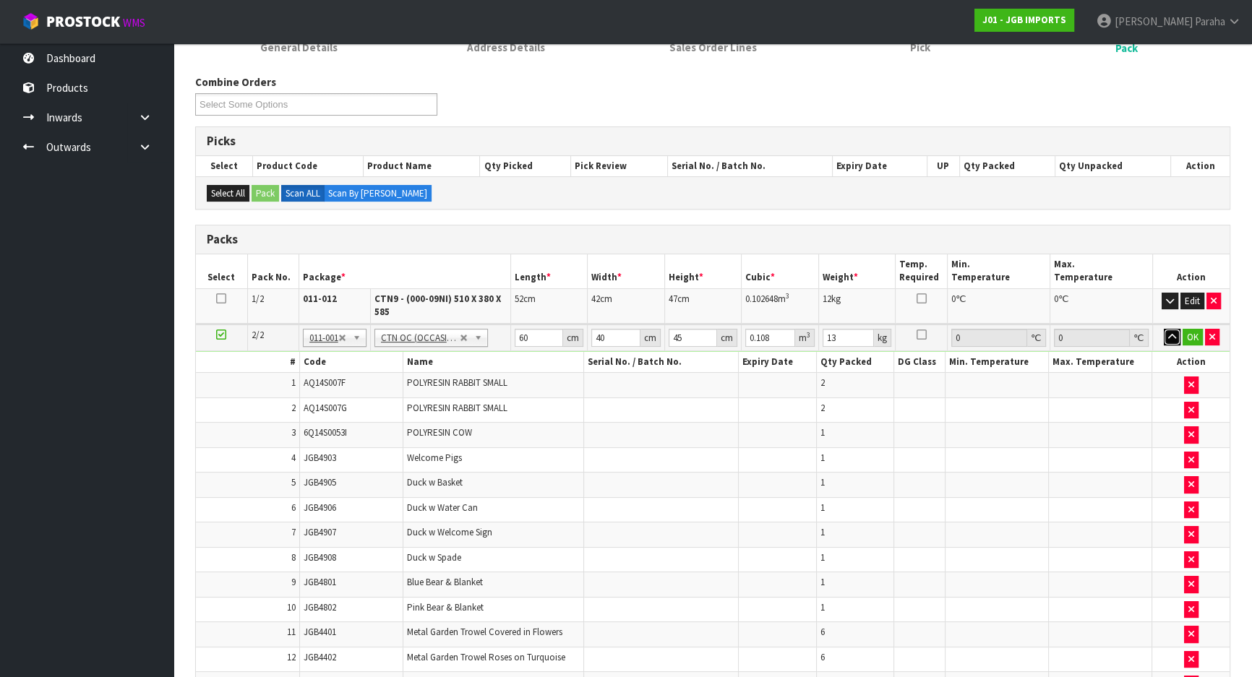
click at [1164, 329] on button "button" at bounding box center [1172, 337] width 17 height 17
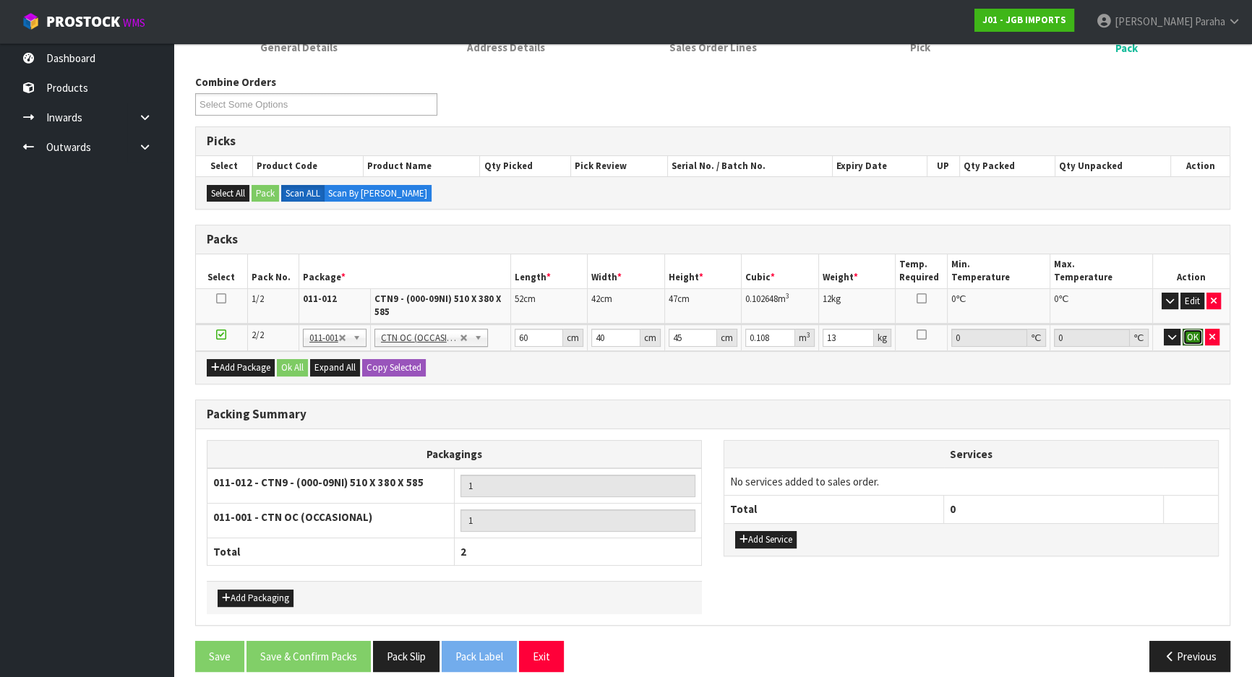
click button "OK" at bounding box center [1193, 337] width 20 height 17
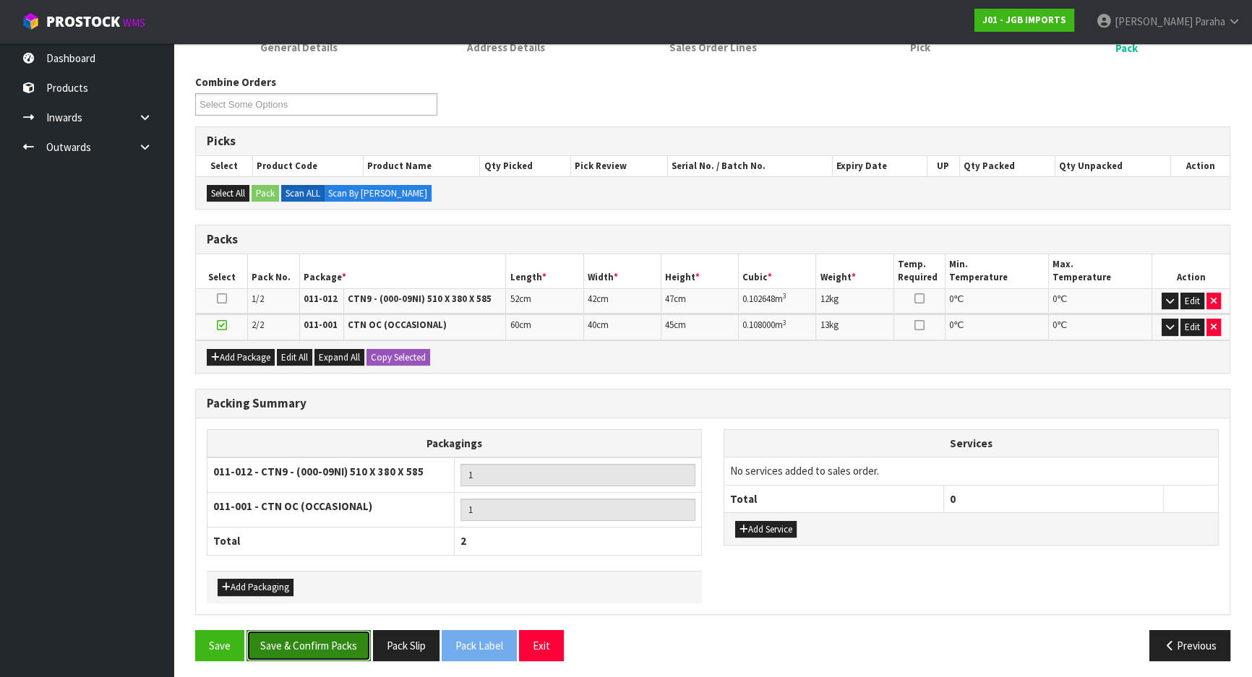
click at [317, 639] on button "Save & Confirm Packs" at bounding box center [308, 645] width 124 height 31
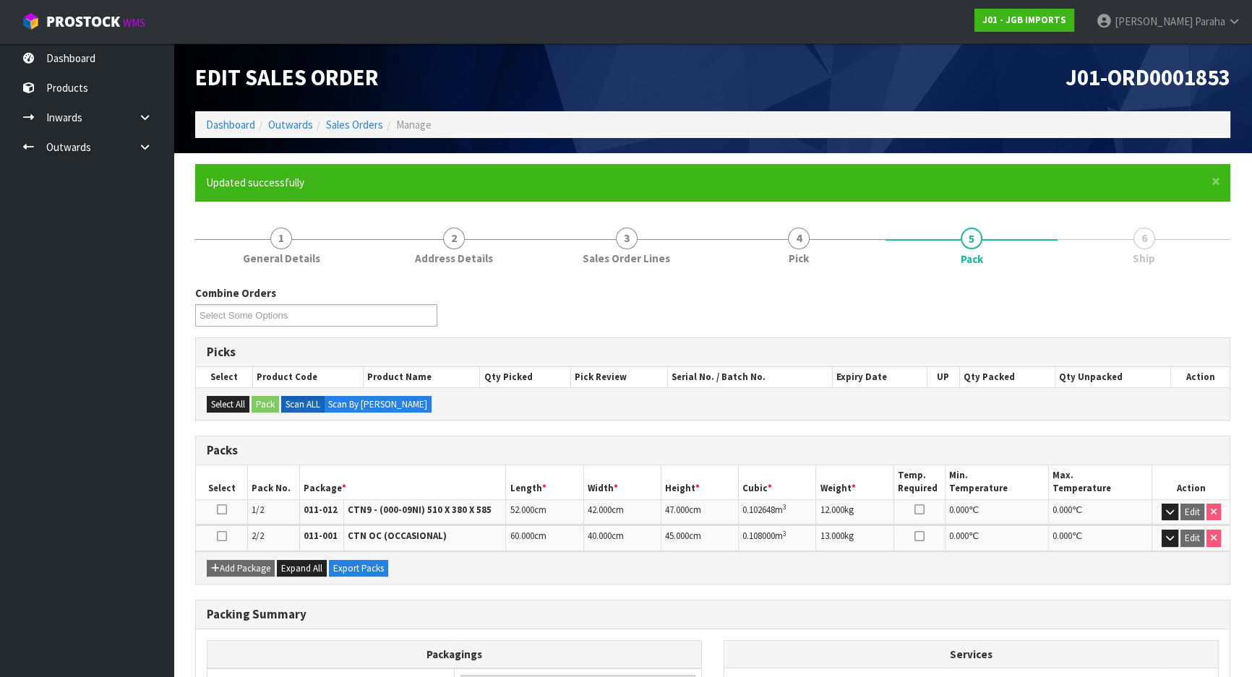
scroll to position [181, 0]
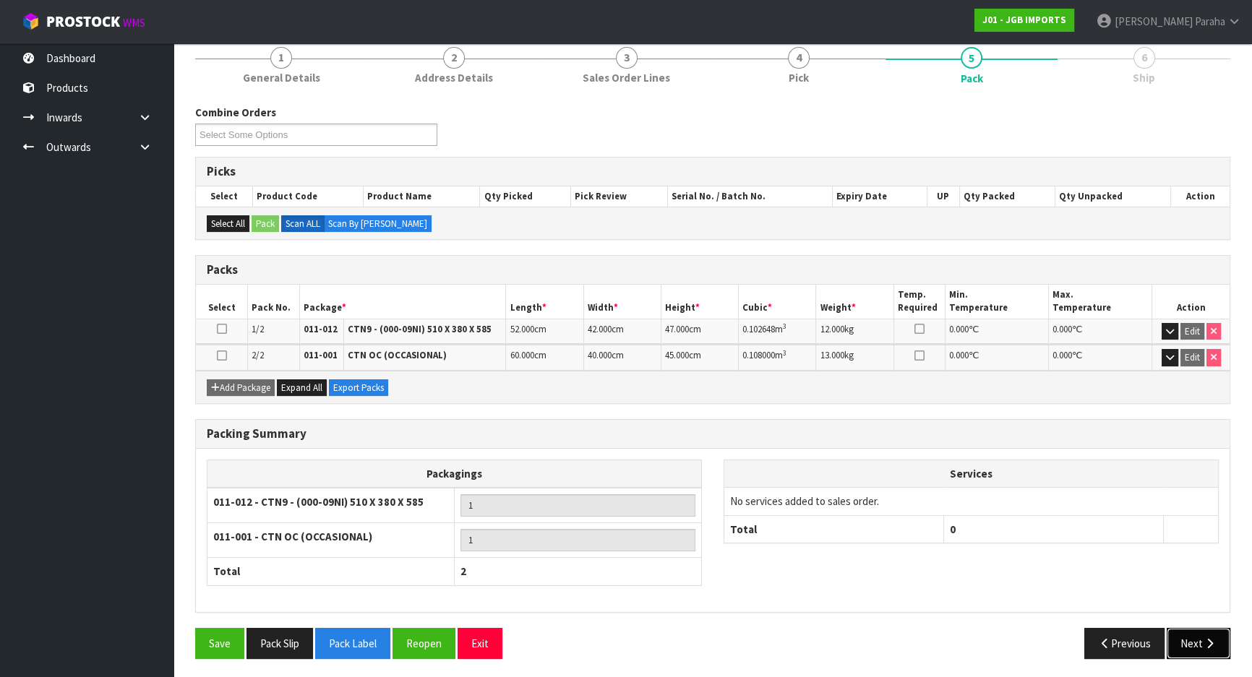
click at [1193, 638] on button "Next" at bounding box center [1199, 643] width 64 height 31
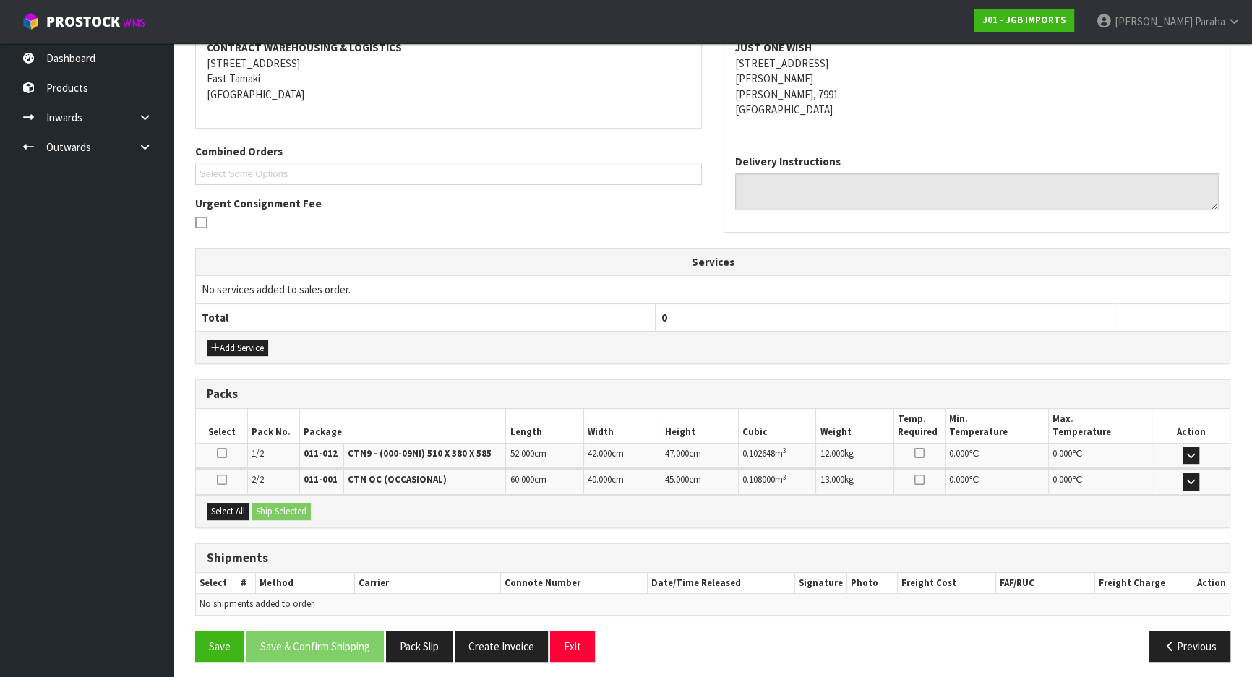
scroll to position [289, 0]
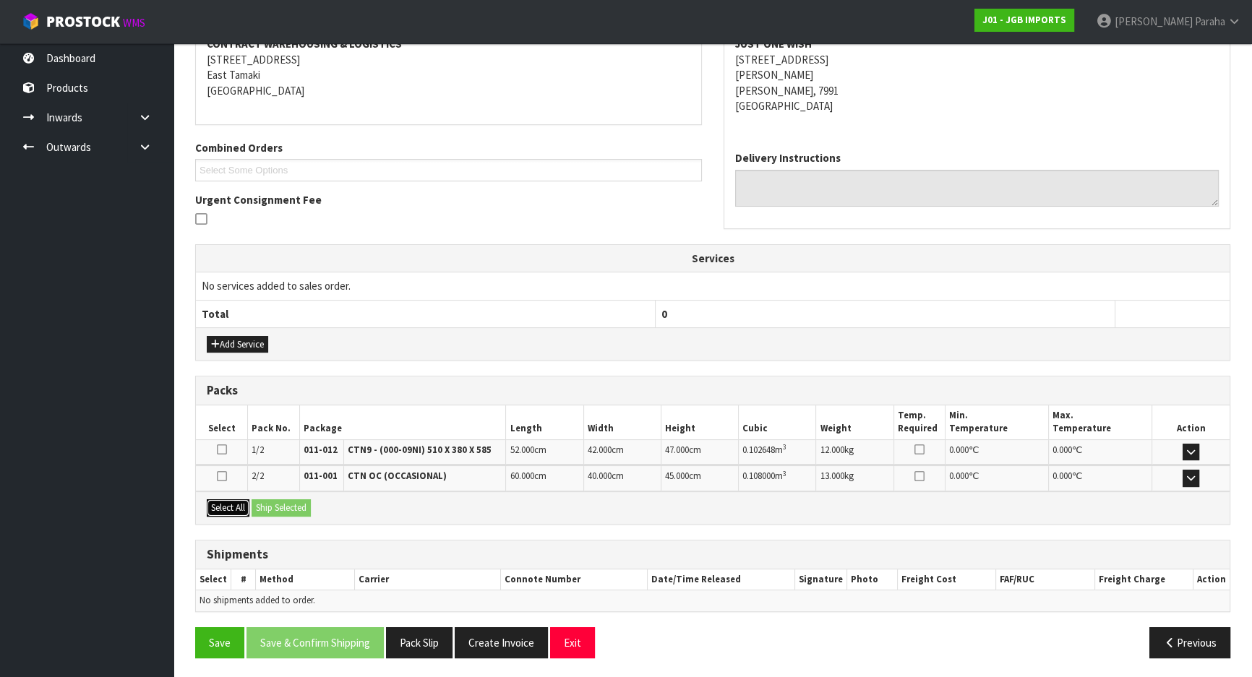
drag, startPoint x: 224, startPoint y: 507, endPoint x: 238, endPoint y: 504, distance: 14.0
click at [226, 507] on button "Select All" at bounding box center [228, 507] width 43 height 17
click at [271, 500] on button "Ship Selected" at bounding box center [281, 507] width 59 height 17
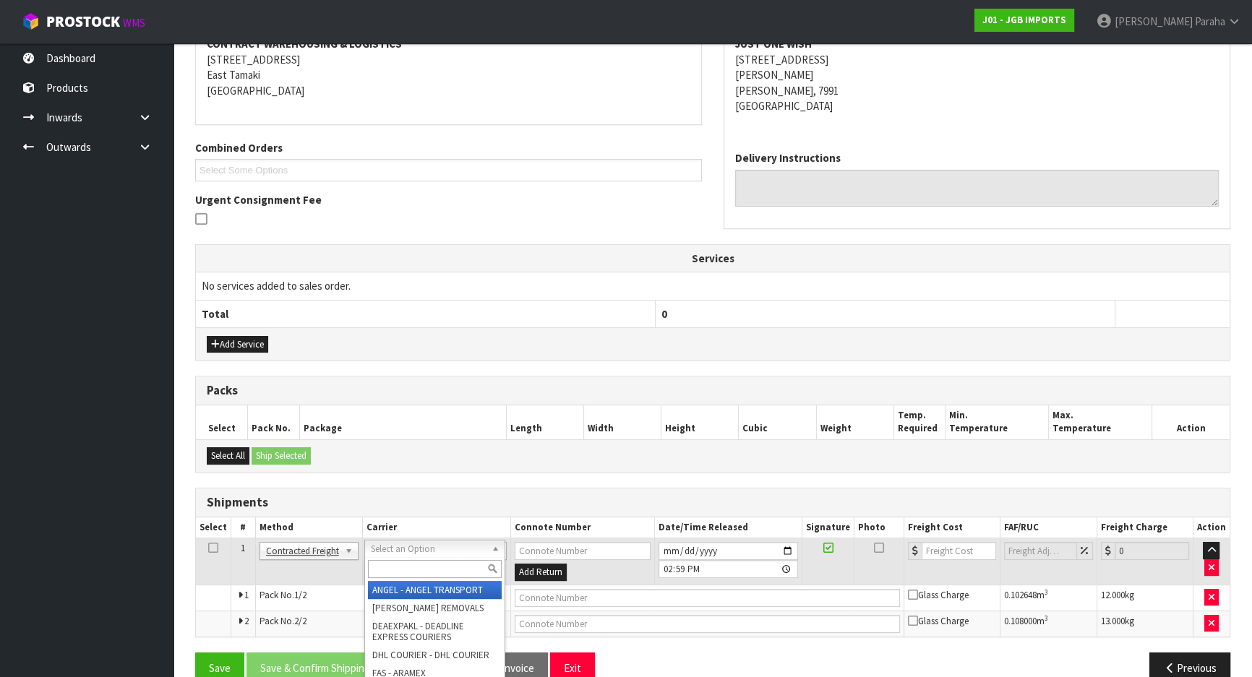
click at [462, 566] on input "text" at bounding box center [435, 569] width 134 height 18
type input "nzp"
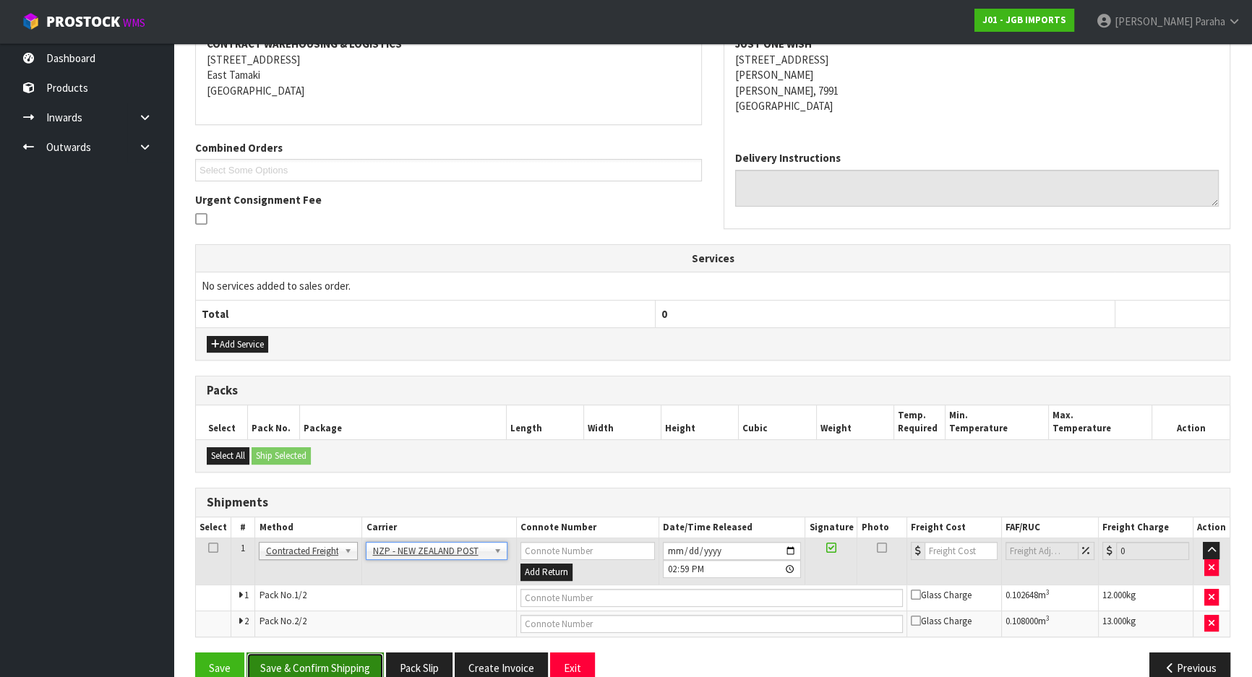
click at [340, 653] on button "Save & Confirm Shipping" at bounding box center [314, 668] width 137 height 31
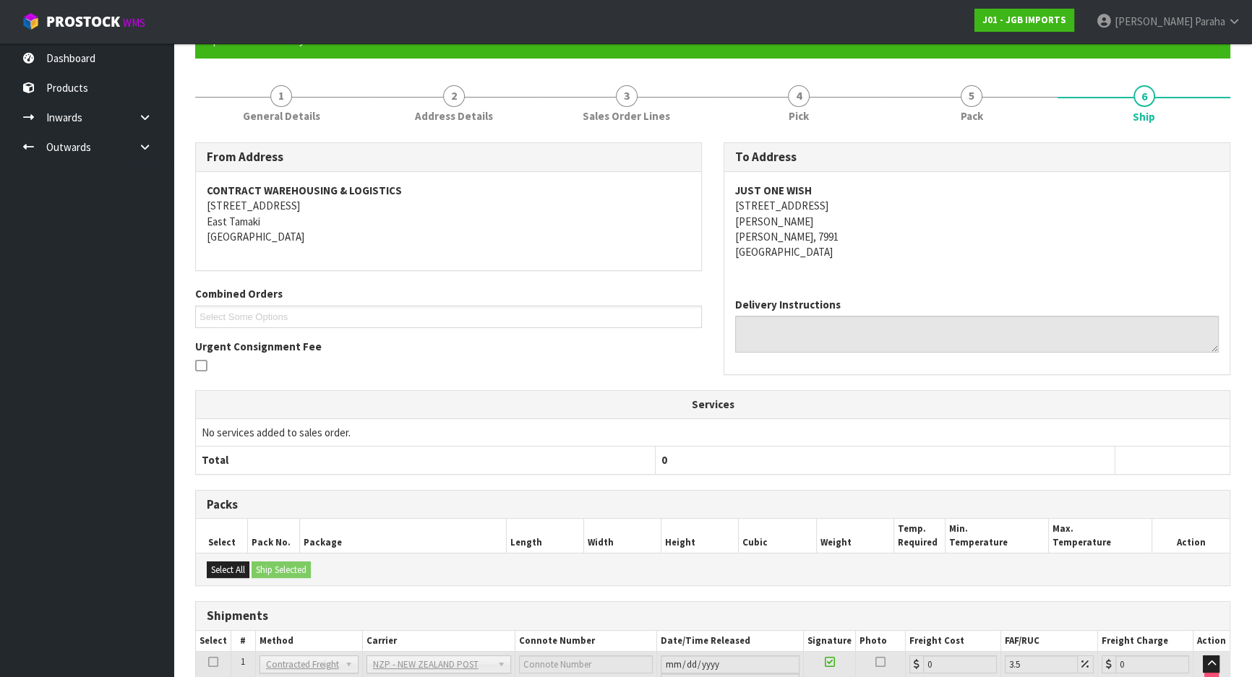
scroll to position [293, 0]
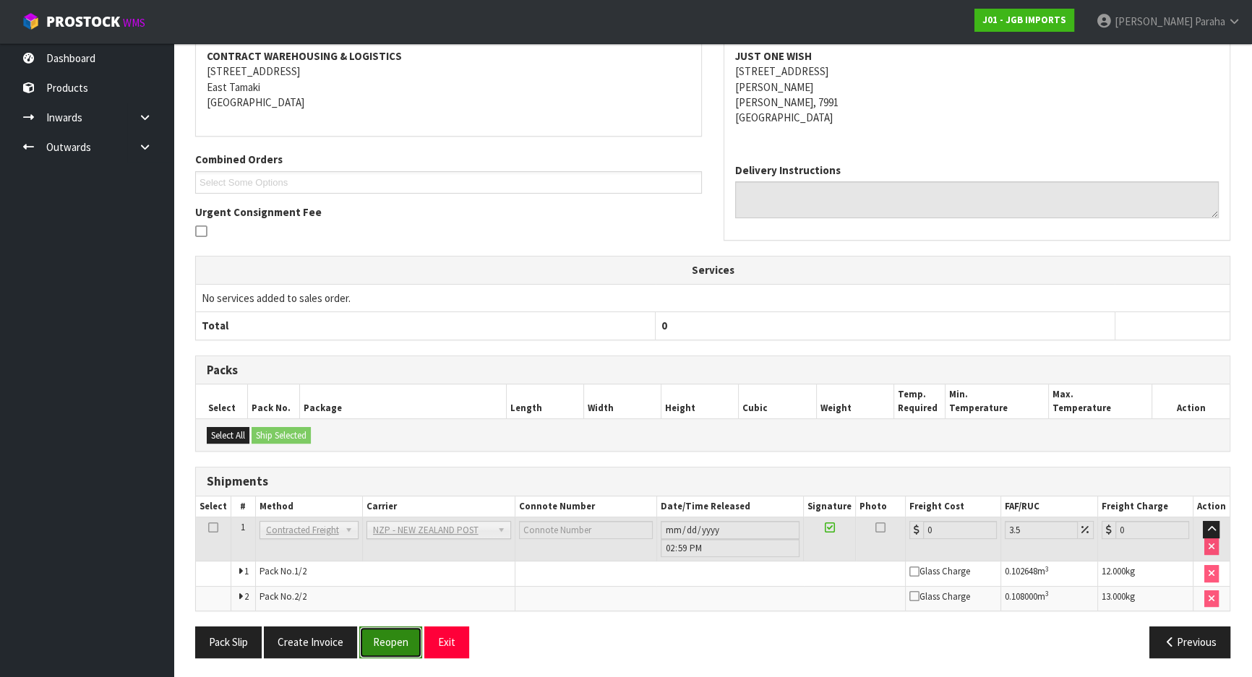
click at [377, 643] on button "Reopen" at bounding box center [390, 642] width 63 height 31
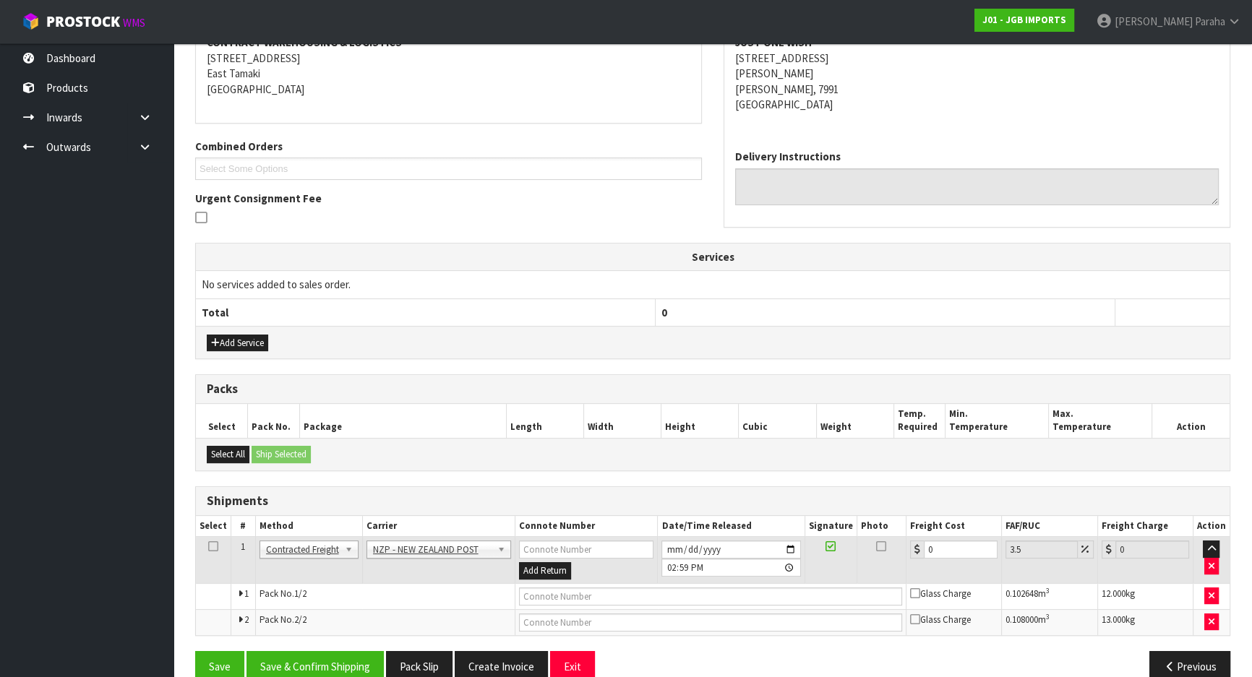
scroll to position [314, 0]
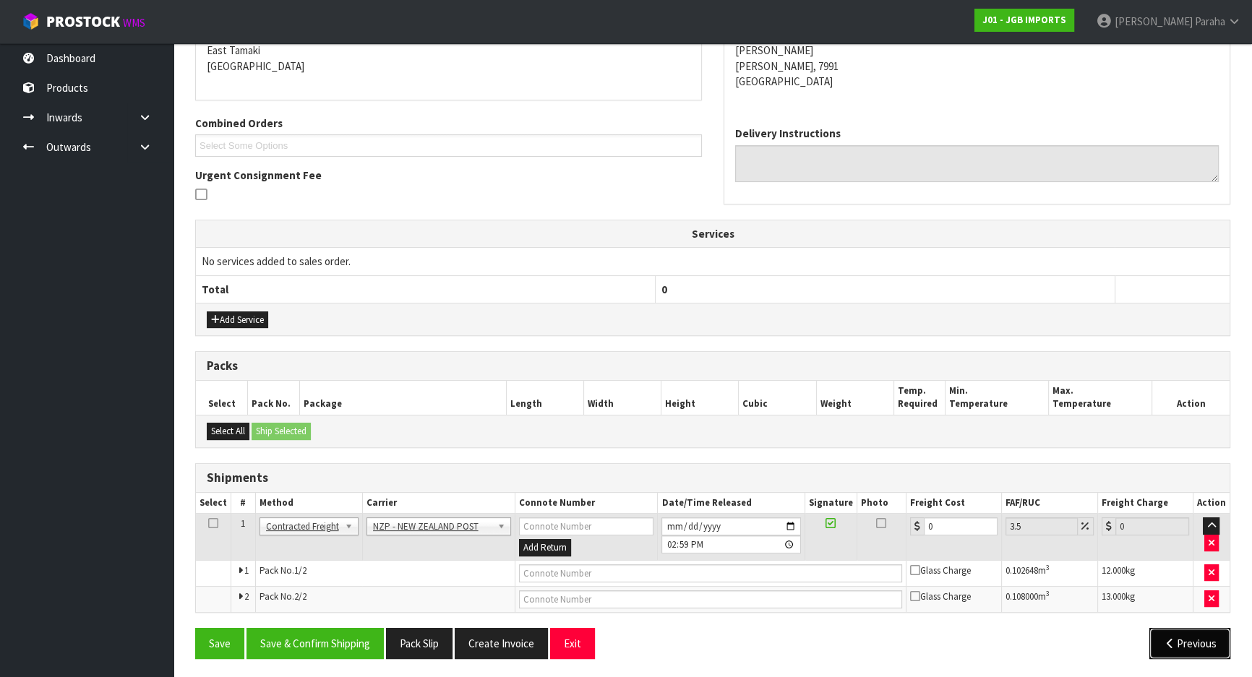
click at [1189, 637] on button "Previous" at bounding box center [1189, 643] width 81 height 31
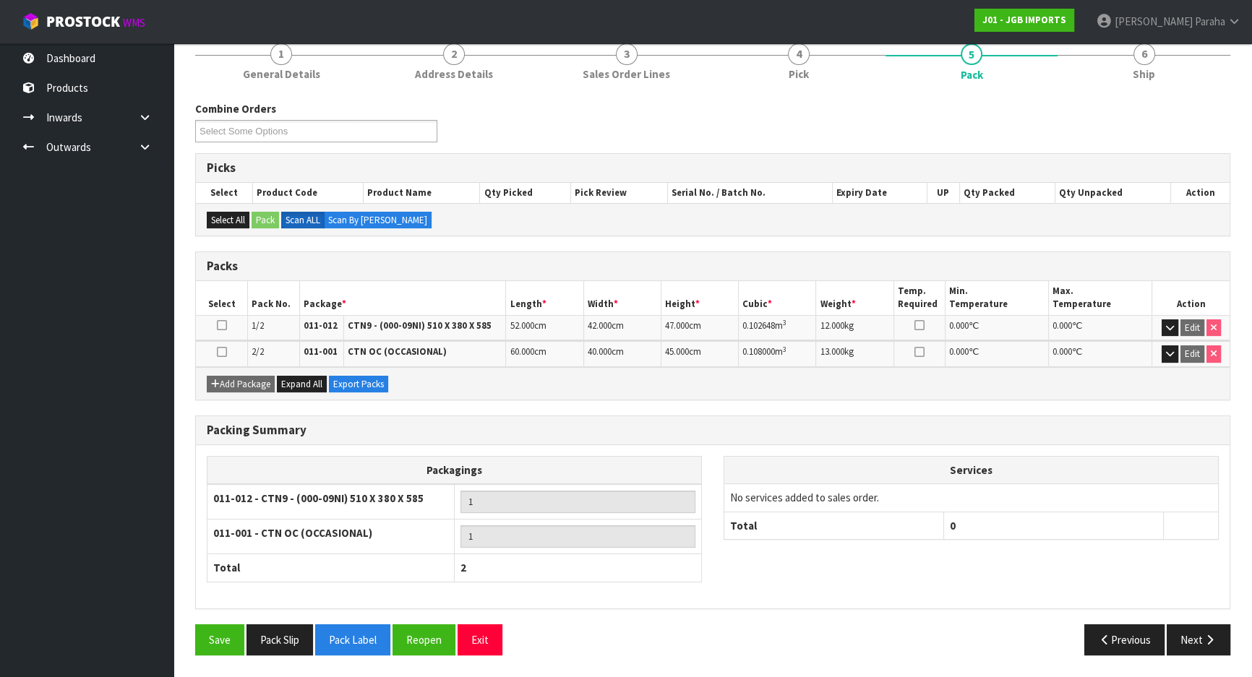
scroll to position [181, 0]
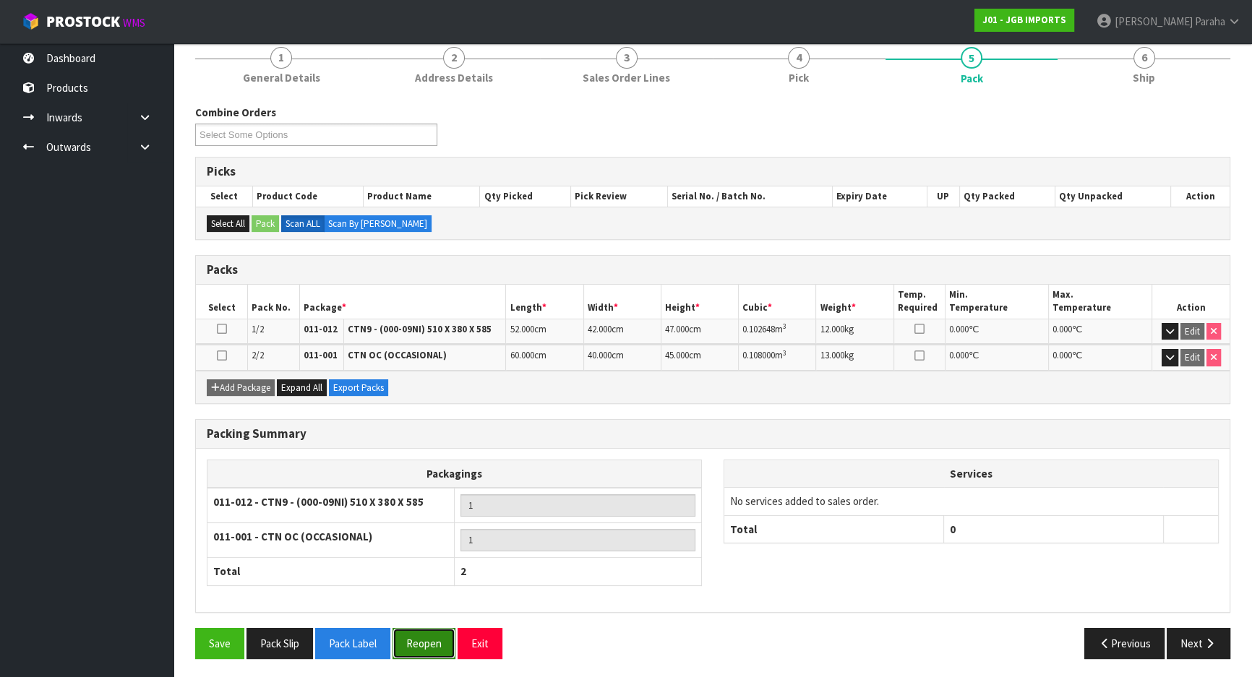
click at [442, 643] on button "Reopen" at bounding box center [424, 643] width 63 height 31
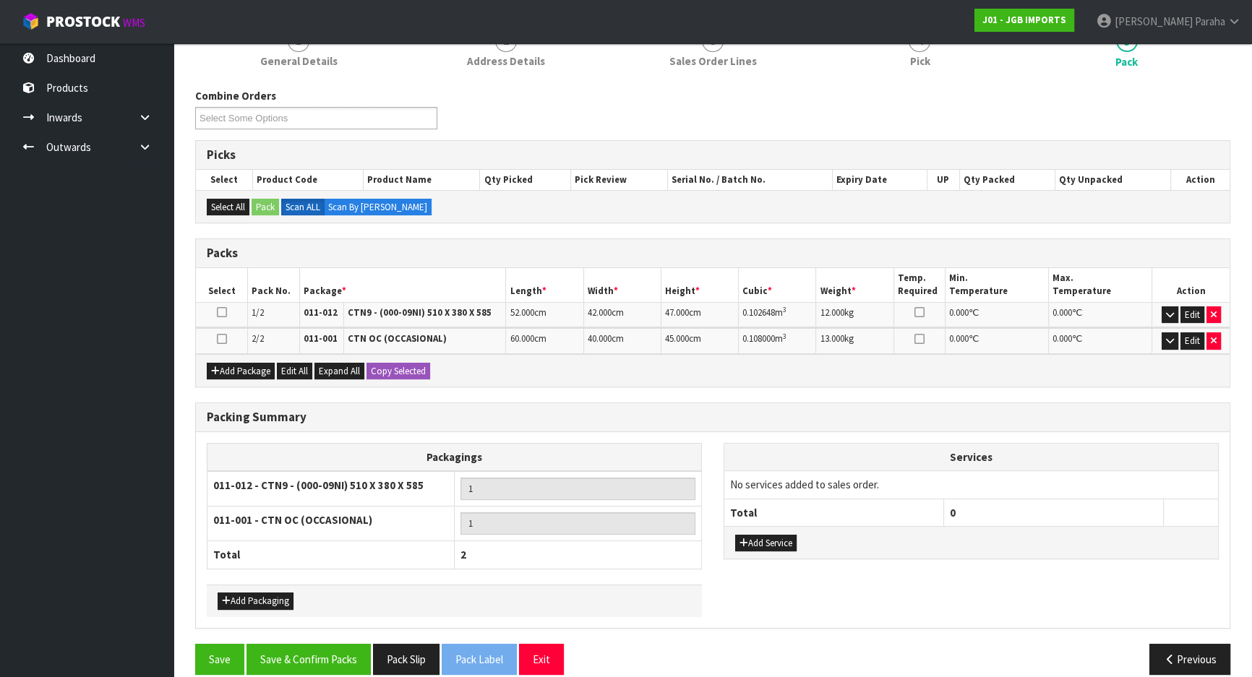
scroll to position [213, 0]
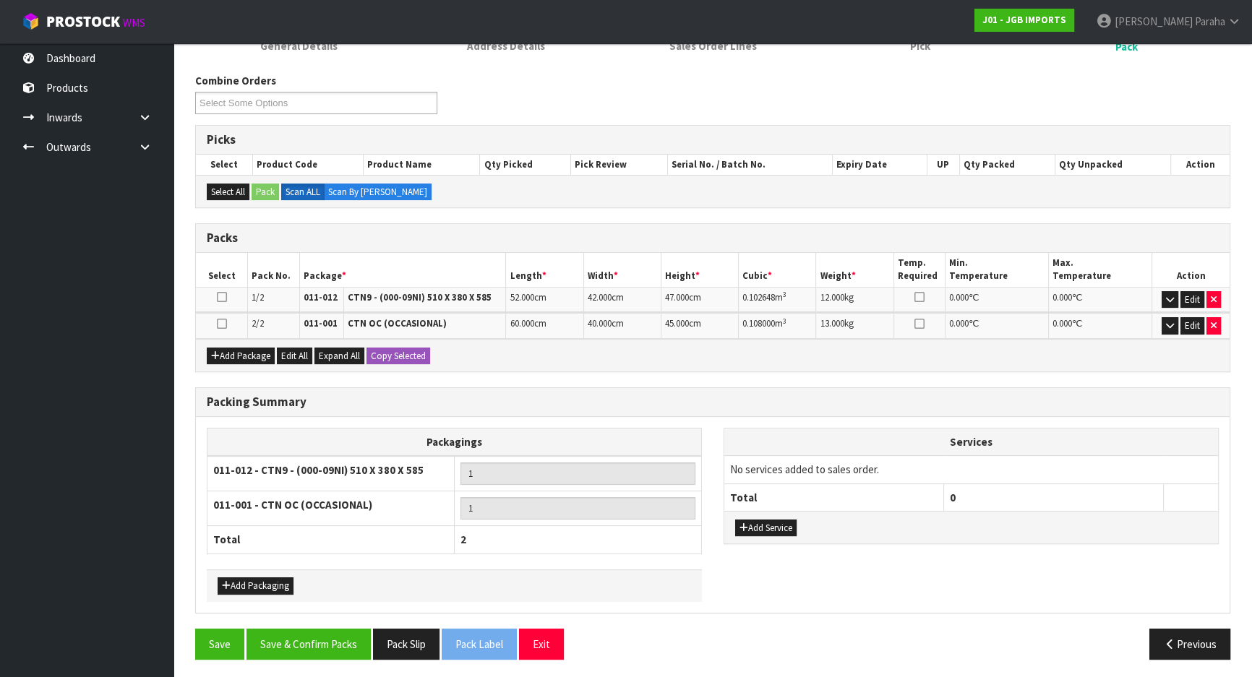
click at [218, 297] on icon at bounding box center [222, 297] width 10 height 1
click at [333, 351] on span "Expand All" at bounding box center [339, 356] width 41 height 12
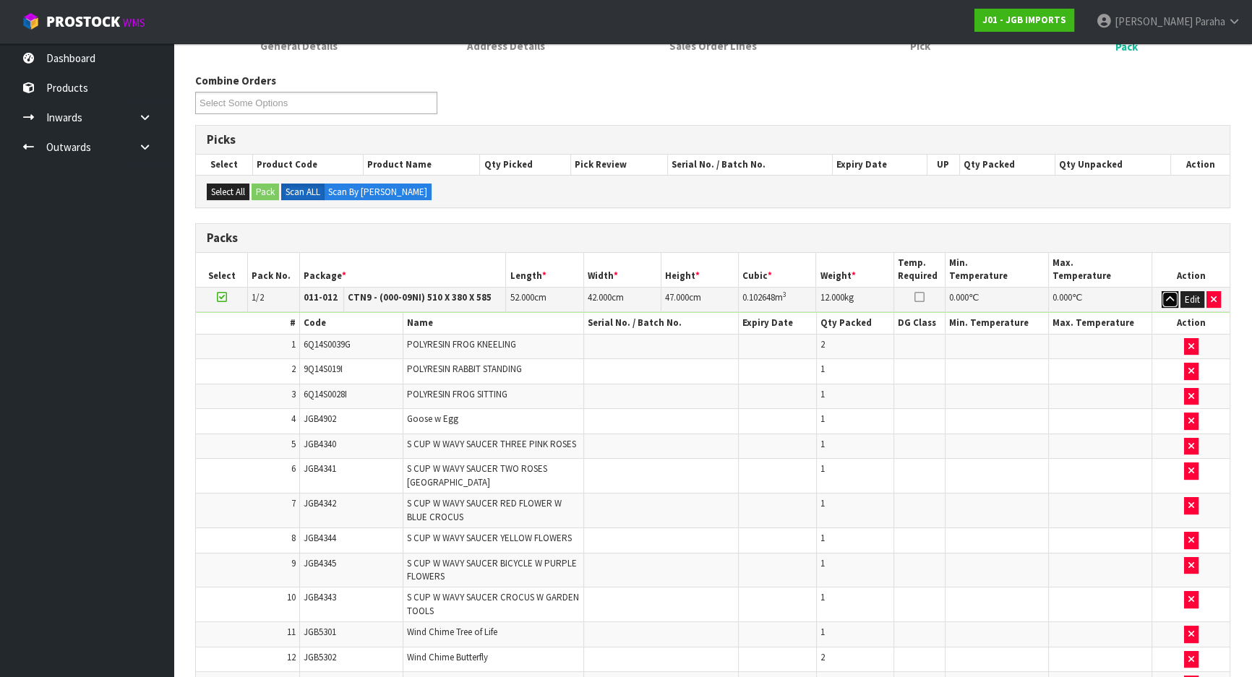
click at [1162, 293] on button "button" at bounding box center [1170, 299] width 17 height 17
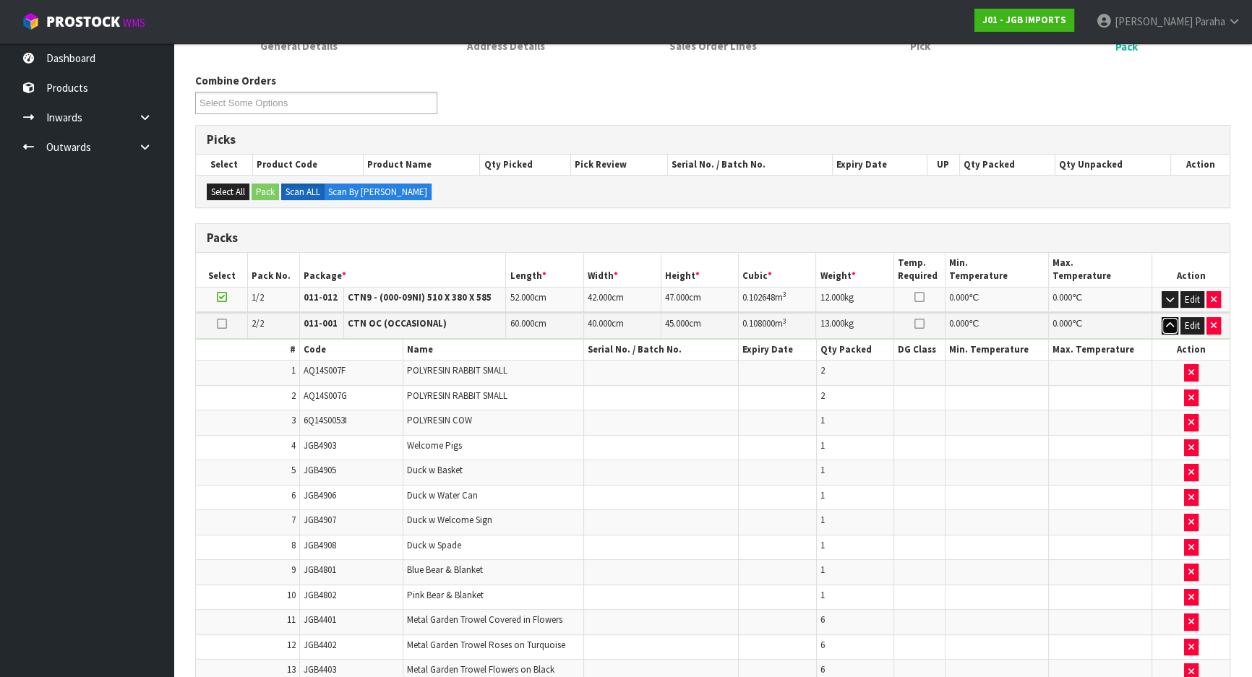
click at [1167, 327] on icon "button" at bounding box center [1170, 325] width 8 height 9
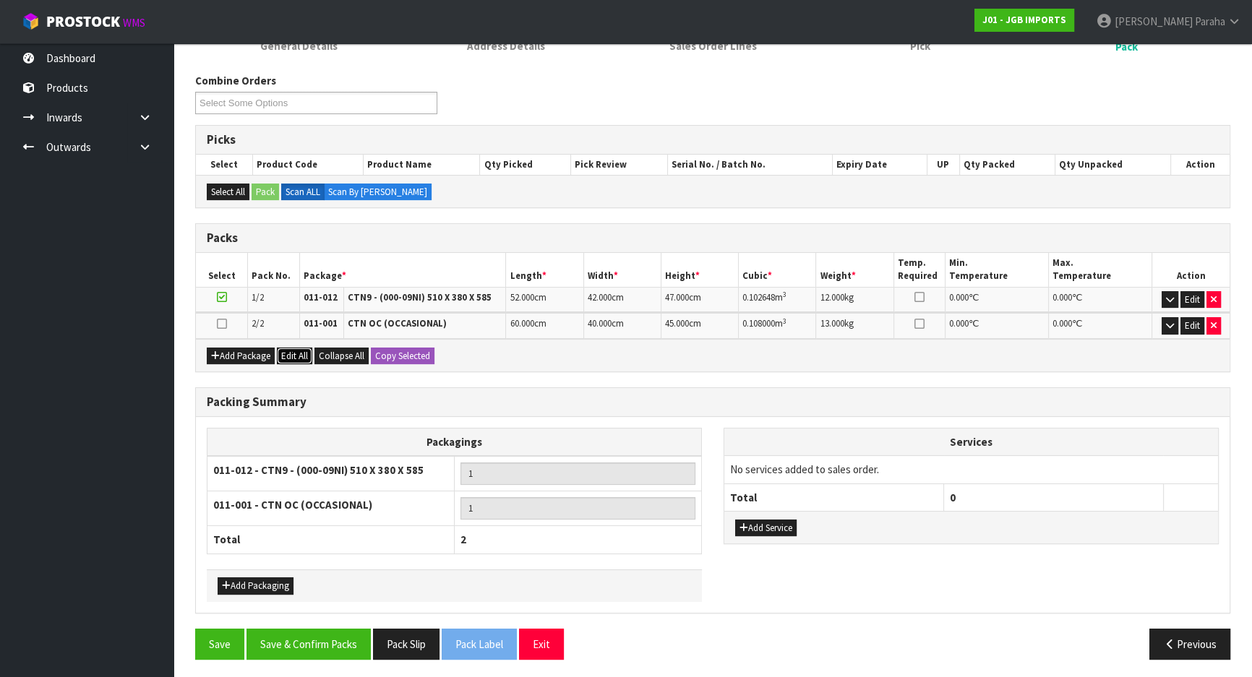
click at [294, 354] on button "Edit All" at bounding box center [294, 356] width 35 height 17
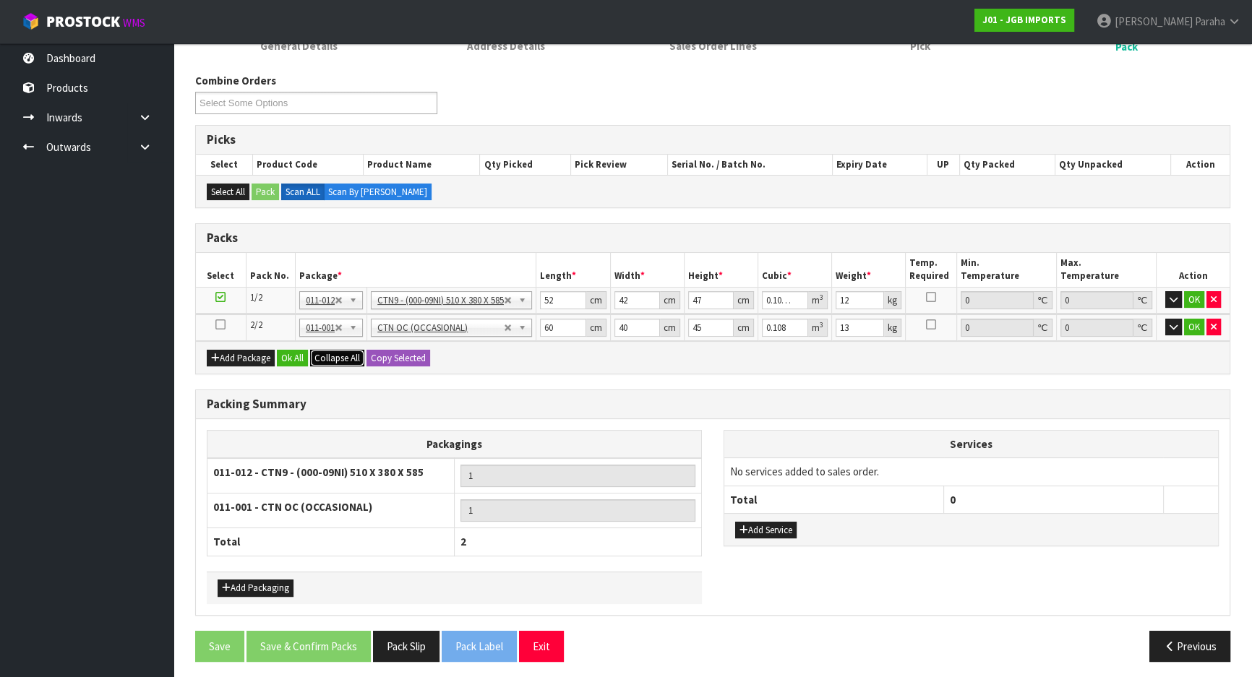
click at [349, 356] on span "Collapse All" at bounding box center [337, 358] width 46 height 12
click at [349, 356] on span "Expand All" at bounding box center [334, 358] width 41 height 12
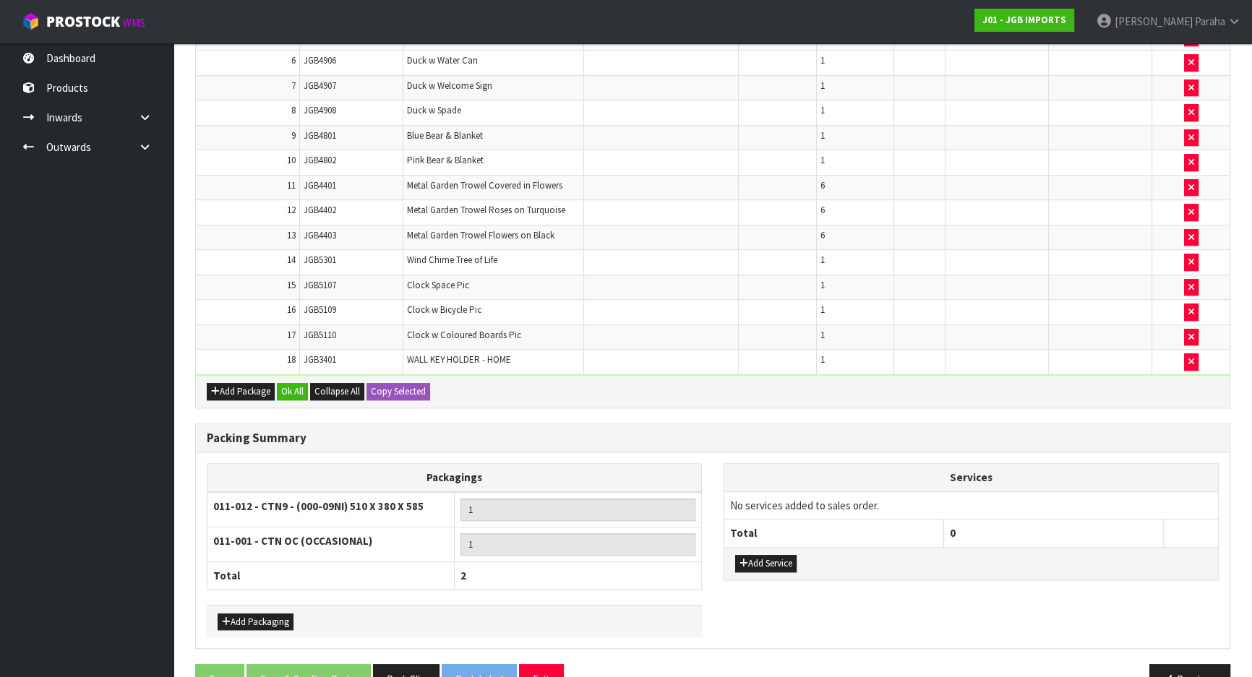
scroll to position [1173, 0]
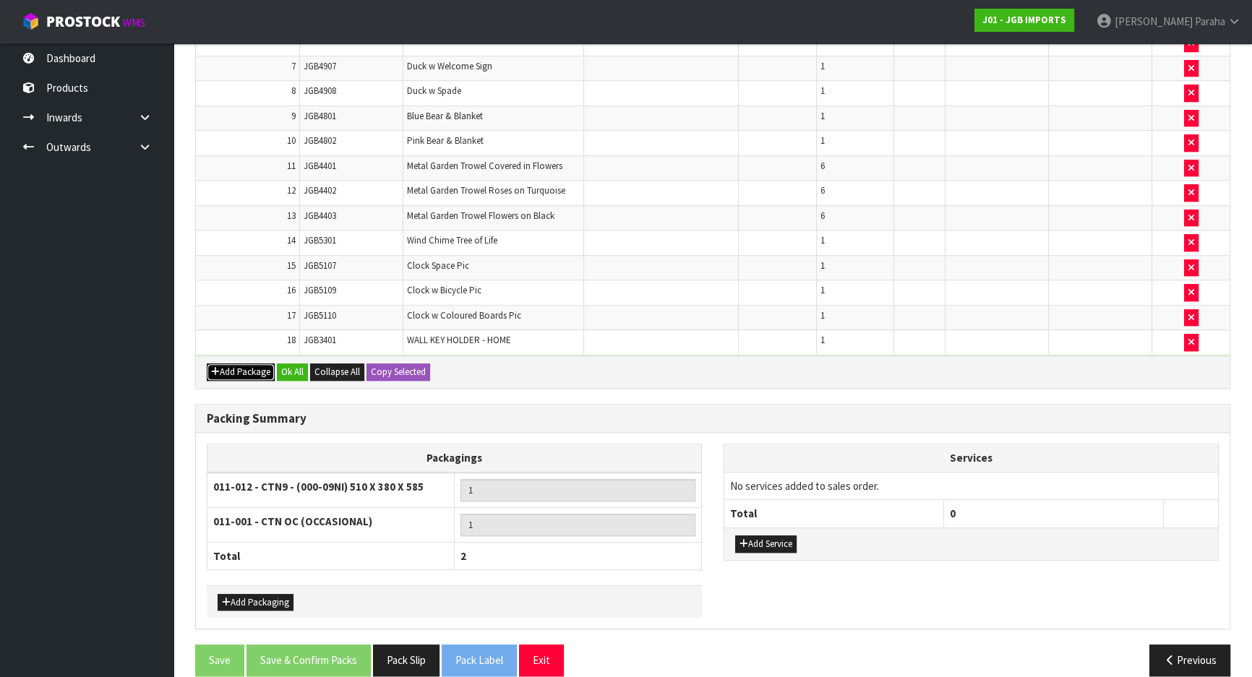
click at [246, 364] on button "Add Package" at bounding box center [241, 372] width 68 height 17
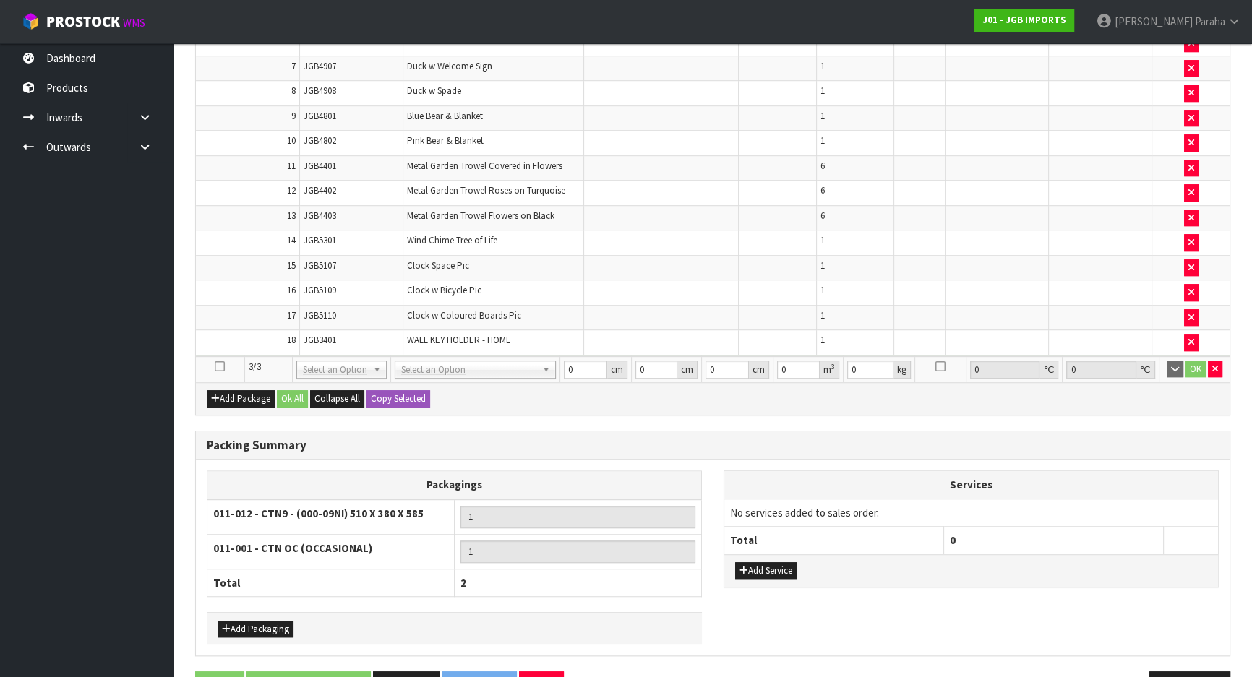
click at [217, 366] on icon at bounding box center [220, 366] width 10 height 1
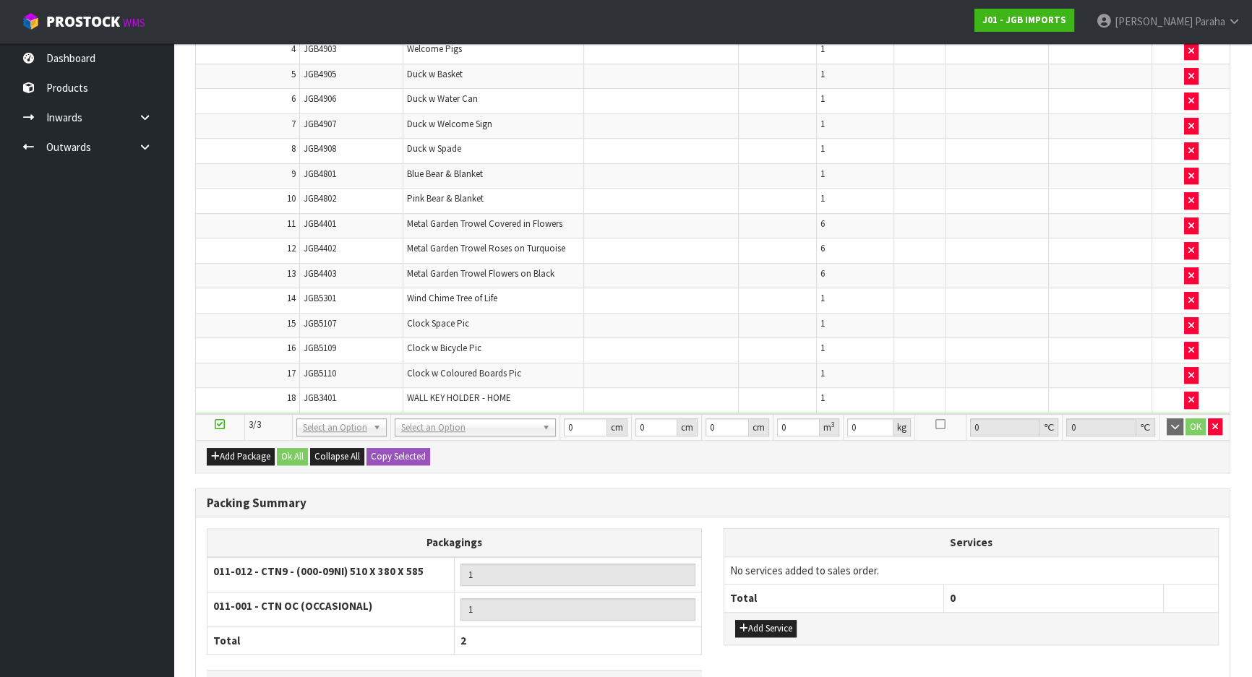
scroll to position [1117, 0]
click at [1186, 316] on button "button" at bounding box center [1191, 324] width 14 height 17
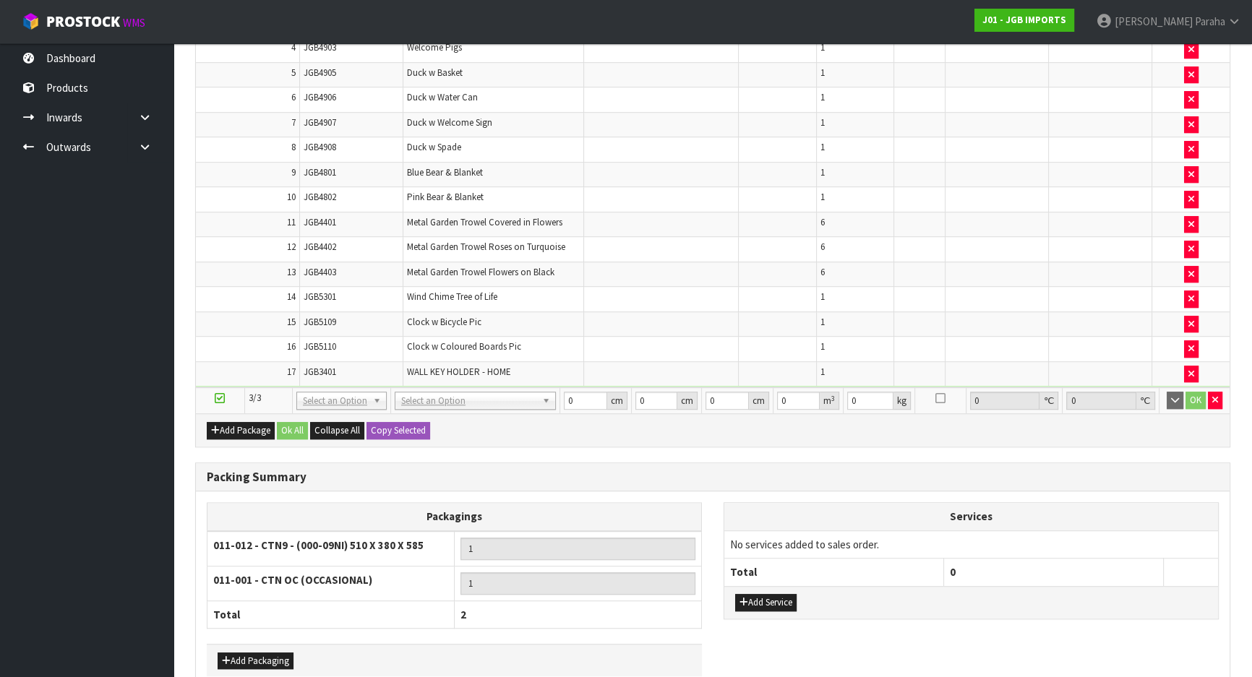
type input "0"
click at [1191, 344] on icon "button" at bounding box center [1191, 348] width 6 height 9
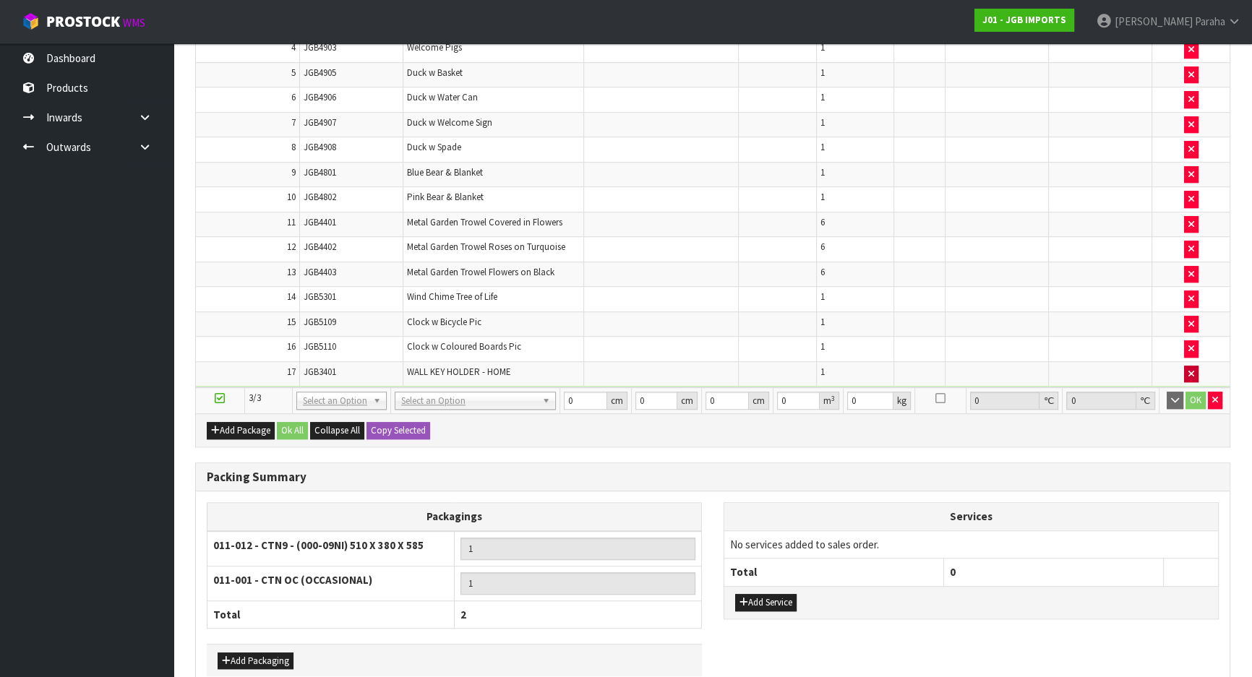
scroll to position [1167, 0]
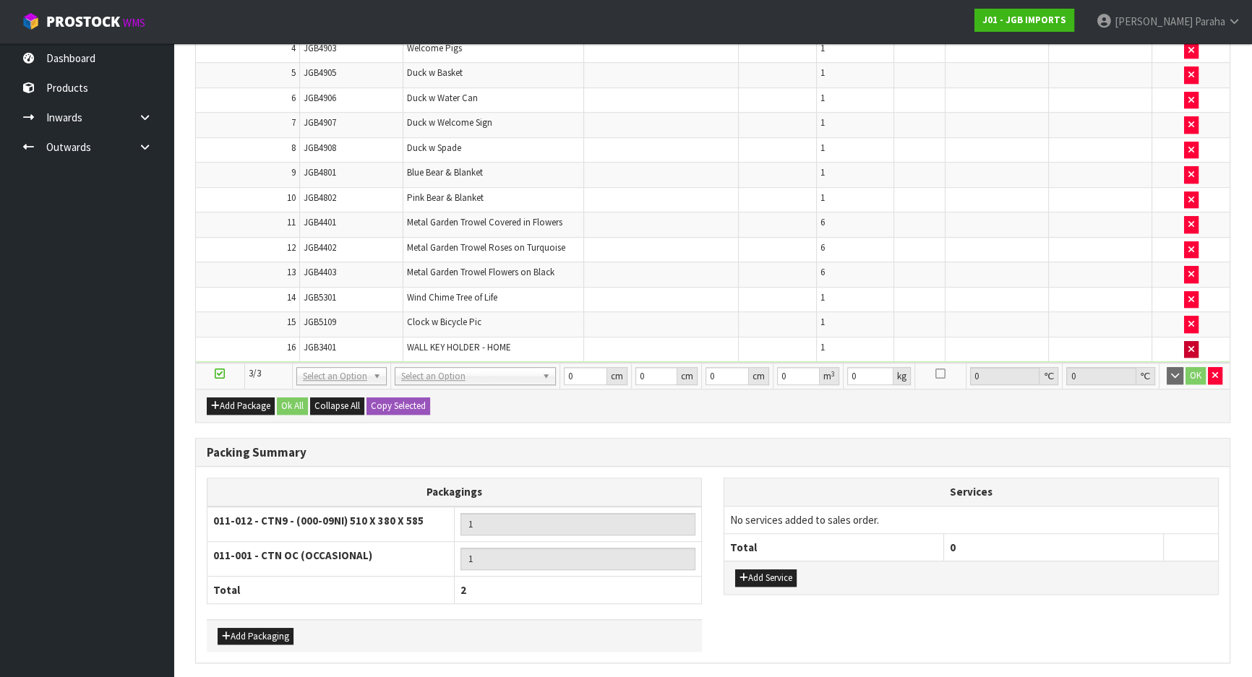
type input "10.952"
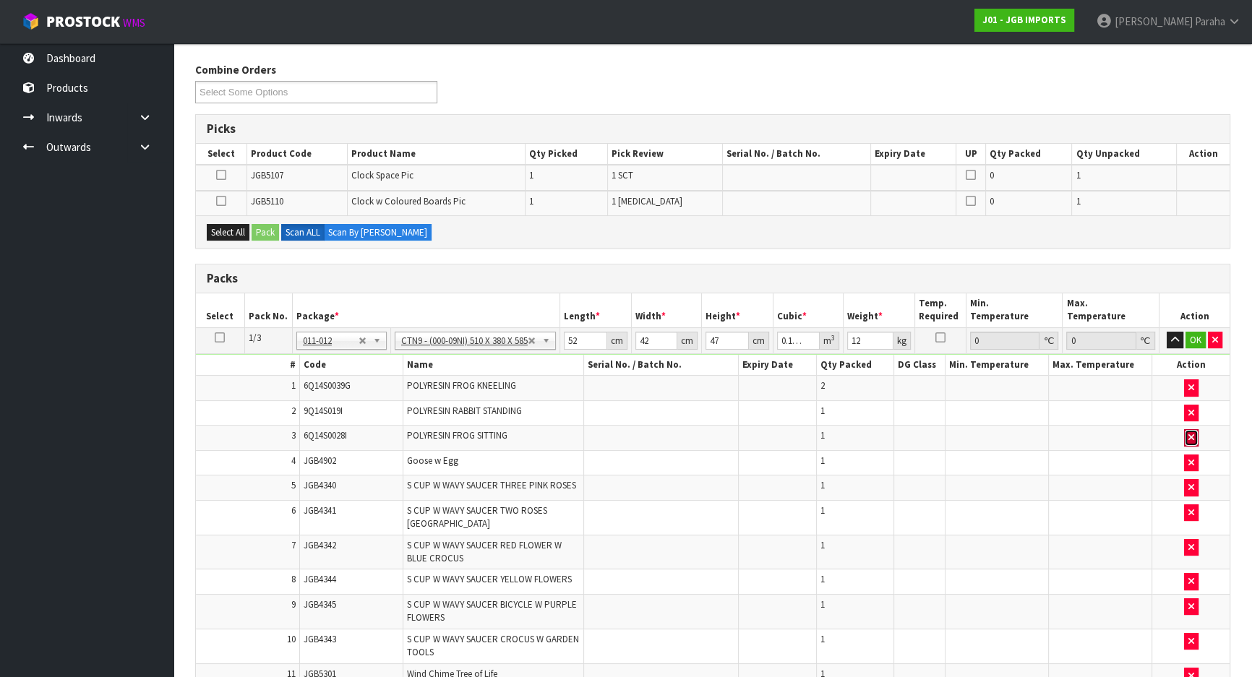
click at [1193, 436] on button "button" at bounding box center [1191, 437] width 14 height 17
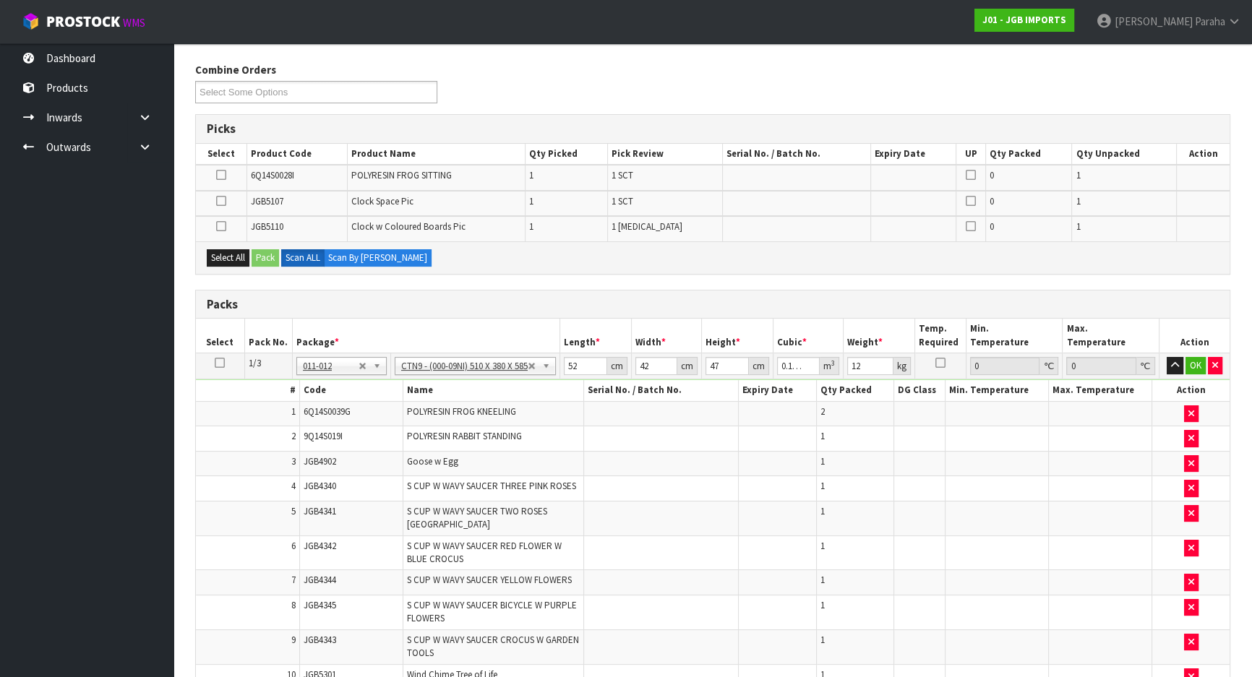
scroll to position [249, 0]
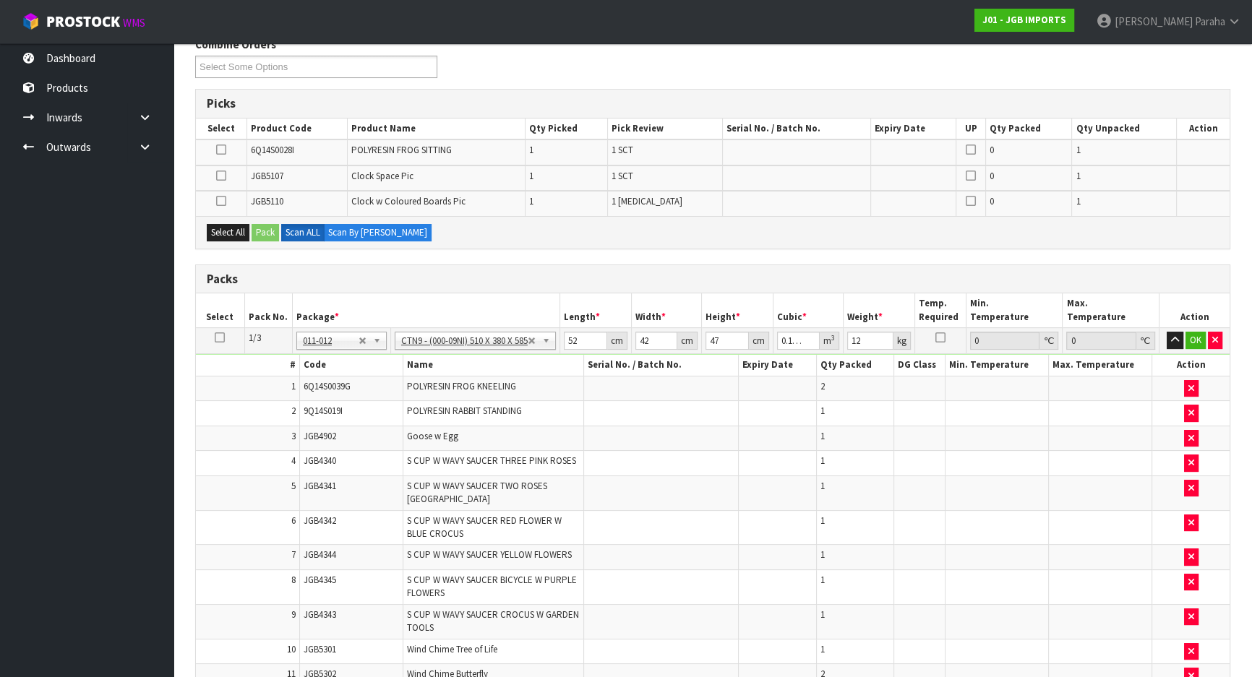
type input "51"
type input "38"
type input "58.5"
type input "0.113373"
click at [1192, 408] on icon "button" at bounding box center [1191, 412] width 6 height 9
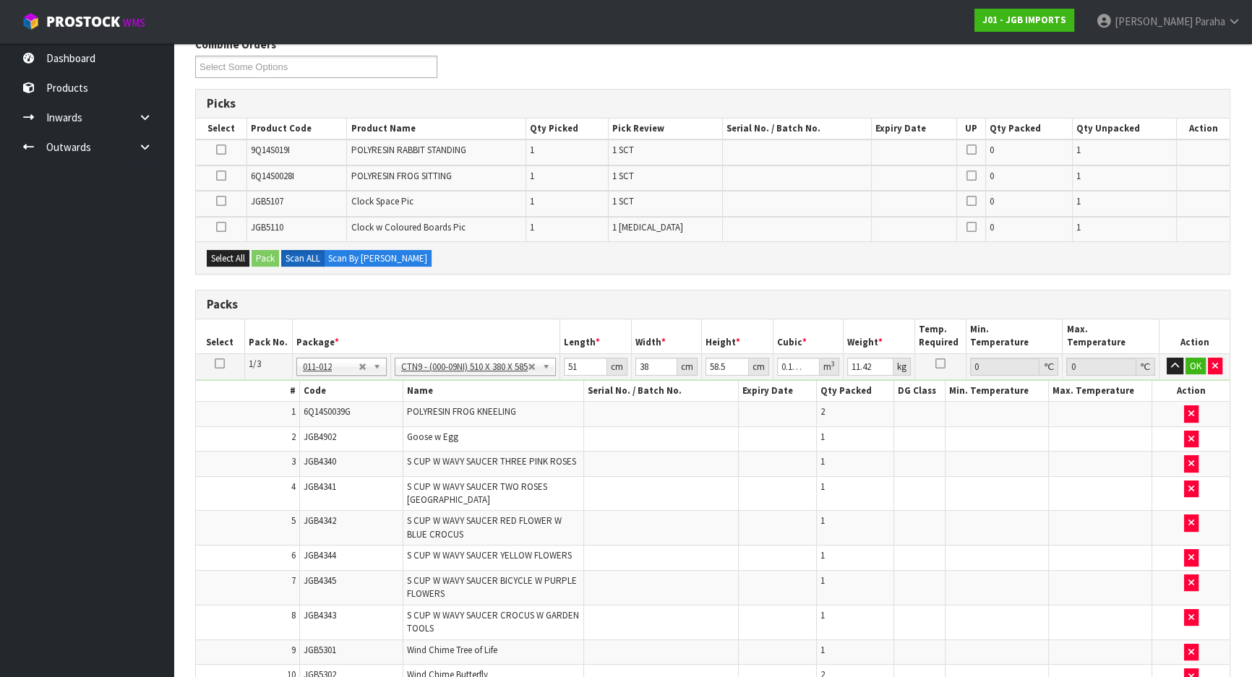
scroll to position [275, 0]
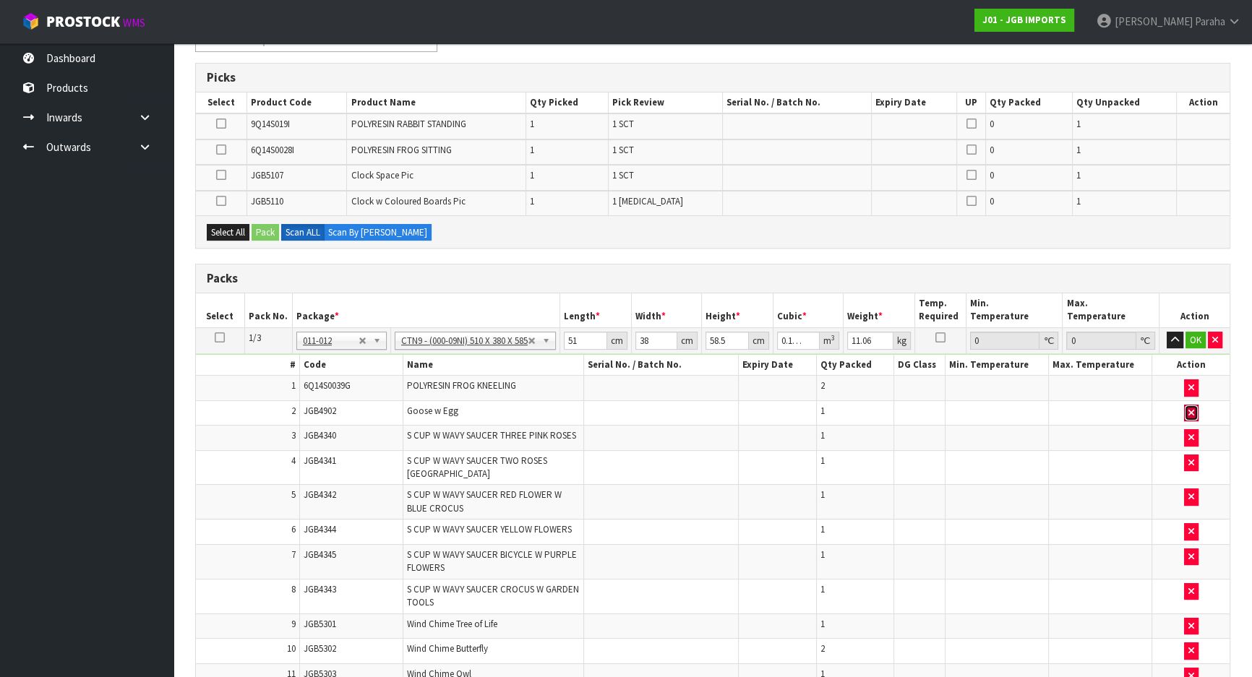
click at [1192, 409] on icon "button" at bounding box center [1191, 412] width 6 height 9
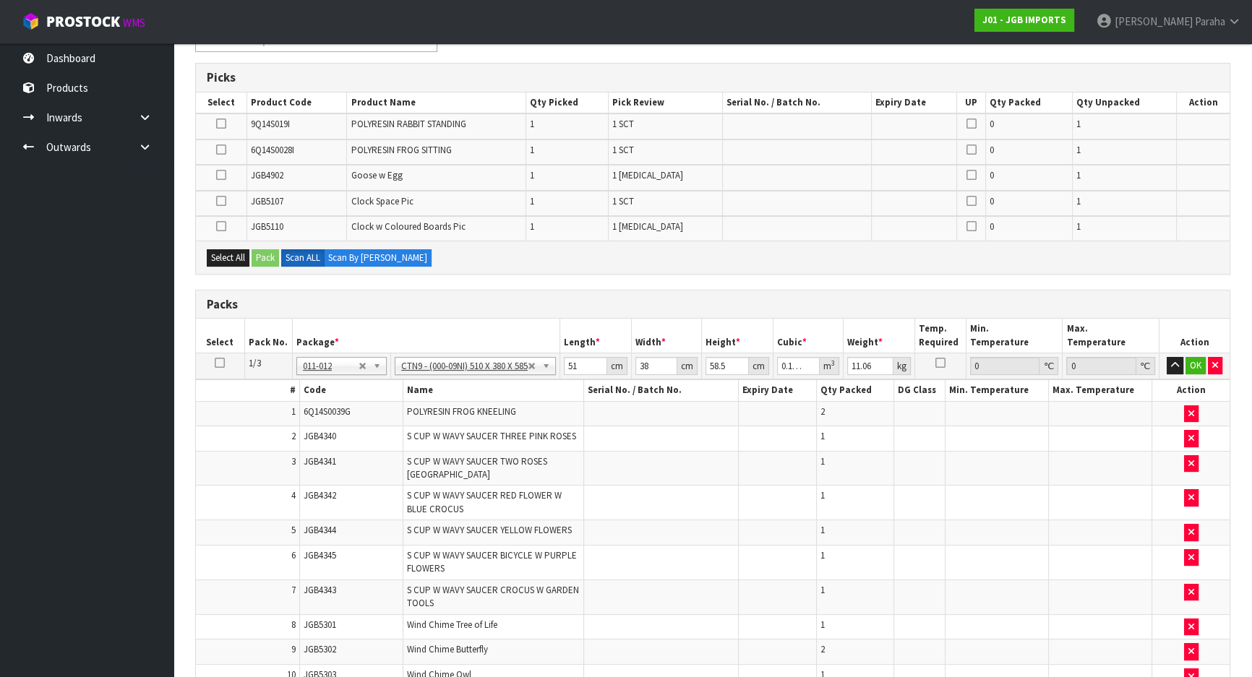
scroll to position [300, 0]
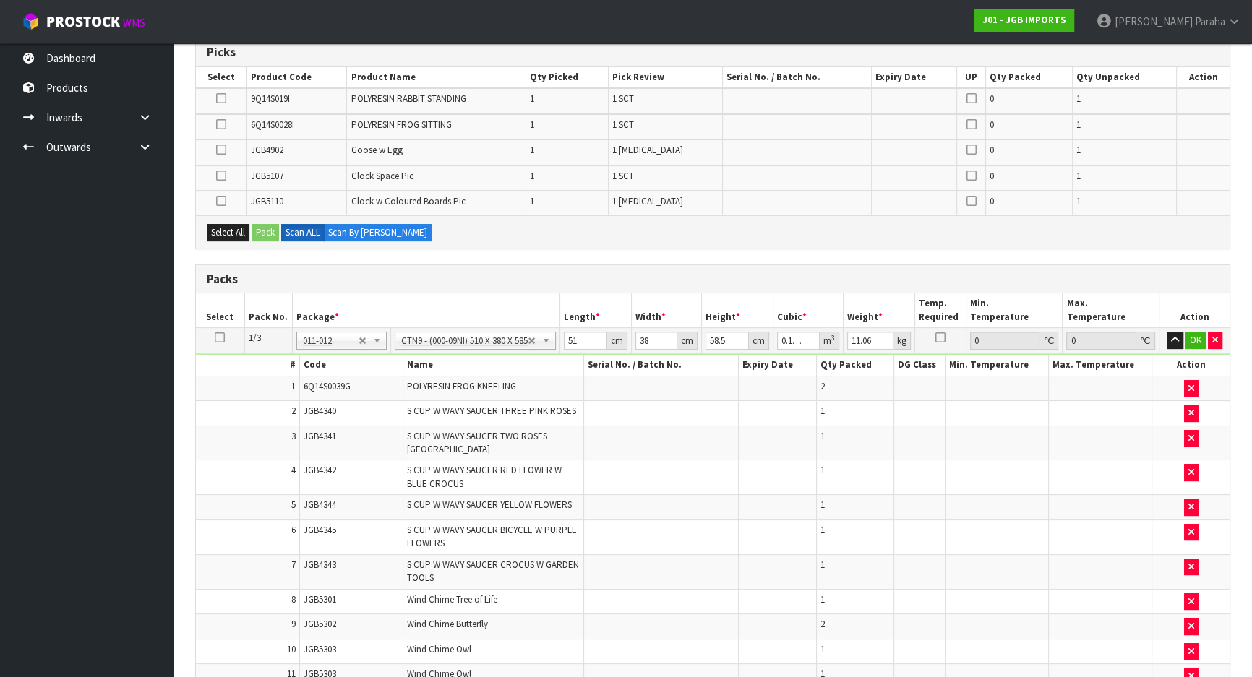
type input "9.61"
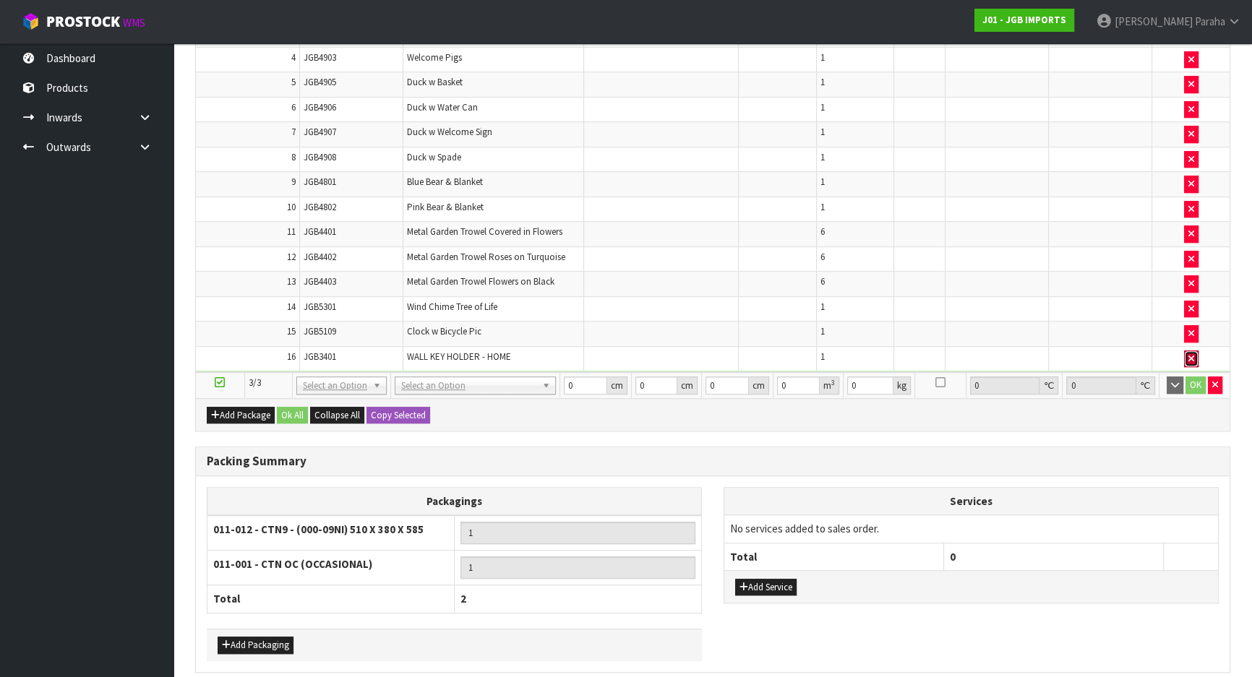
click at [1196, 351] on button "button" at bounding box center [1191, 359] width 14 height 17
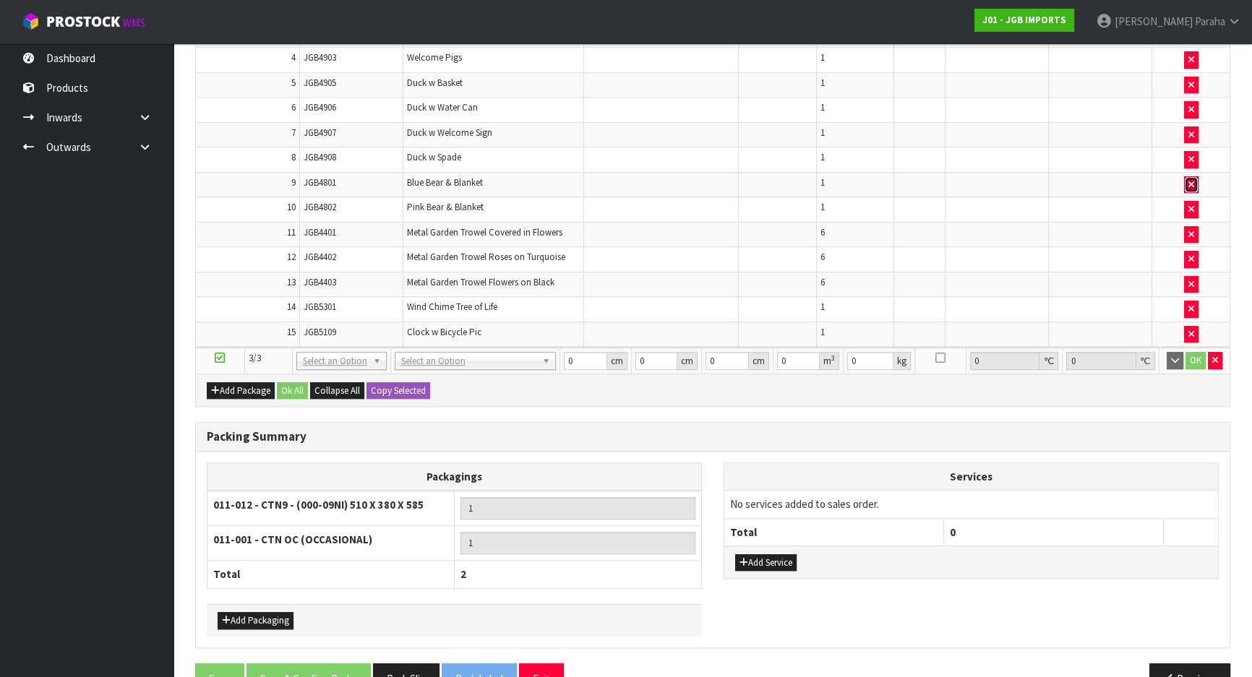
click at [1188, 180] on icon "button" at bounding box center [1191, 184] width 6 height 9
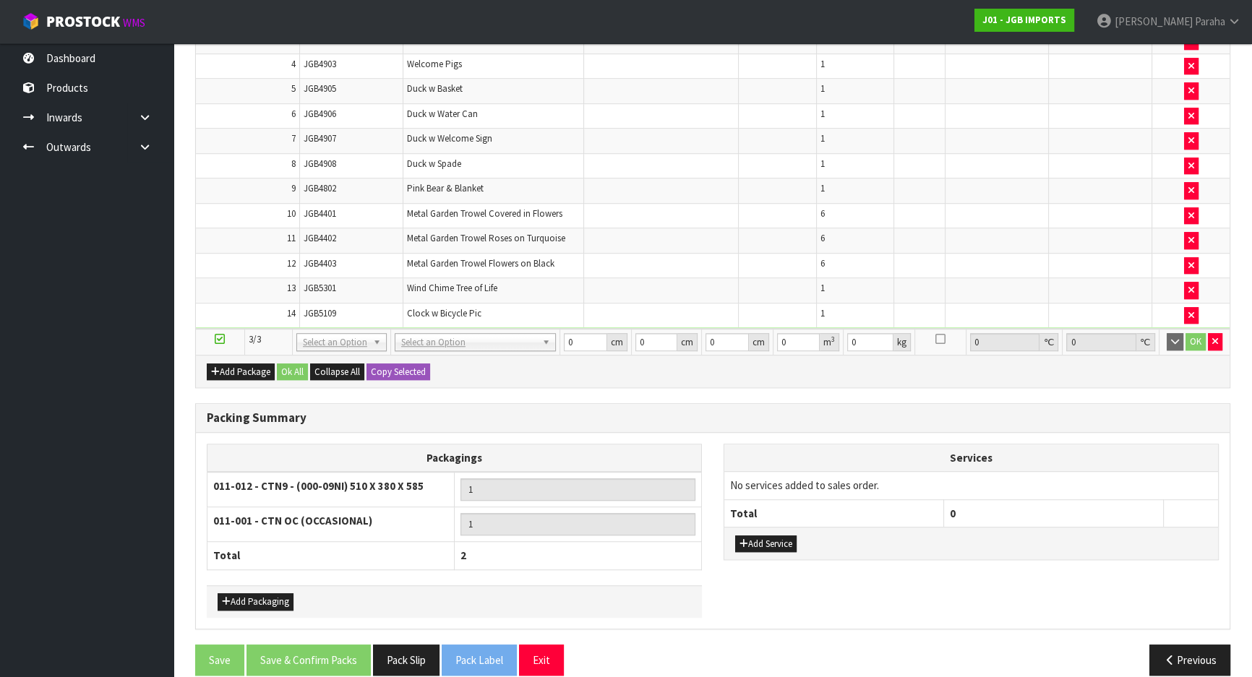
click at [1198, 179] on td at bounding box center [1190, 191] width 77 height 25
click at [1196, 182] on button "button" at bounding box center [1191, 190] width 14 height 17
type input "9.292"
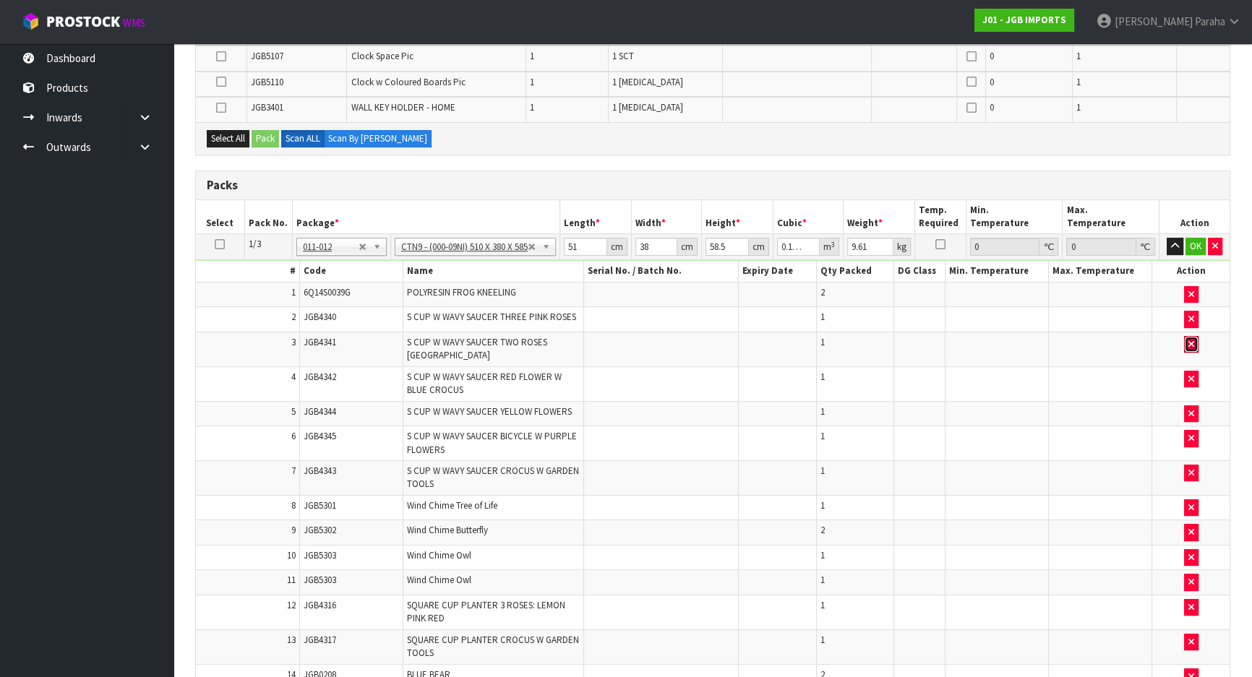
click at [1186, 341] on button "button" at bounding box center [1191, 344] width 14 height 17
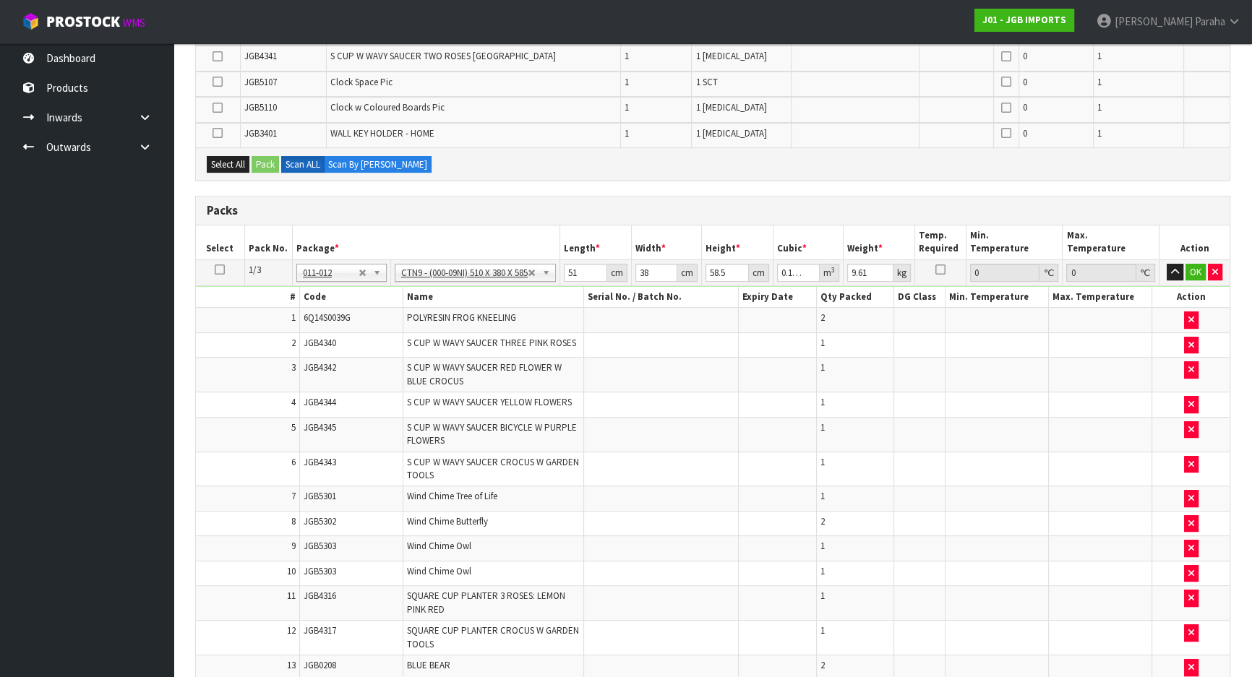
scroll to position [497, 0]
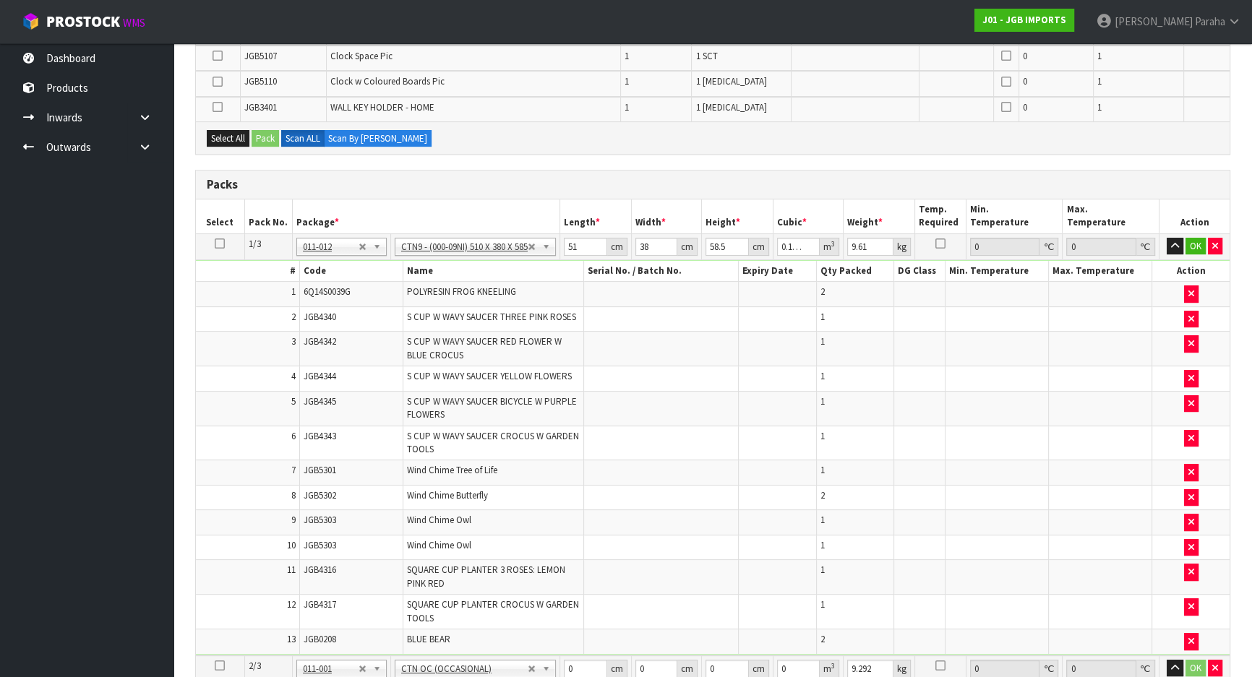
type input "8.61"
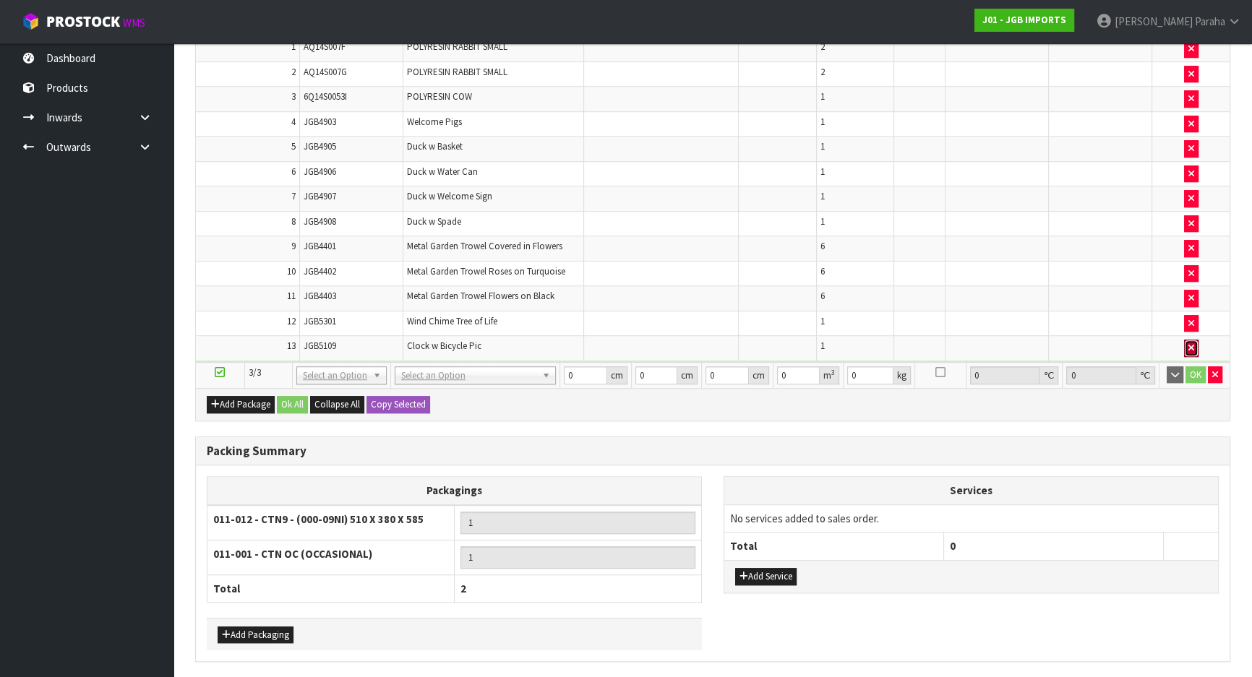
click at [1188, 343] on icon "button" at bounding box center [1191, 347] width 6 height 9
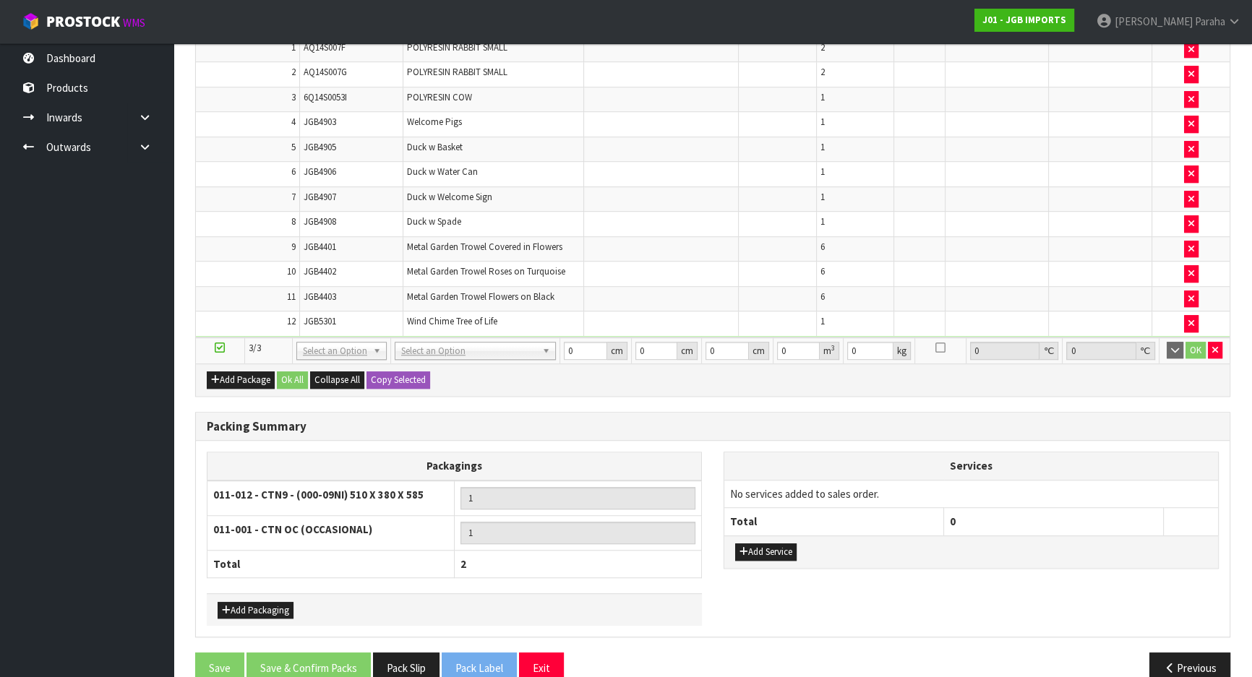
type input "8.192"
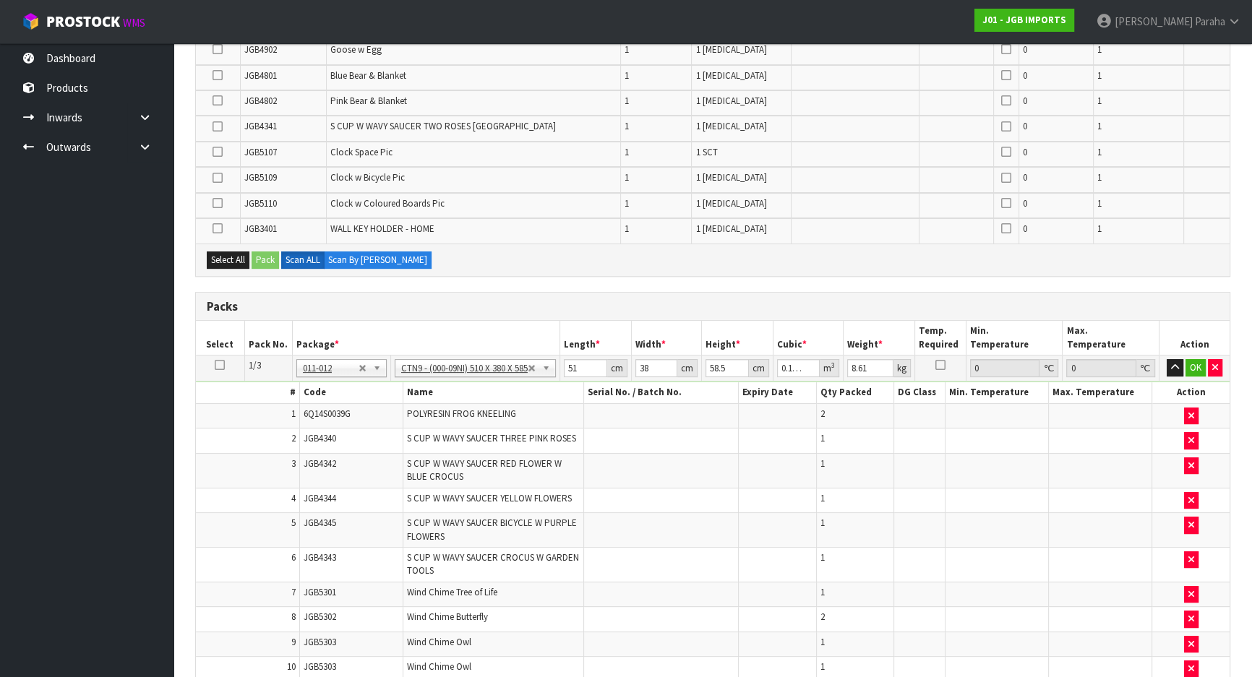
scroll to position [137, 0]
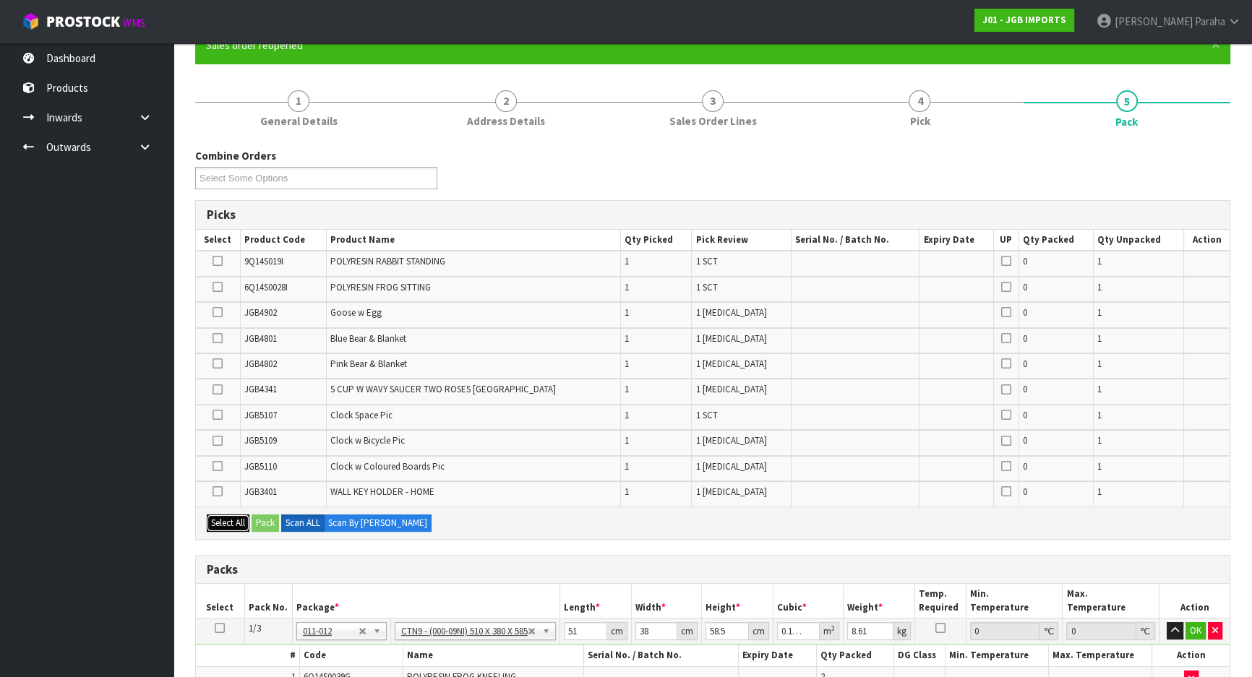
click at [215, 520] on button "Select All" at bounding box center [228, 523] width 43 height 17
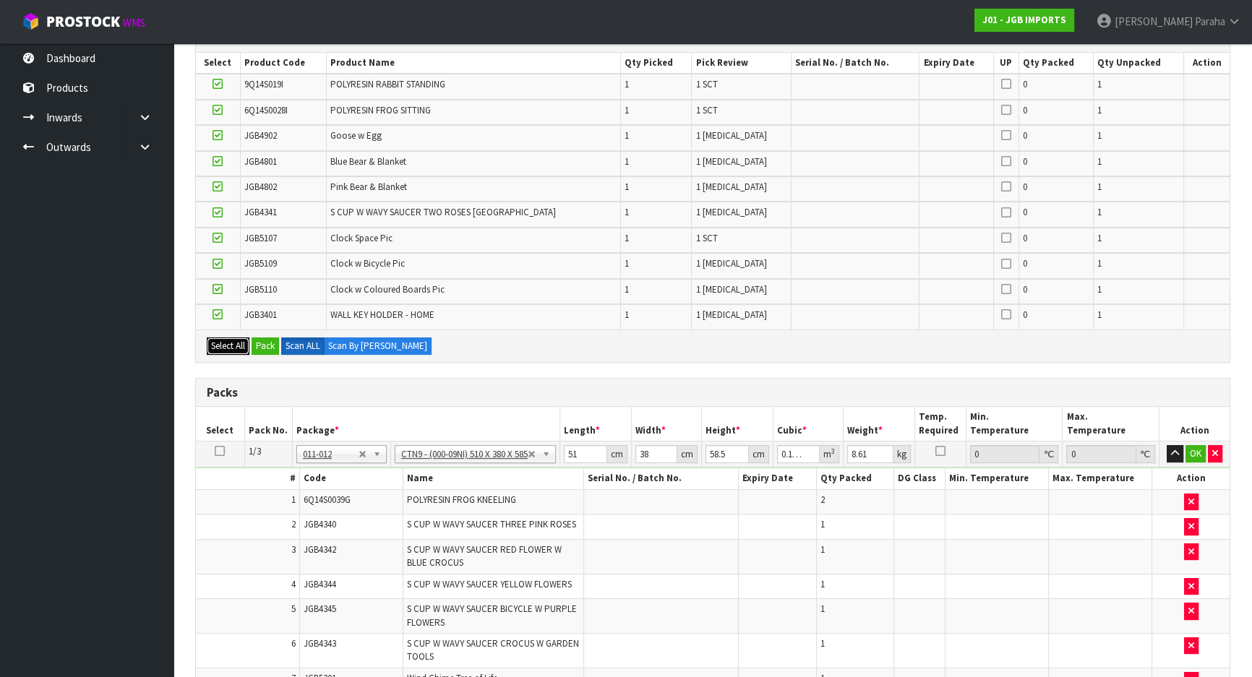
scroll to position [156, 0]
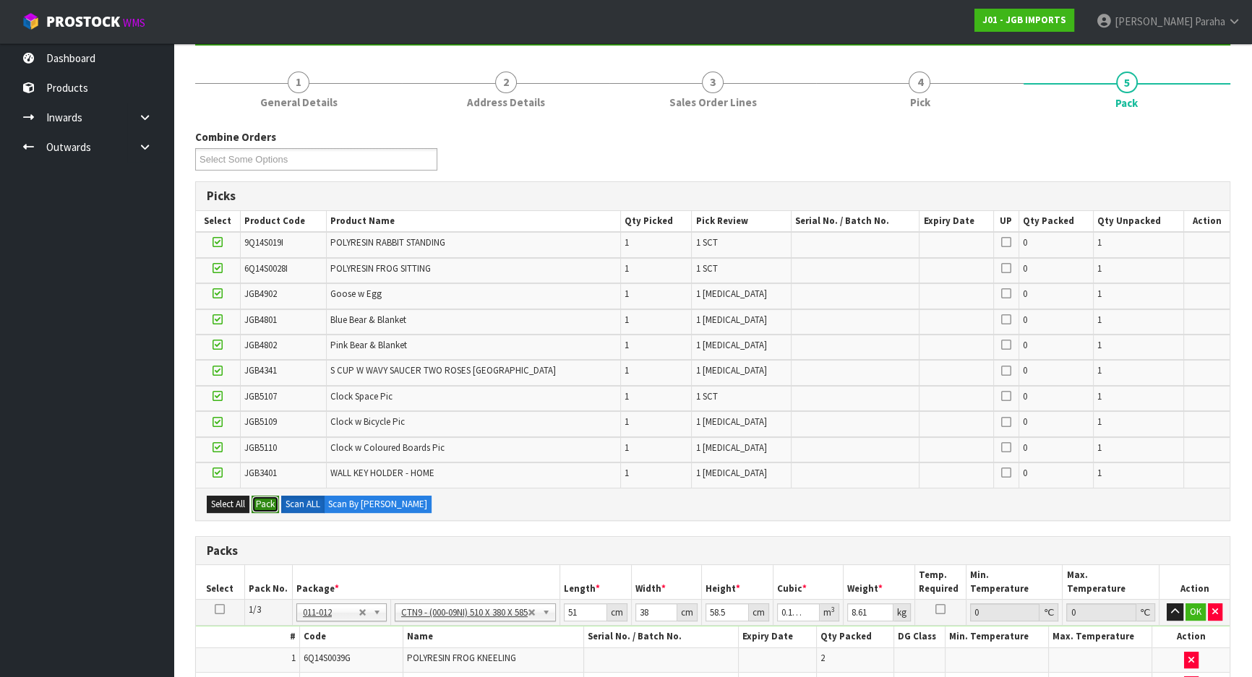
click at [271, 508] on button "Pack" at bounding box center [265, 504] width 27 height 17
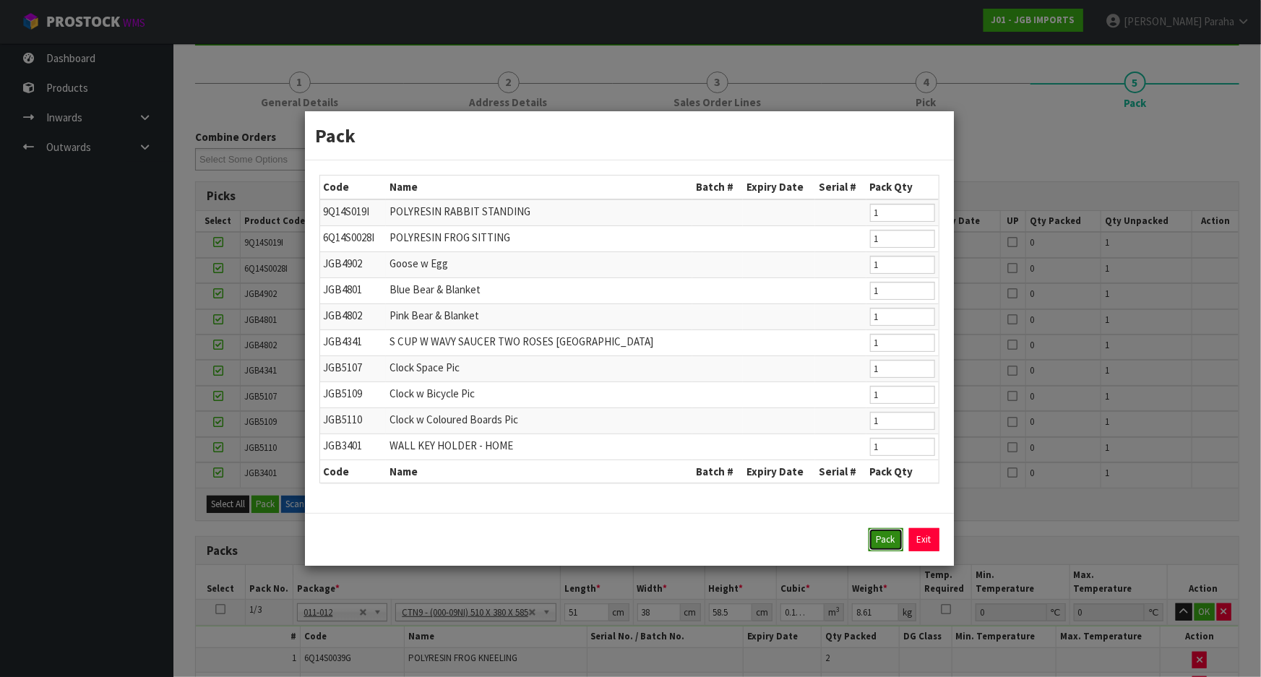
click at [886, 539] on button "Pack" at bounding box center [886, 539] width 35 height 23
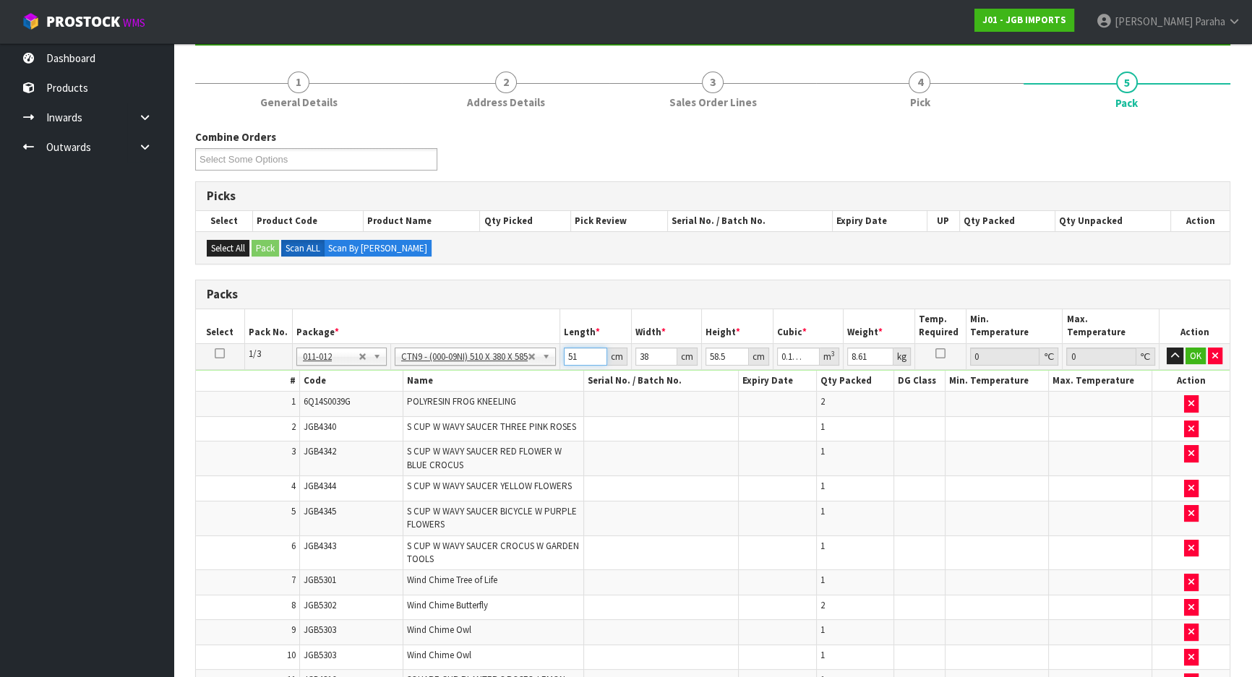
click at [585, 357] on input "51" at bounding box center [585, 357] width 43 height 18
type input "5"
type input "0.011115"
type input "52"
type input "0.115596"
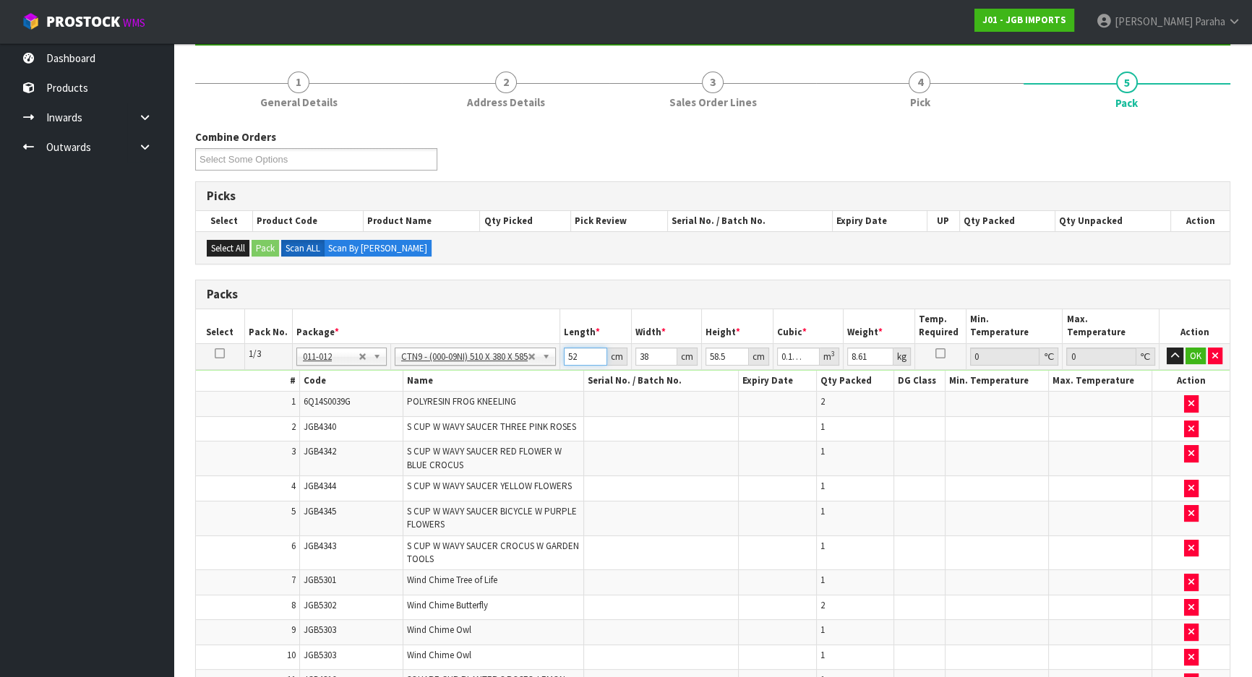
type input "52"
type input "4"
type input "0.012168"
type input "41"
type input "0.124722"
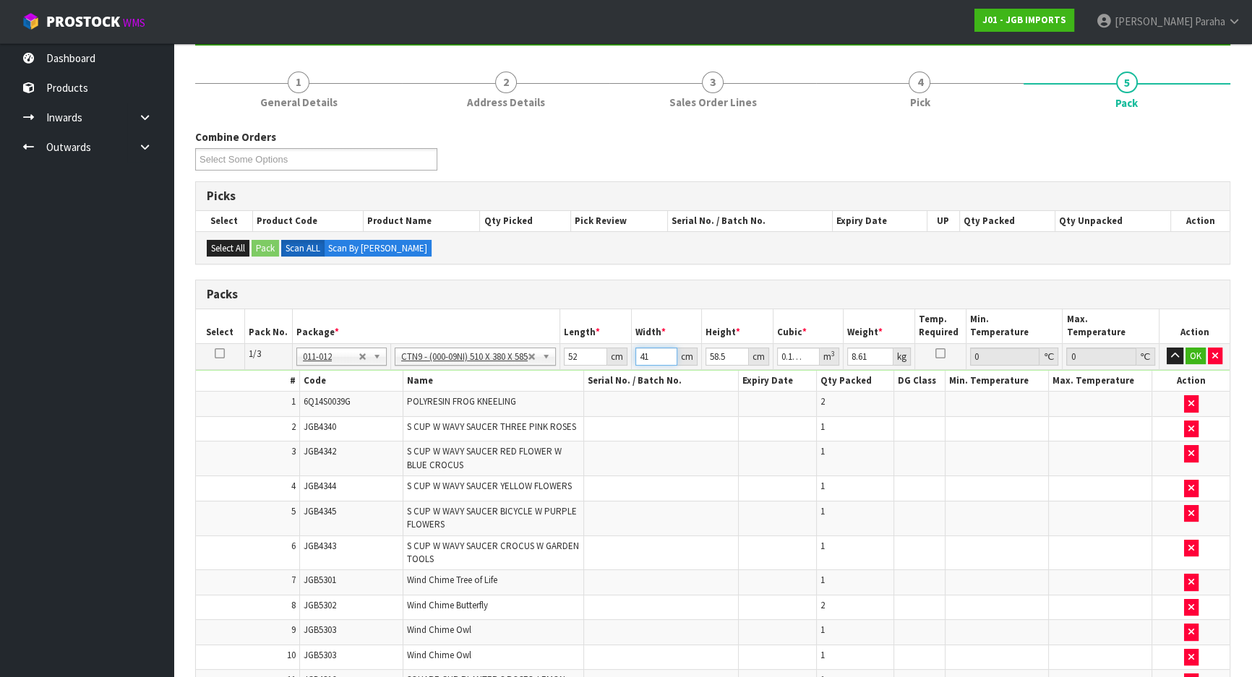
type input "41"
type input "3"
type input "0.006396"
type input "32"
type input "0.068224"
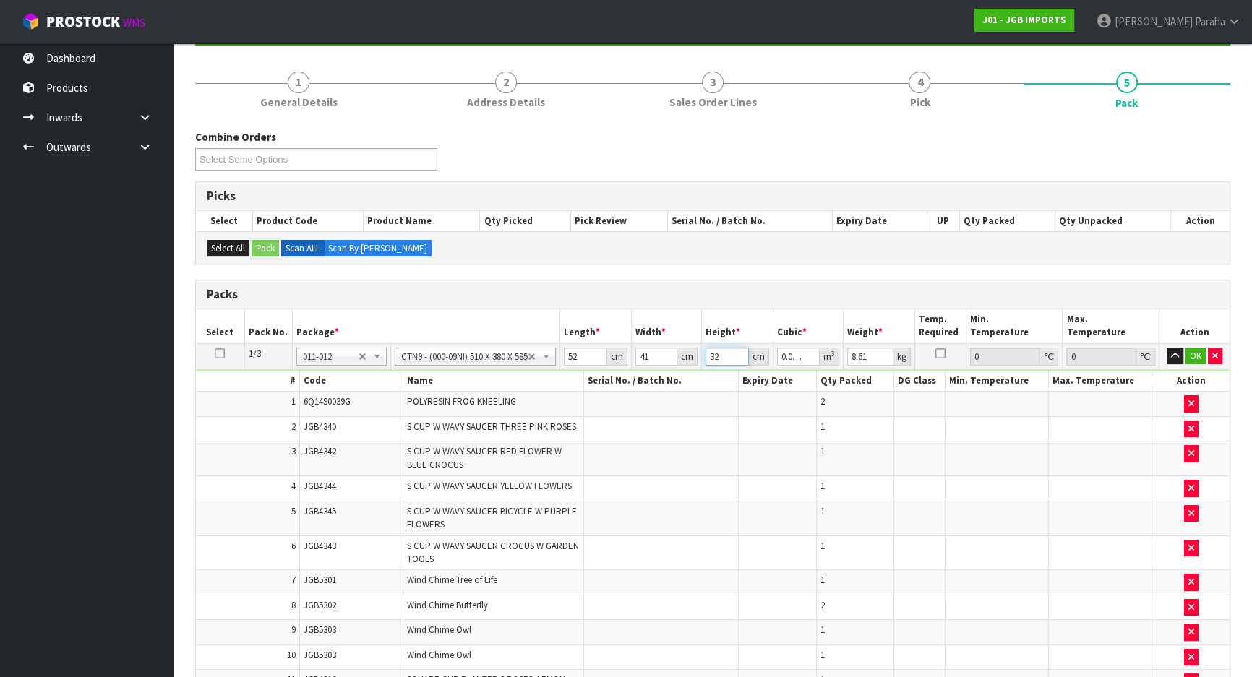
type input "32"
type input "10"
click at [1167, 348] on button "button" at bounding box center [1175, 356] width 17 height 17
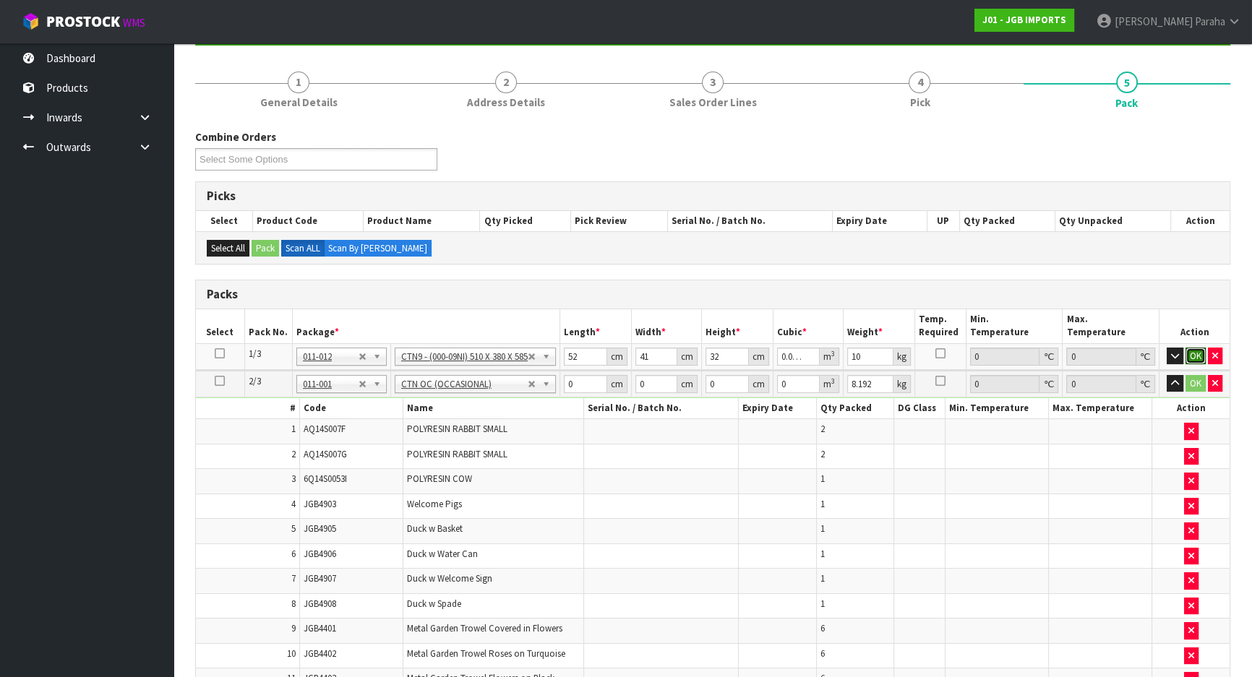
click button "OK" at bounding box center [1195, 356] width 20 height 17
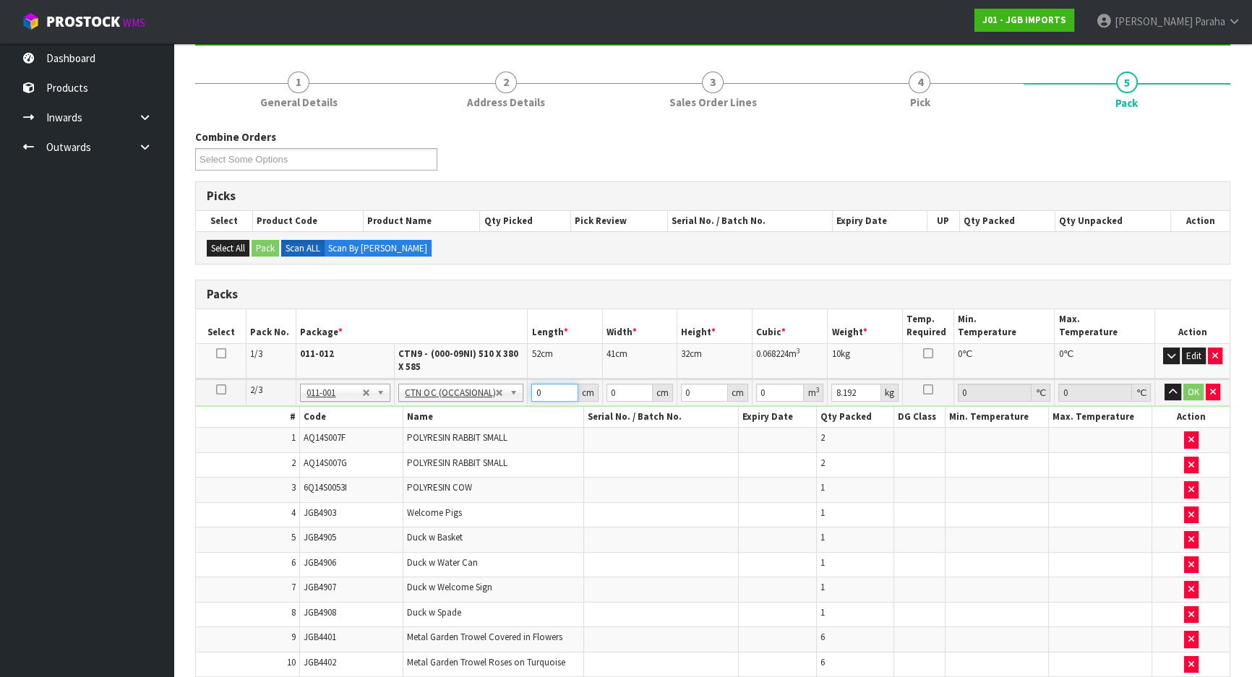
click at [551, 390] on input "0" at bounding box center [554, 393] width 47 height 18
type input "59"
type input "42"
type input "3"
type input "0.007434"
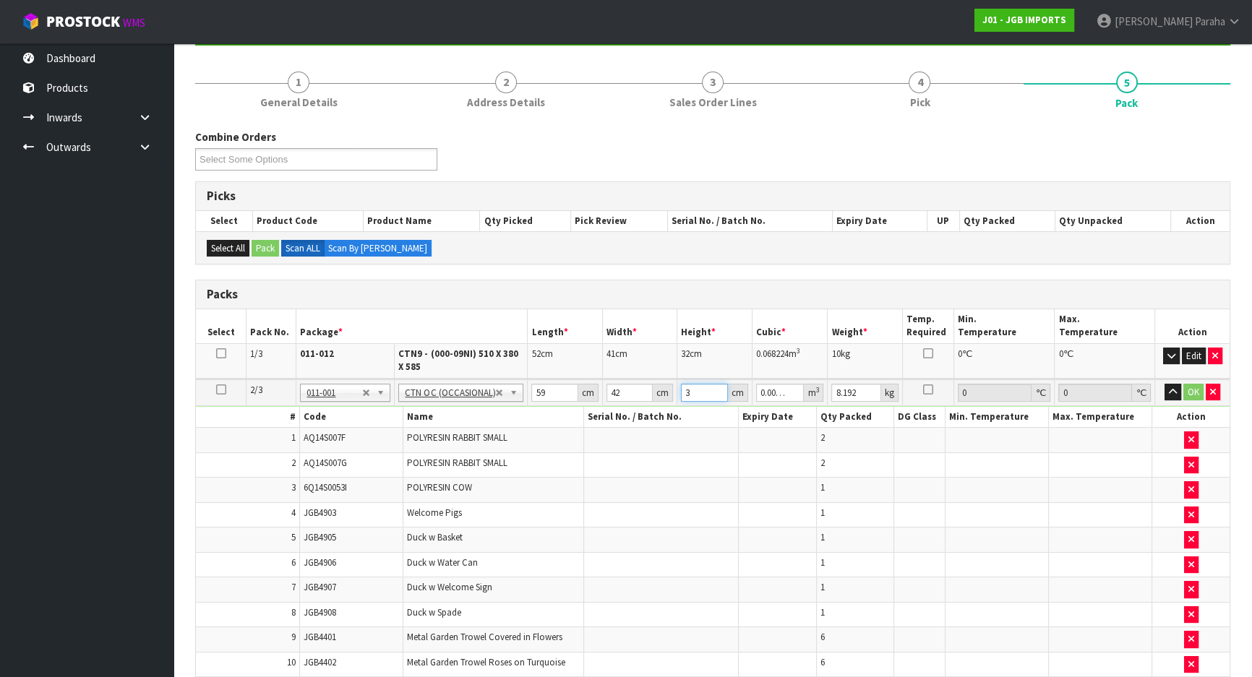
type input "32"
type input "0.079296"
type input "32"
type input "9"
click at [1165, 384] on button "button" at bounding box center [1173, 392] width 17 height 17
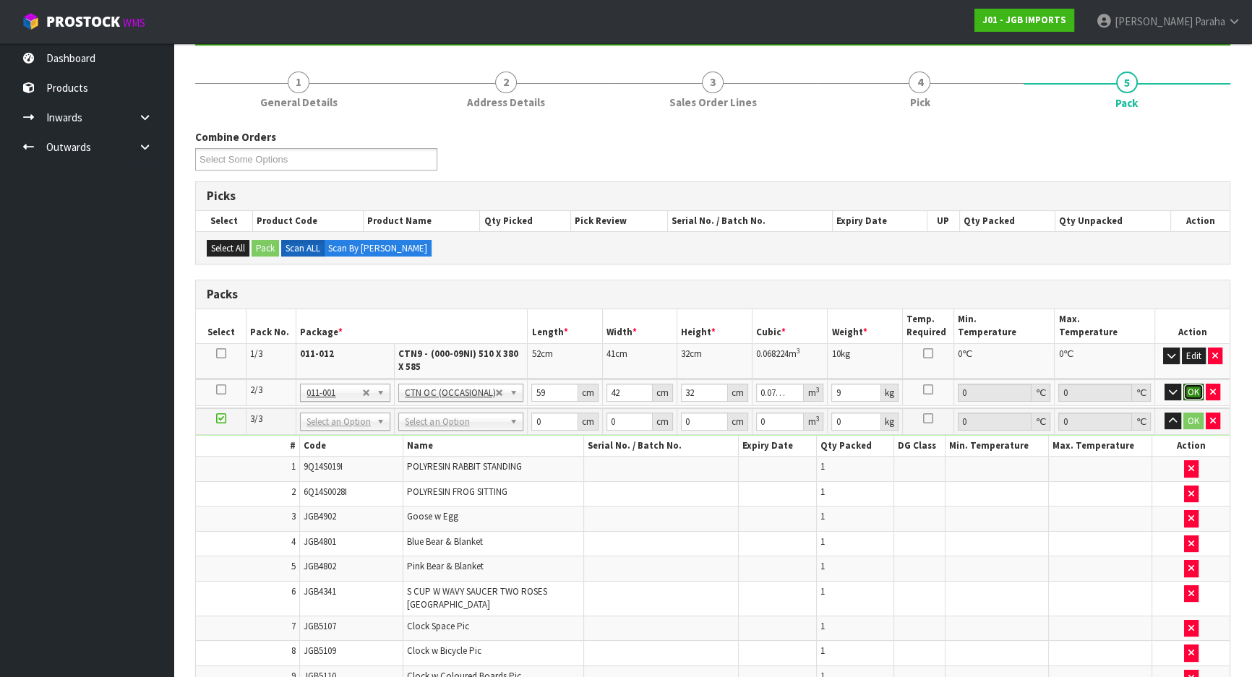
click button "OK" at bounding box center [1193, 392] width 20 height 17
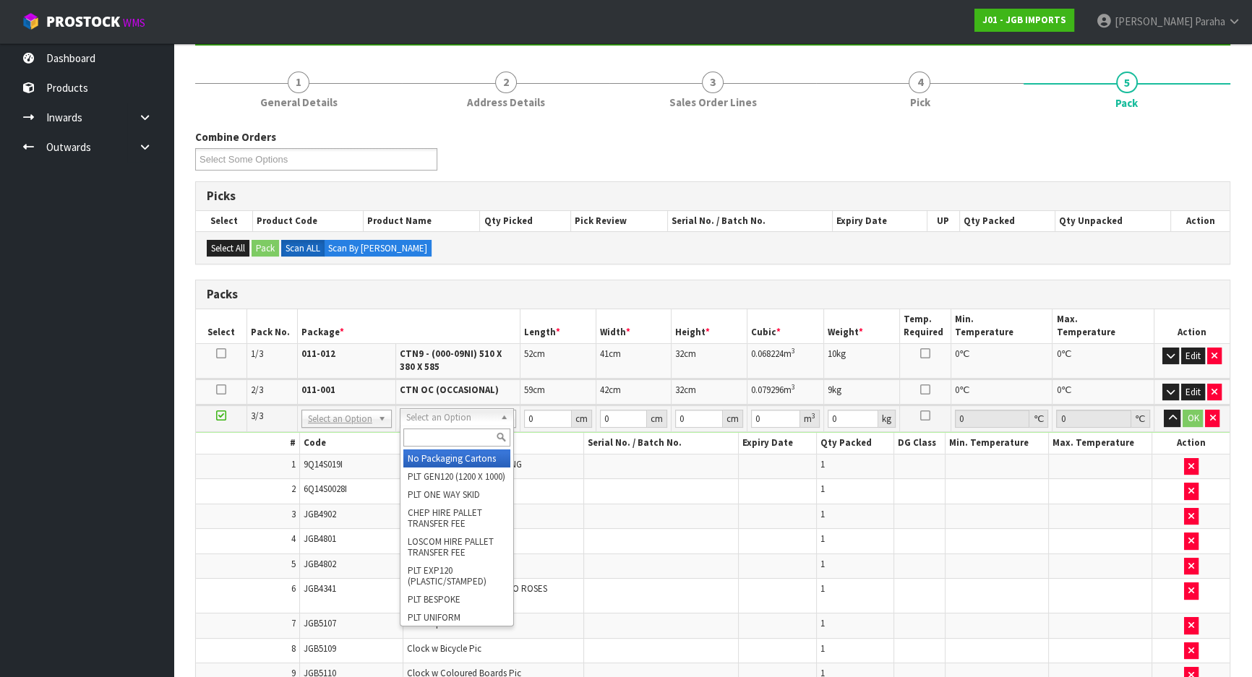
click at [466, 434] on input "text" at bounding box center [456, 438] width 107 height 18
type input "ctn7"
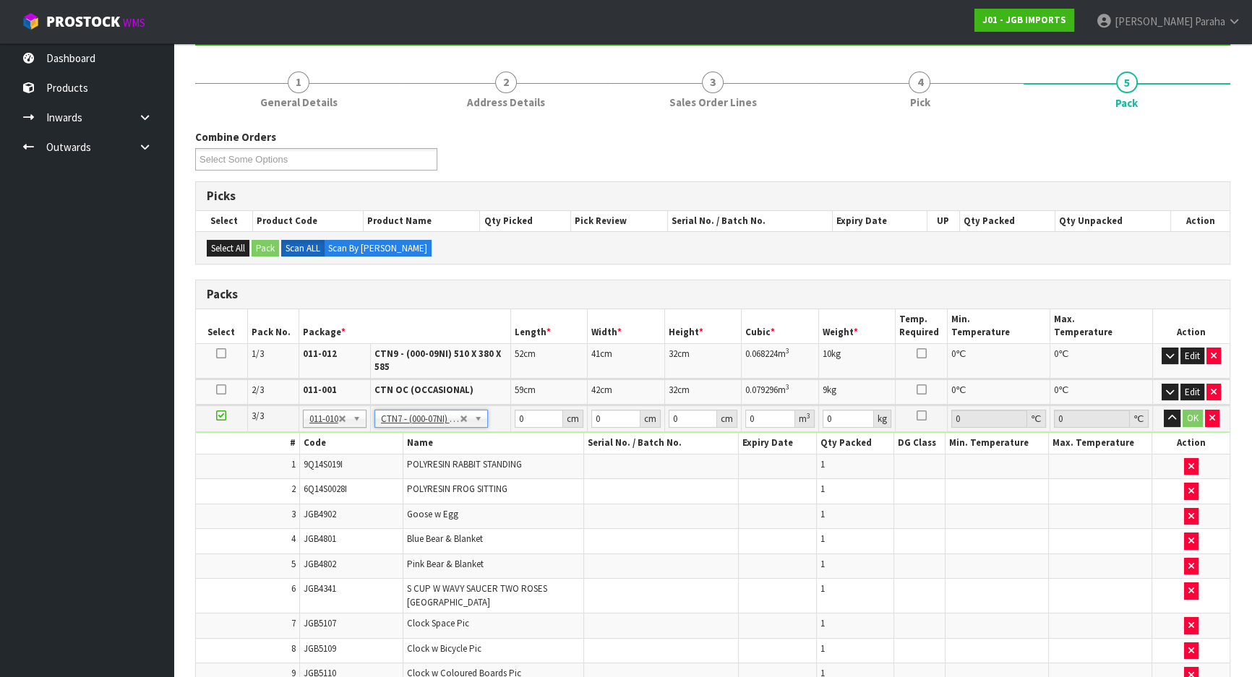
type input "45.5"
type input "35"
type input "0.072459"
type input "7.34"
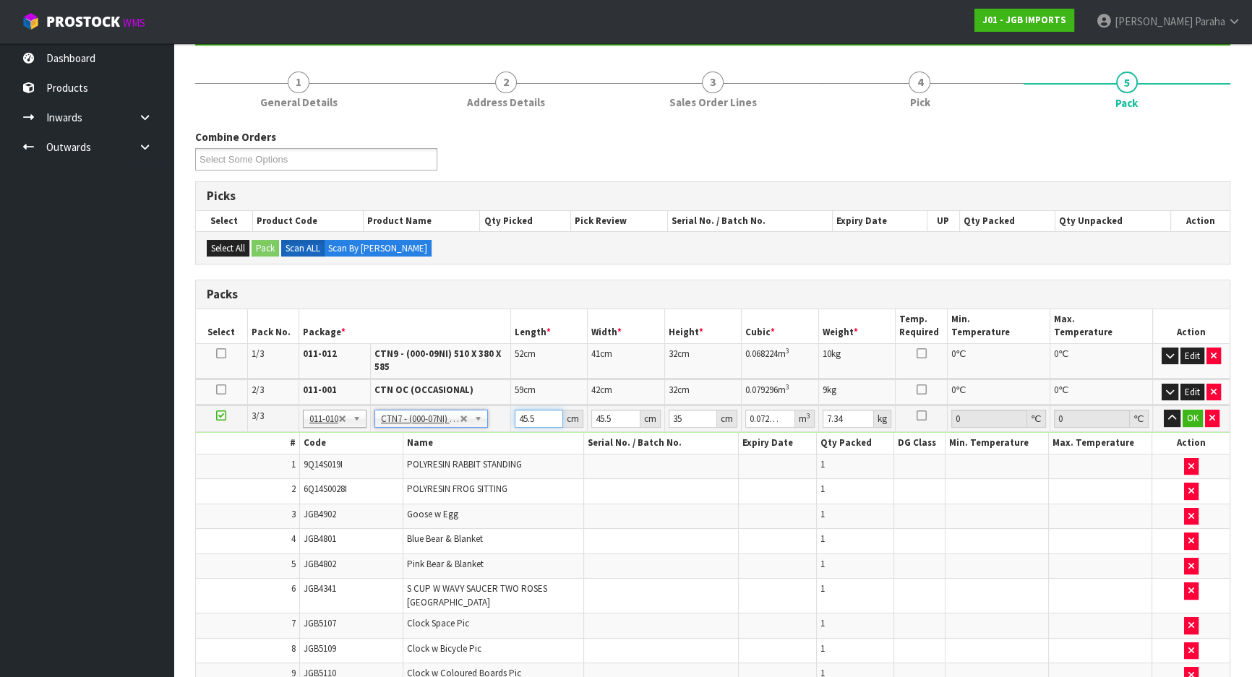
click at [535, 416] on input "45.5" at bounding box center [539, 419] width 49 height 18
type input "45"
type input "0.071663"
type input "4"
type input "0.00637"
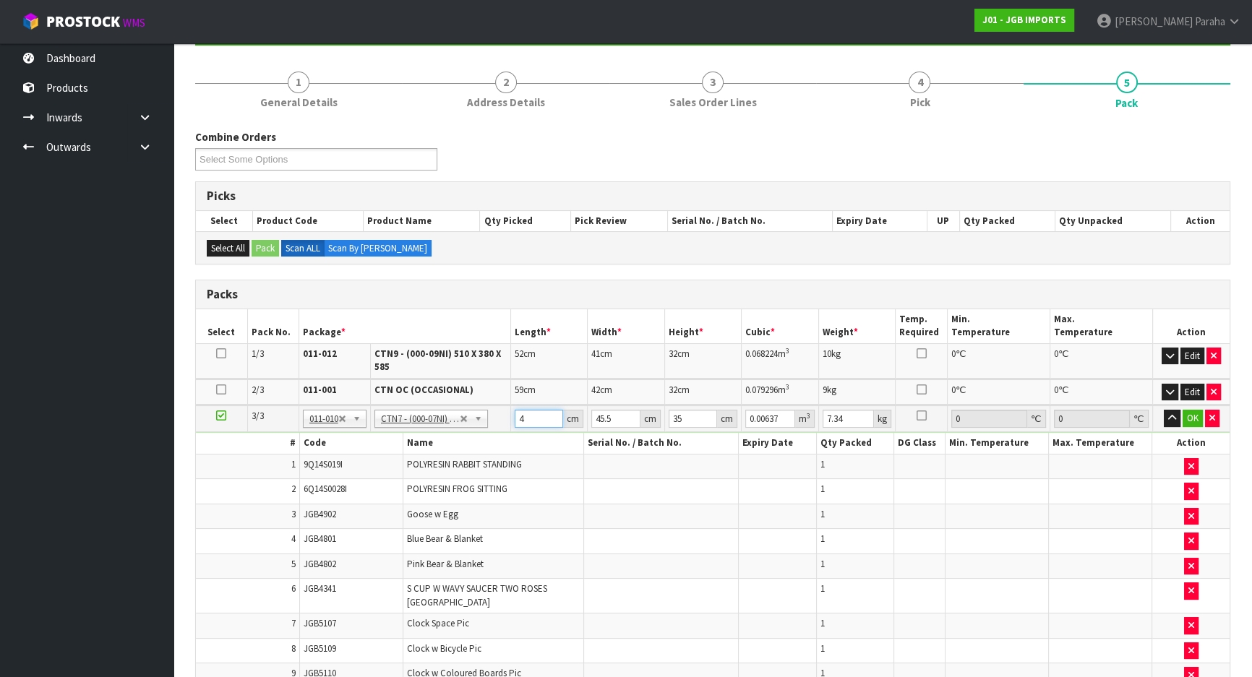
type input "48"
type input "0.07644"
type input "48"
type input "4"
type input "0.00672"
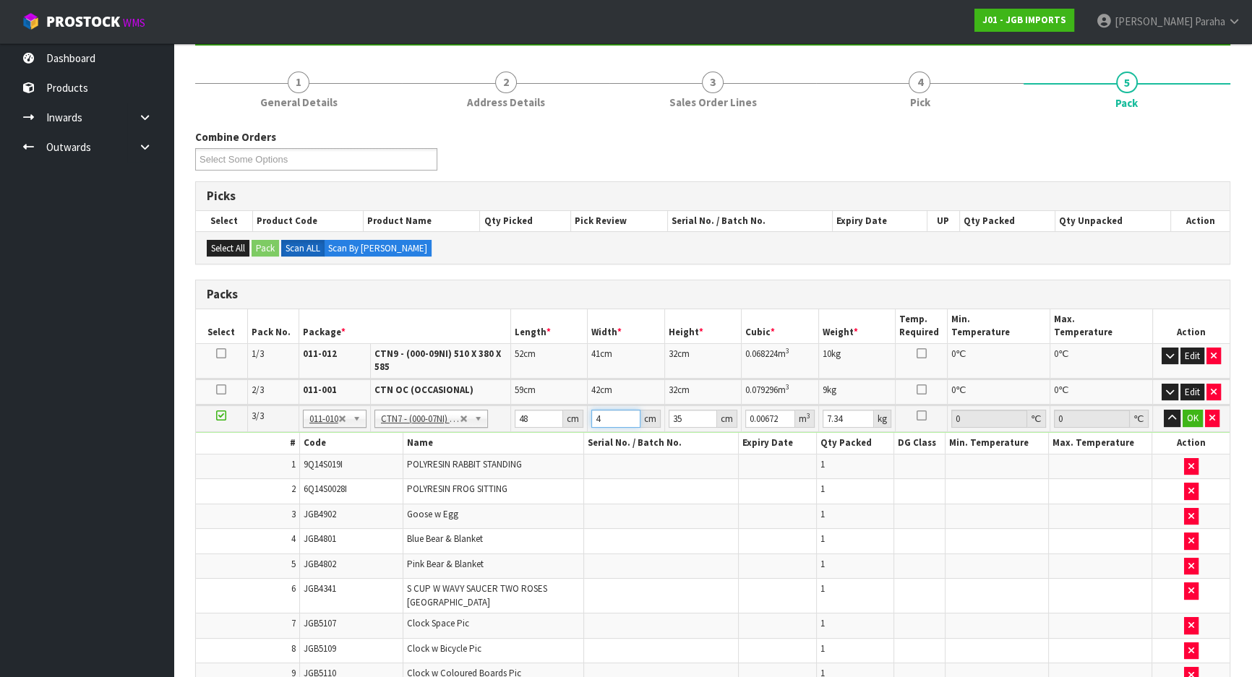
type input "48"
type input "0.08064"
type input "48"
type input "4"
type input "0.009216"
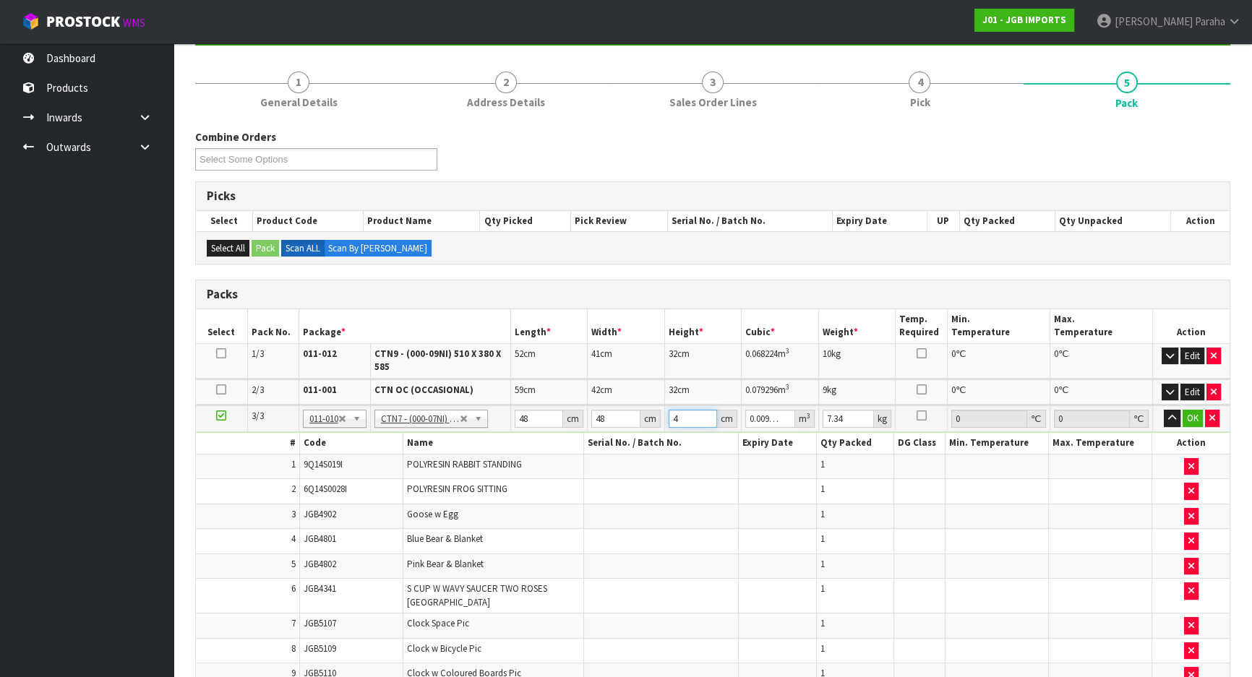
type input "40"
type input "0.09216"
type input "40"
type input "7"
click at [1164, 410] on button "button" at bounding box center [1172, 418] width 17 height 17
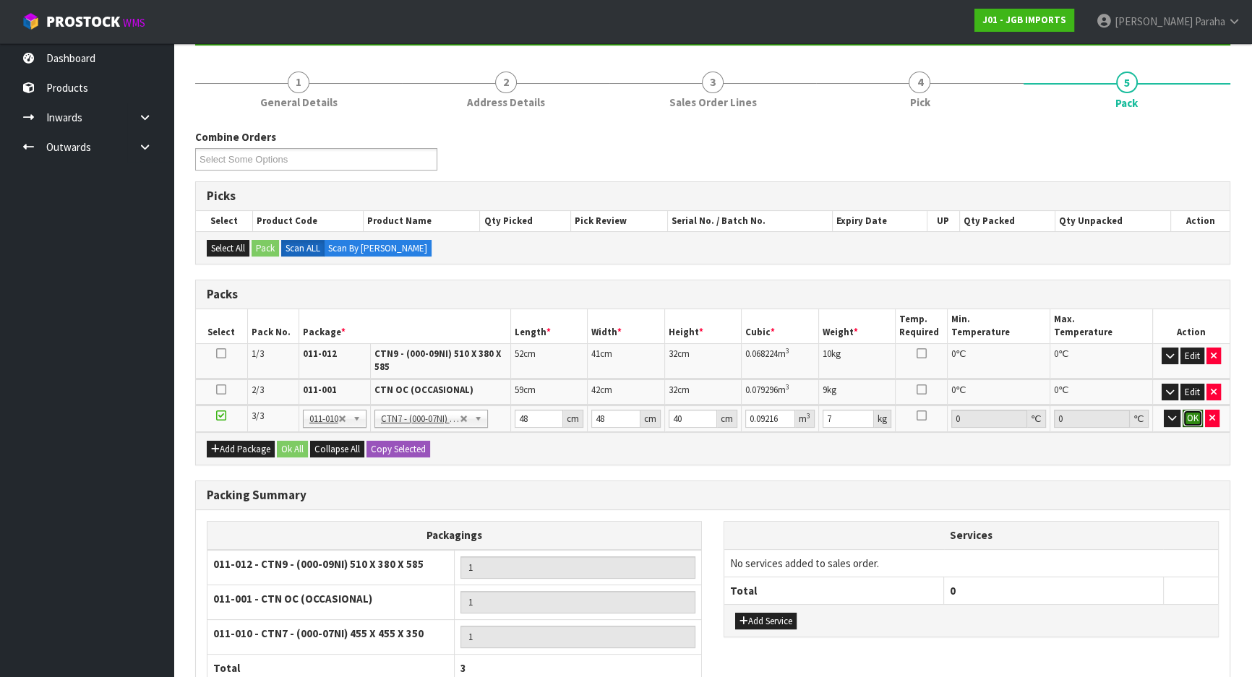
click button "OK" at bounding box center [1193, 418] width 20 height 17
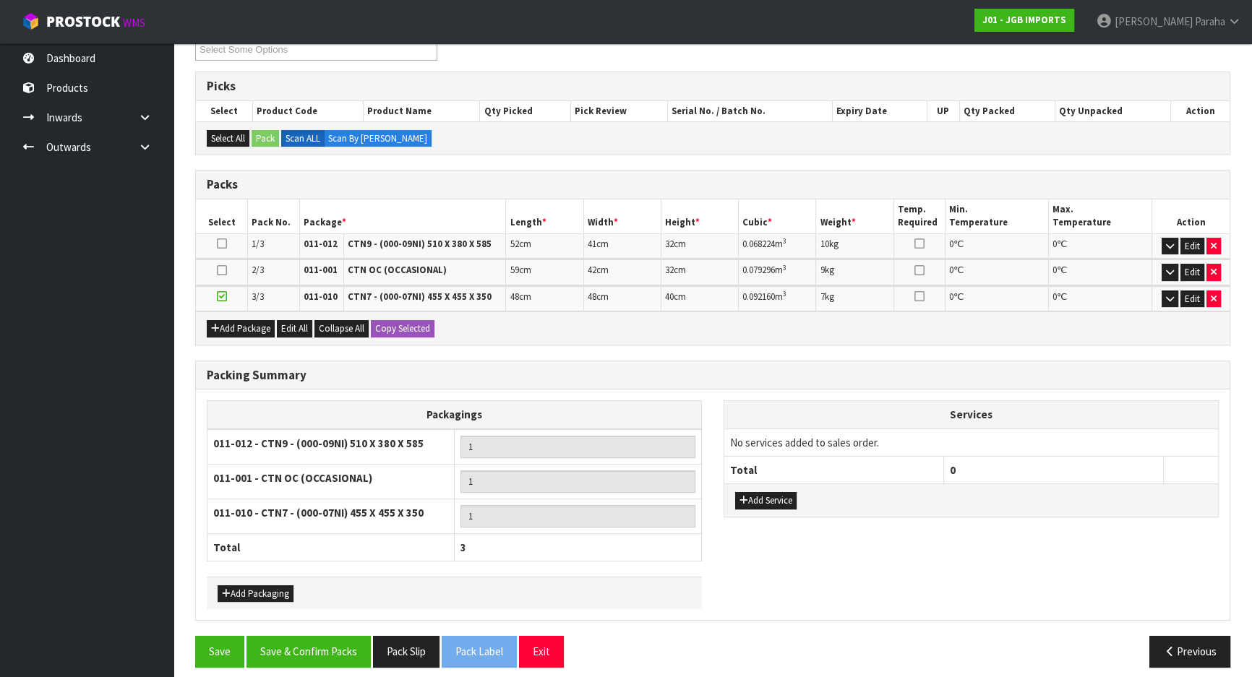
scroll to position [274, 0]
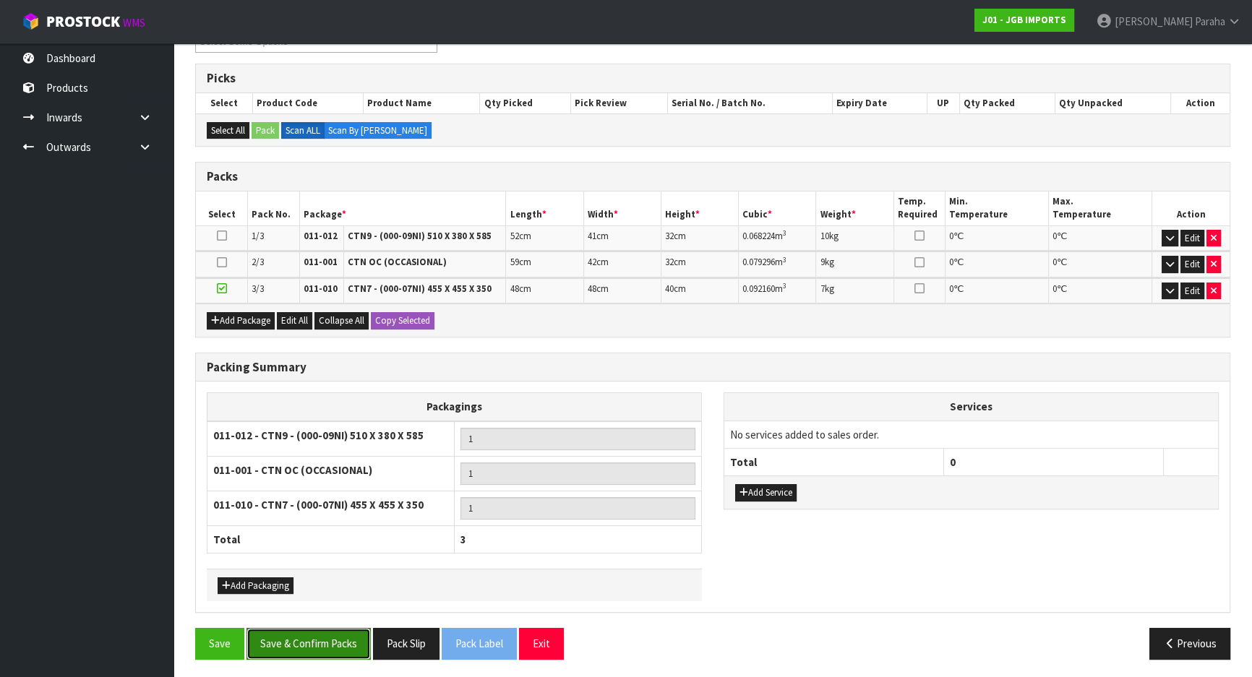
click at [312, 630] on button "Save & Confirm Packs" at bounding box center [308, 643] width 124 height 31
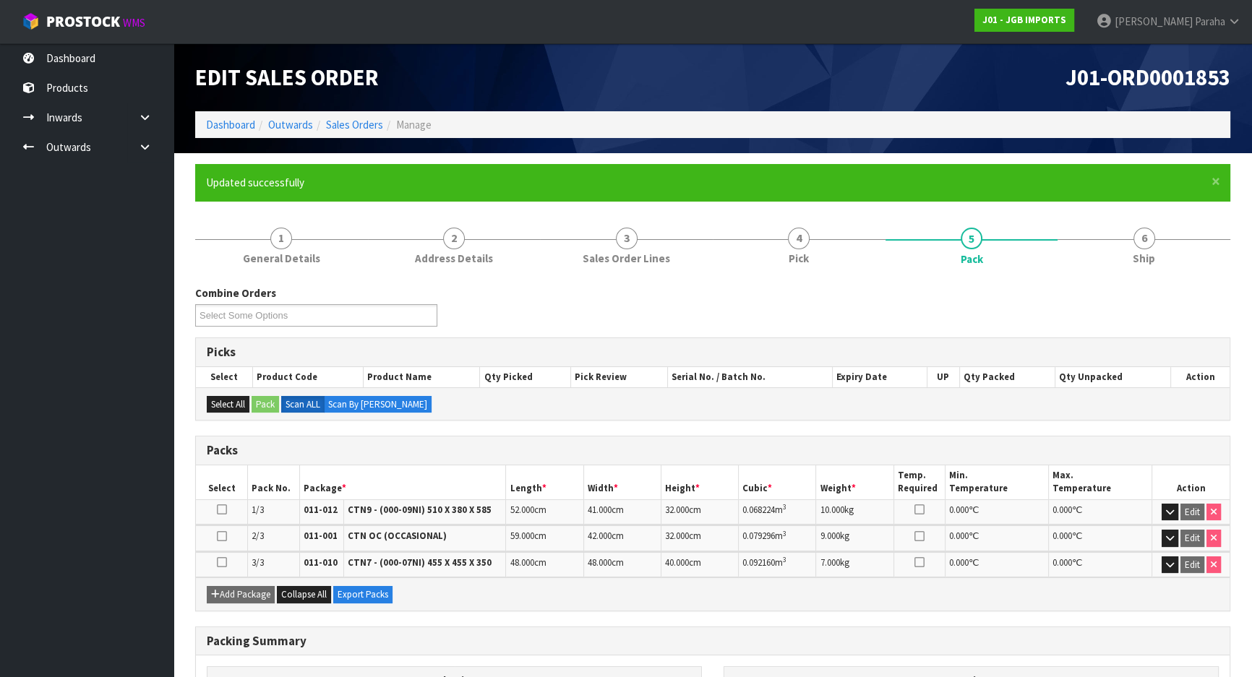
scroll to position [241, 0]
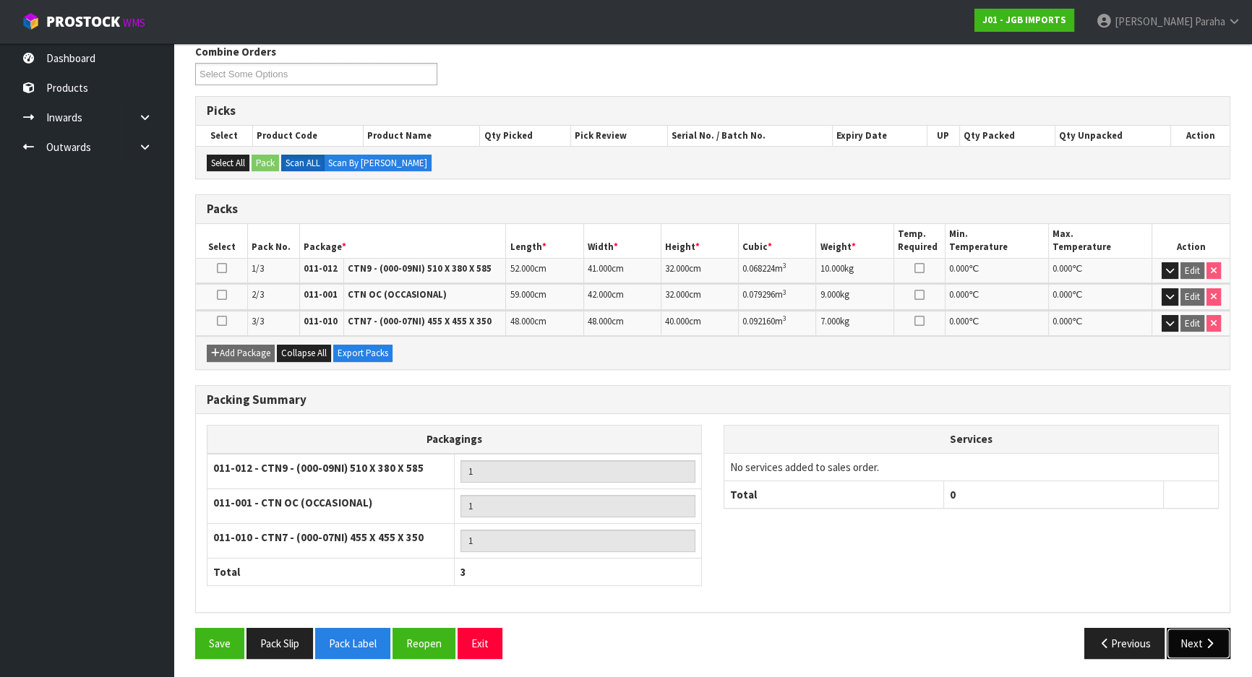
click at [1176, 638] on button "Next" at bounding box center [1199, 643] width 64 height 31
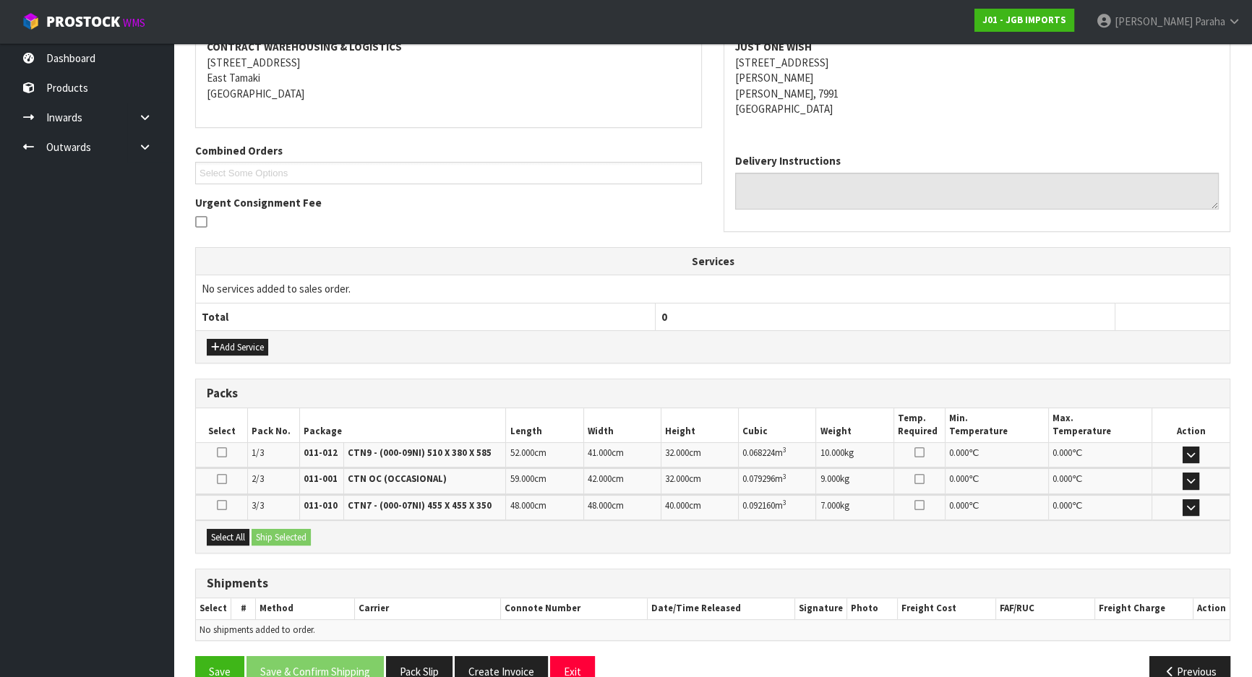
scroll to position [314, 0]
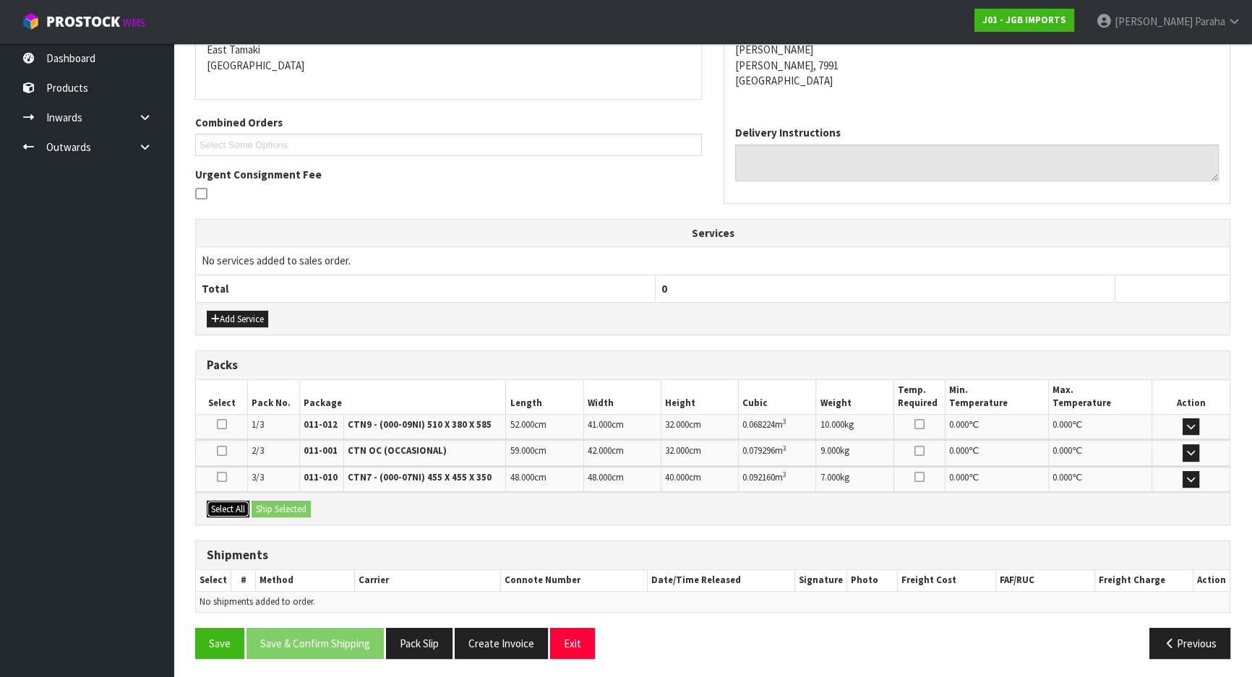
click at [223, 504] on button "Select All" at bounding box center [228, 509] width 43 height 17
click at [277, 505] on button "Ship Selected" at bounding box center [281, 509] width 59 height 17
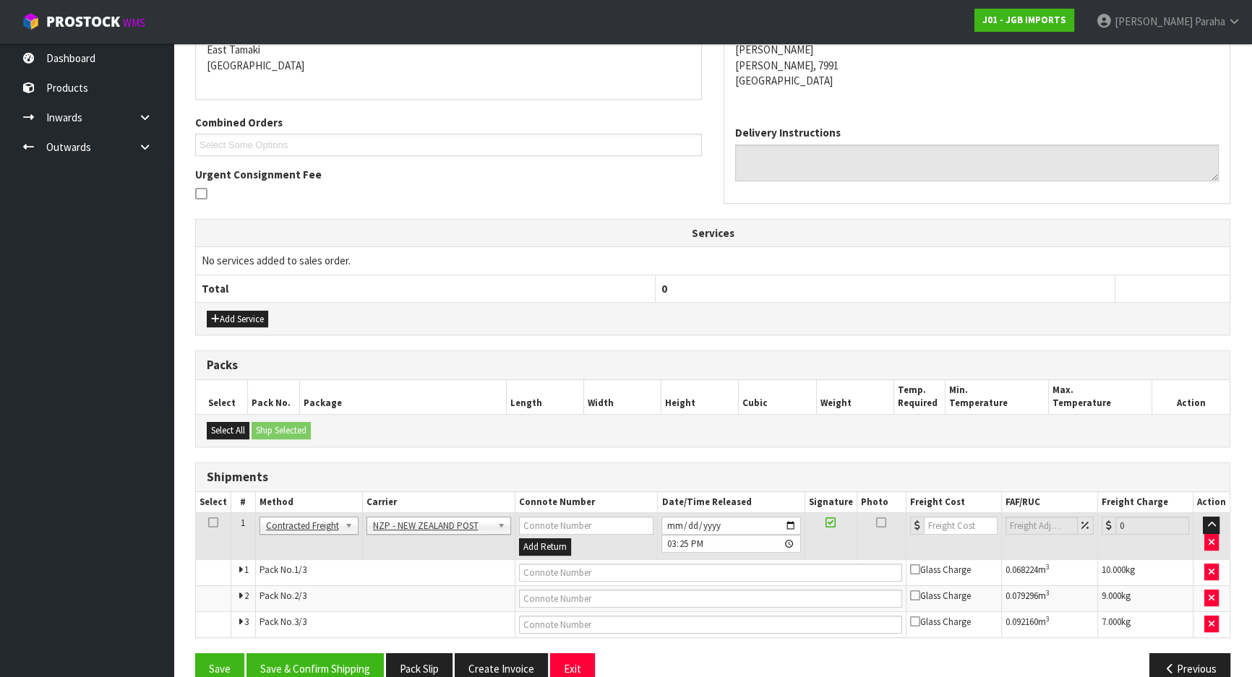
scroll to position [340, 0]
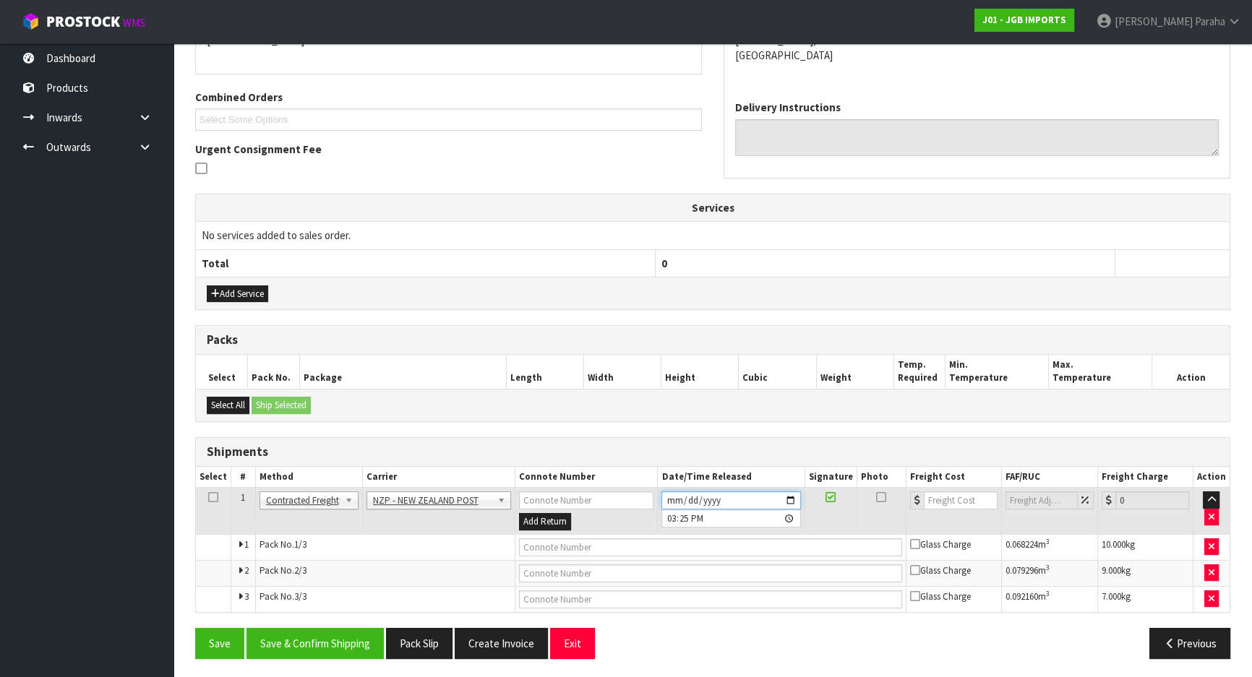
click at [788, 494] on input "[DATE]" at bounding box center [730, 501] width 139 height 18
type input "[DATE]"
click at [327, 649] on button "Save & Confirm Shipping" at bounding box center [314, 643] width 137 height 31
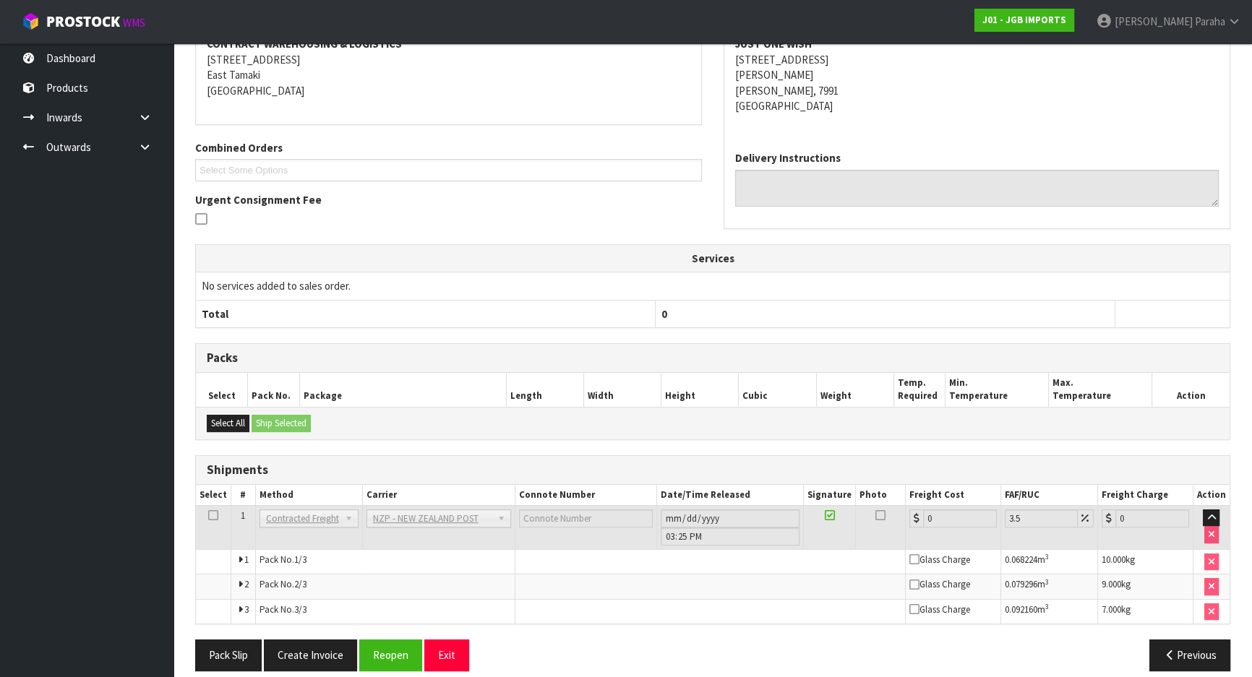
scroll to position [302, 0]
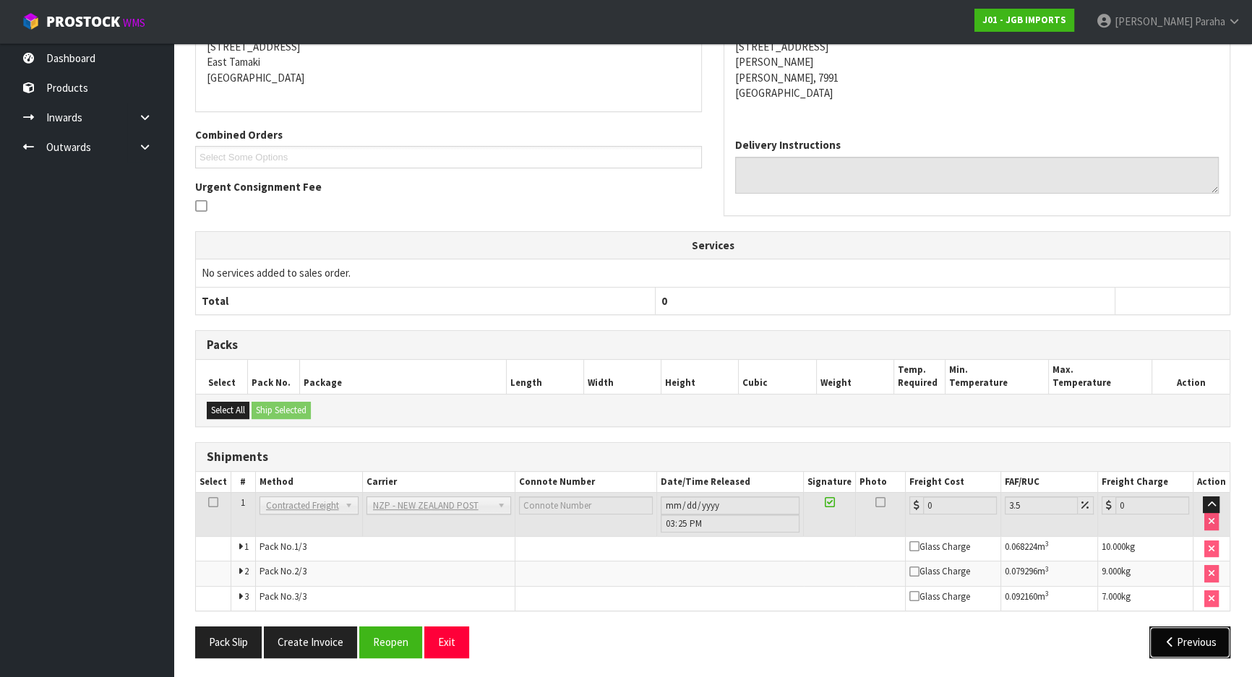
drag, startPoint x: 1186, startPoint y: 644, endPoint x: 1172, endPoint y: 638, distance: 14.9
click at [1186, 644] on button "Previous" at bounding box center [1189, 642] width 81 height 31
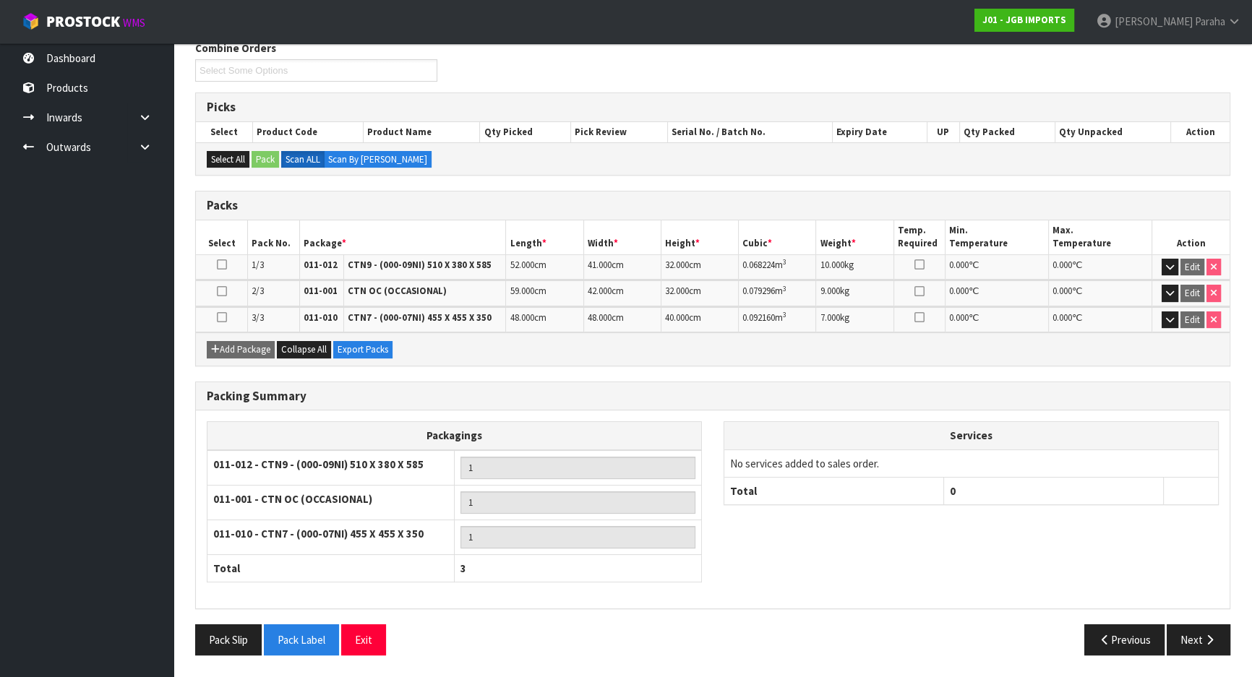
scroll to position [241, 0]
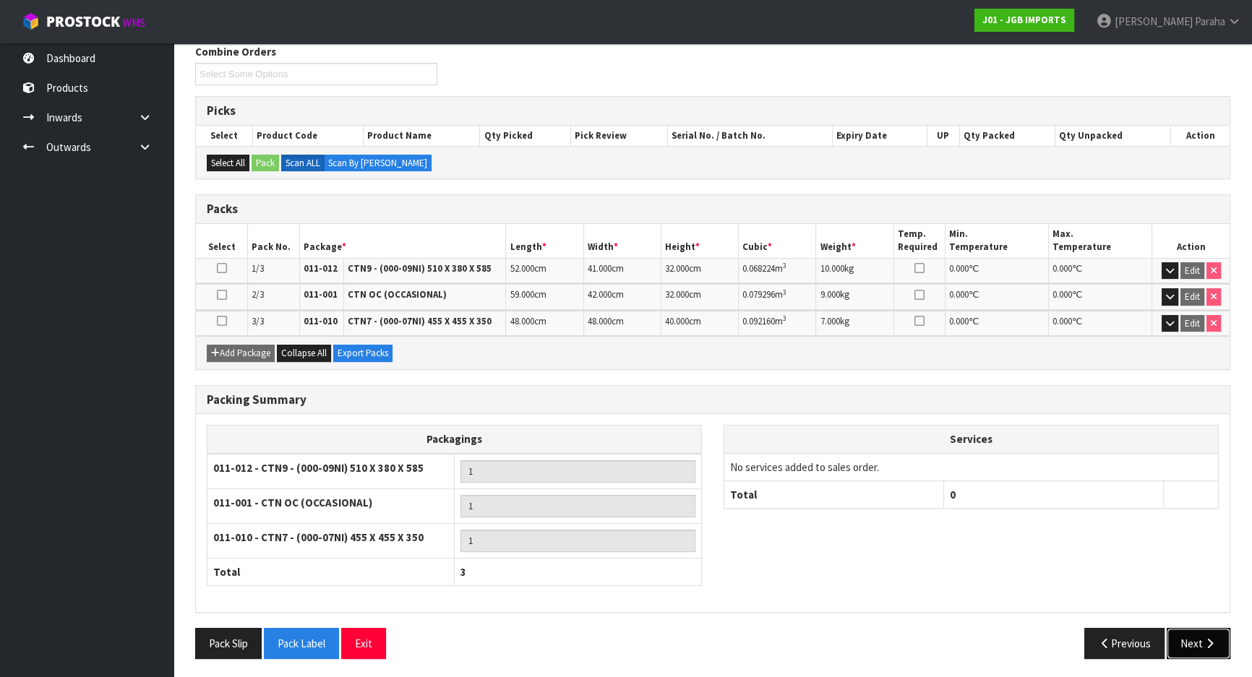
click at [1212, 642] on icon "button" at bounding box center [1210, 643] width 14 height 11
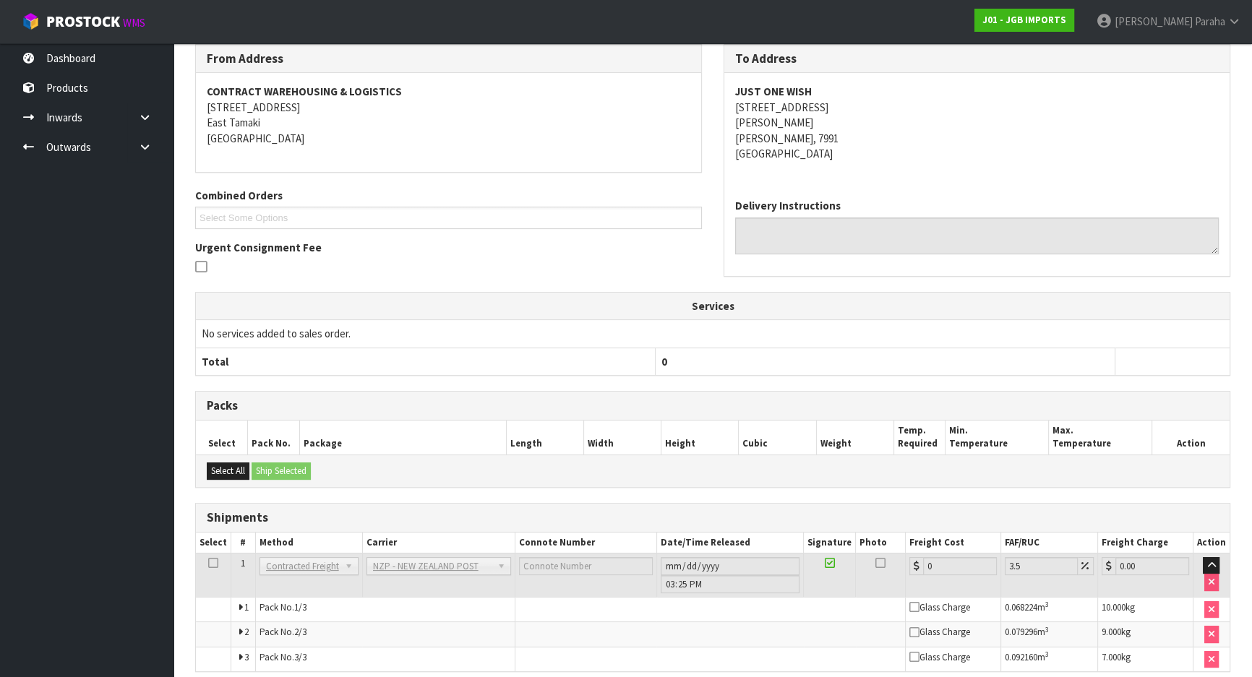
scroll to position [302, 0]
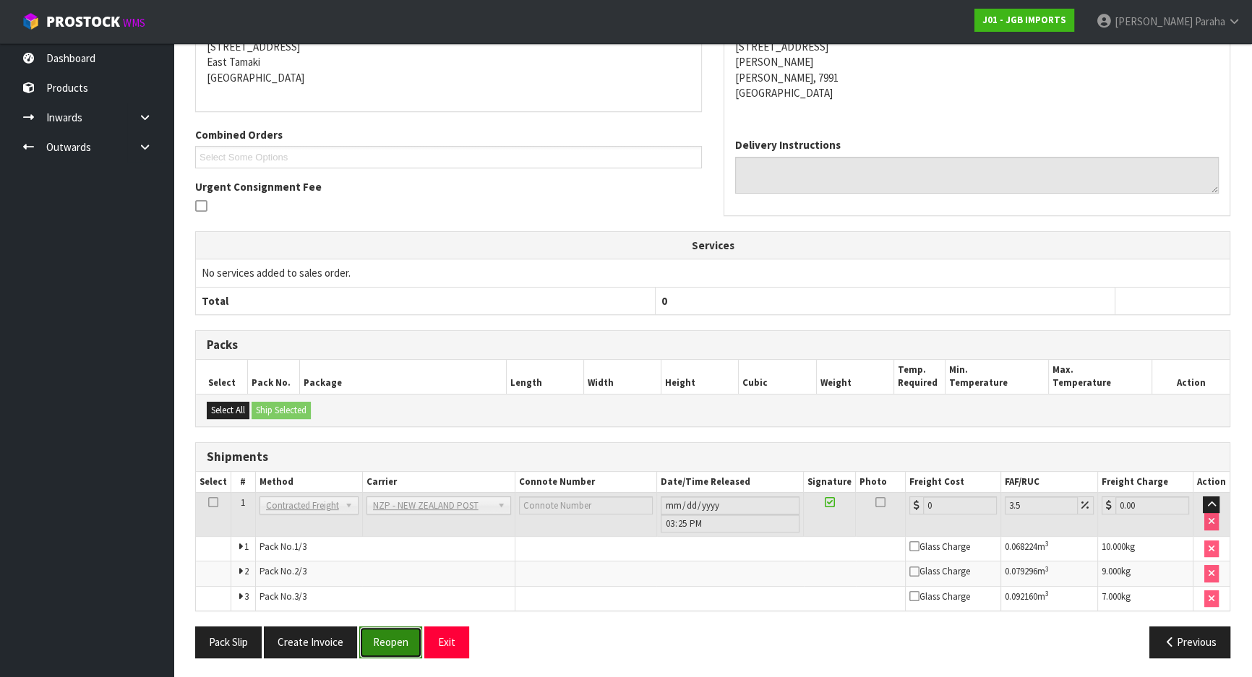
click at [395, 638] on button "Reopen" at bounding box center [390, 642] width 63 height 31
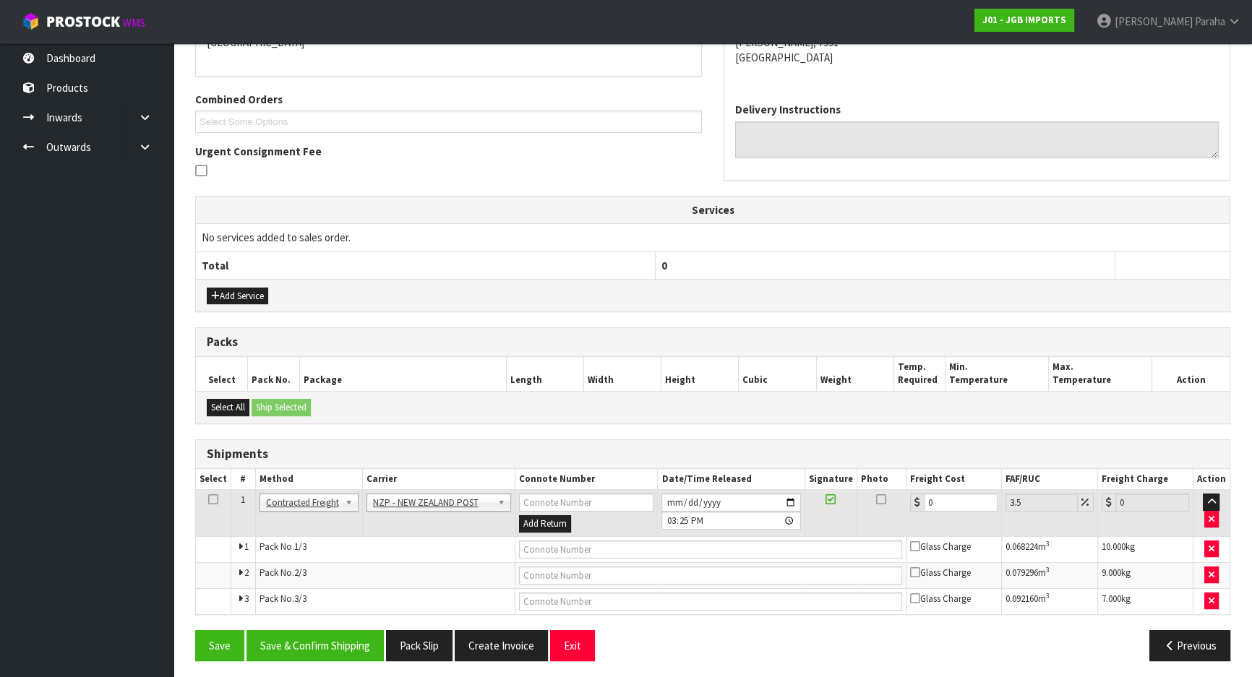
scroll to position [340, 0]
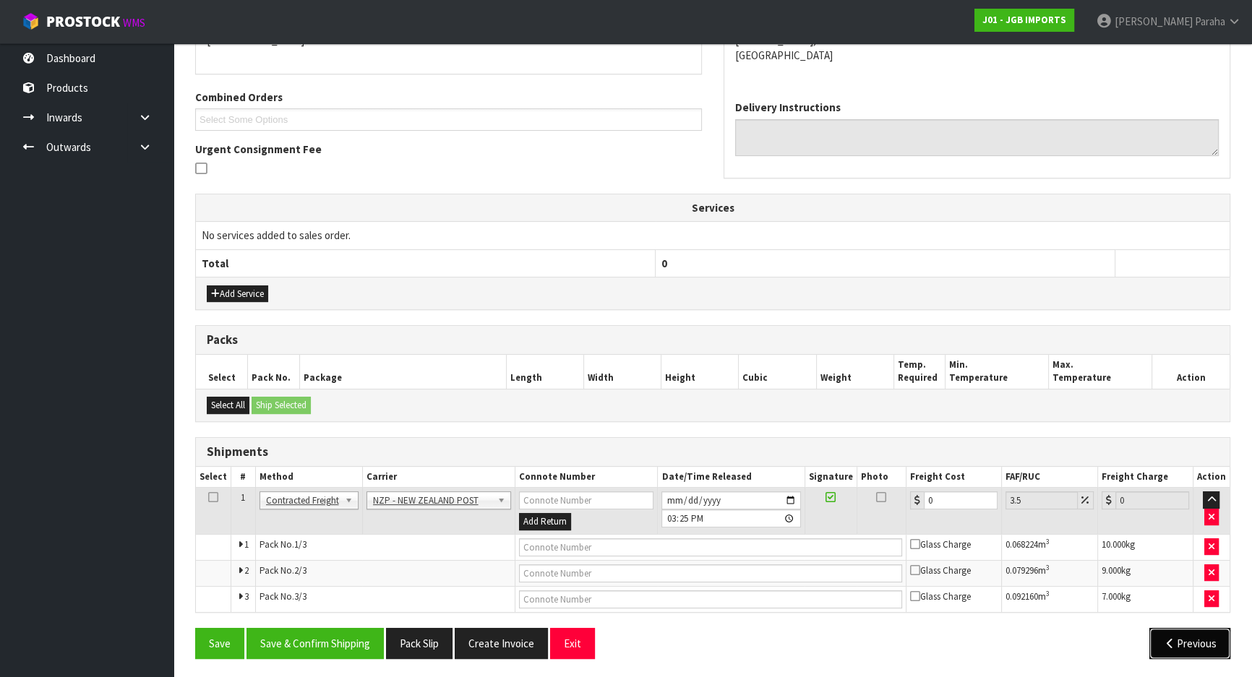
click at [1190, 635] on button "Previous" at bounding box center [1189, 643] width 81 height 31
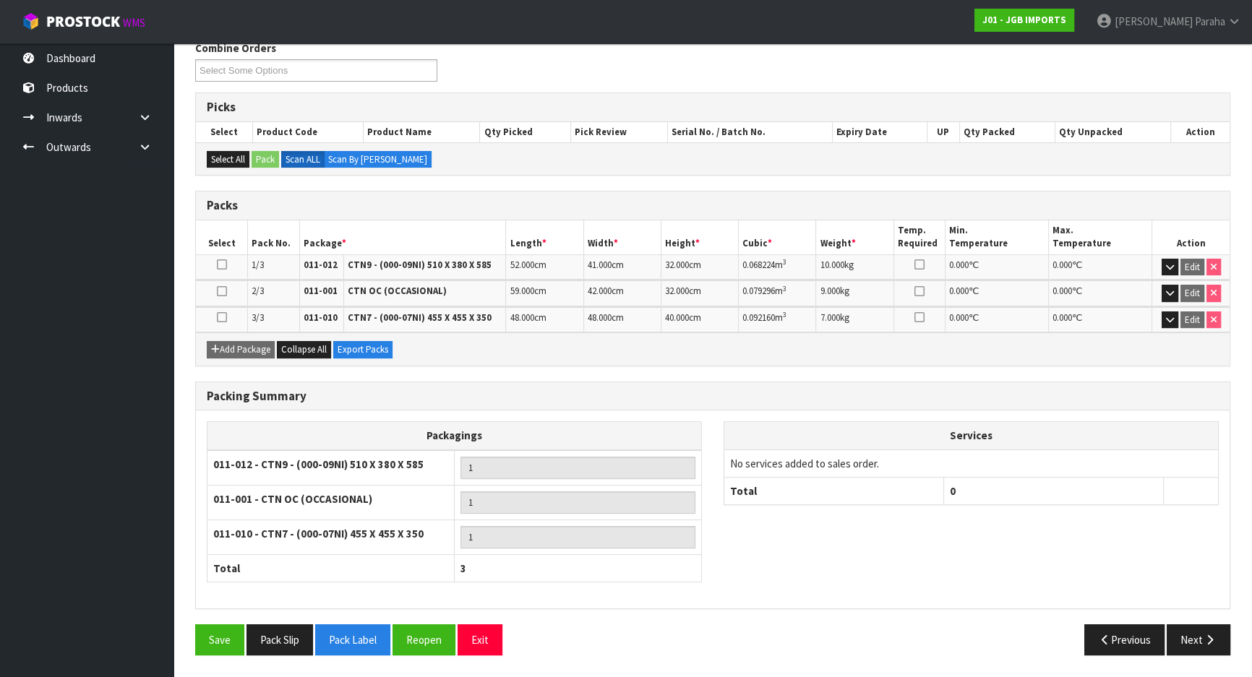
scroll to position [241, 0]
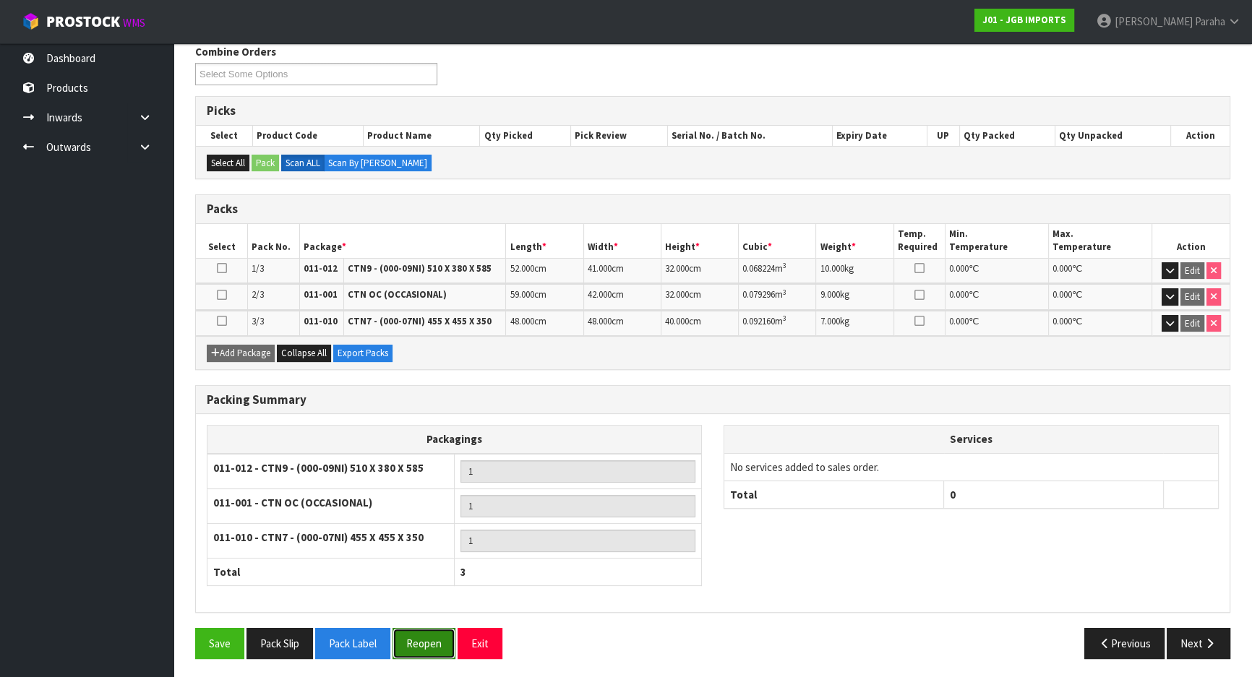
click at [419, 631] on button "Reopen" at bounding box center [424, 643] width 63 height 31
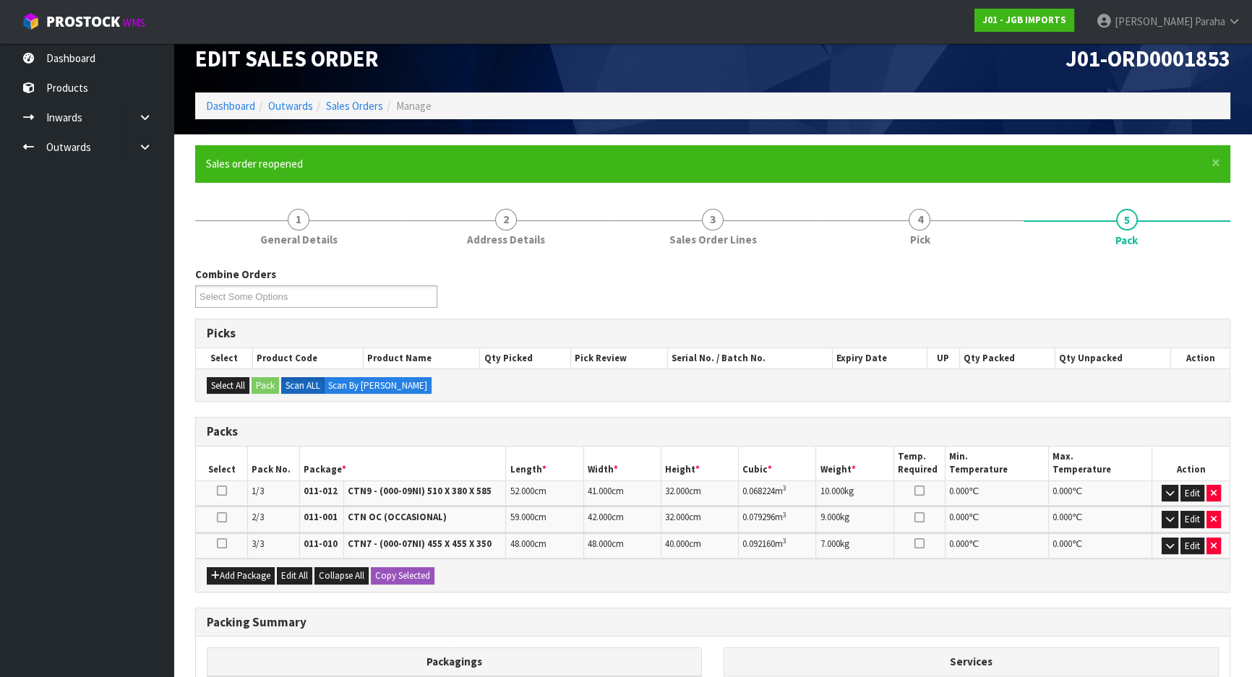
scroll to position [11, 0]
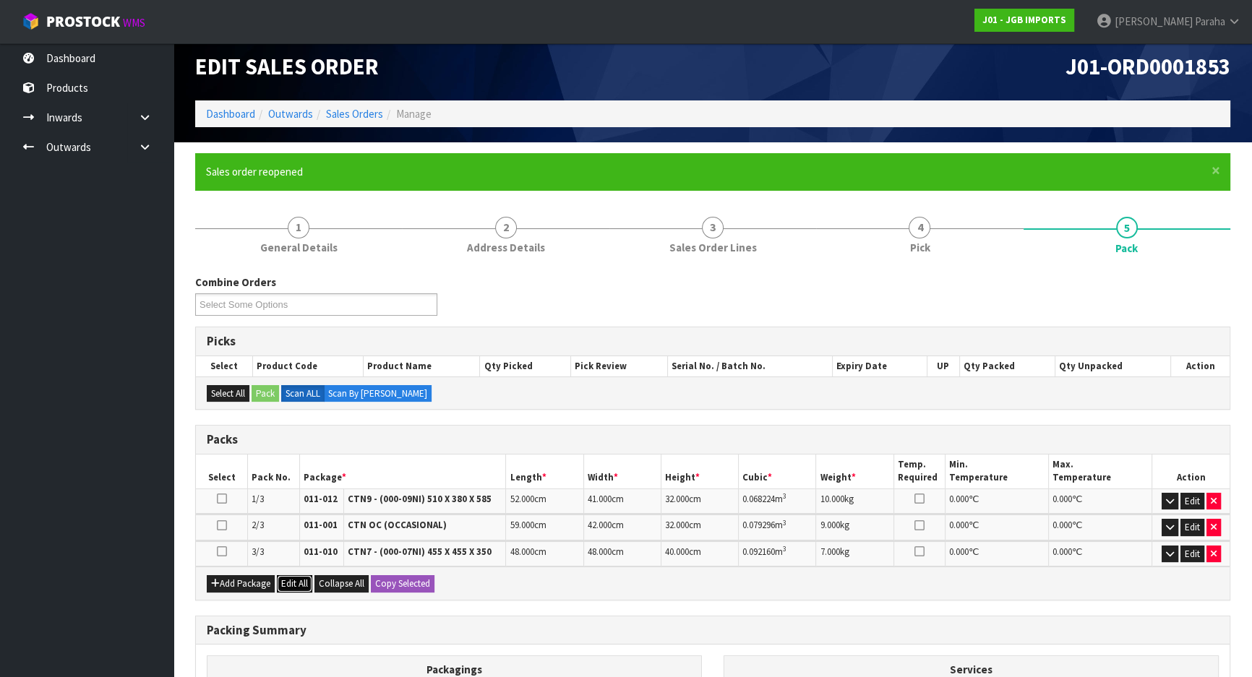
click at [298, 580] on button "Edit All" at bounding box center [294, 583] width 35 height 17
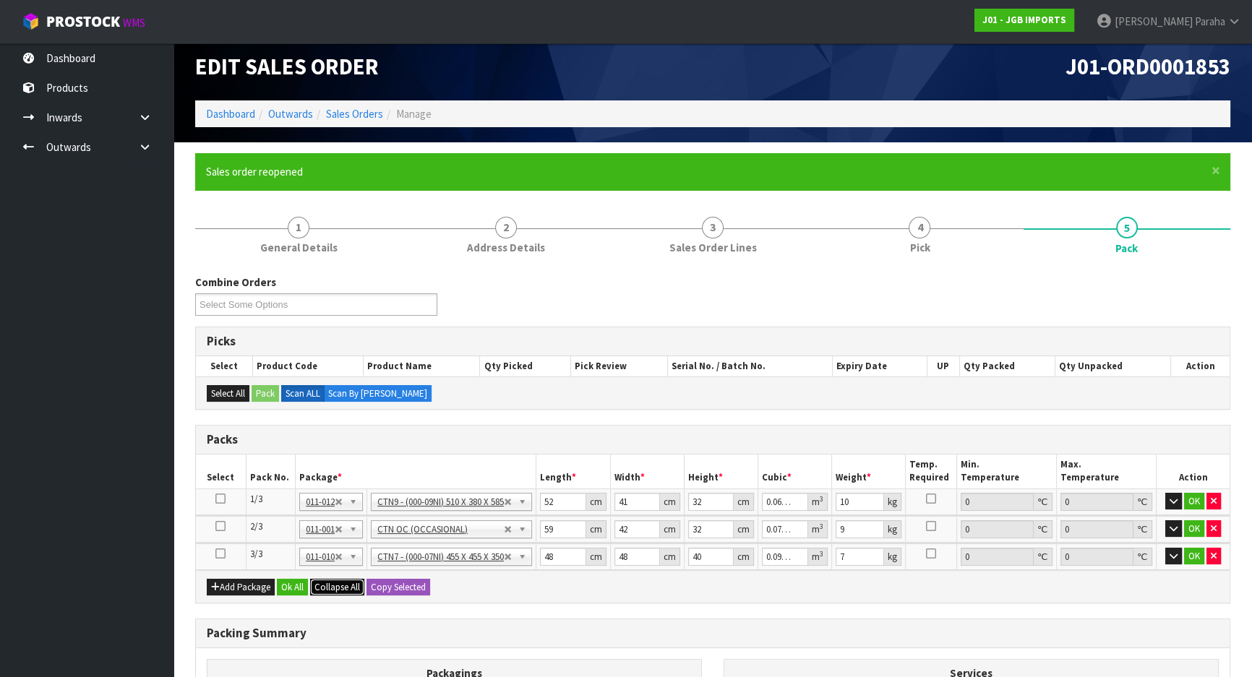
click at [346, 586] on span "Collapse All" at bounding box center [337, 587] width 46 height 12
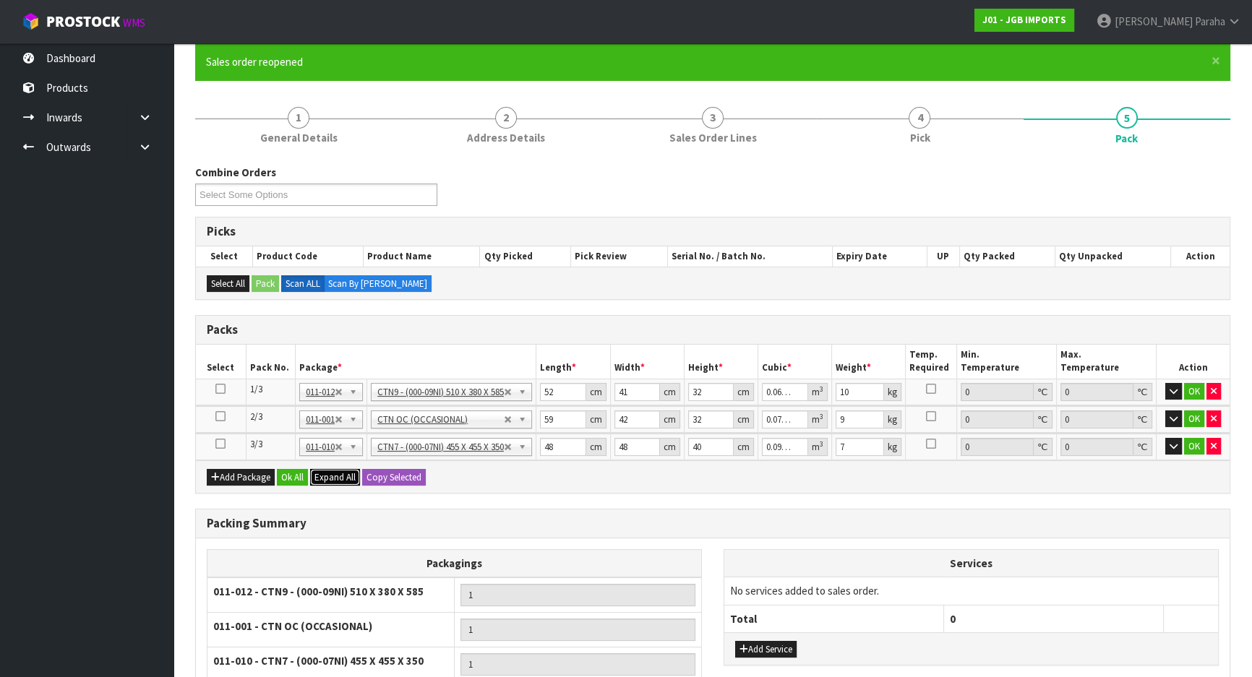
scroll to position [131, 0]
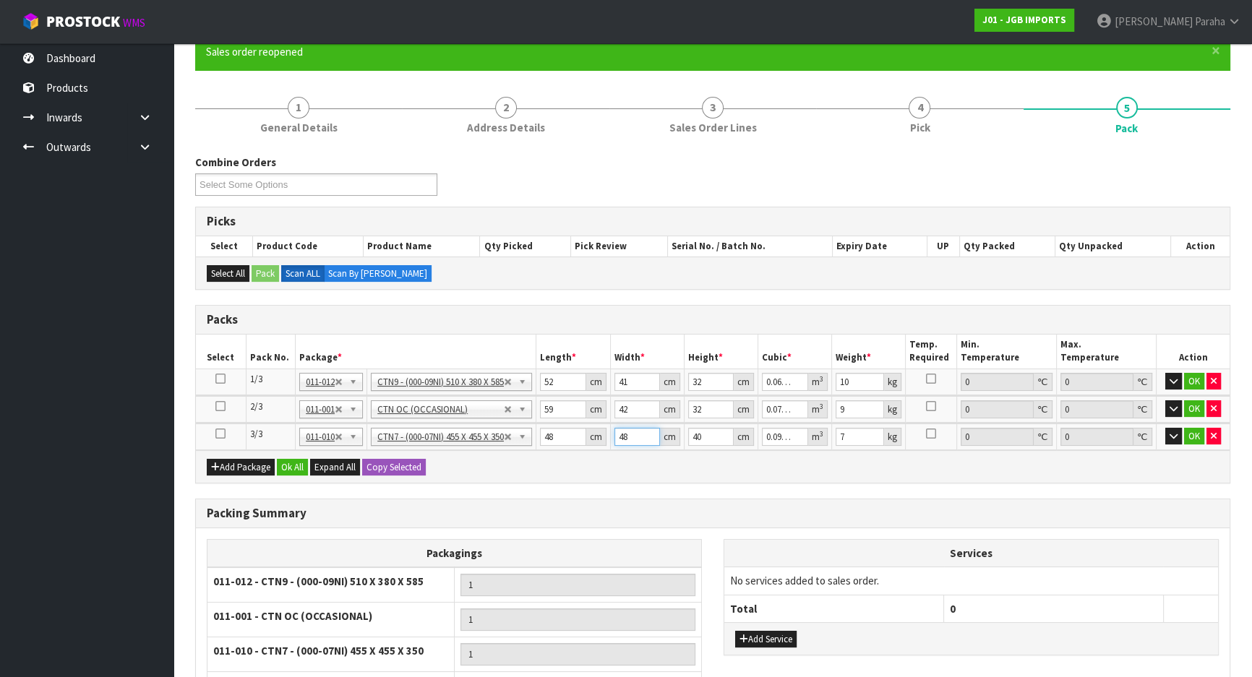
click at [636, 434] on input "48" at bounding box center [637, 437] width 46 height 18
type input "4"
type input "0.00768"
type input "46"
type input "0.08832"
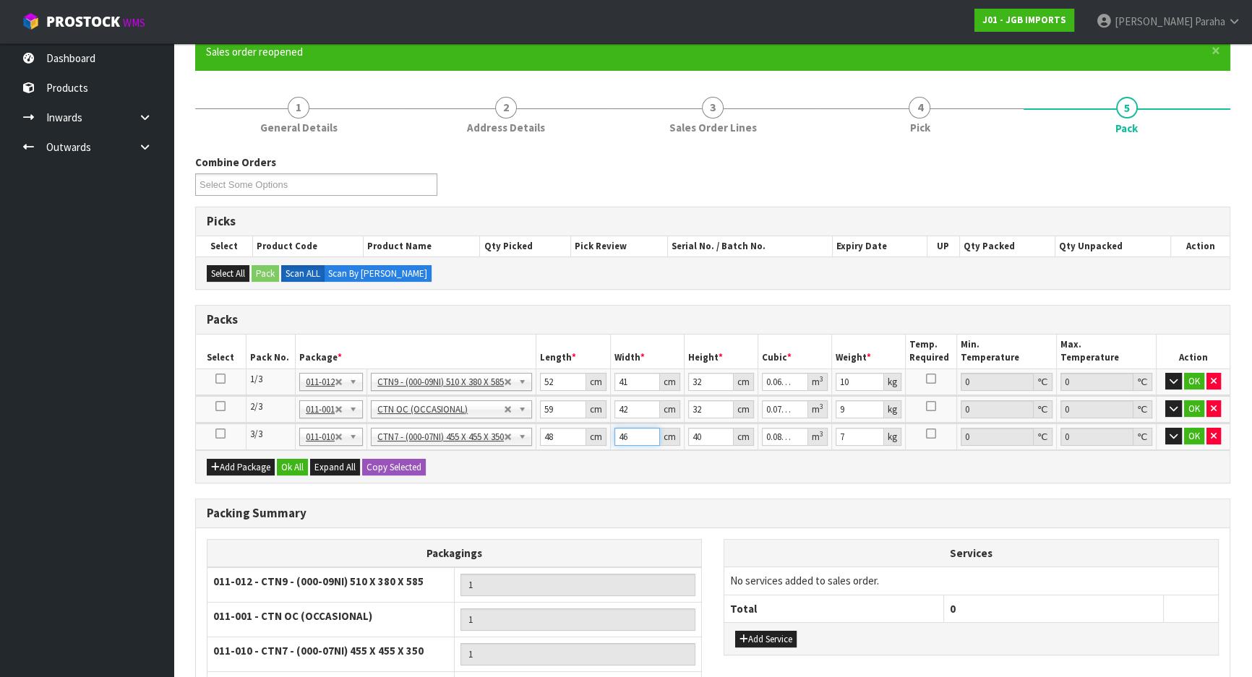
type input "46"
click at [712, 436] on input "40" at bounding box center [711, 437] width 46 height 18
type input "4"
type input "0.008832"
type input "0"
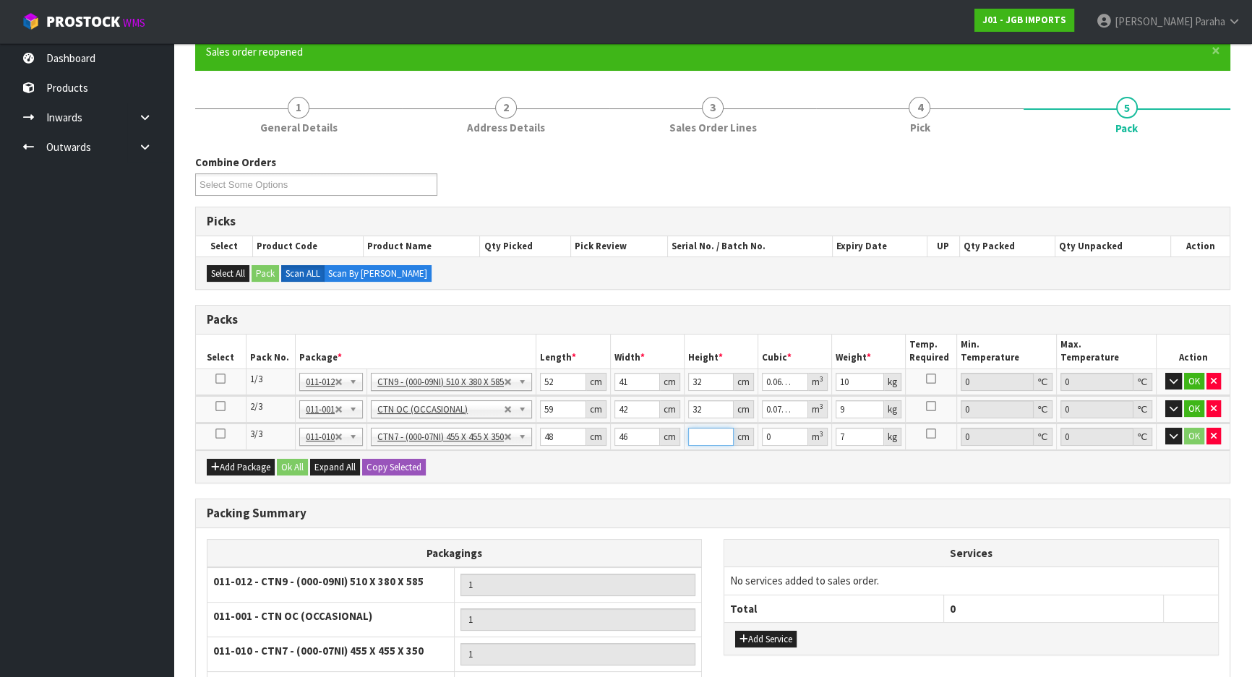
type input "3"
type input "0.006624"
type input "39"
type input "0.086112"
type input "39"
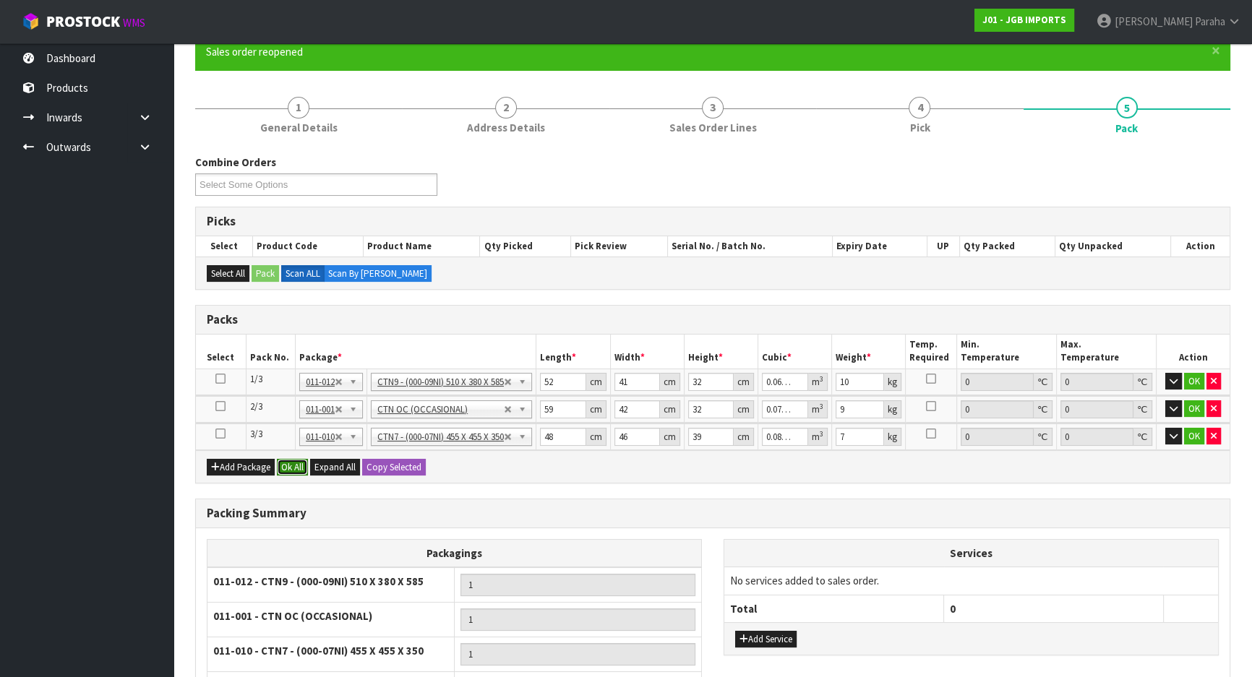
click at [289, 470] on button "Ok All" at bounding box center [292, 467] width 31 height 17
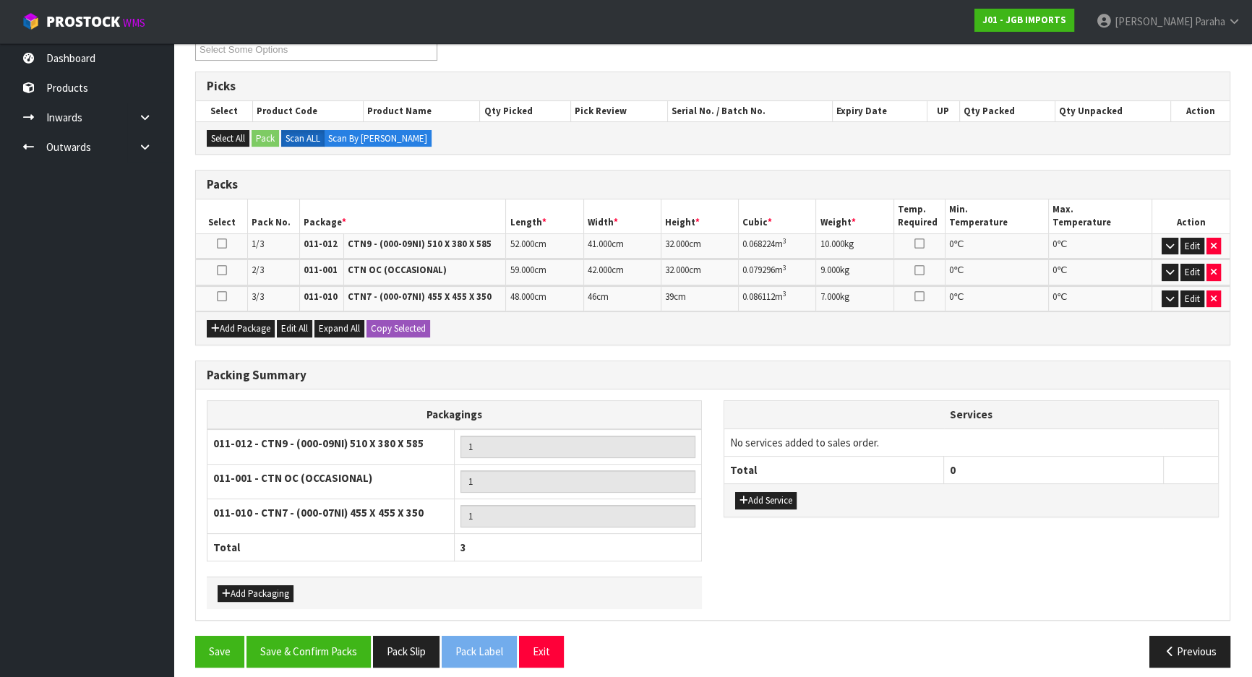
scroll to position [274, 0]
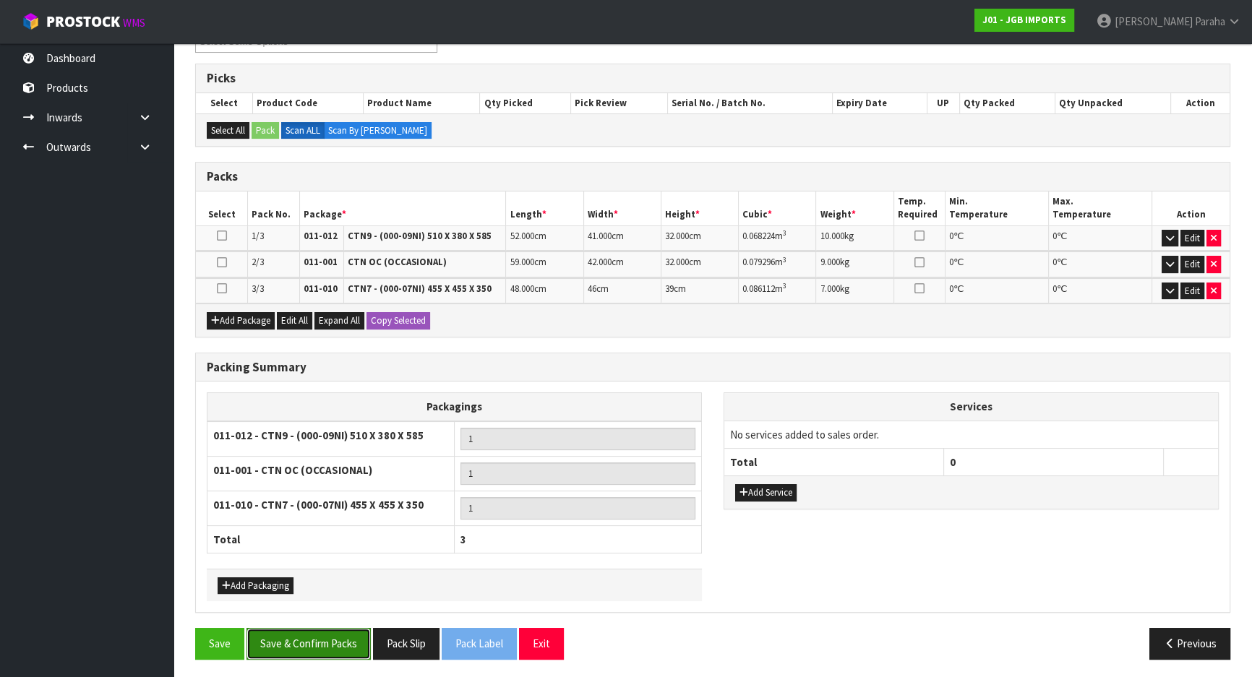
click at [280, 646] on button "Save & Confirm Packs" at bounding box center [308, 643] width 124 height 31
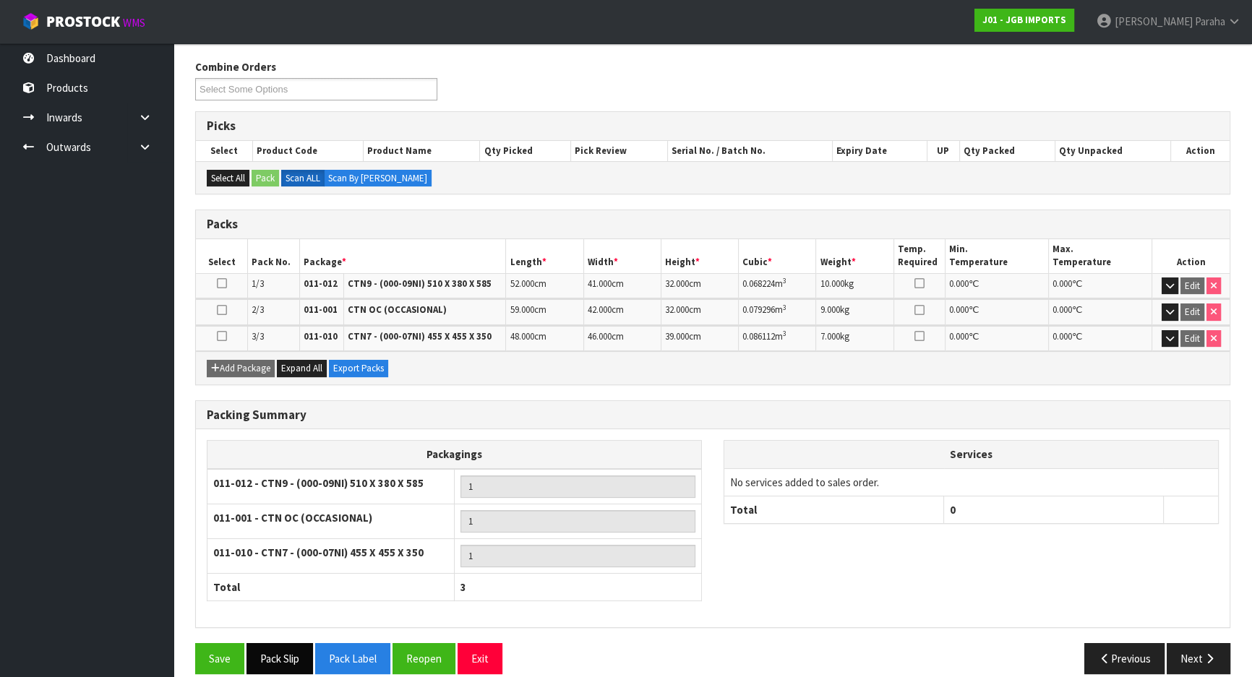
scroll to position [241, 0]
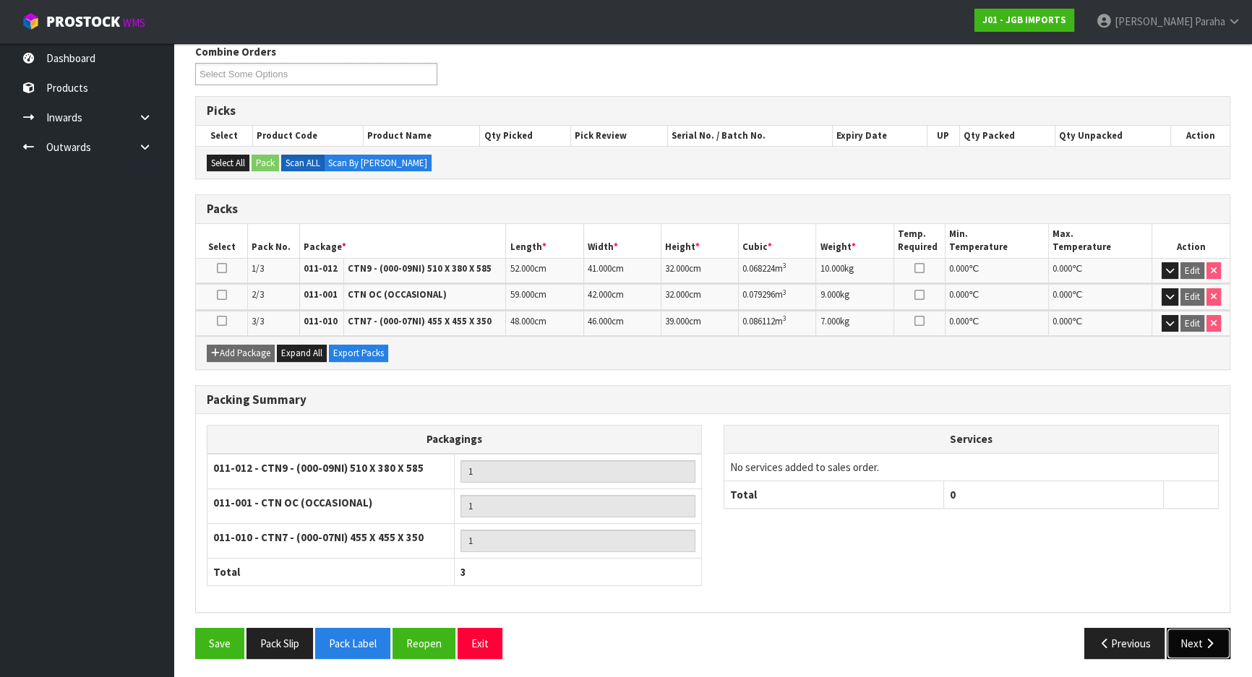
click at [1206, 644] on icon "button" at bounding box center [1210, 643] width 14 height 11
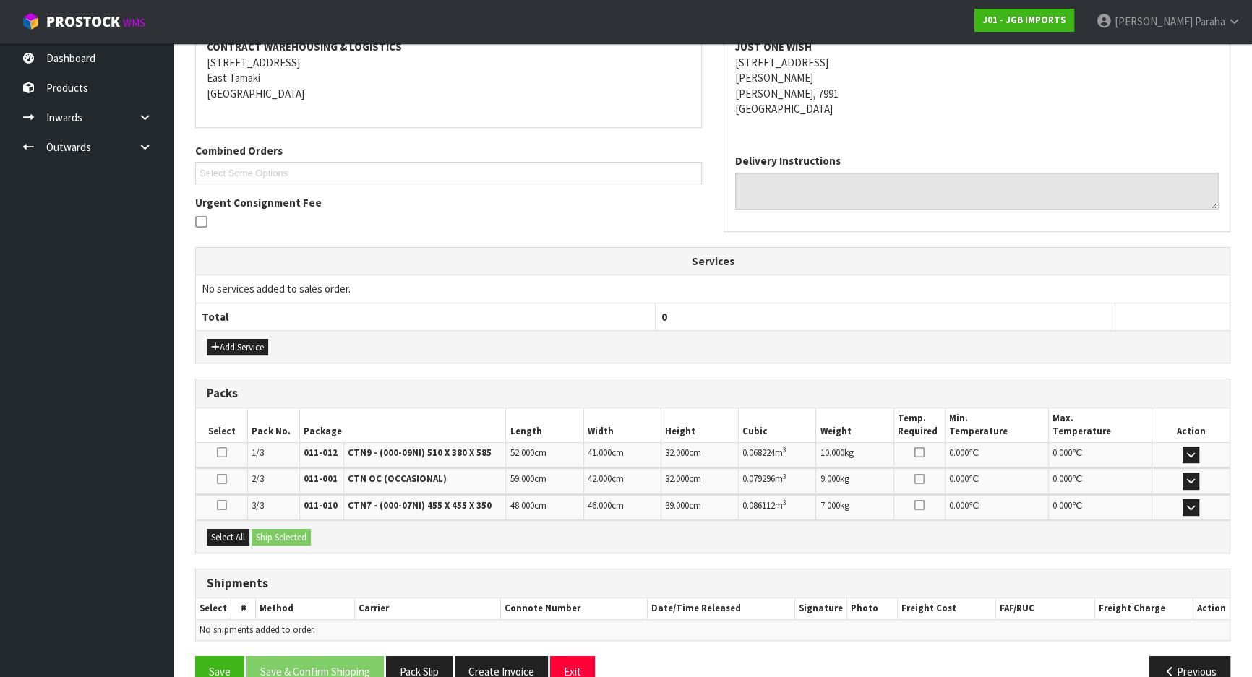
scroll to position [314, 0]
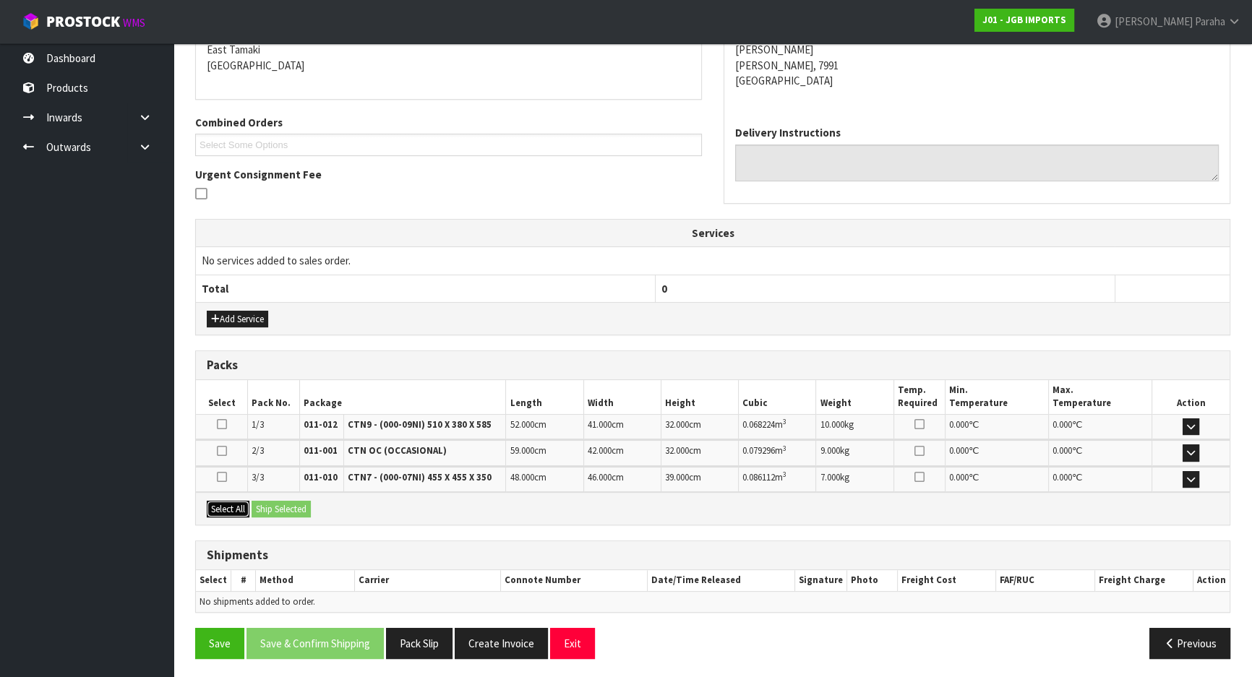
click at [228, 505] on button "Select All" at bounding box center [228, 509] width 43 height 17
click at [268, 502] on button "Ship Selected" at bounding box center [281, 509] width 59 height 17
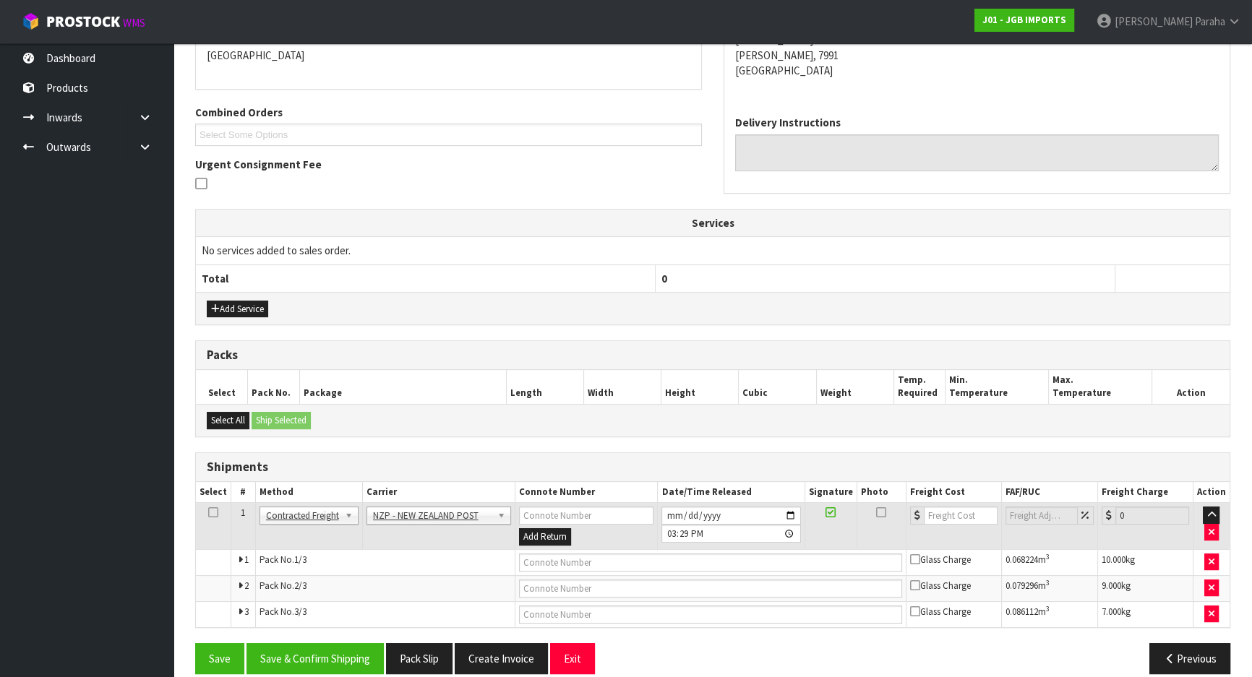
scroll to position [340, 0]
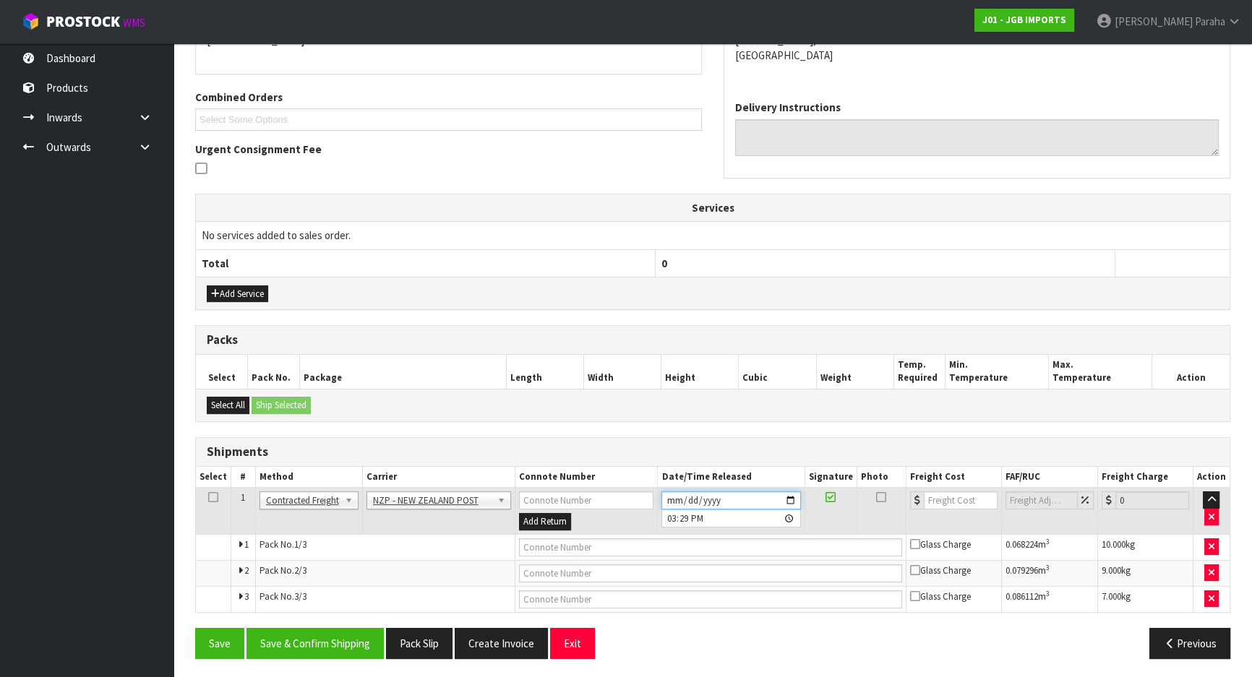
click at [791, 499] on input "[DATE]" at bounding box center [730, 501] width 139 height 18
type input "[DATE]"
click at [309, 628] on button "Save & Confirm Shipping" at bounding box center [314, 643] width 137 height 31
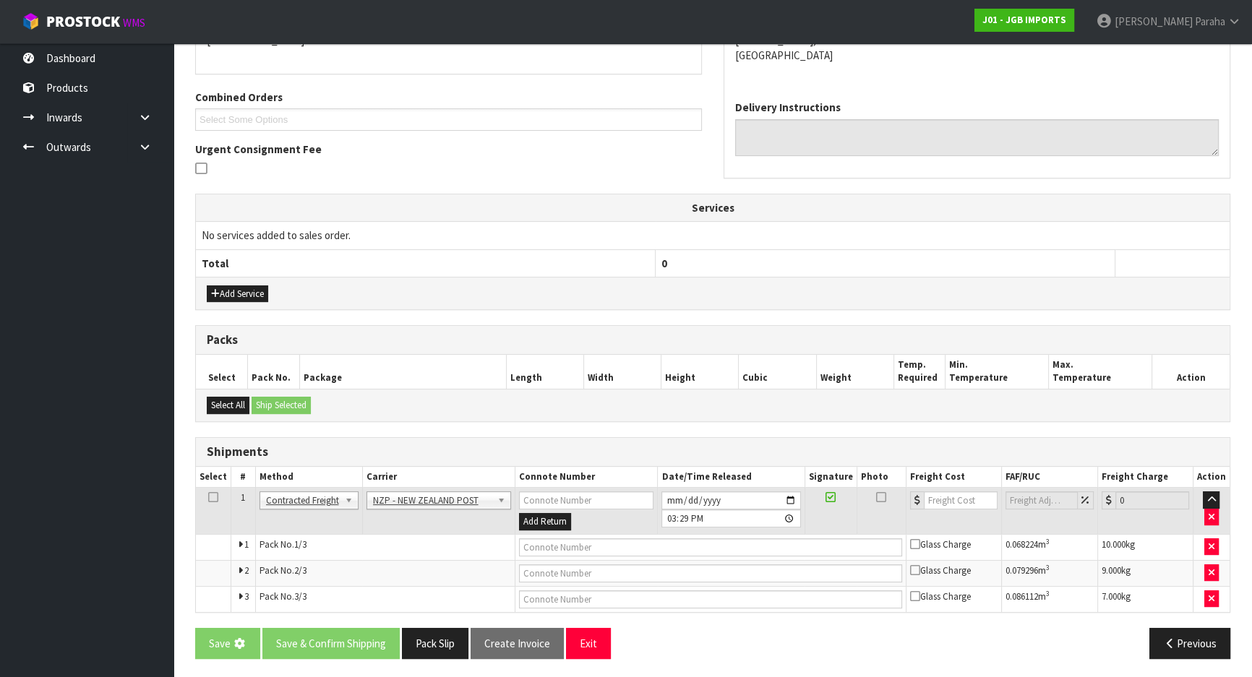
scroll to position [0, 0]
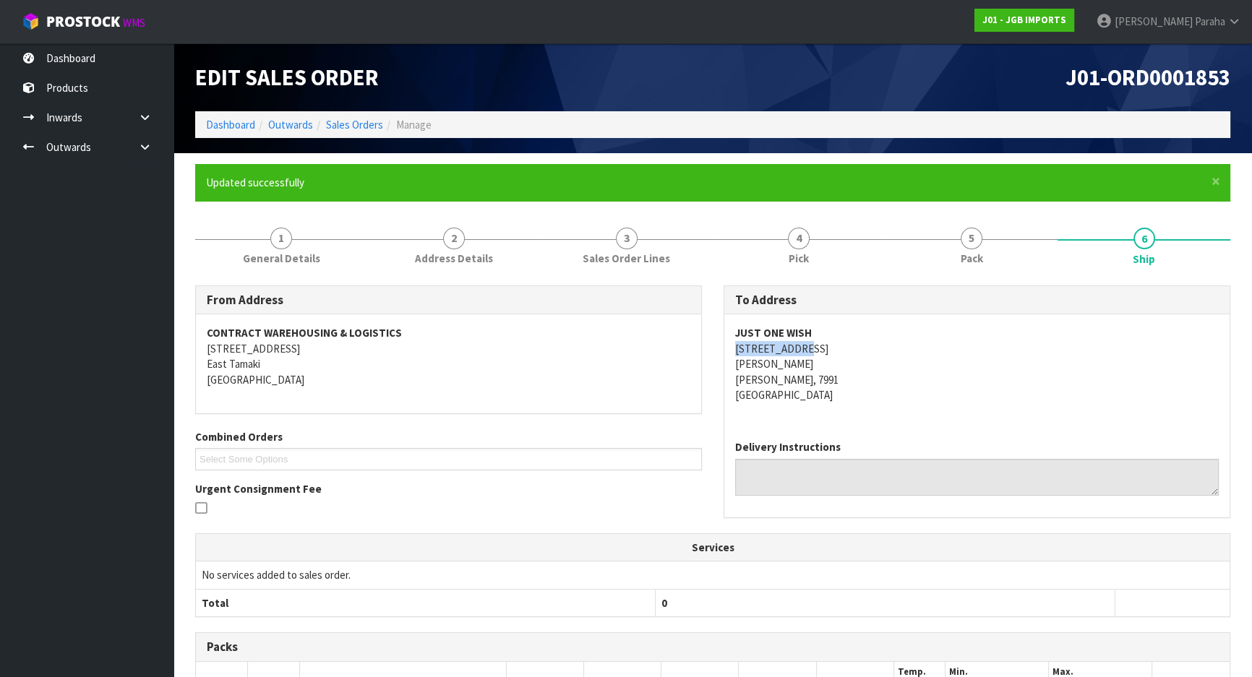
drag, startPoint x: 809, startPoint y: 343, endPoint x: 734, endPoint y: 353, distance: 75.2
click at [735, 353] on address "JUST ONE WISH [STREET_ADDRESS][PERSON_NAME][PERSON_NAME][PERSON_NAME]" at bounding box center [977, 363] width 484 height 77
copy address "[STREET_ADDRESS]"
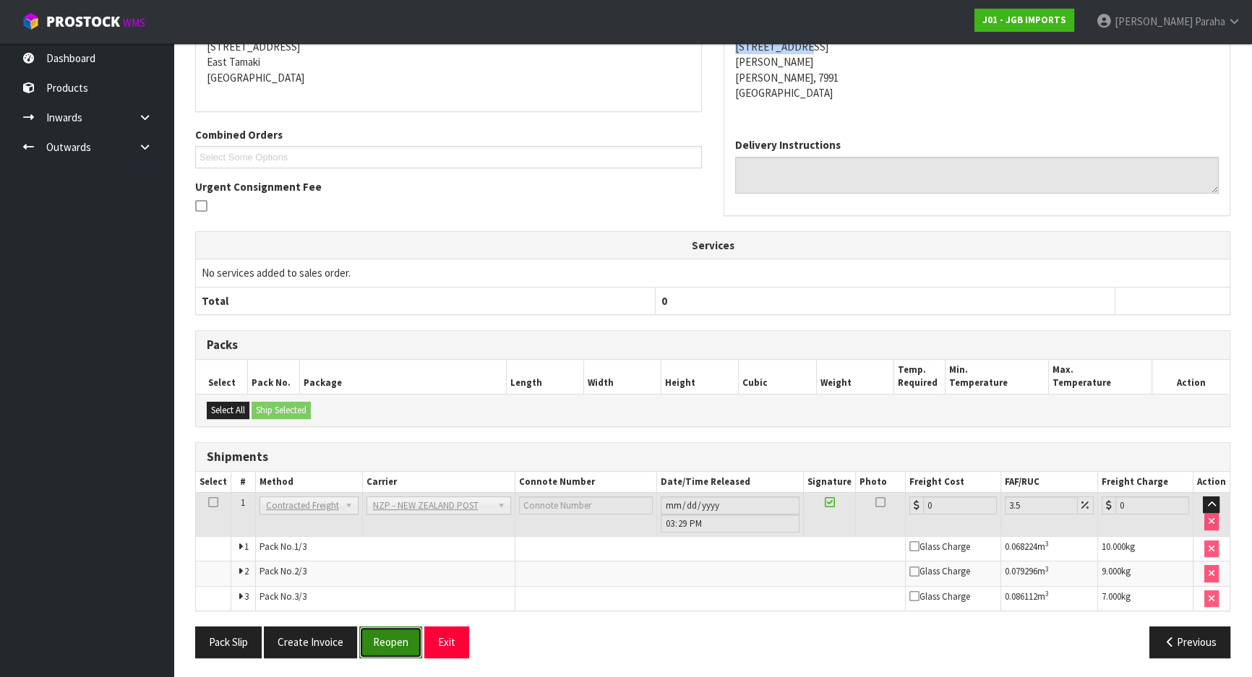
click at [374, 638] on button "Reopen" at bounding box center [390, 642] width 63 height 31
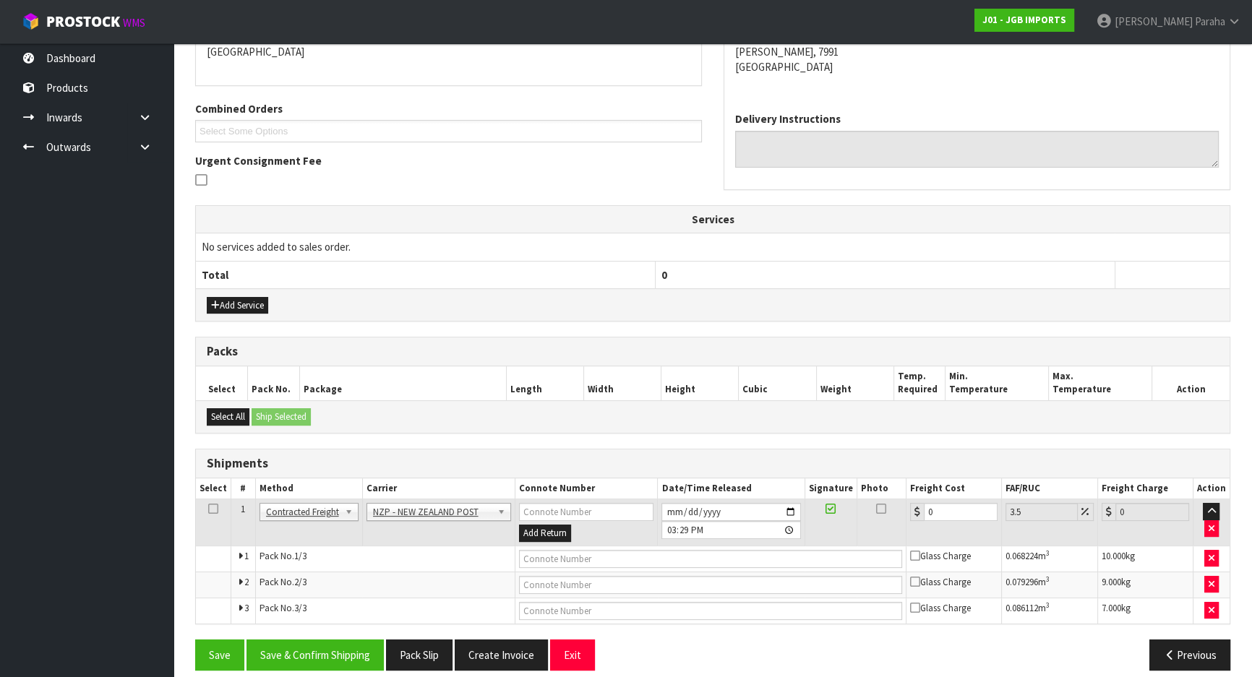
scroll to position [340, 0]
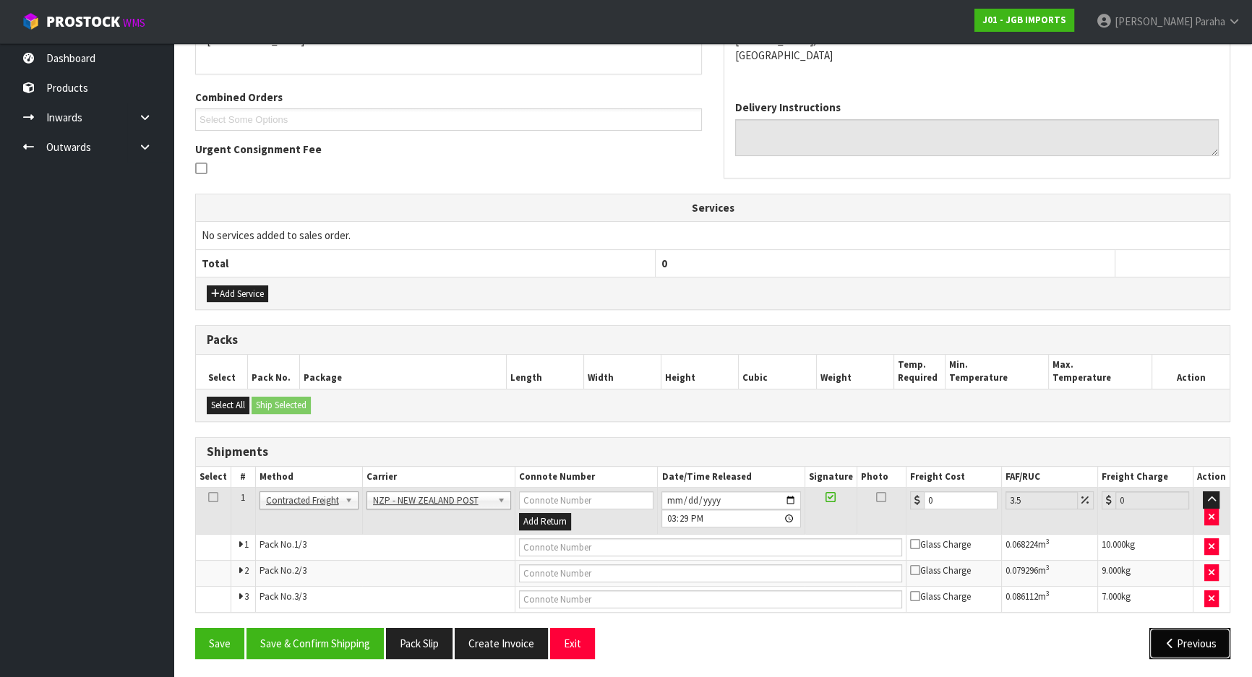
click at [1173, 638] on icon "button" at bounding box center [1170, 643] width 14 height 11
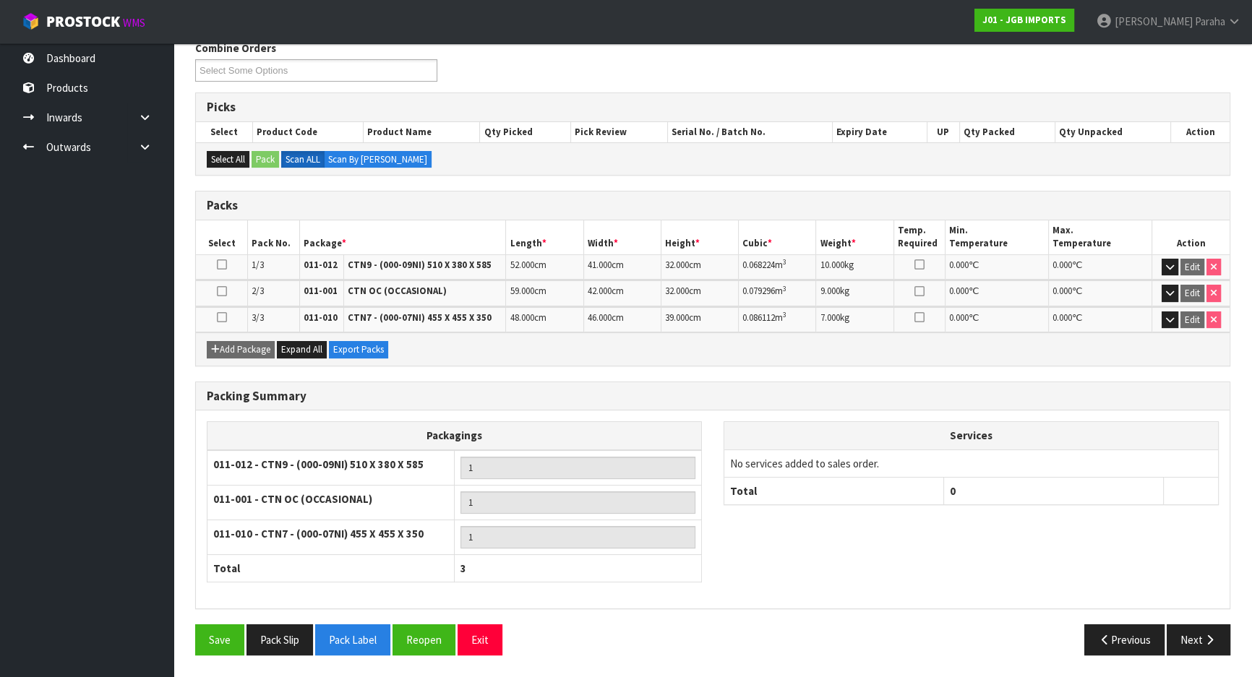
scroll to position [241, 0]
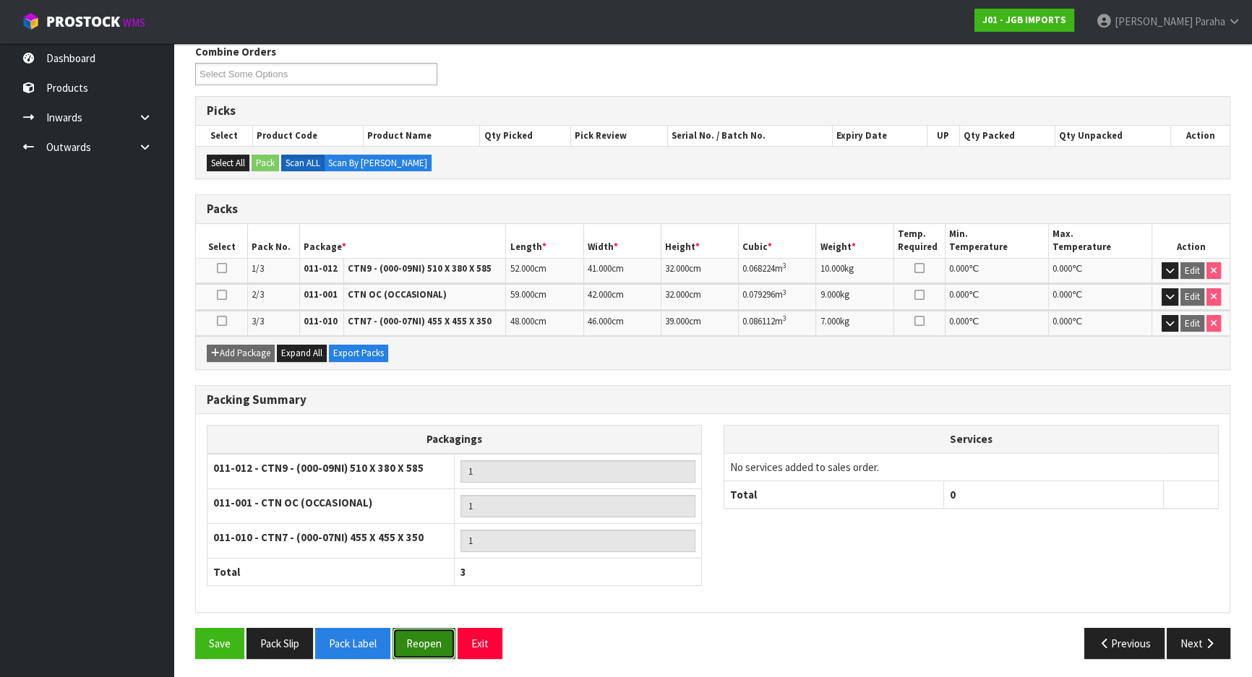
click at [427, 638] on button "Reopen" at bounding box center [424, 643] width 63 height 31
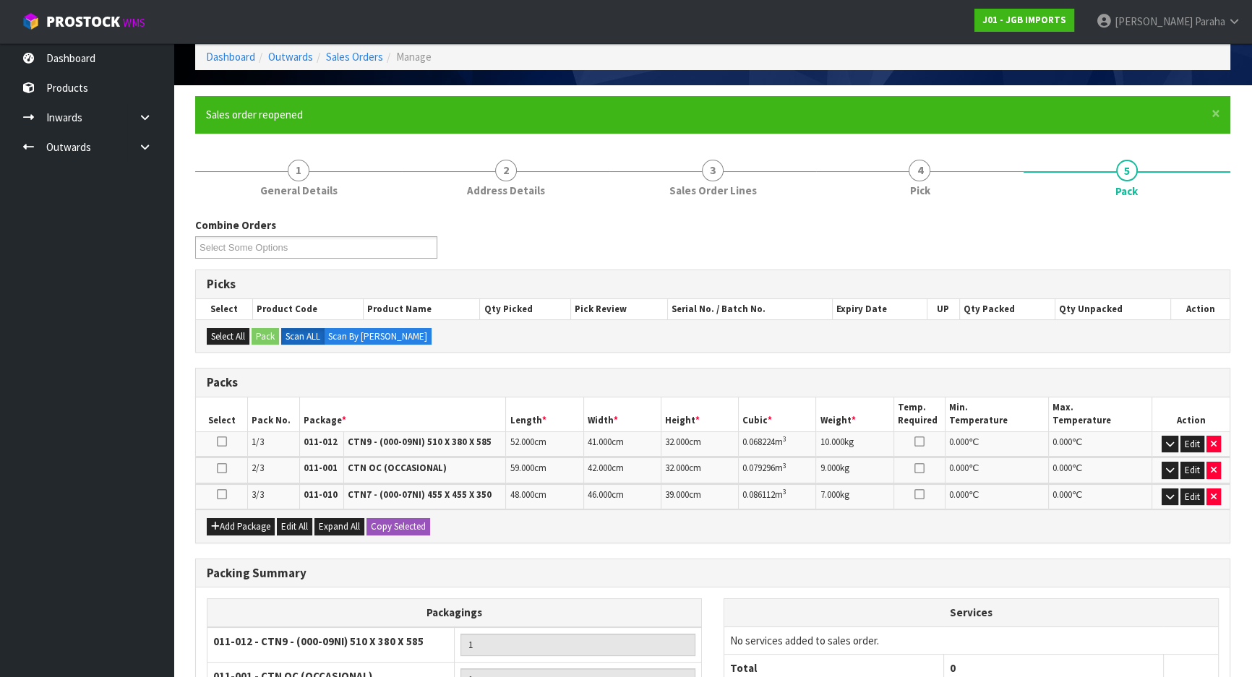
scroll to position [131, 0]
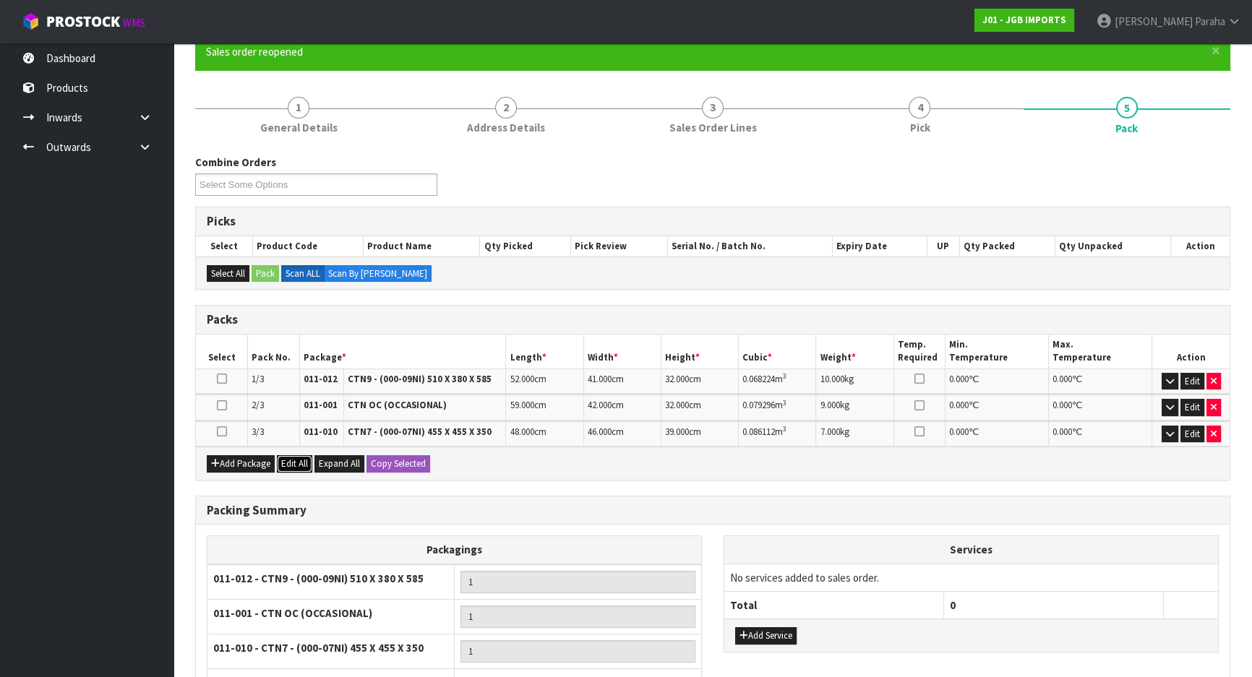
click at [299, 463] on button "Edit All" at bounding box center [294, 463] width 35 height 17
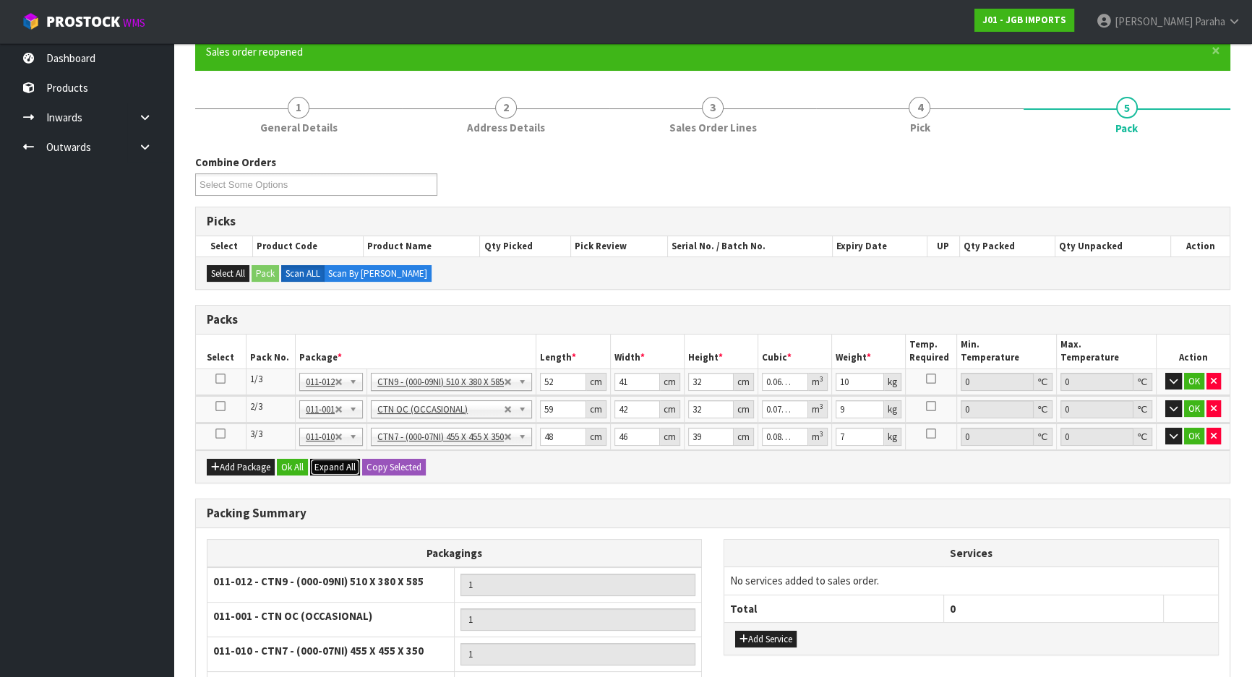
click at [343, 466] on span "Expand All" at bounding box center [334, 467] width 41 height 12
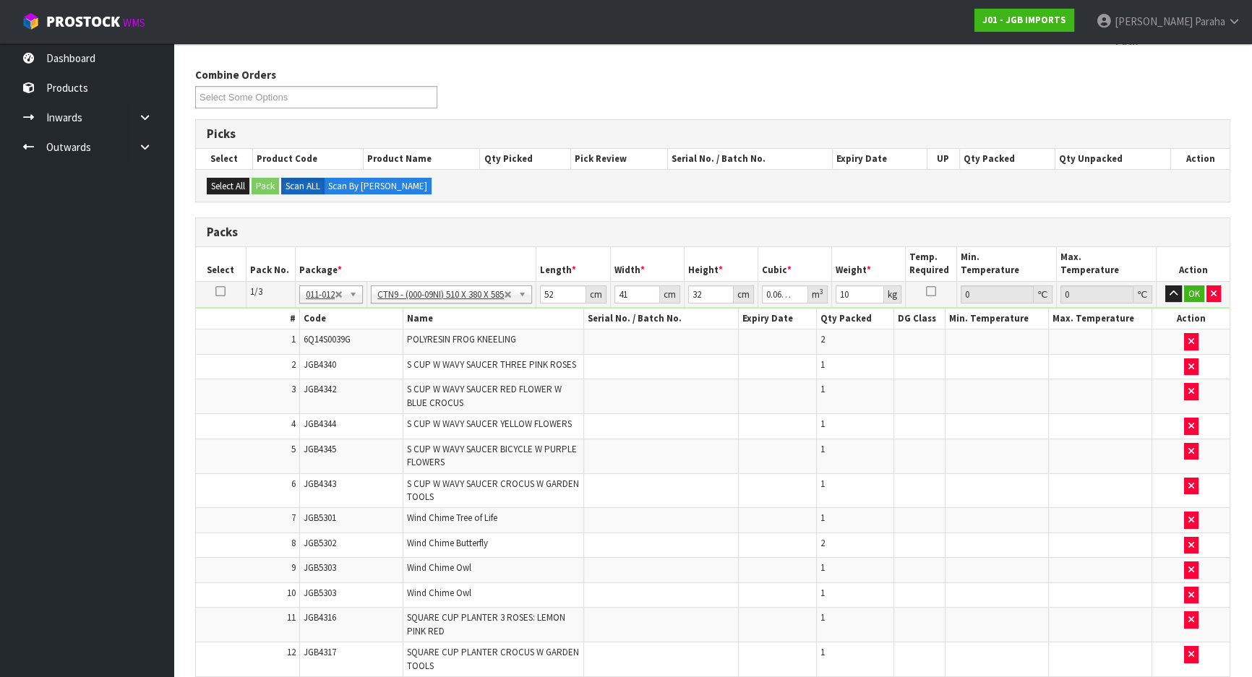
scroll to position [197, 0]
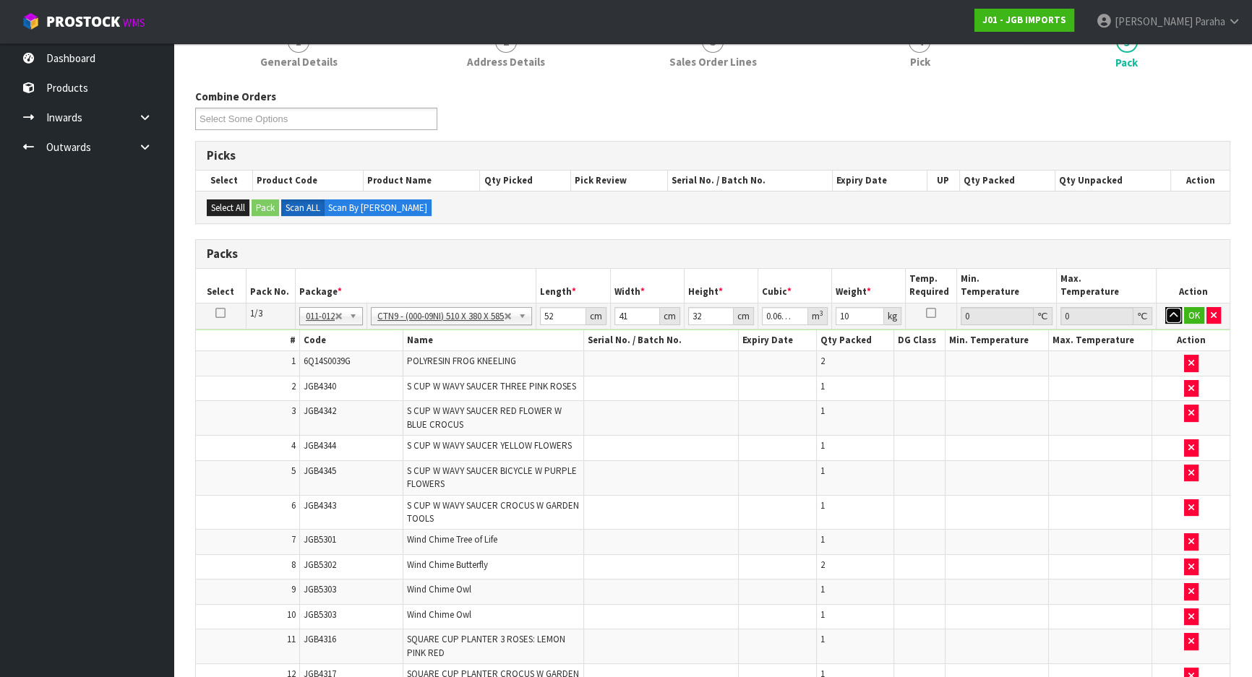
click at [1171, 312] on icon "button" at bounding box center [1174, 315] width 8 height 9
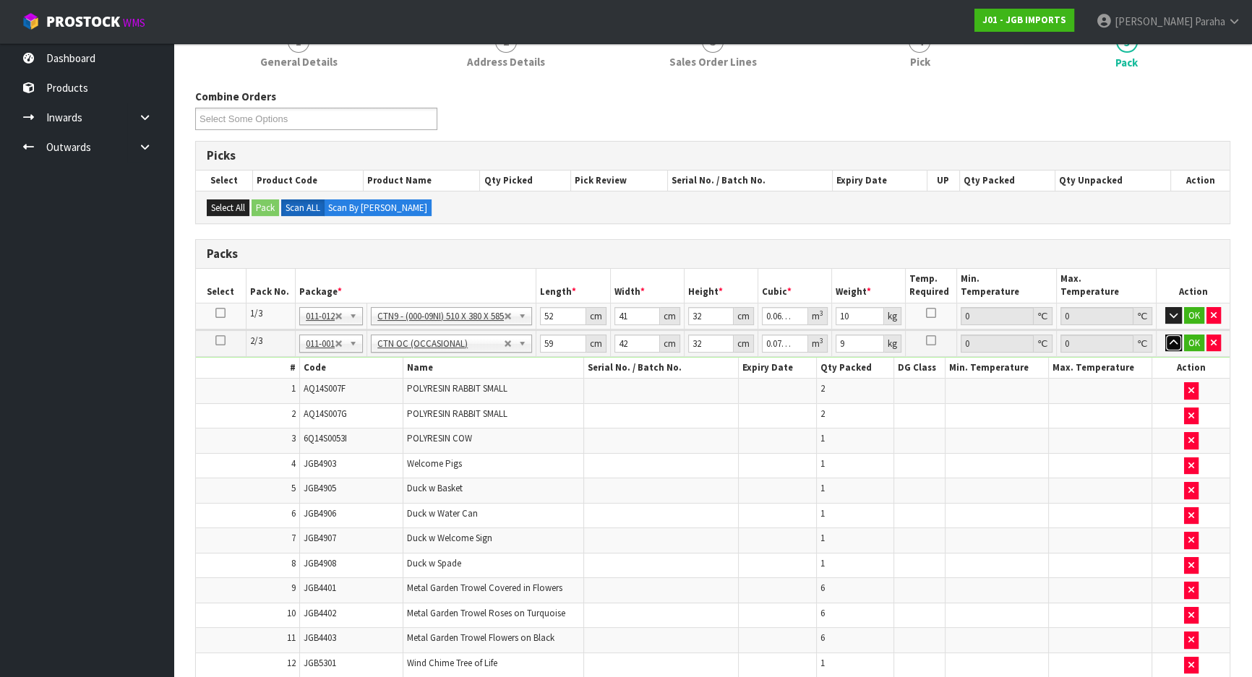
click at [1171, 341] on icon "button" at bounding box center [1174, 342] width 8 height 9
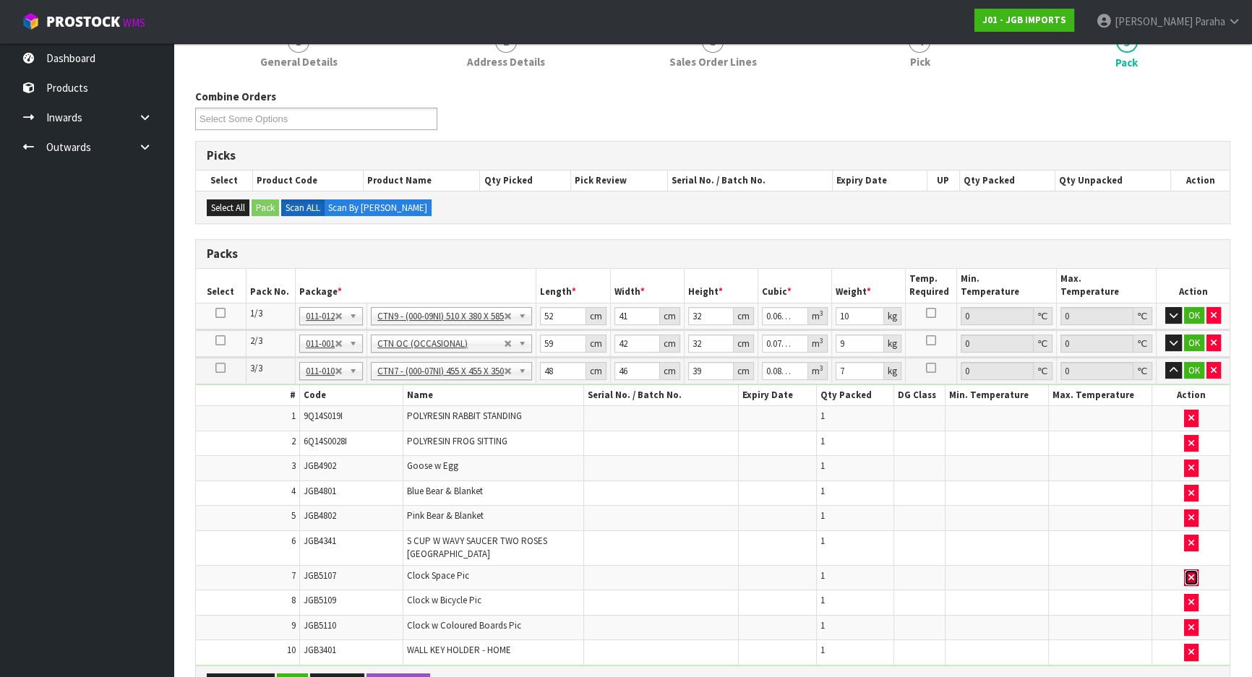
click at [1188, 573] on icon "button" at bounding box center [1191, 577] width 6 height 9
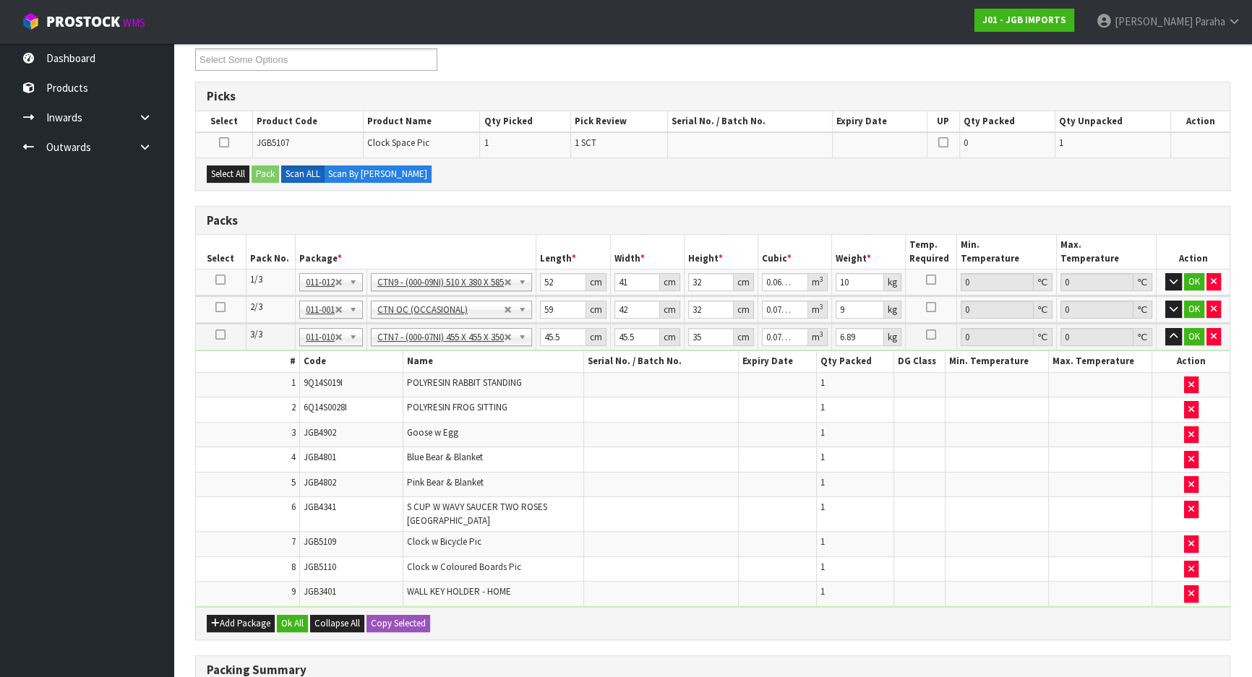
scroll to position [288, 0]
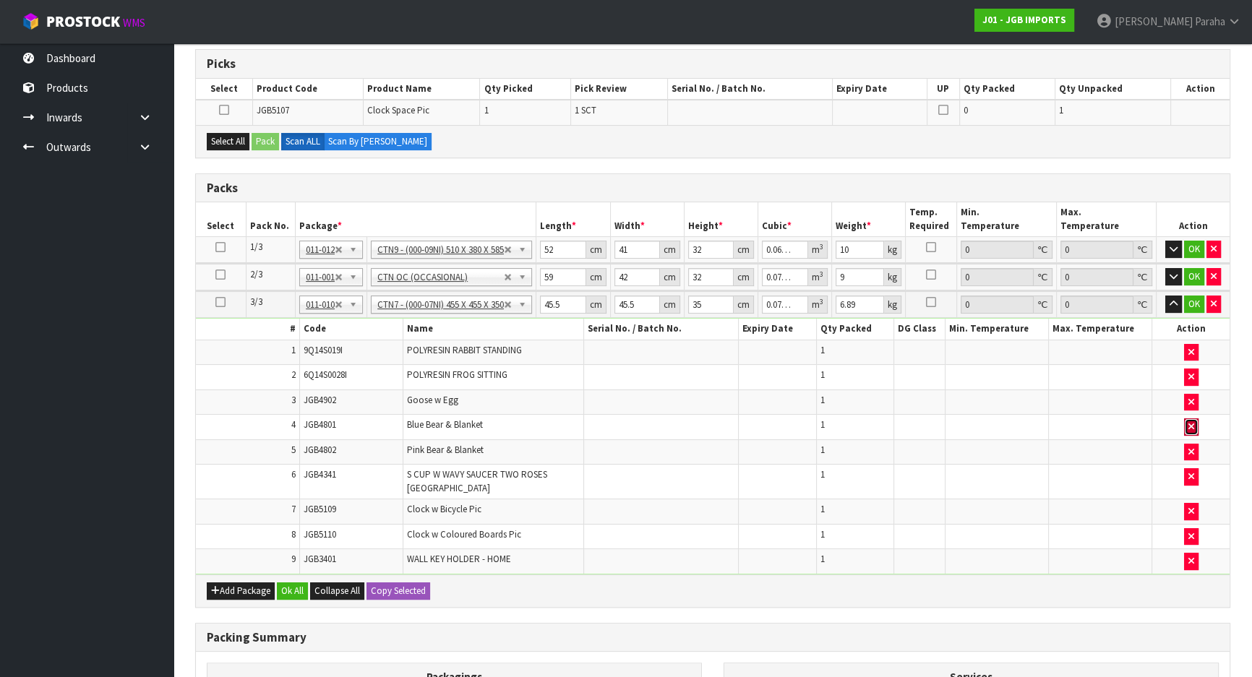
click at [1192, 426] on icon "button" at bounding box center [1191, 426] width 6 height 9
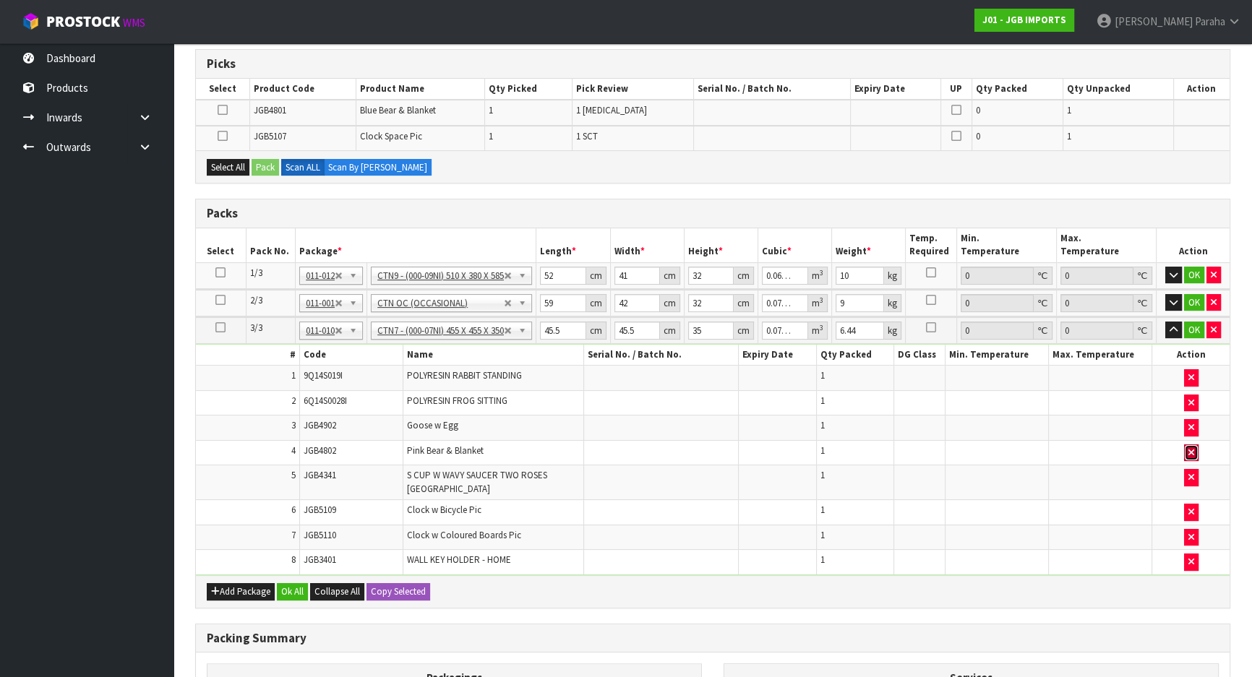
click at [1193, 450] on icon "button" at bounding box center [1191, 452] width 6 height 9
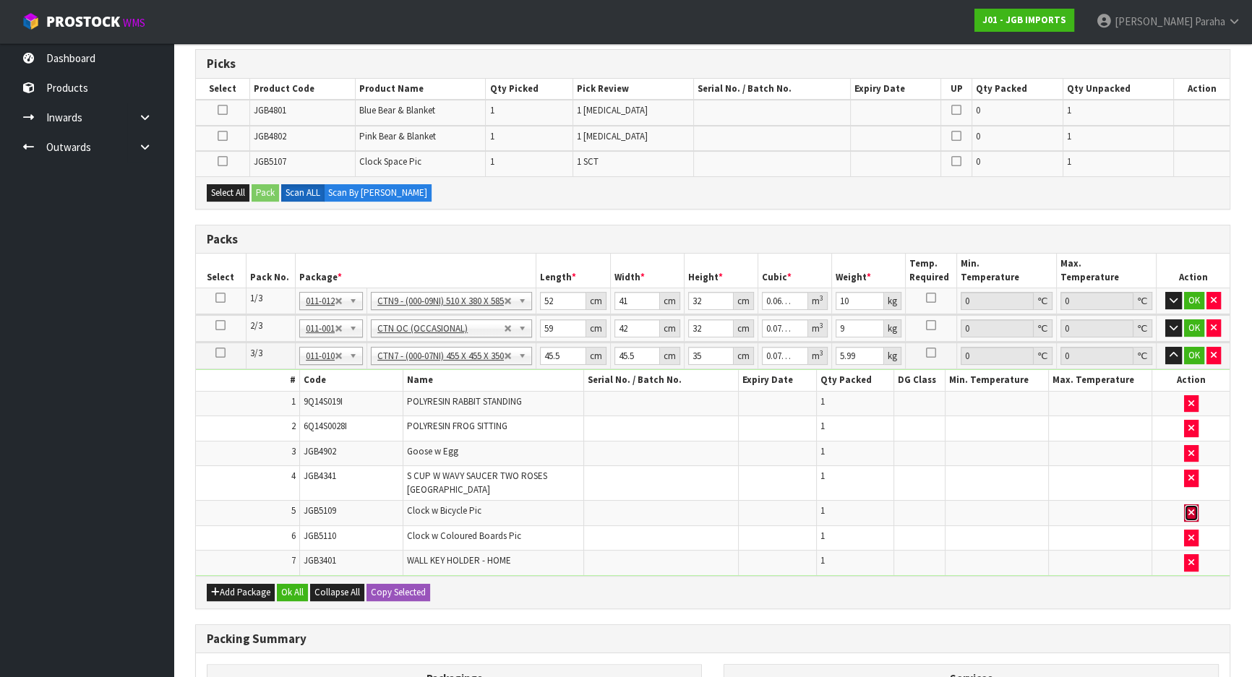
click at [1193, 505] on button "button" at bounding box center [1191, 513] width 14 height 17
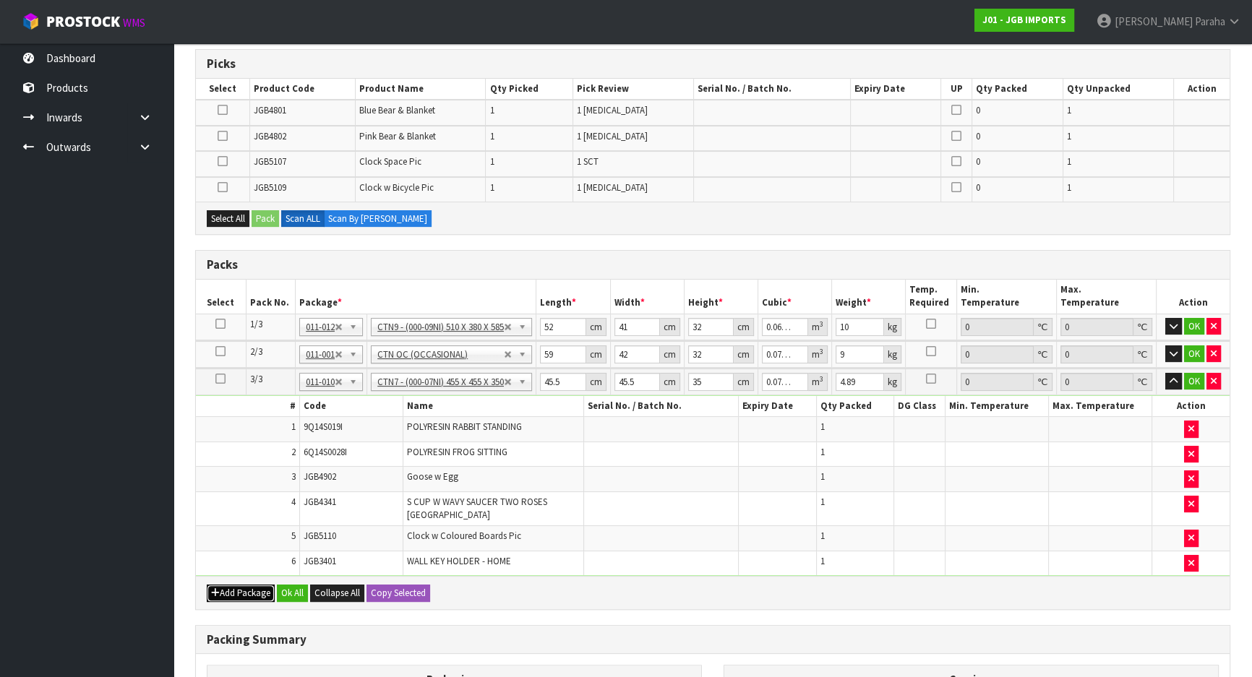
click at [228, 585] on button "Add Package" at bounding box center [241, 593] width 68 height 17
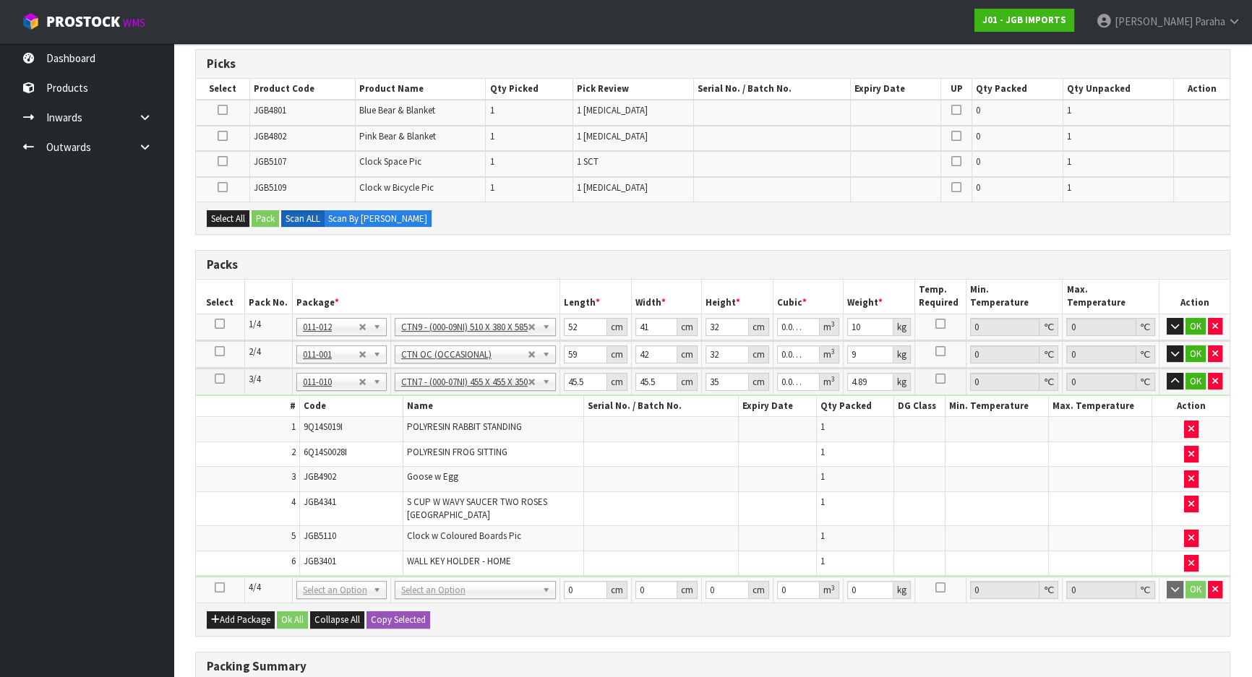
click at [222, 588] on icon at bounding box center [220, 588] width 10 height 1
drag, startPoint x: 223, startPoint y: 220, endPoint x: 273, endPoint y: 210, distance: 50.9
click at [224, 219] on button "Select All" at bounding box center [228, 218] width 43 height 17
click at [273, 210] on button "Pack" at bounding box center [265, 218] width 27 height 17
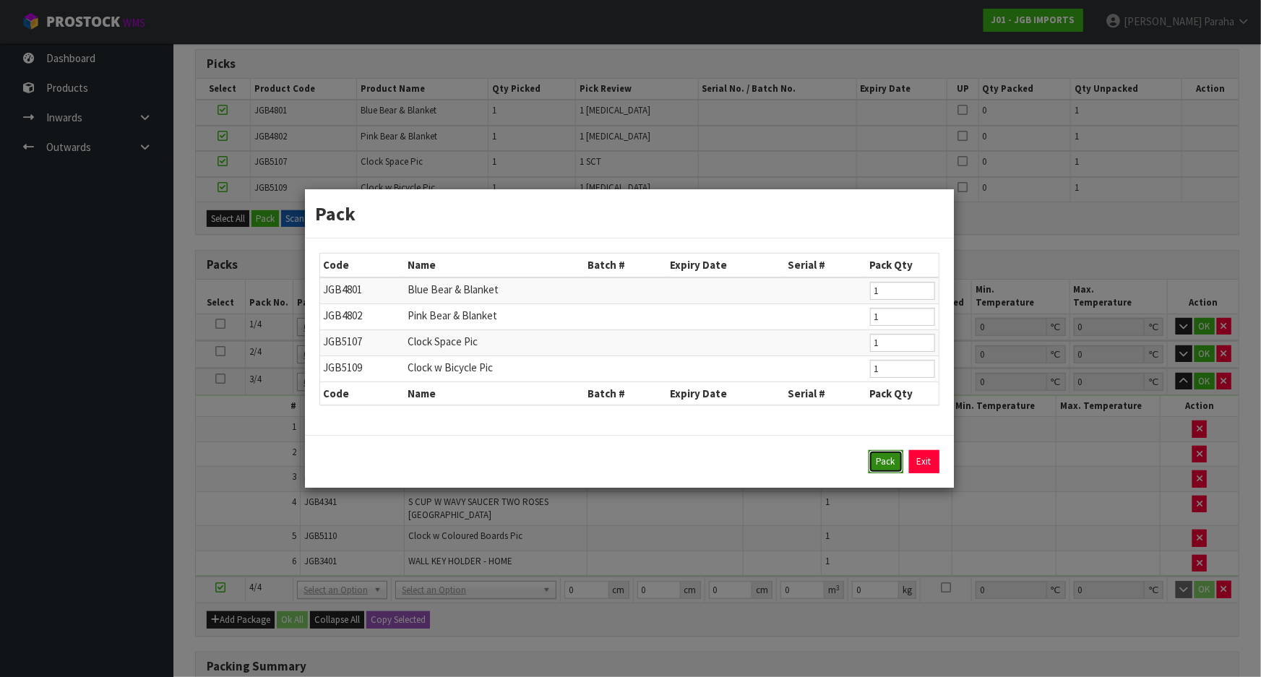
click at [880, 465] on button "Pack" at bounding box center [886, 461] width 35 height 23
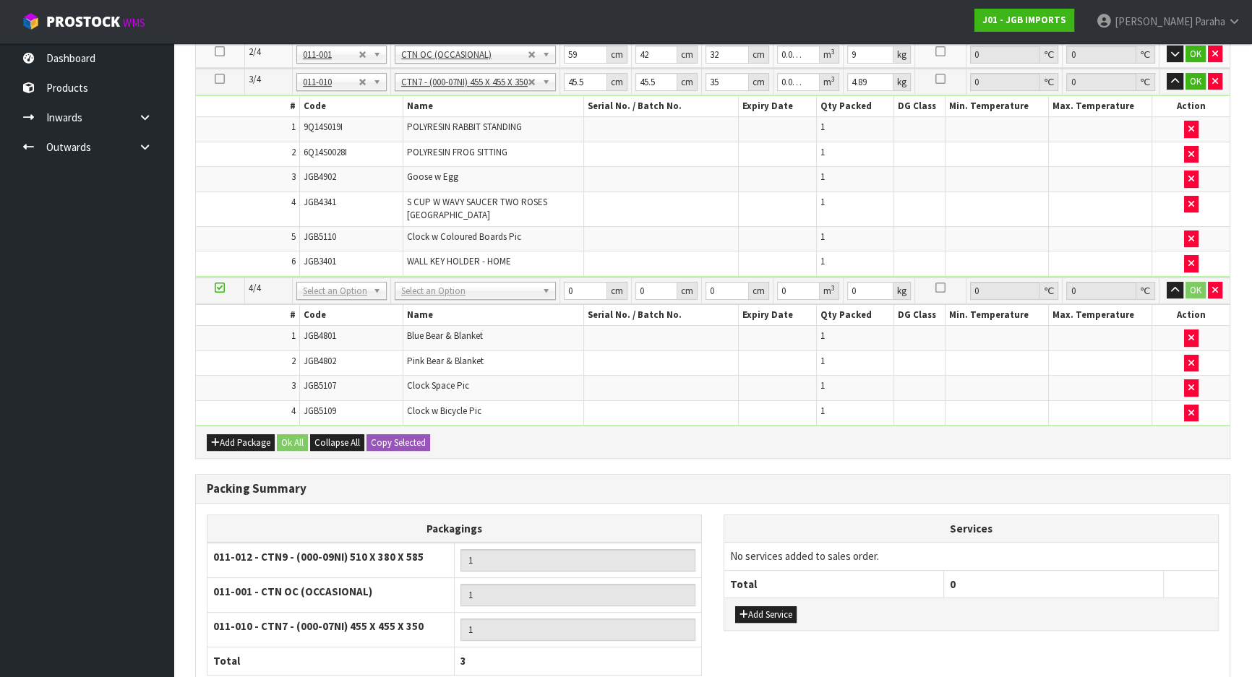
scroll to position [595, 0]
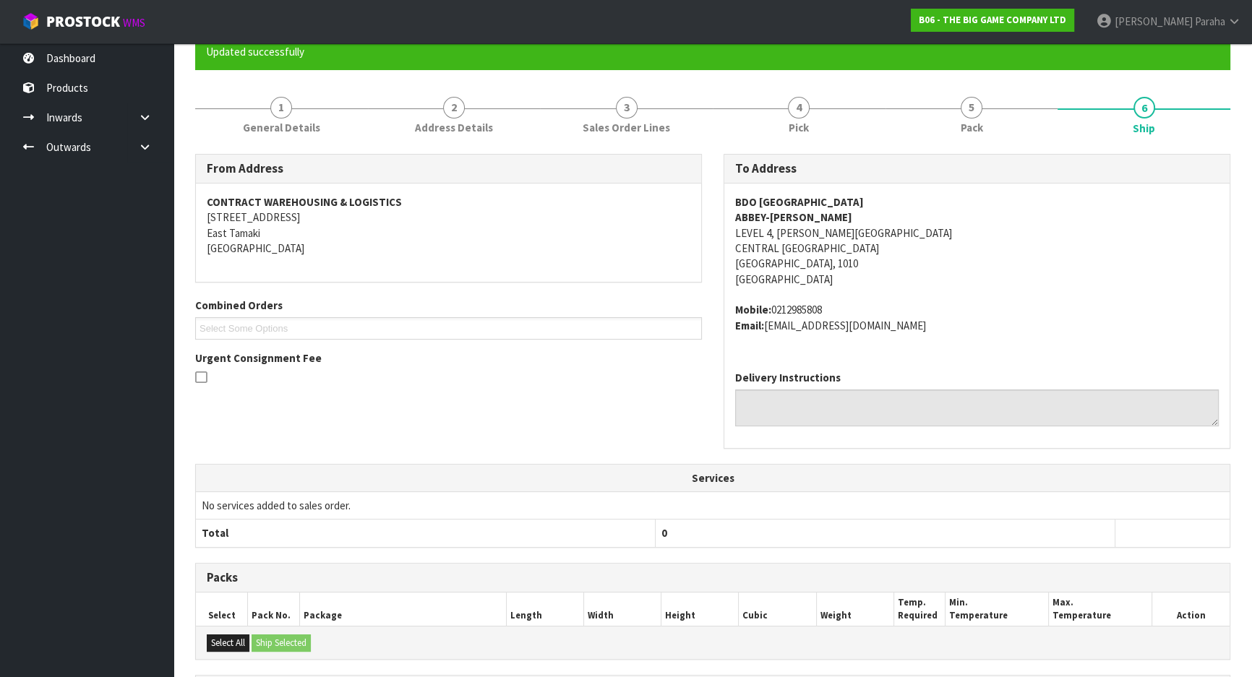
scroll to position [132, 0]
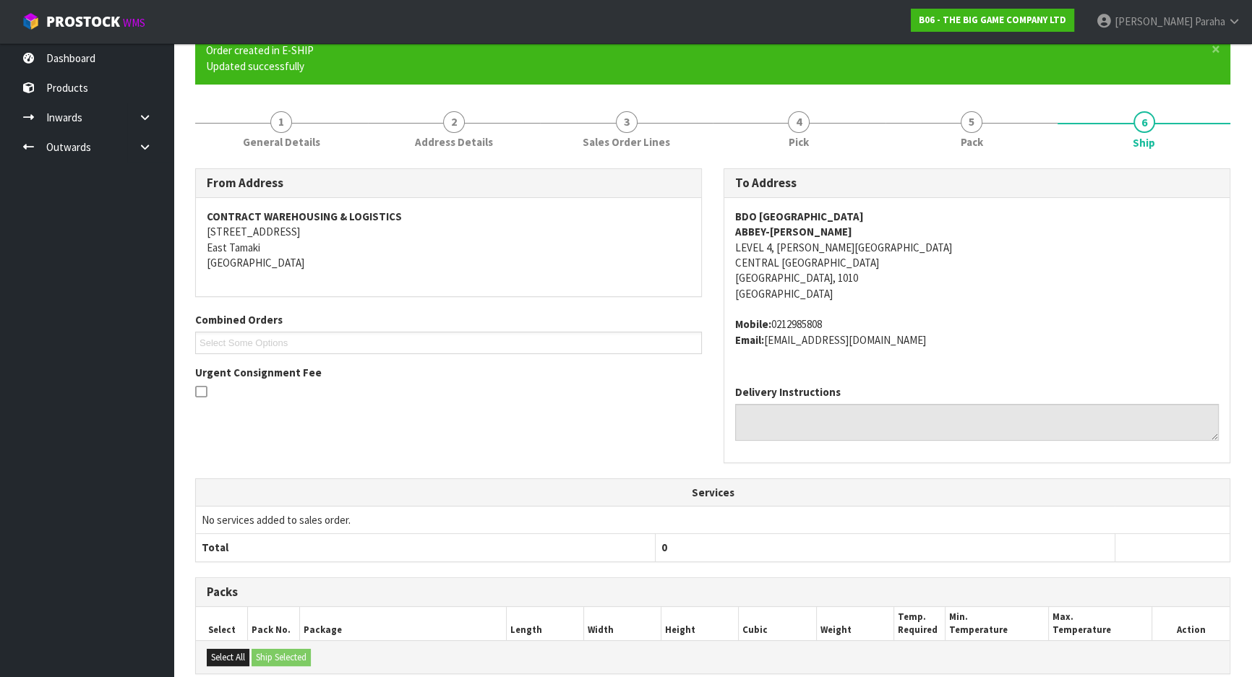
click at [1217, 249] on address "BDO [GEOGRAPHIC_DATA]-JAYNE [STREET_ADDRESS][PERSON_NAME]" at bounding box center [977, 255] width 484 height 93
drag, startPoint x: 853, startPoint y: 244, endPoint x: 727, endPoint y: 246, distance: 125.8
click at [727, 246] on div "BDO AUCKLAND ABBEY-JAYNE PARK LEVEL 4, GRAHAM STREET CENTRAL AUCKLAND Auckland,…" at bounding box center [976, 286] width 505 height 176
copy address "LEVEL 4, GRAHAM STREET"
